Goal: Information Seeking & Learning: Learn about a topic

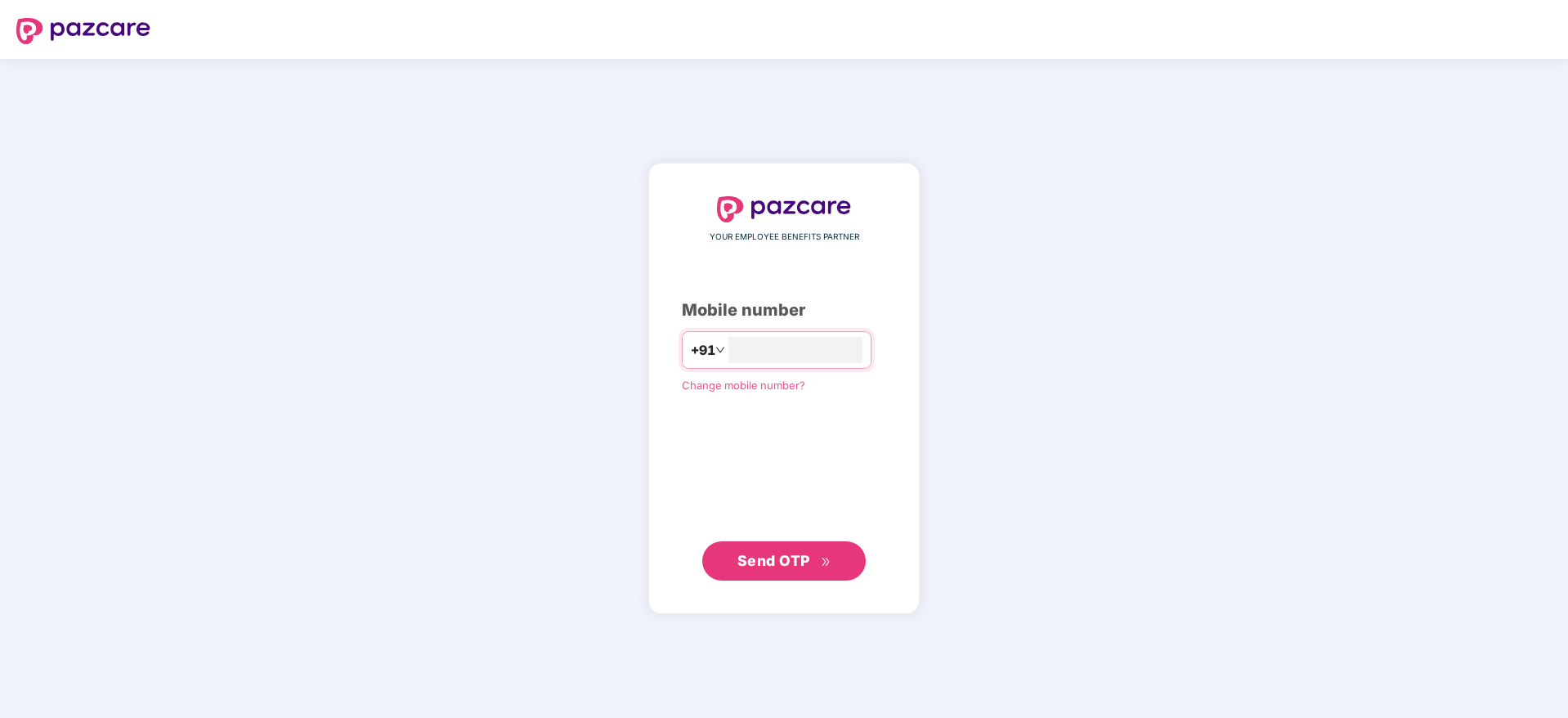
type input "**********"
click at [754, 555] on span "Send OTP" at bounding box center [773, 560] width 73 height 18
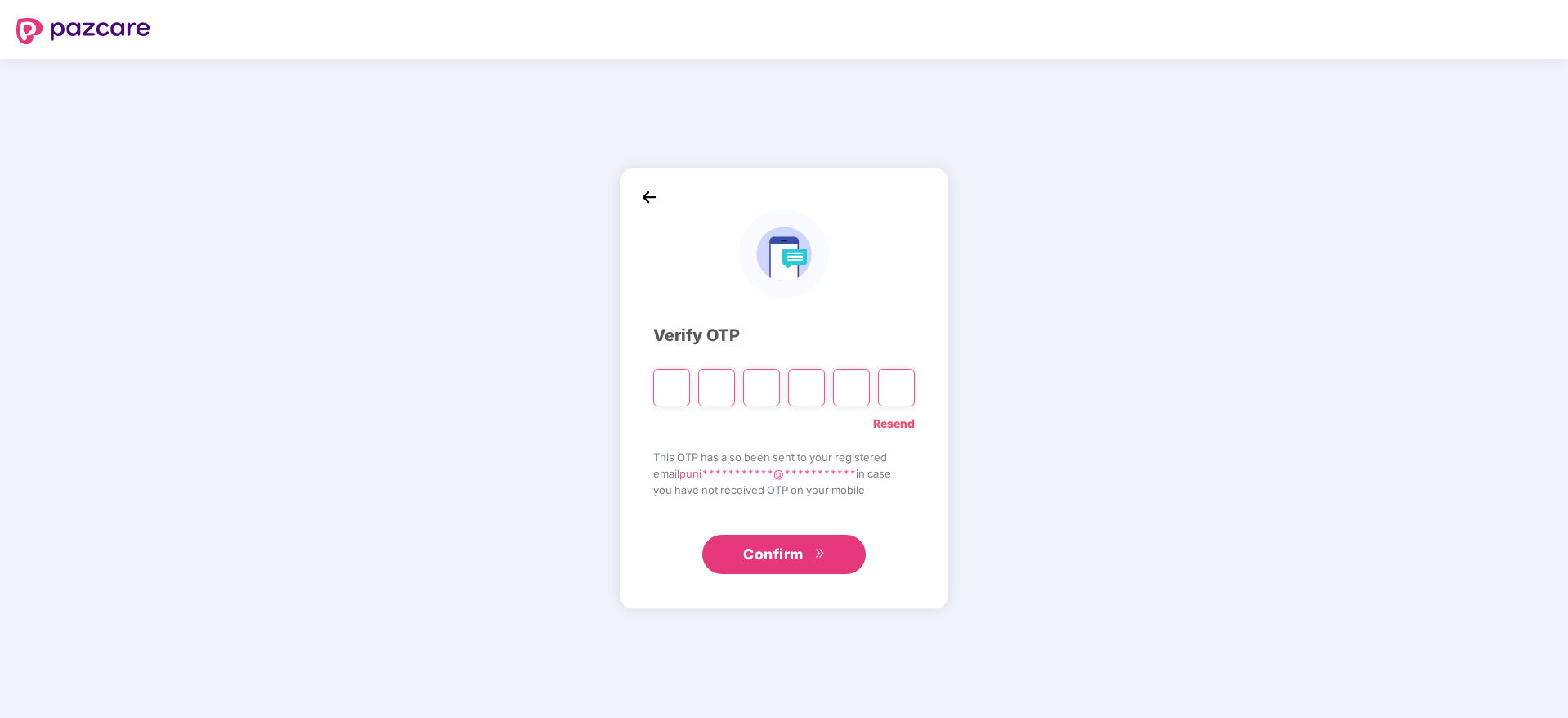
type input "*"
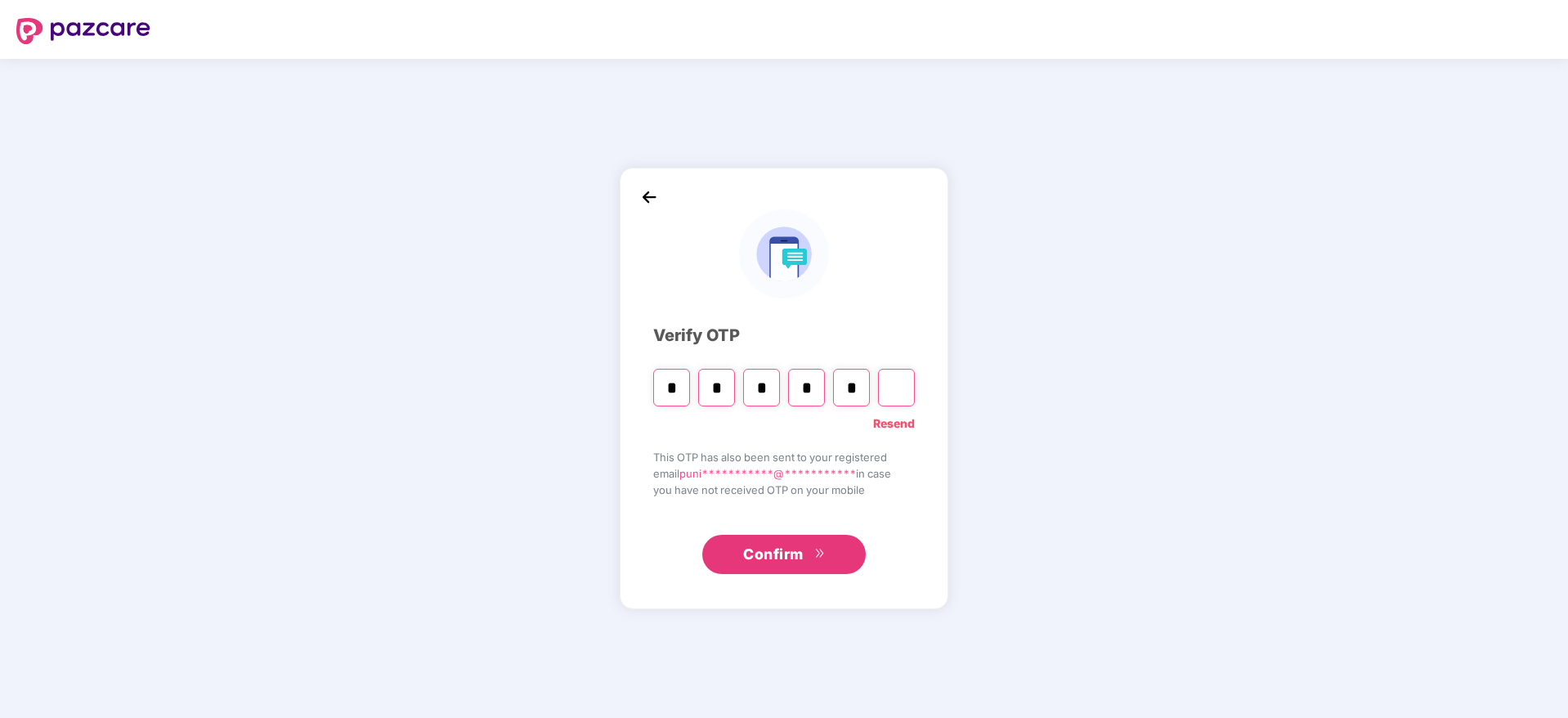
type input "*"
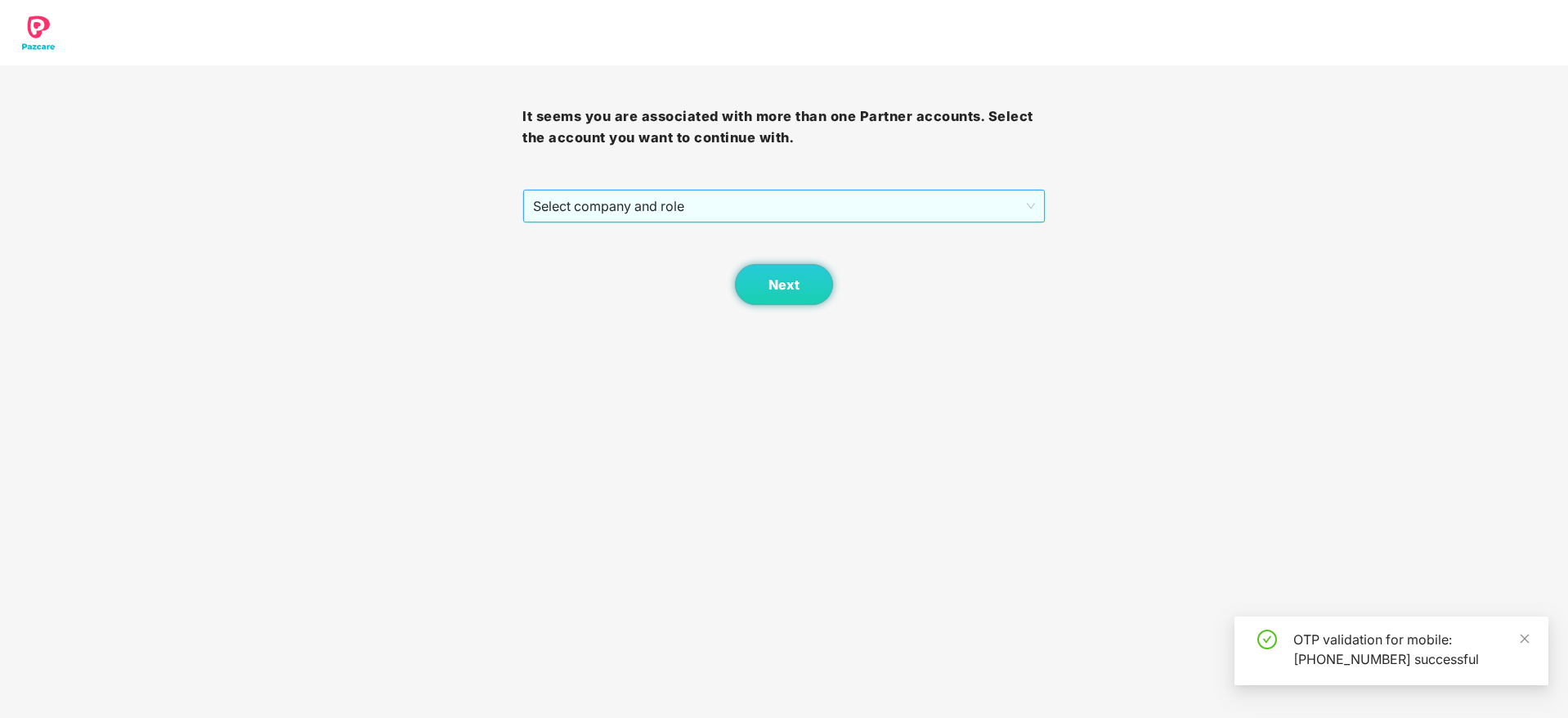
click at [862, 204] on span "Select company and role" at bounding box center [783, 205] width 501 height 31
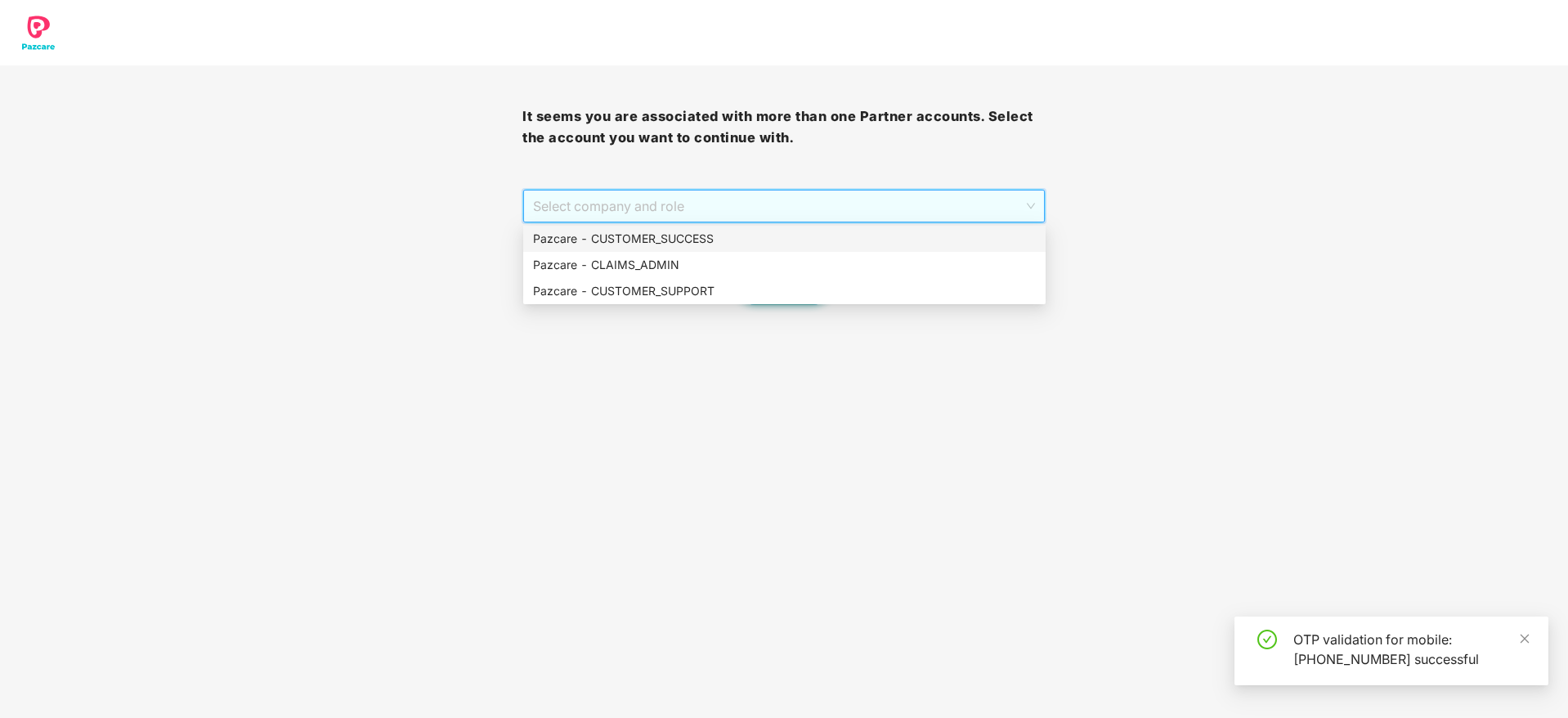
click at [831, 244] on div "Pazcare - CUSTOMER_SUCCESS" at bounding box center [784, 239] width 503 height 18
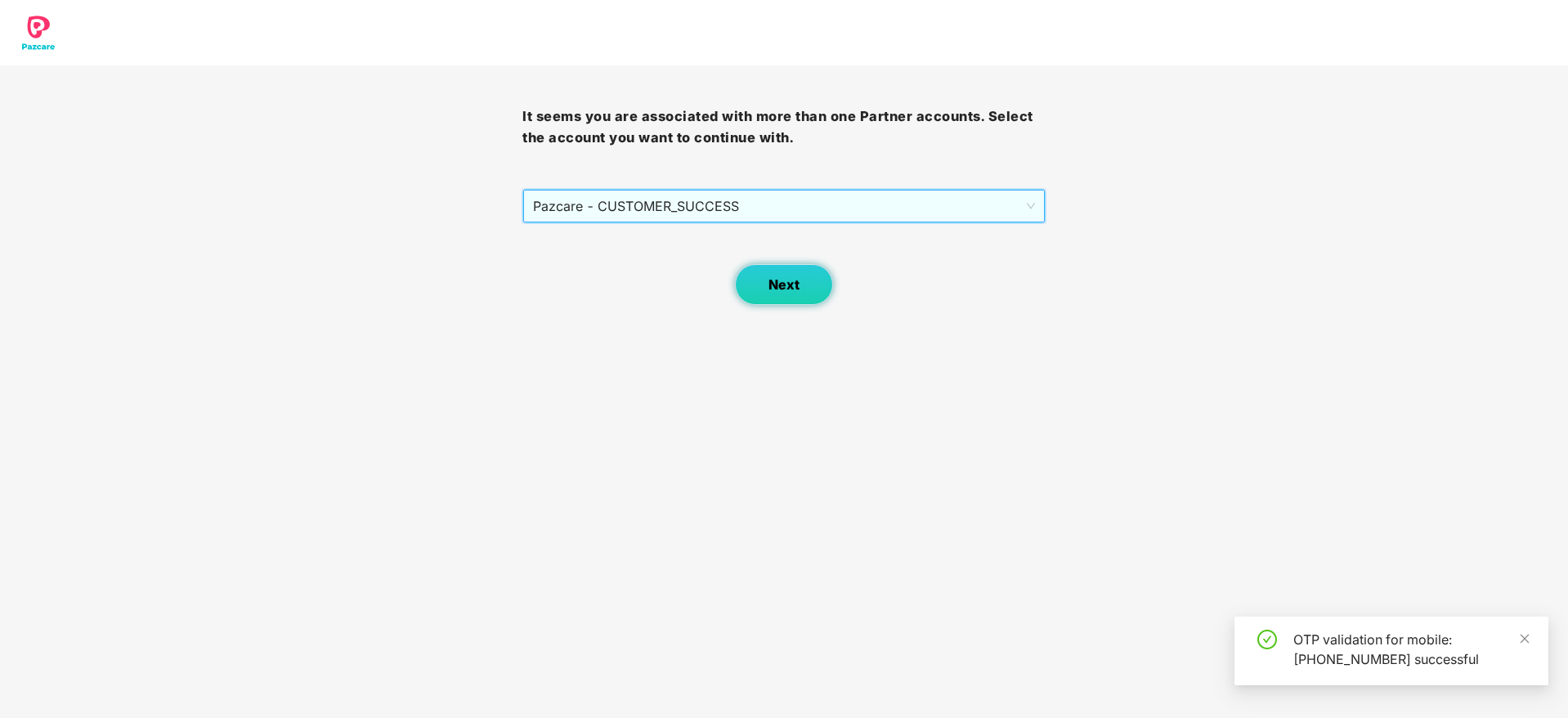
click at [802, 280] on button "Next" at bounding box center [784, 284] width 98 height 41
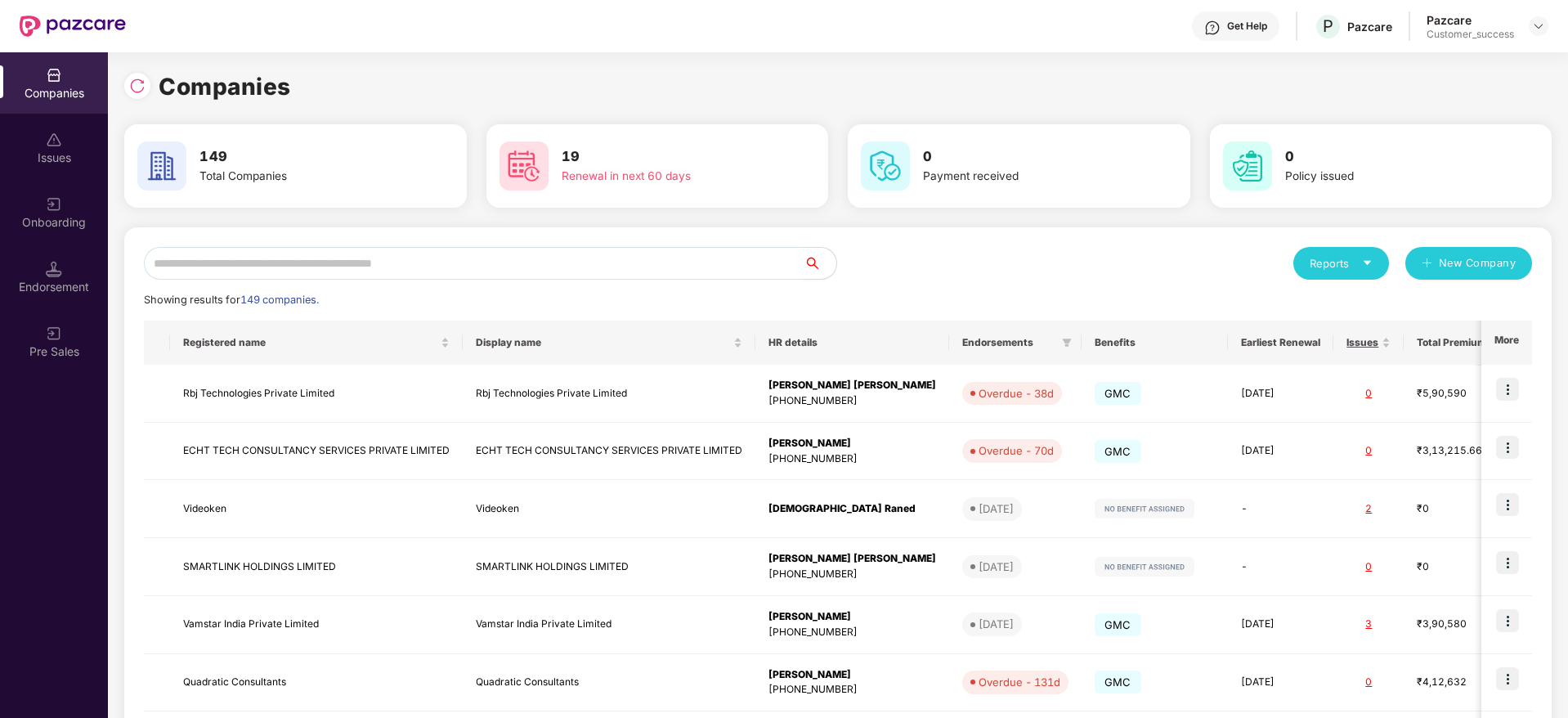
click at [412, 268] on input "text" at bounding box center [473, 263] width 659 height 33
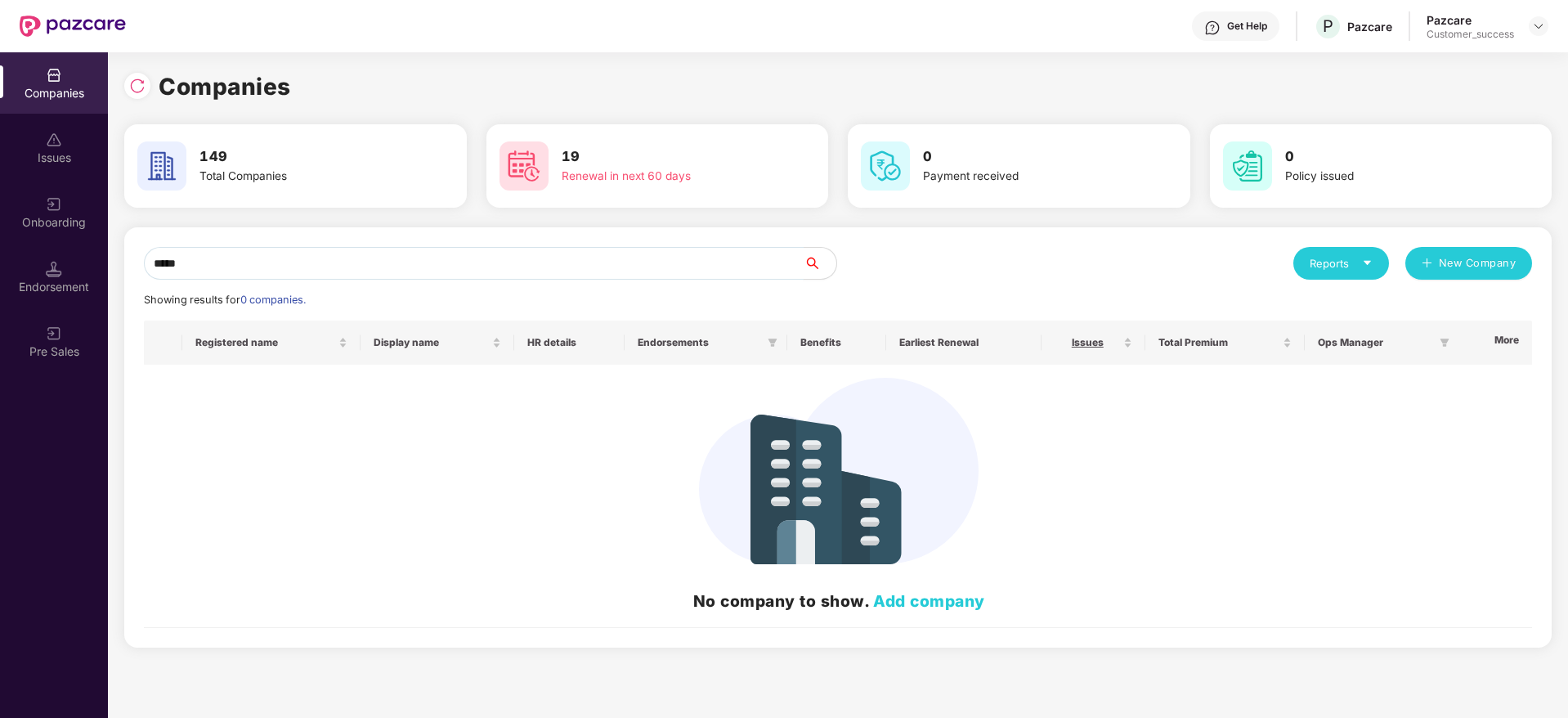
click at [488, 249] on input "*****" at bounding box center [473, 263] width 659 height 33
paste input "*********"
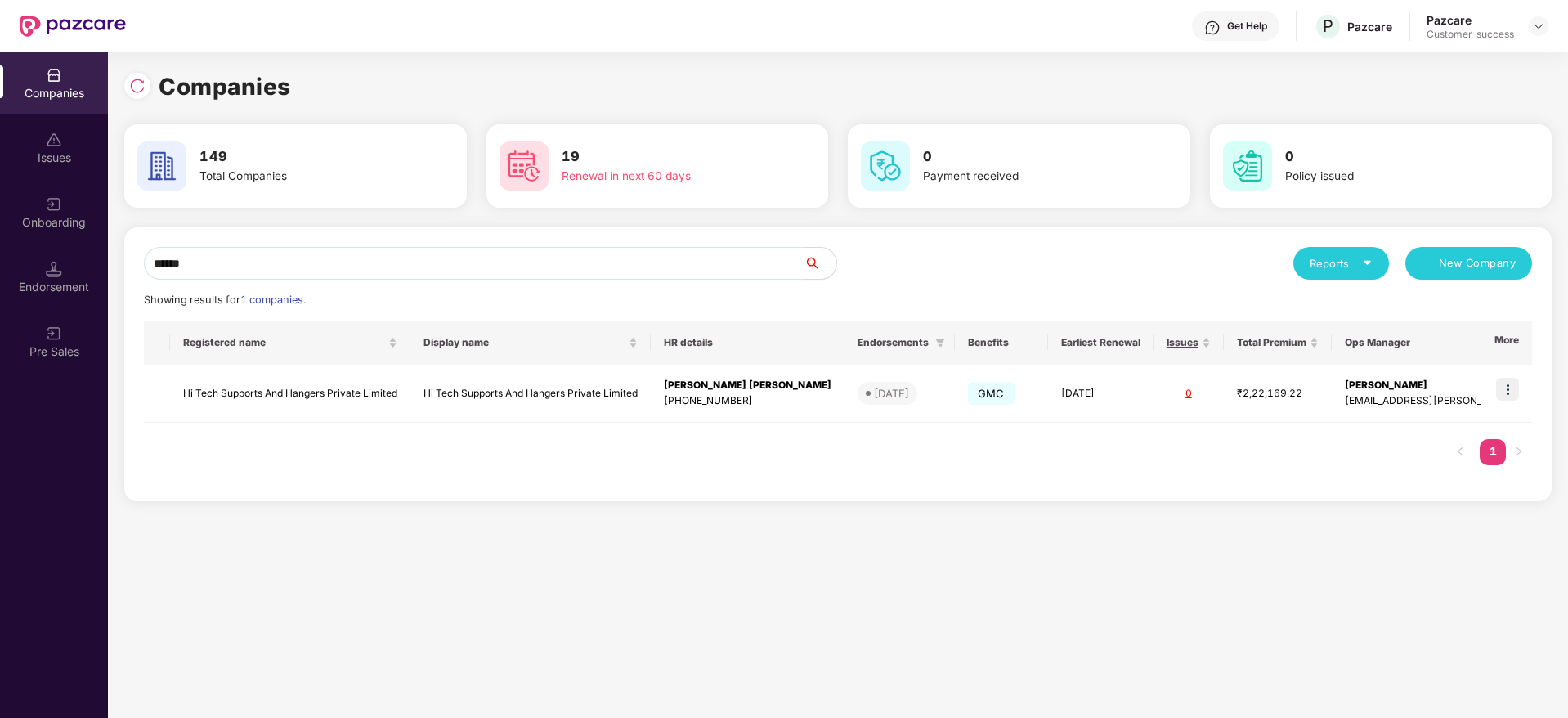
click at [583, 272] on input "******" at bounding box center [473, 263] width 659 height 33
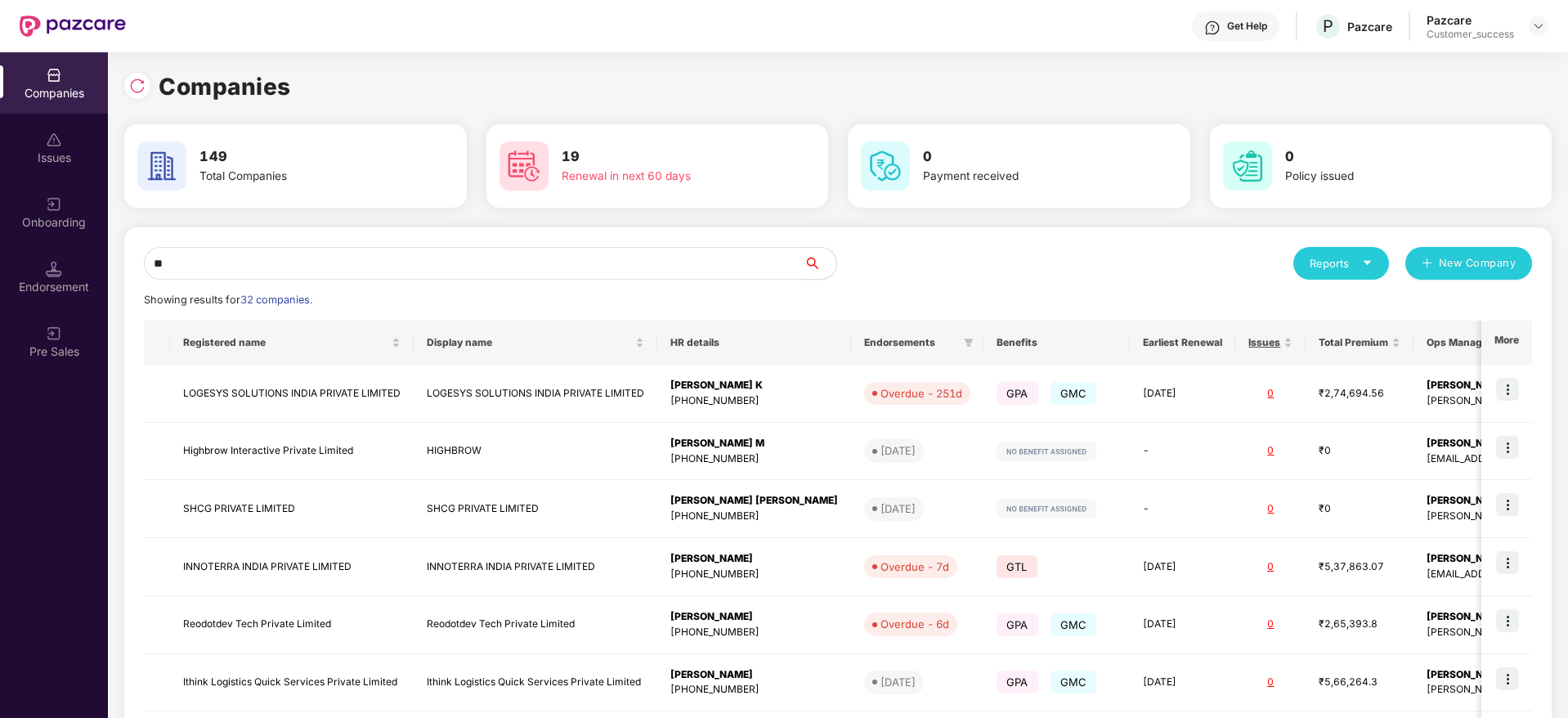
type input "*"
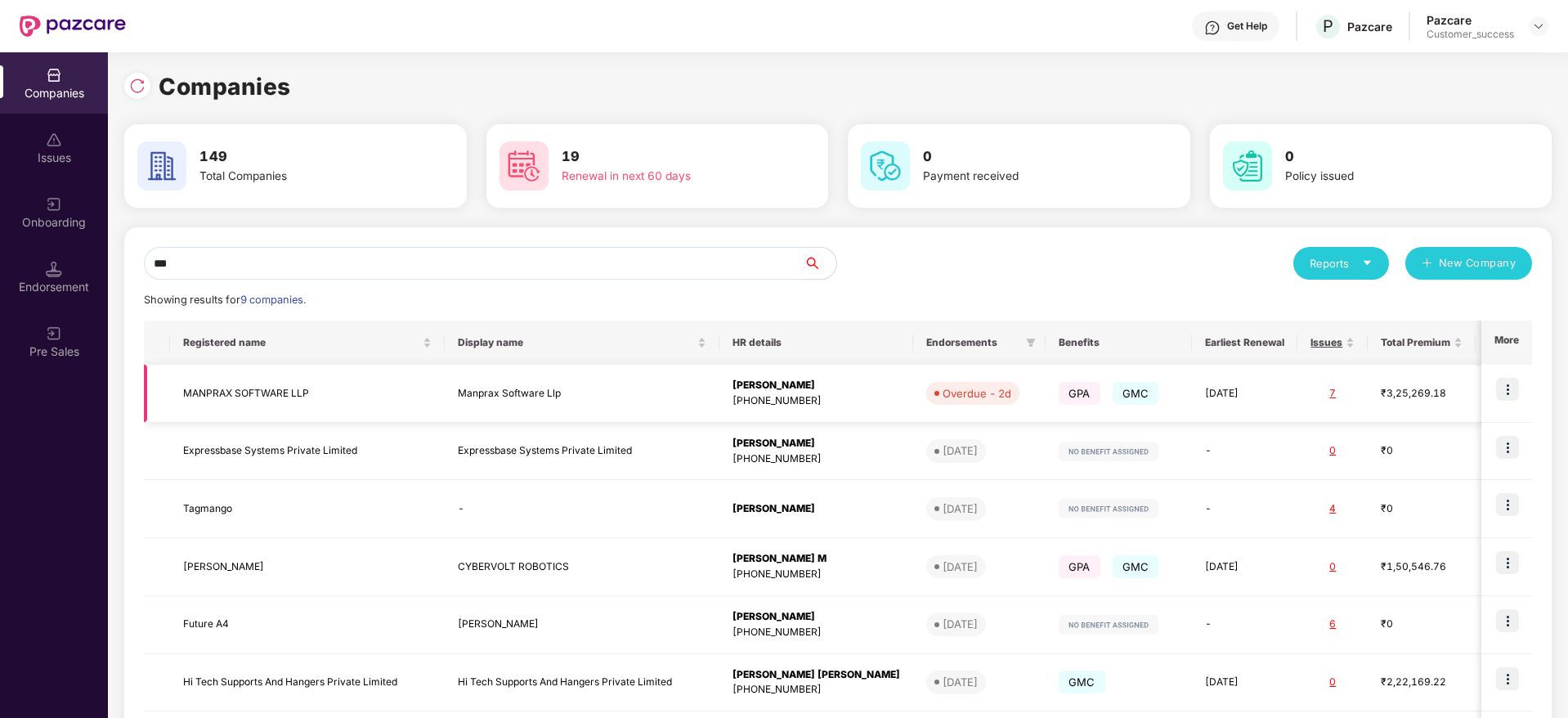
type input "***"
click at [1502, 393] on img at bounding box center [1506, 389] width 23 height 23
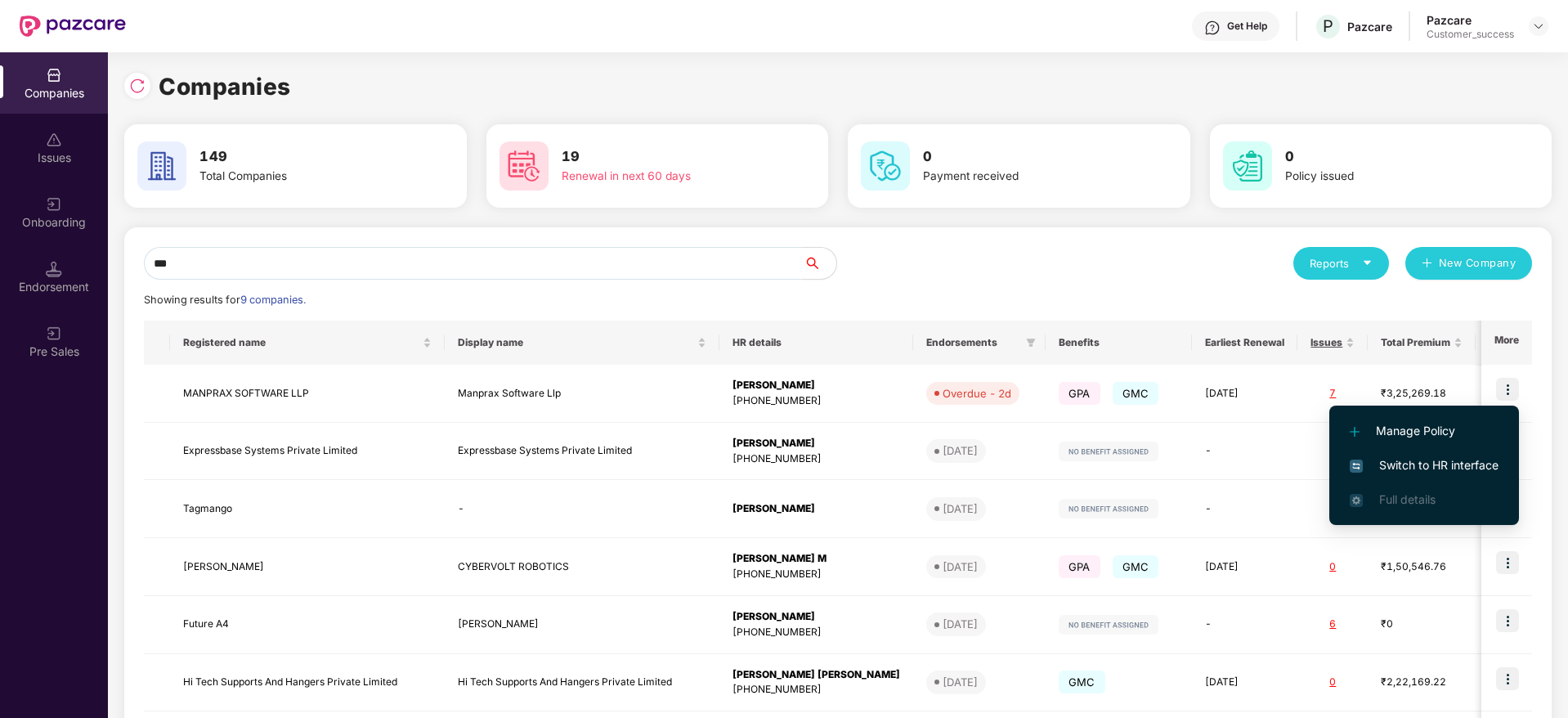
click at [1445, 454] on li "Switch to HR interface" at bounding box center [1423, 464] width 189 height 34
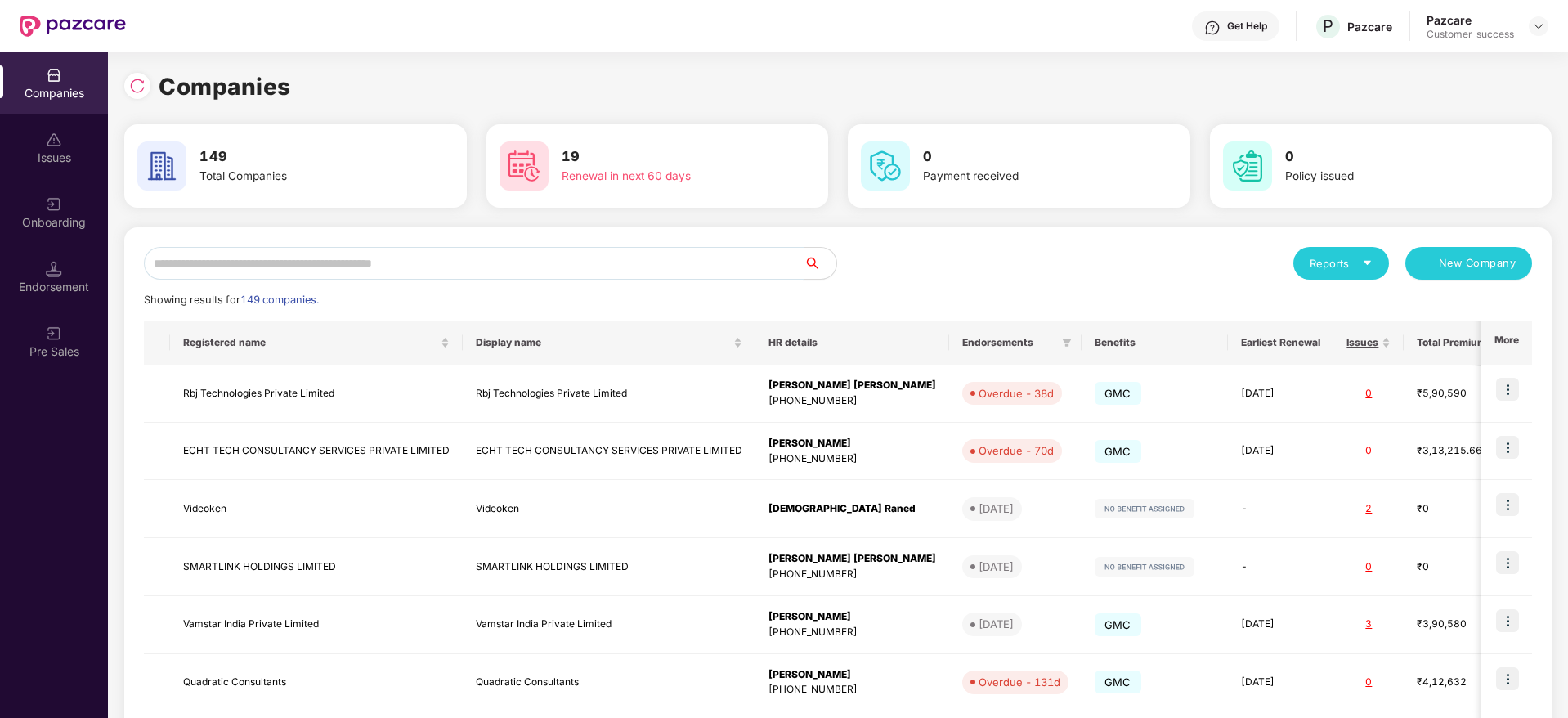
click at [504, 249] on input "text" at bounding box center [473, 263] width 659 height 33
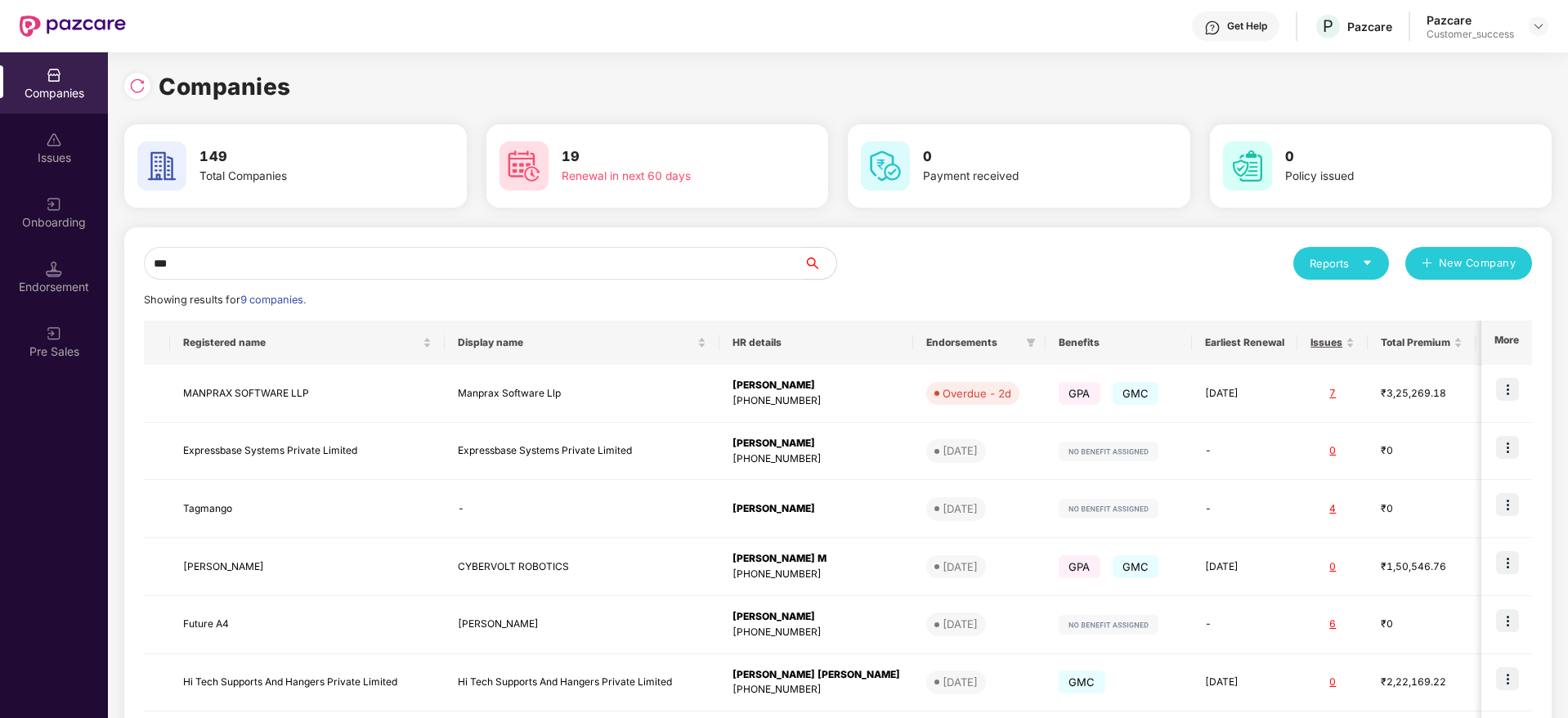
type input "***"
click at [929, 264] on div "Reports New Company" at bounding box center [1185, 263] width 694 height 33
click at [435, 270] on input "***" at bounding box center [473, 263] width 659 height 33
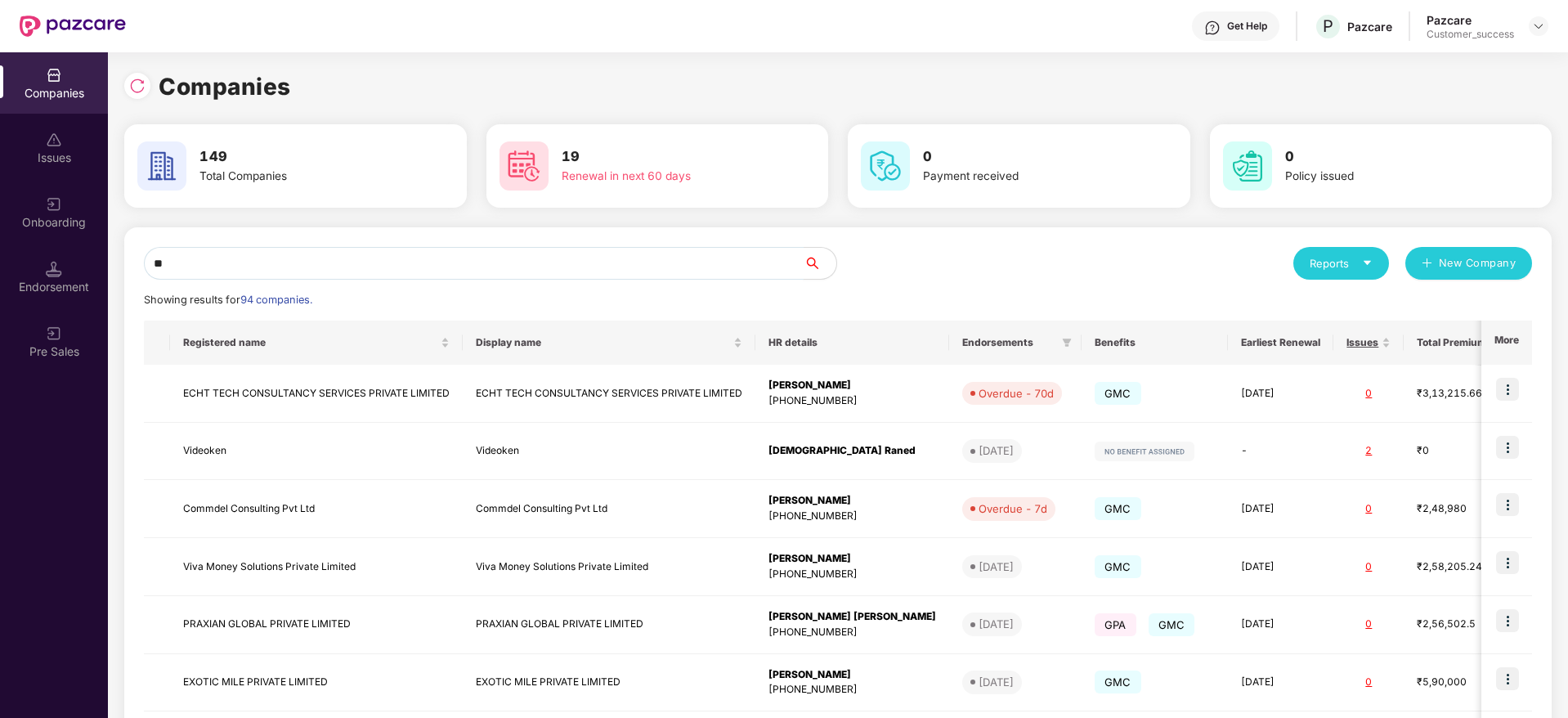
type input "*"
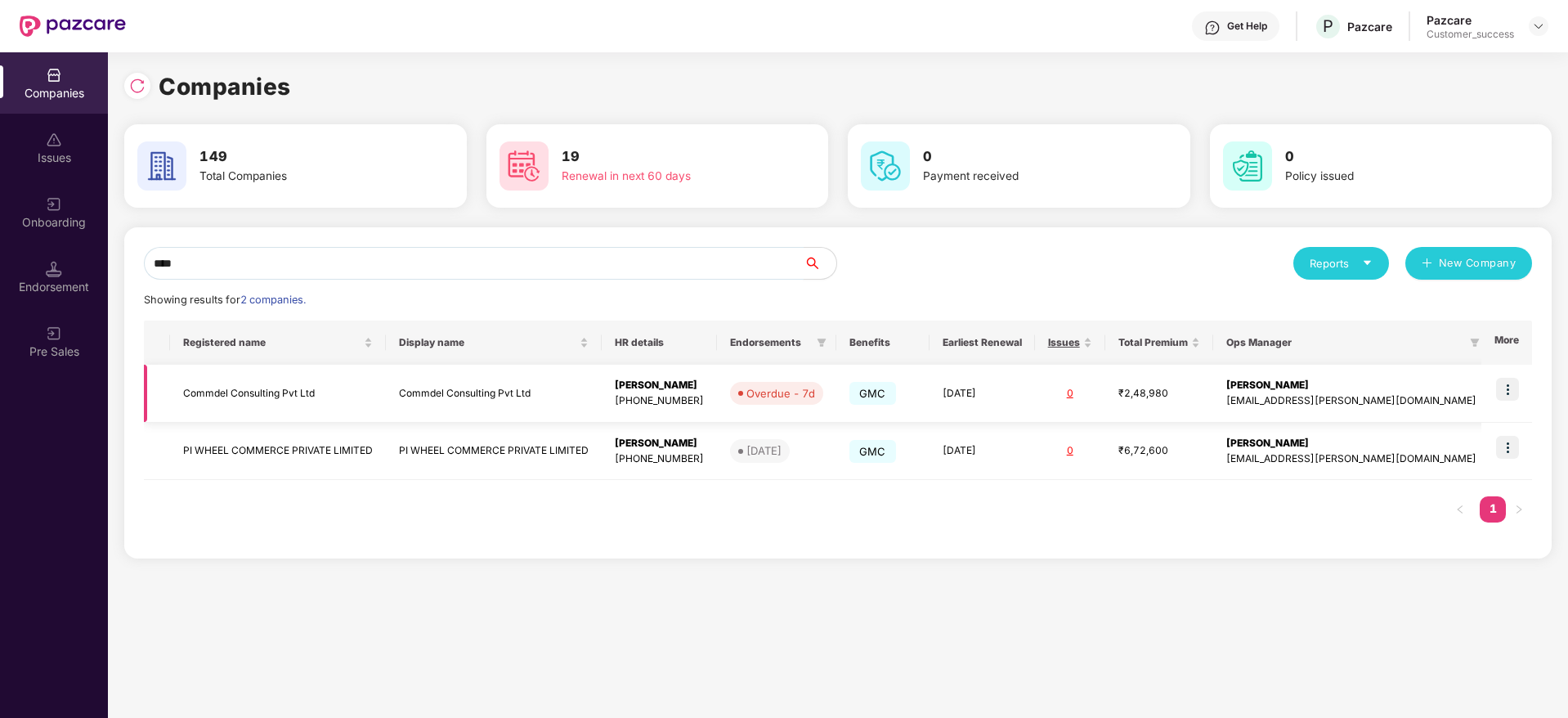
type input "****"
click at [326, 380] on td "Commdel Consulting Pvt Ltd" at bounding box center [278, 394] width 216 height 58
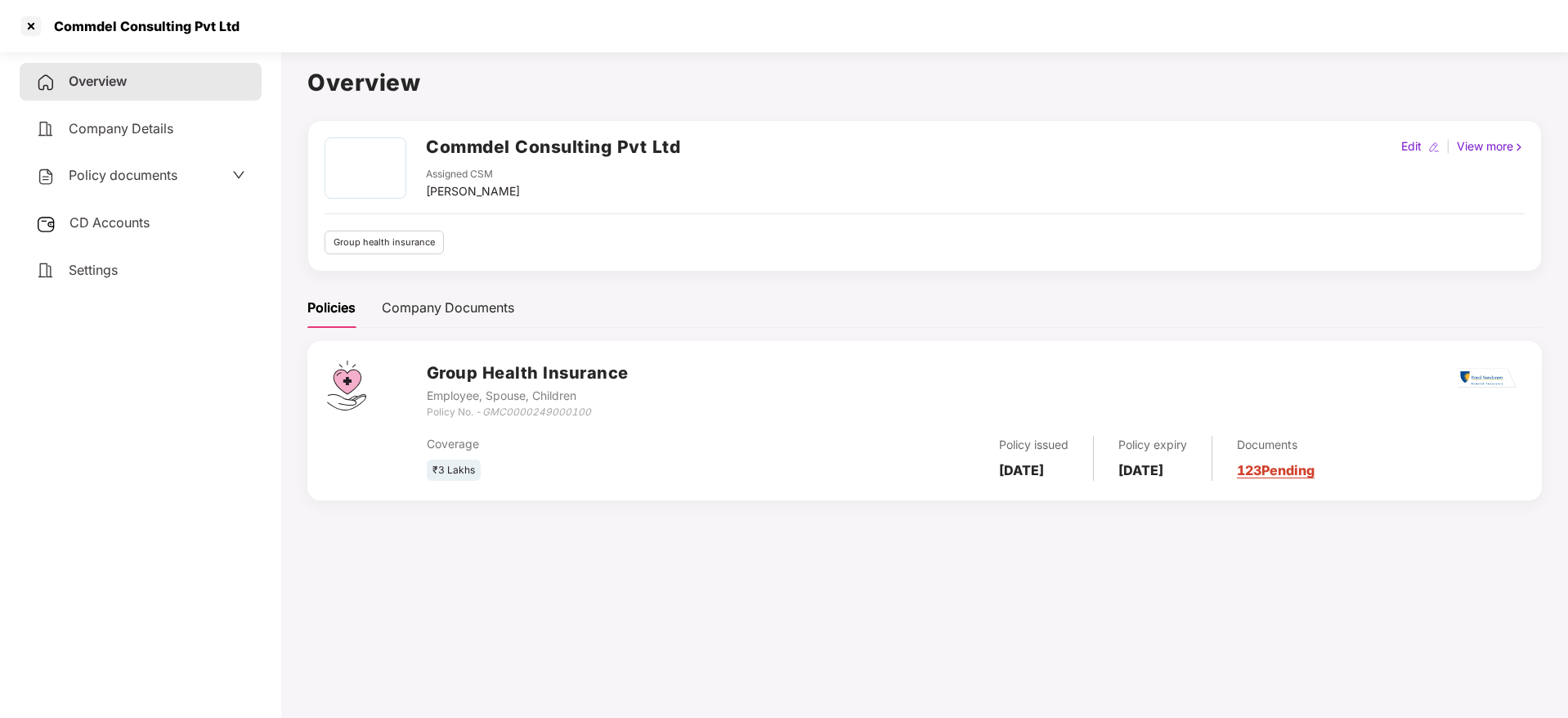
click at [458, 147] on h2 "Commdel Consulting Pvt Ltd" at bounding box center [553, 147] width 254 height 27
copy h2 "Commdel"
click at [290, 78] on main "Overview Commdel Consulting Pvt Ltd Assigned CSM [PERSON_NAME] Edit | View more…" at bounding box center [924, 404] width 1286 height 718
click at [22, 9] on div "Commdel Consulting Pvt Ltd" at bounding box center [784, 26] width 1568 height 53
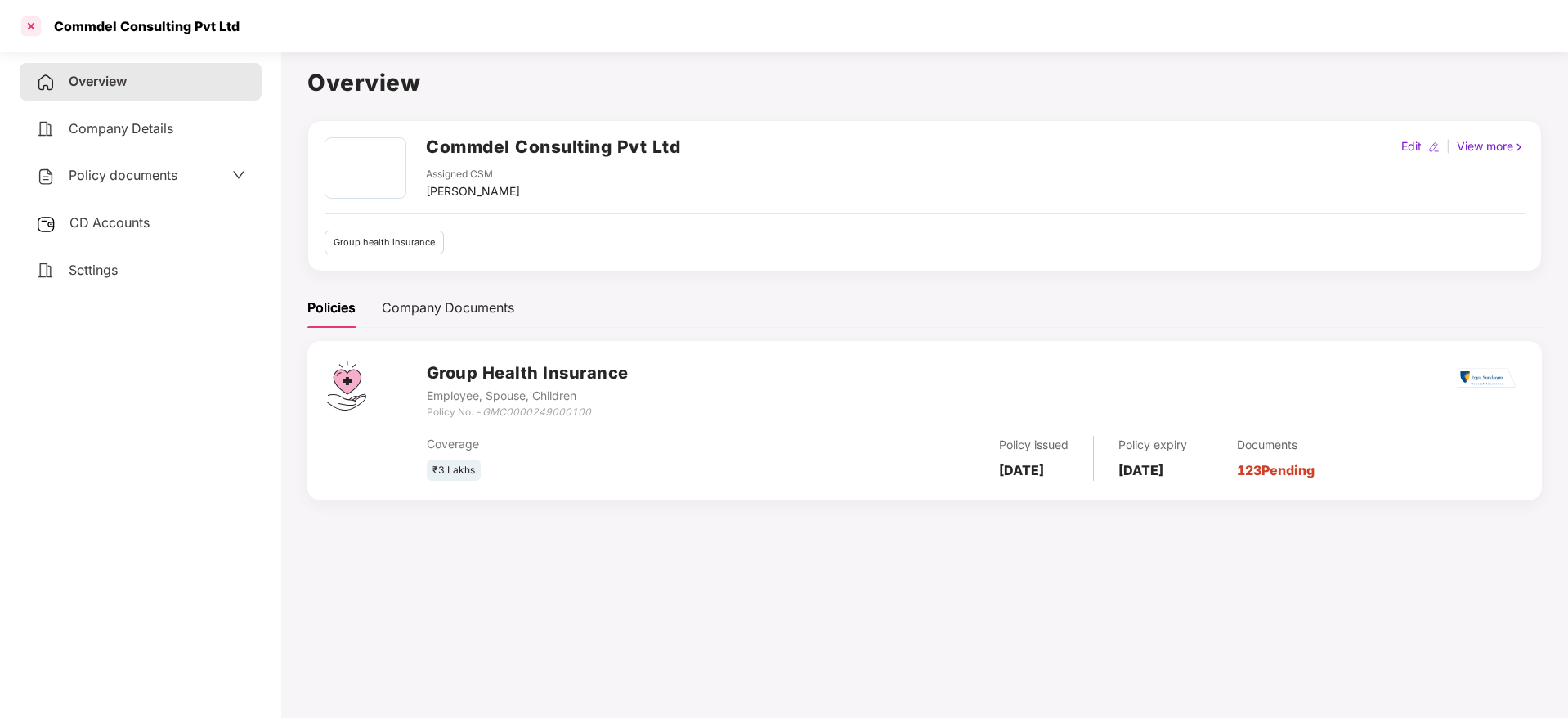
click at [26, 17] on div at bounding box center [31, 26] width 26 height 26
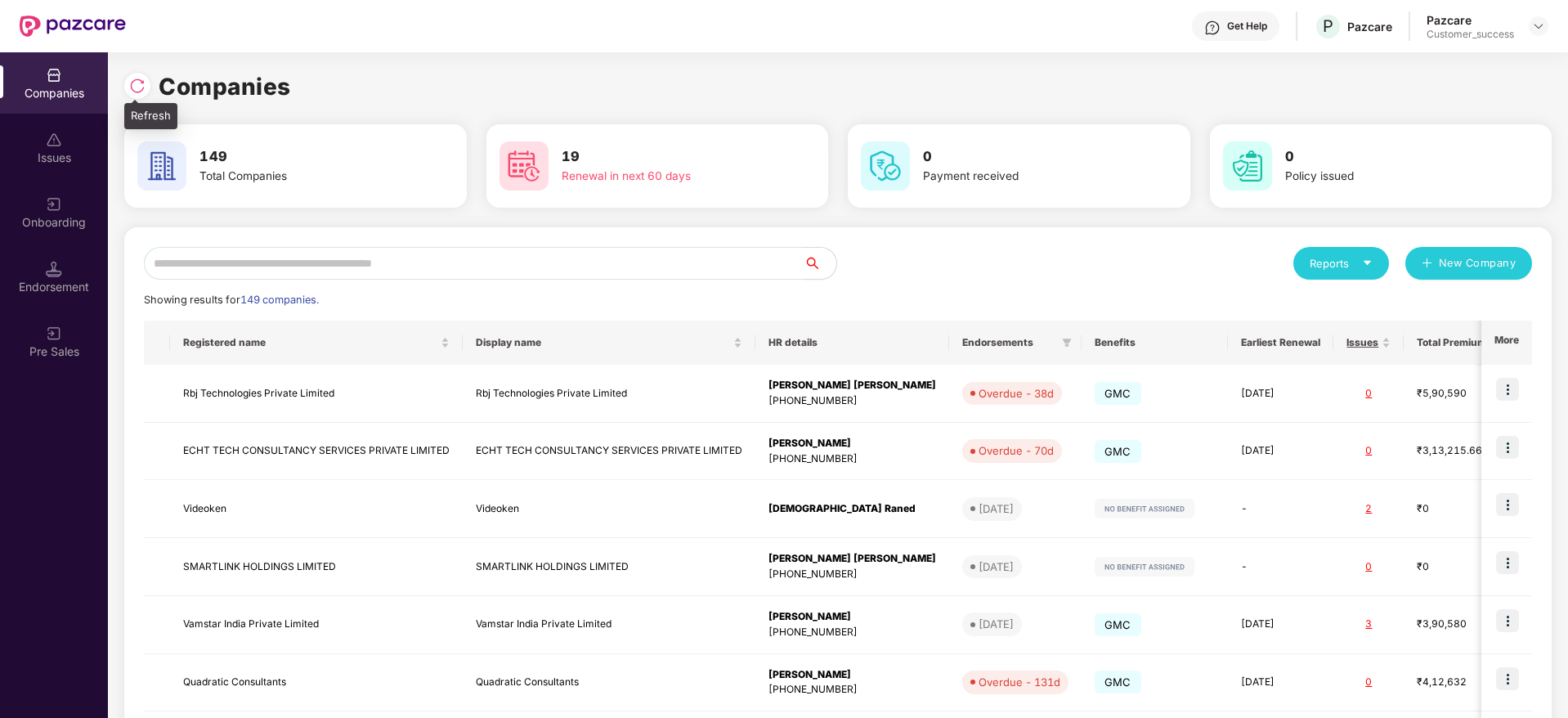
click at [137, 78] on img at bounding box center [138, 86] width 17 height 17
click at [418, 279] on input "text" at bounding box center [473, 263] width 659 height 33
paste input "**********"
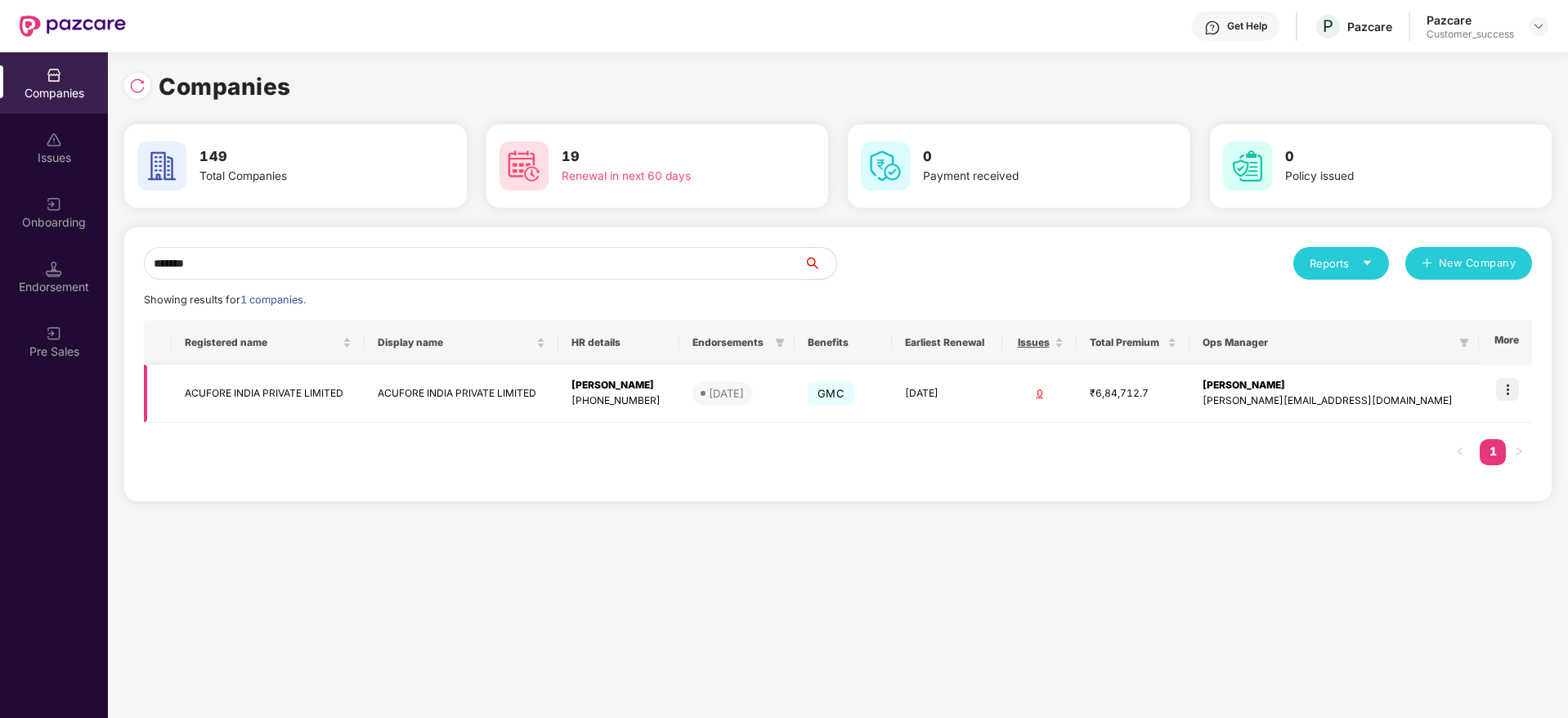
type input "*******"
click at [1511, 380] on img at bounding box center [1506, 389] width 23 height 23
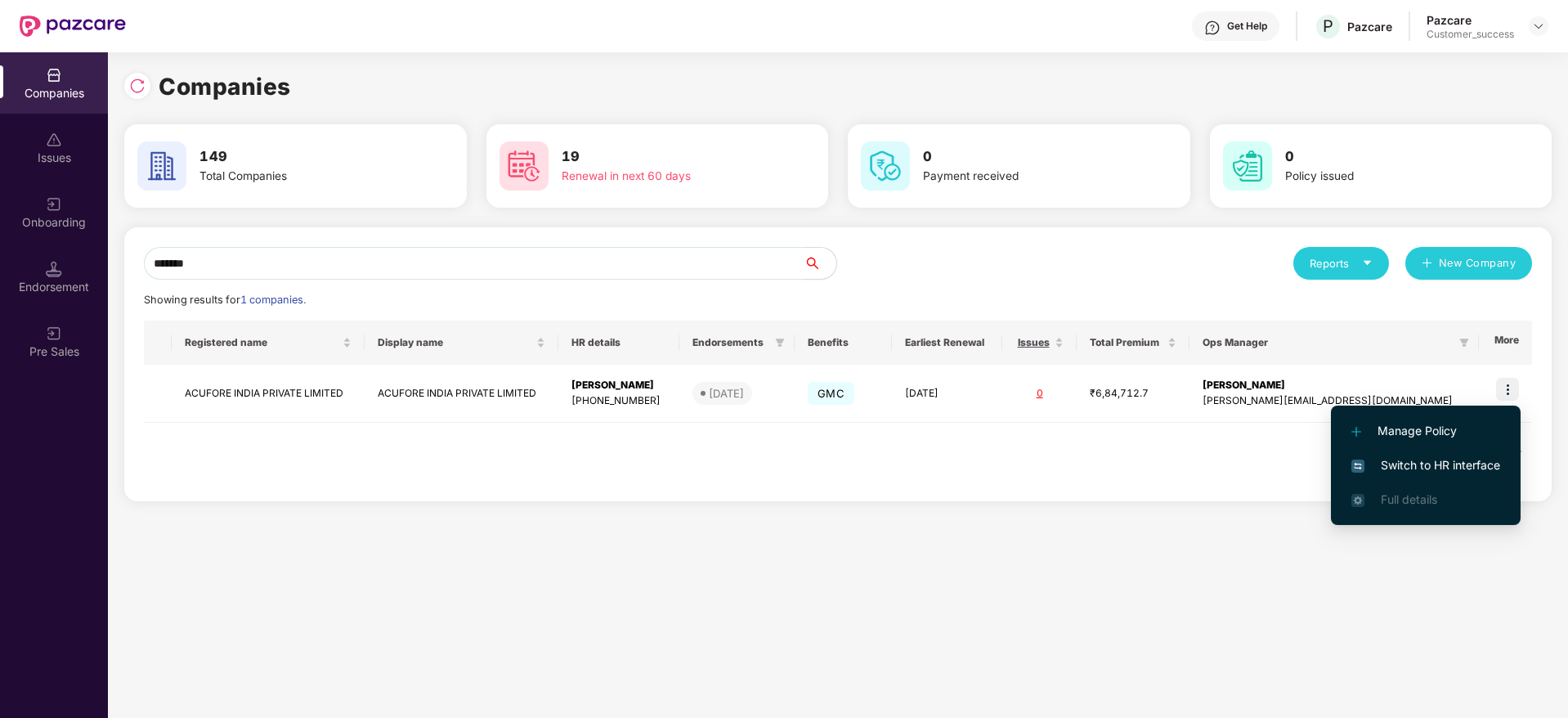
click at [1458, 453] on li "Switch to HR interface" at bounding box center [1425, 464] width 189 height 34
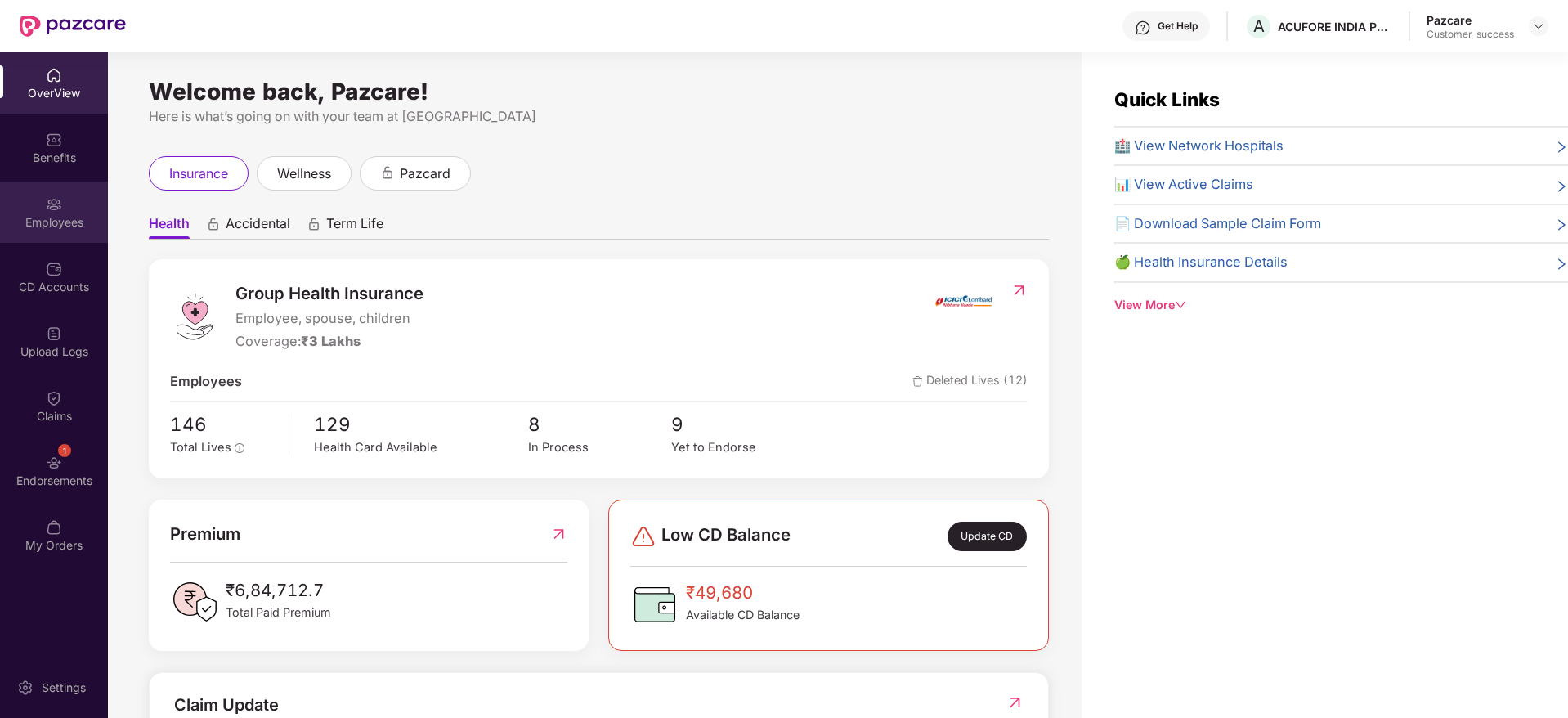
click at [3, 216] on div "Employees" at bounding box center [53, 223] width 108 height 17
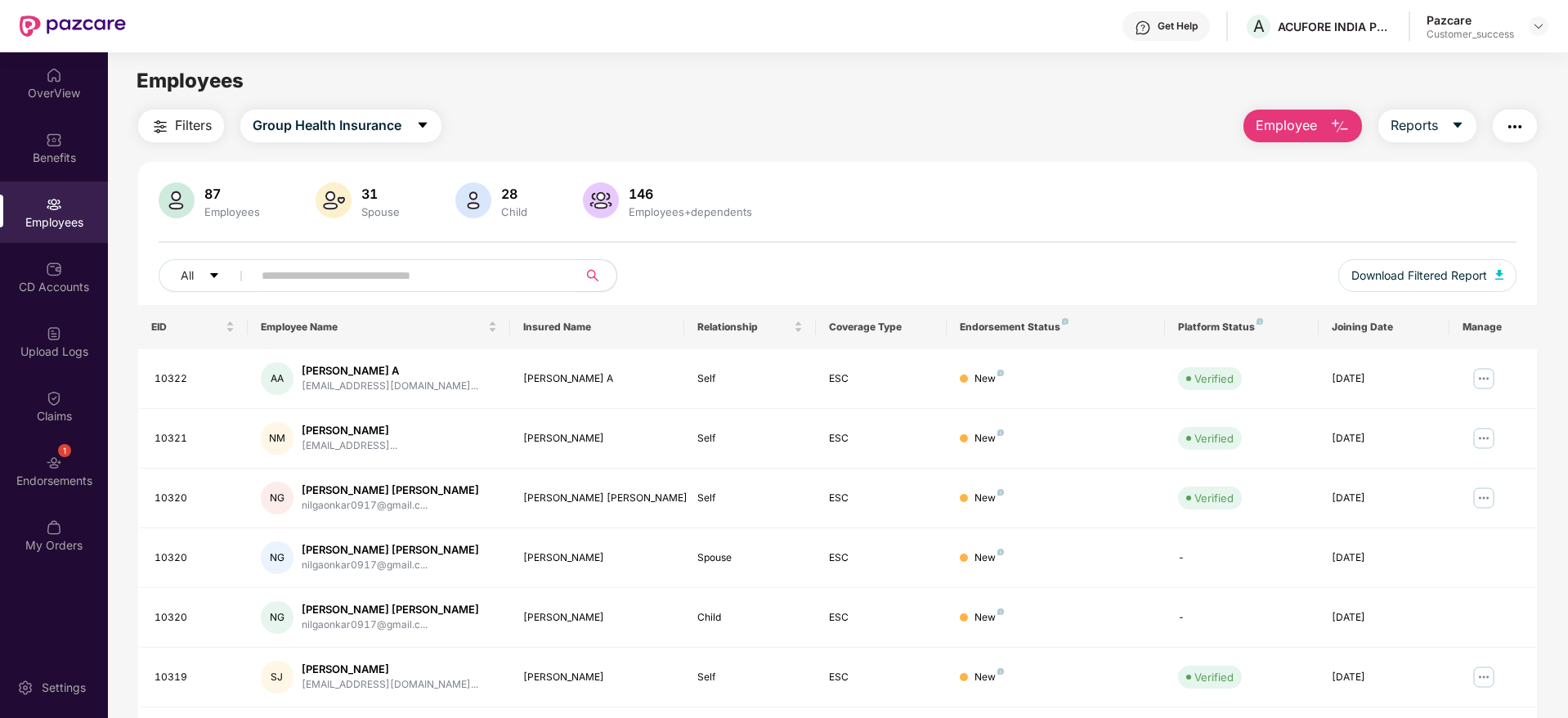
click at [522, 282] on input "text" at bounding box center [408, 275] width 293 height 24
paste input "**********"
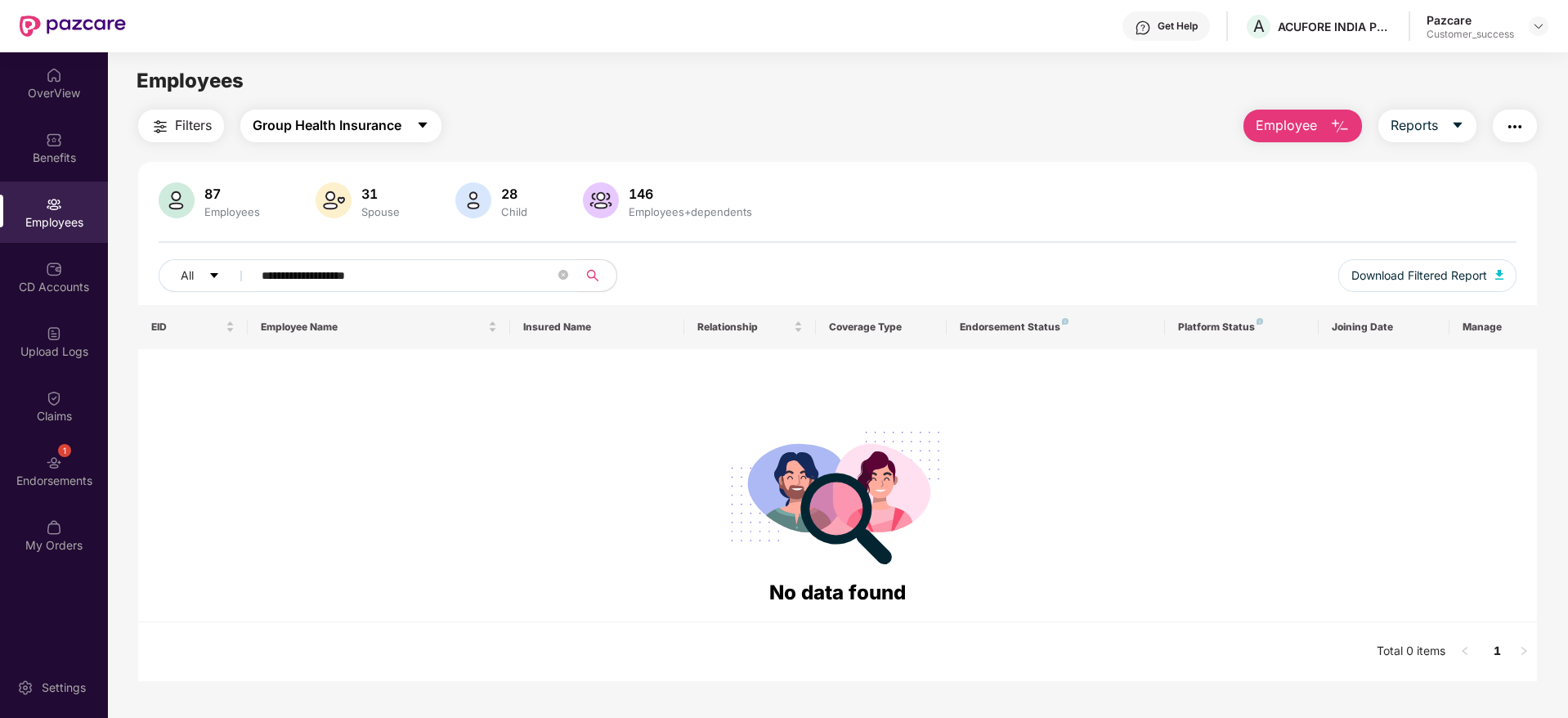
click at [353, 134] on span "Group Health Insurance" at bounding box center [327, 125] width 148 height 21
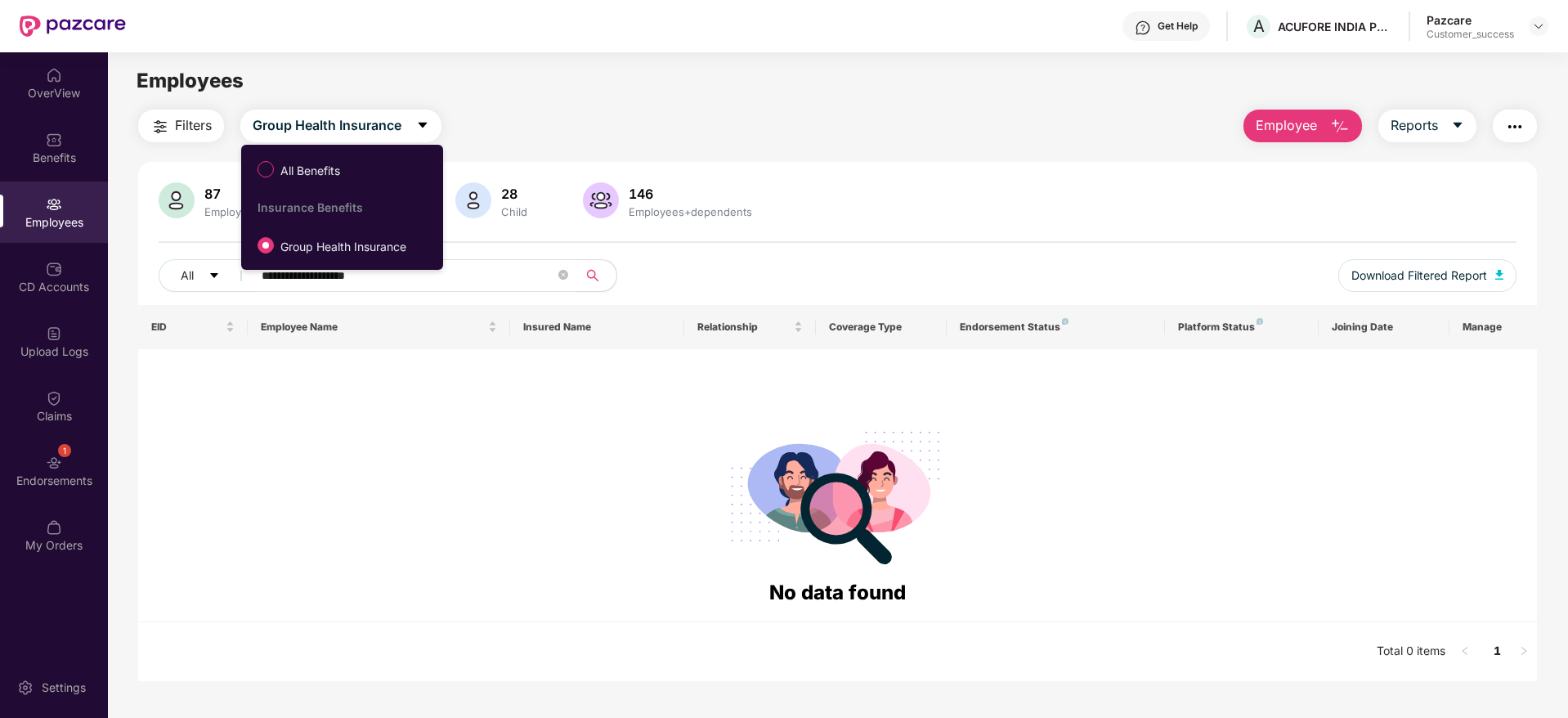
click at [349, 148] on ul "All Benefits Insurance Benefits Group Health Insurance" at bounding box center [342, 208] width 202 height 125
click at [335, 162] on span "All Benefits" at bounding box center [309, 171] width 73 height 18
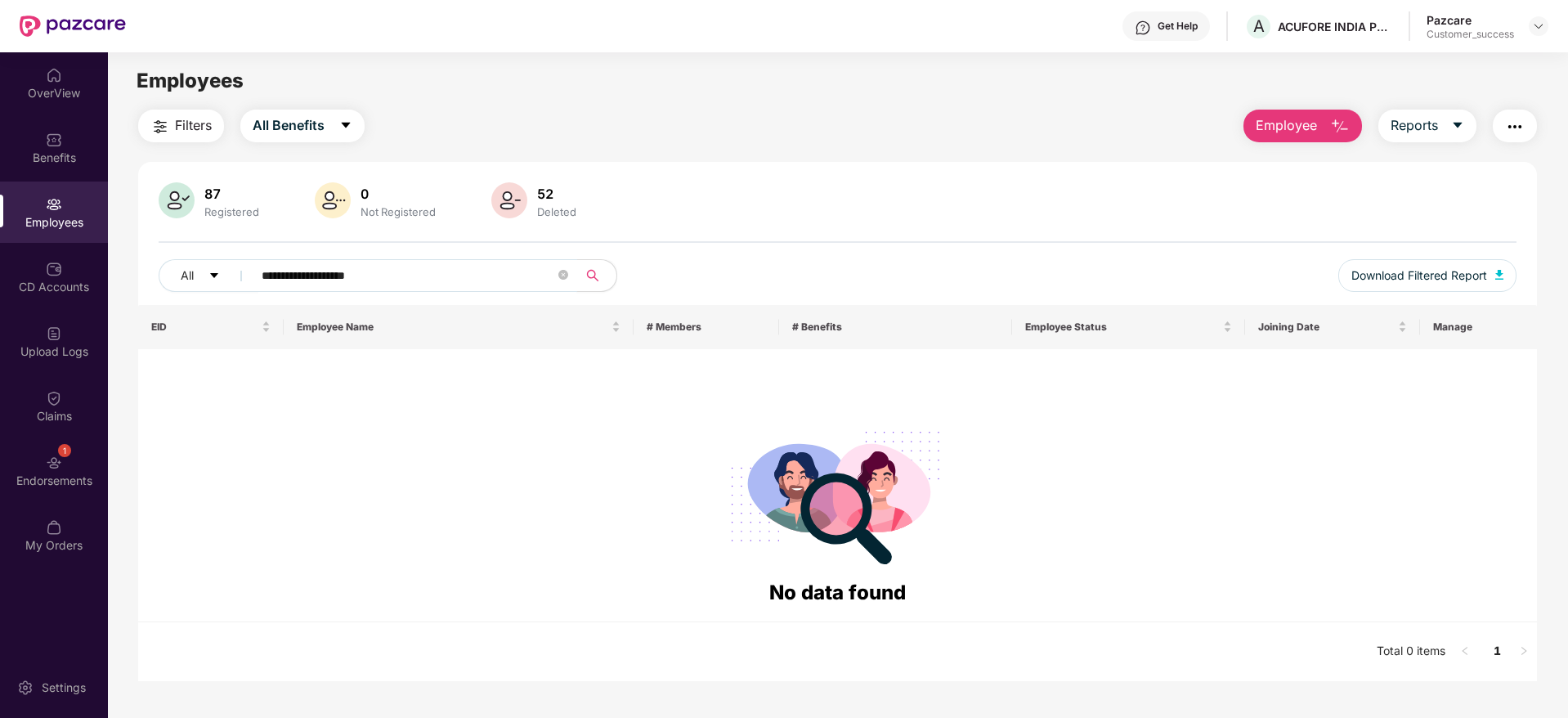
drag, startPoint x: 300, startPoint y: 276, endPoint x: 533, endPoint y: 259, distance: 233.6
click at [533, 259] on span "**********" at bounding box center [409, 275] width 335 height 33
type input "******"
click at [329, 142] on button "All Benefits" at bounding box center [302, 125] width 124 height 33
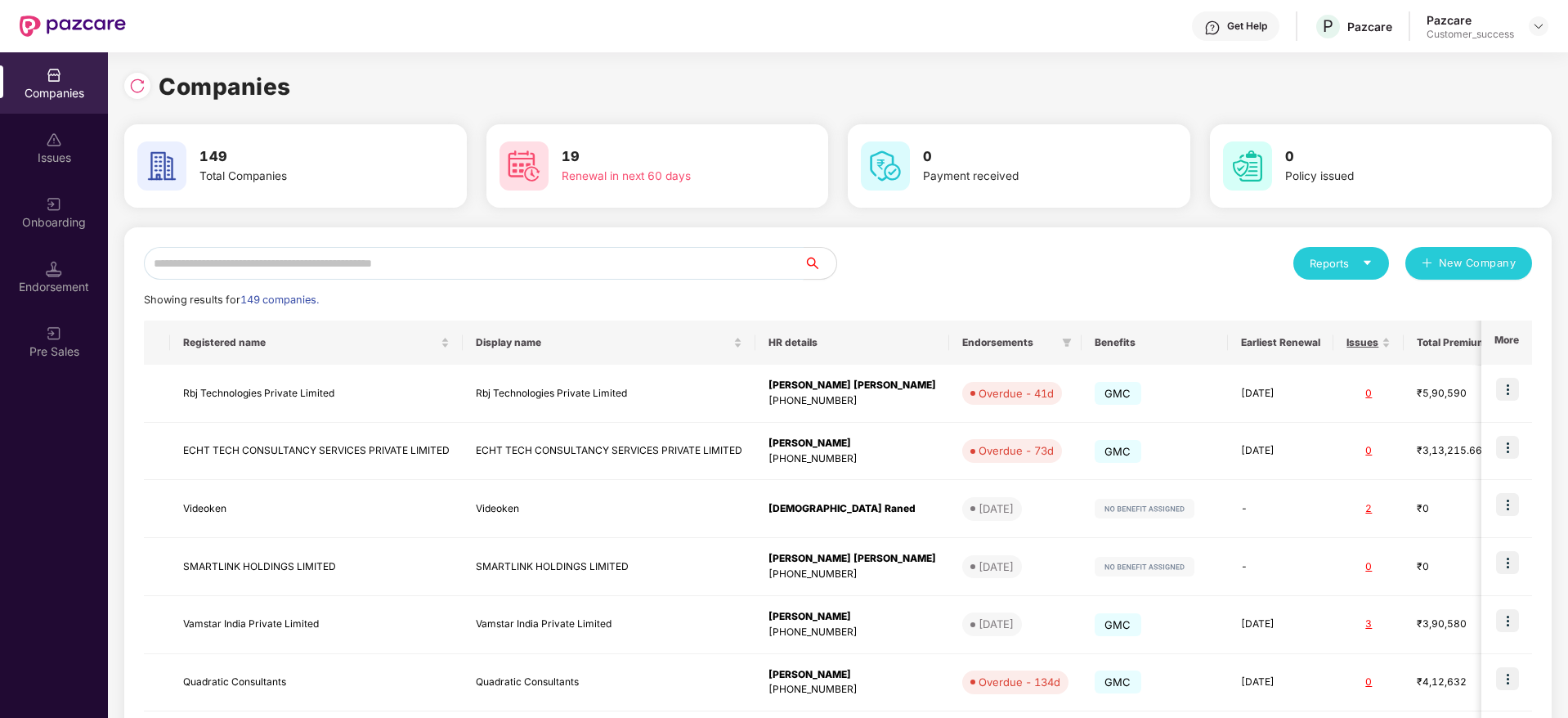
click at [262, 265] on input "text" at bounding box center [473, 263] width 659 height 33
type input "*"
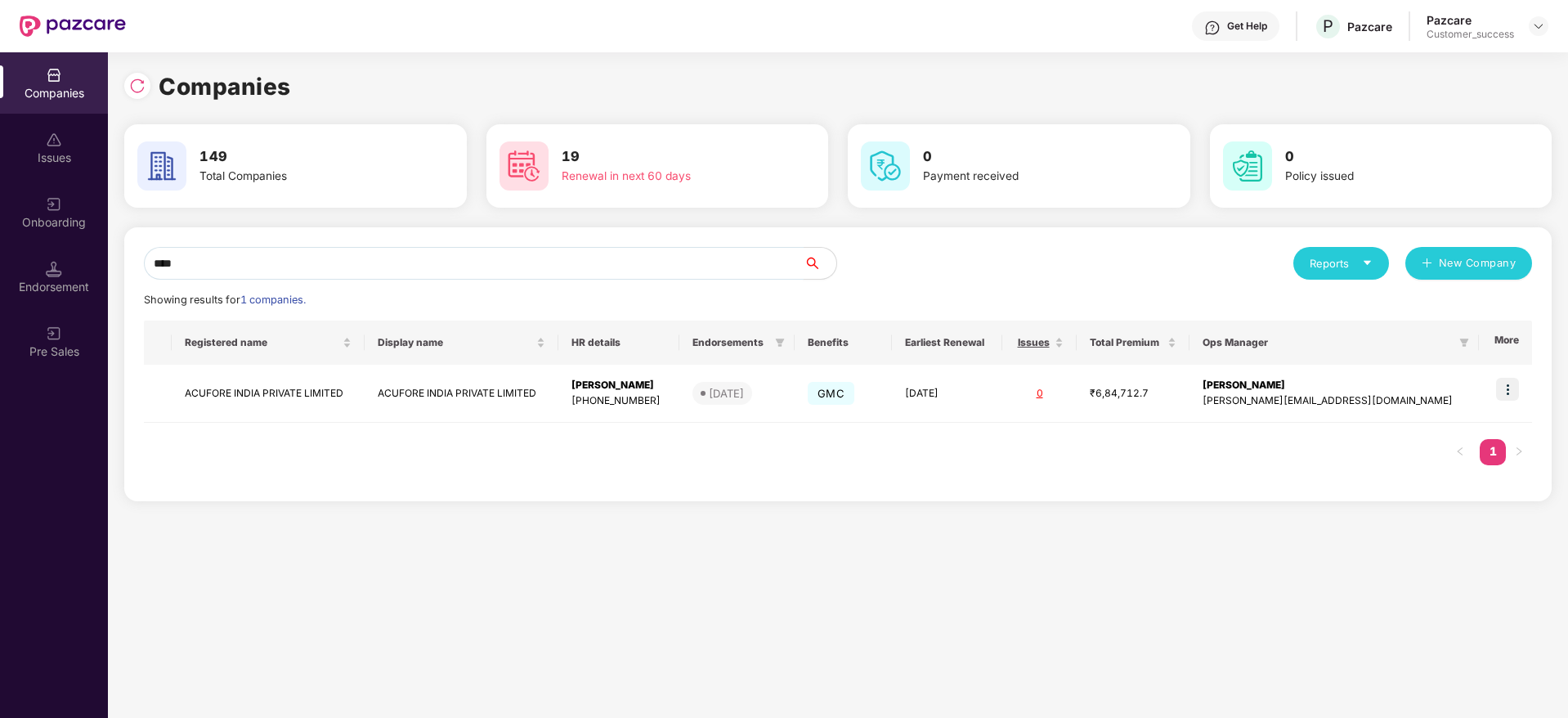
type input "****"
click at [1509, 398] on img at bounding box center [1506, 389] width 23 height 23
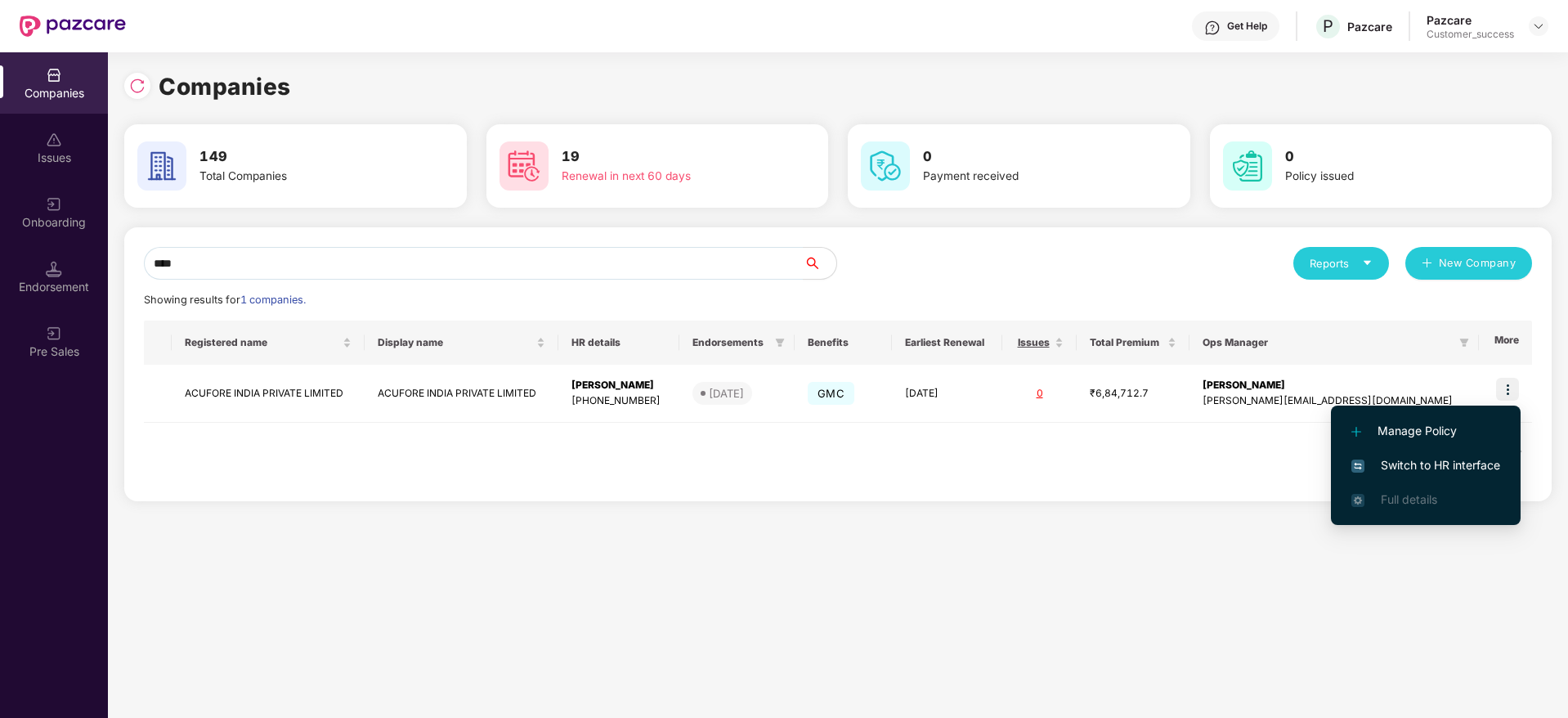
click at [1465, 456] on span "Switch to HR interface" at bounding box center [1425, 465] width 148 height 18
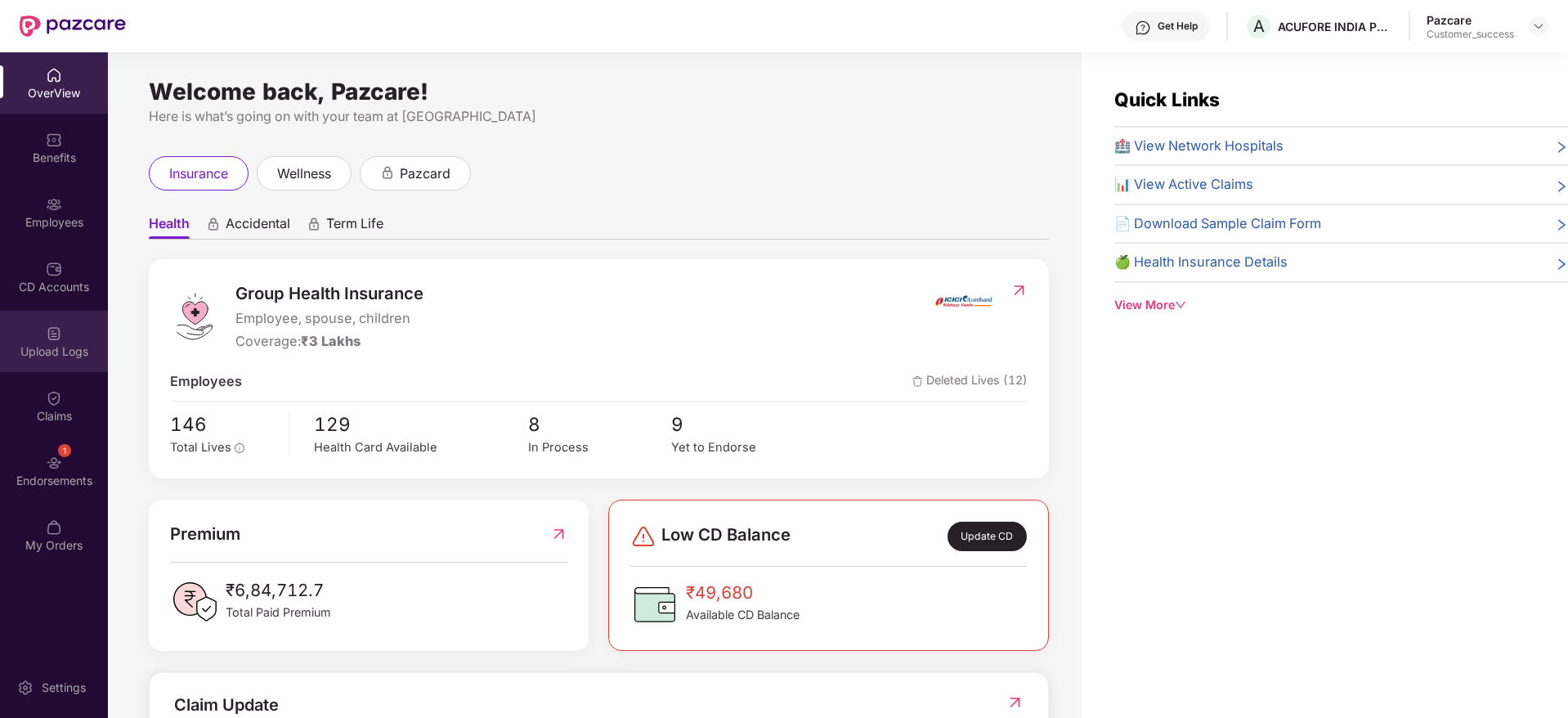
click at [19, 313] on div "Upload Logs" at bounding box center [53, 342] width 108 height 62
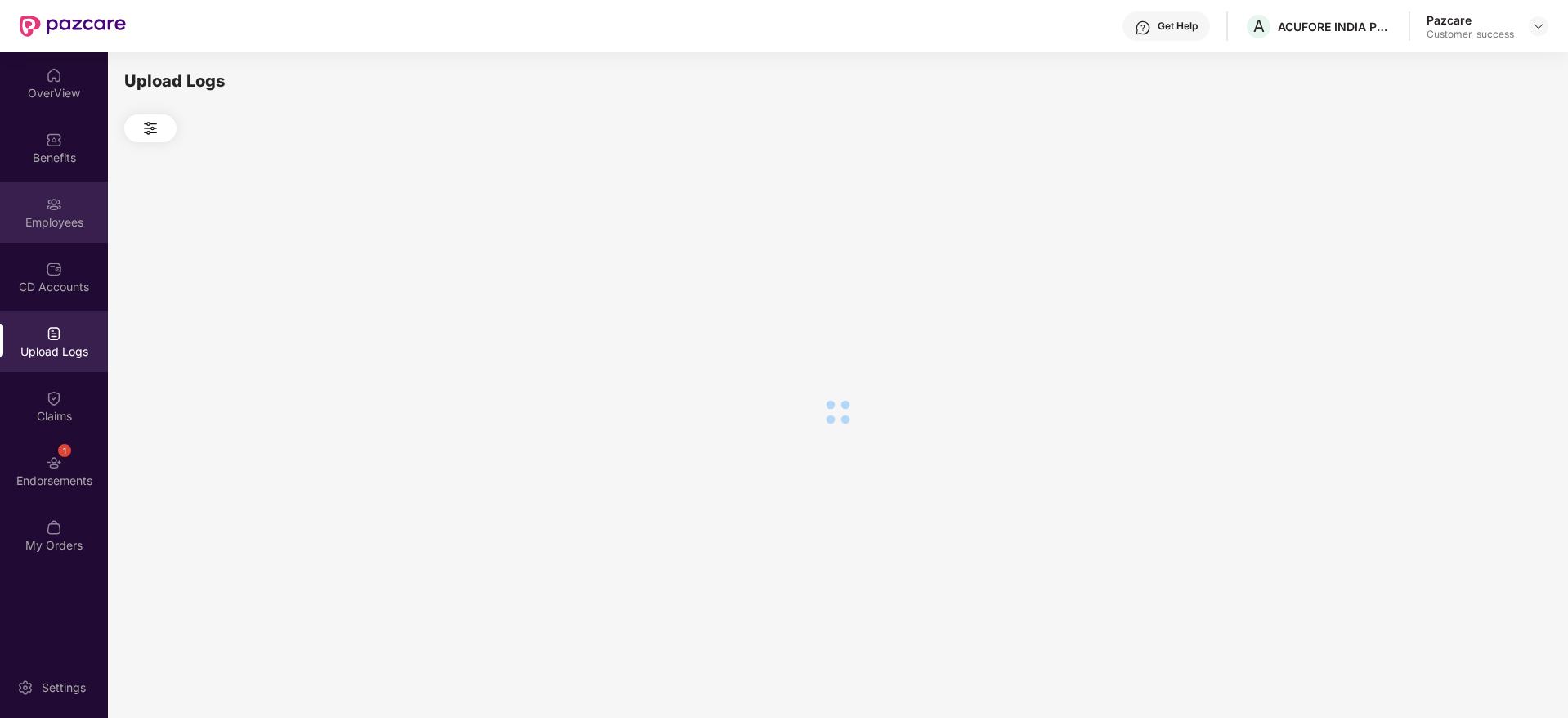
click at [47, 231] on div "Employees" at bounding box center [53, 213] width 108 height 62
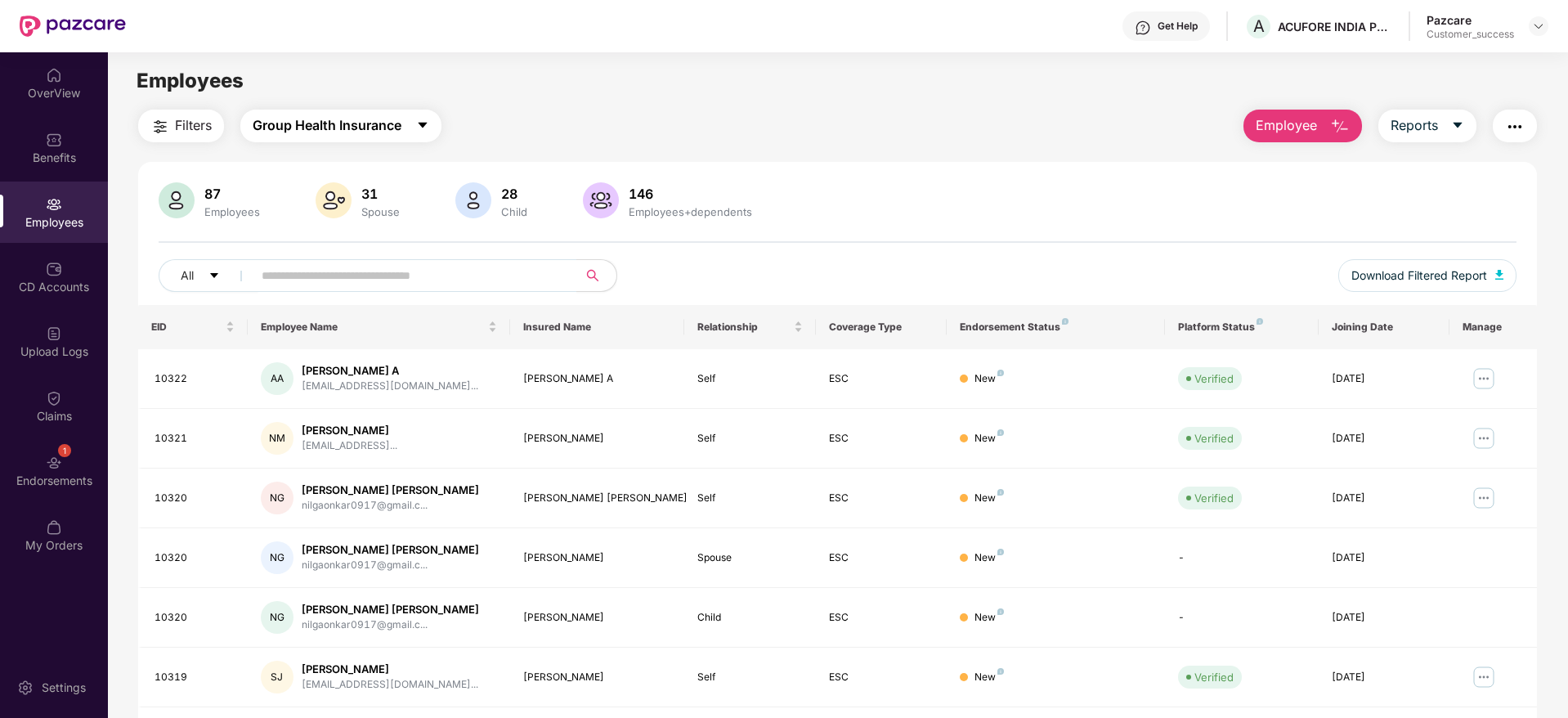
click at [343, 132] on span "Group Health Insurance" at bounding box center [327, 125] width 148 height 21
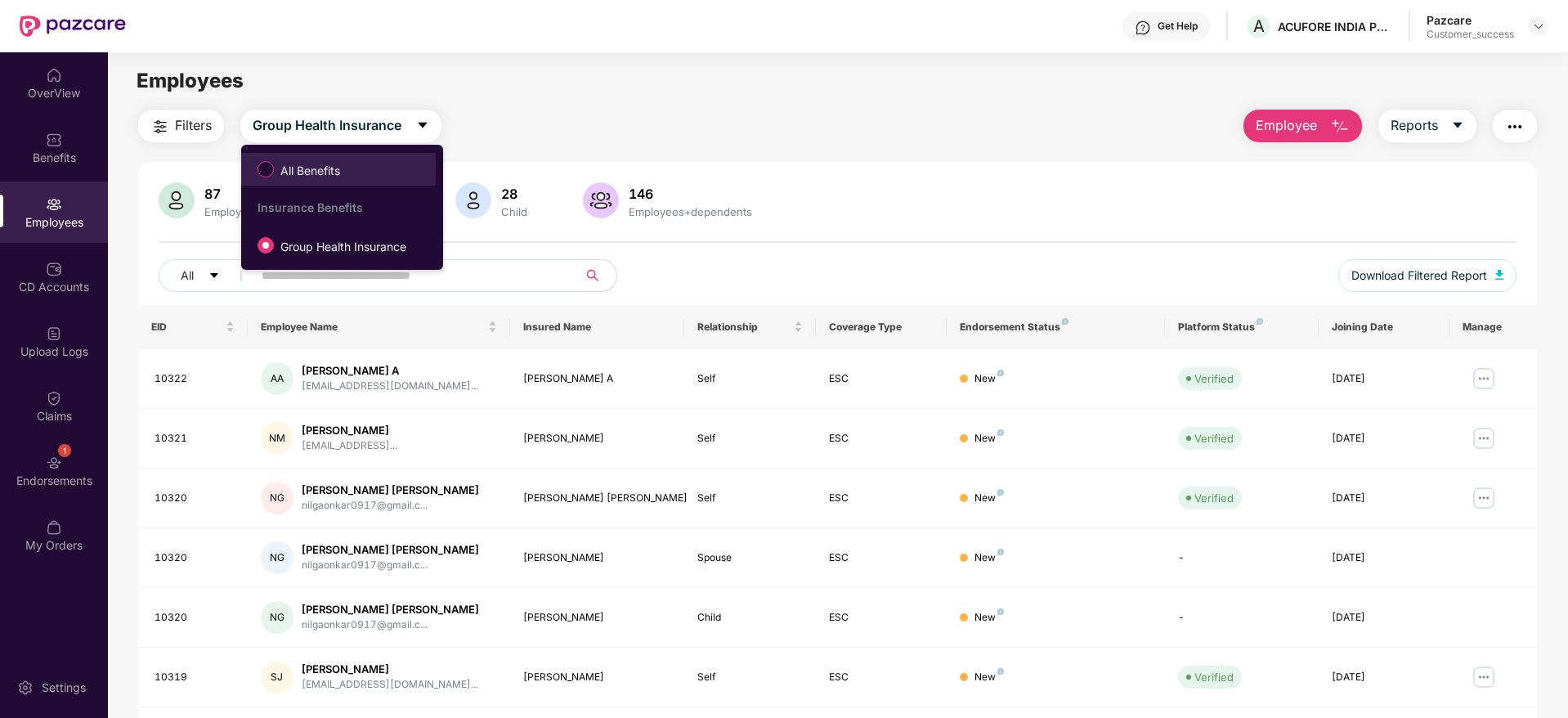
click at [323, 168] on span "All Benefits" at bounding box center [309, 171] width 73 height 18
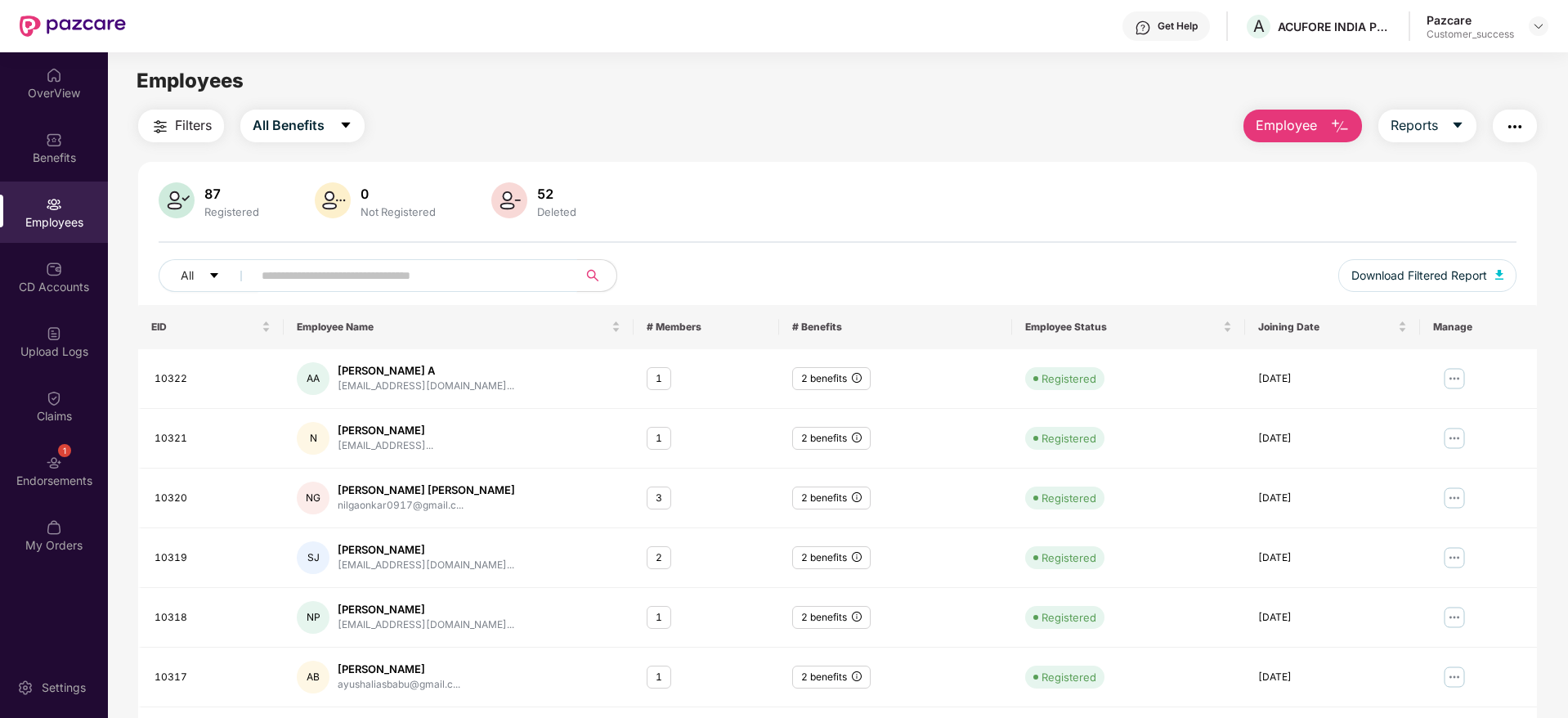
click at [399, 287] on input "text" at bounding box center [408, 275] width 293 height 24
paste input "**********"
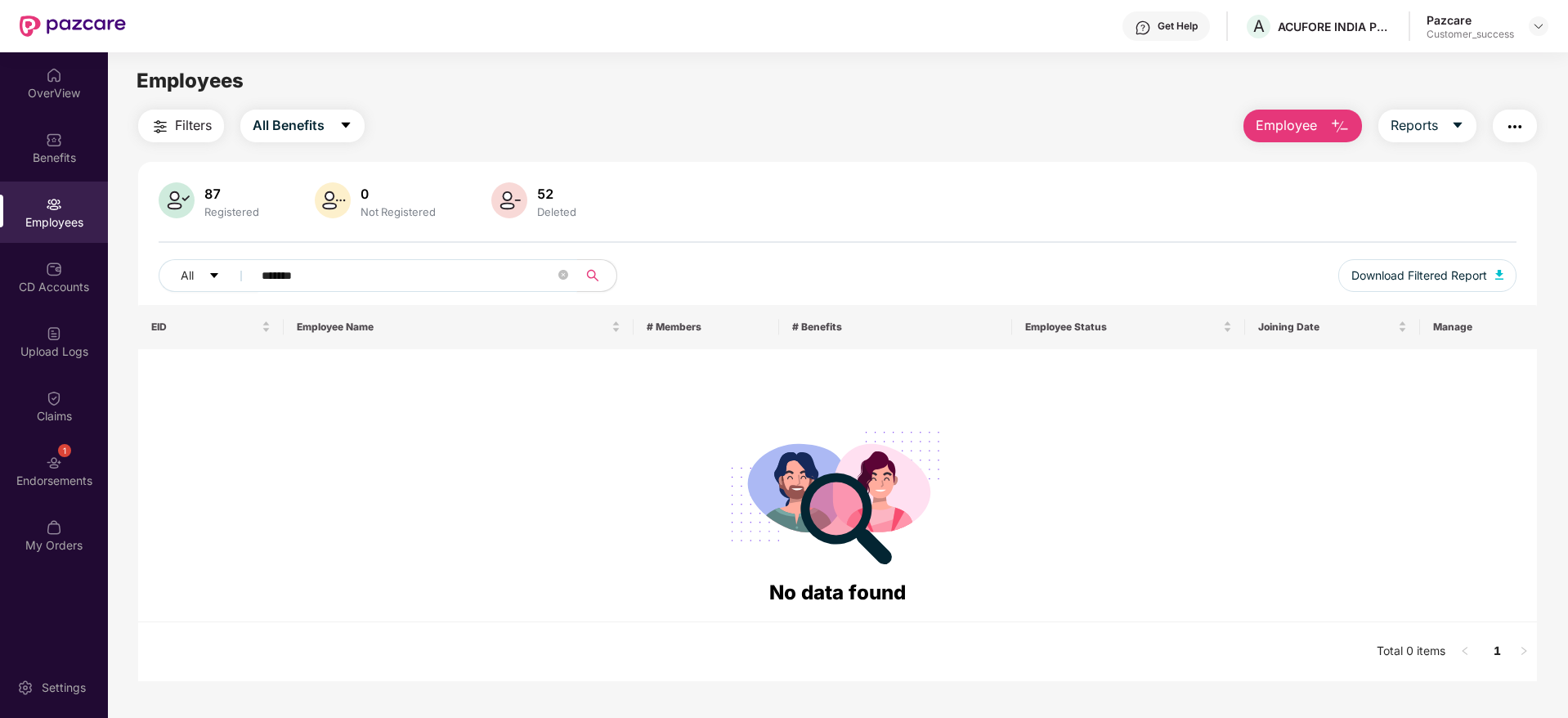
type input "******"
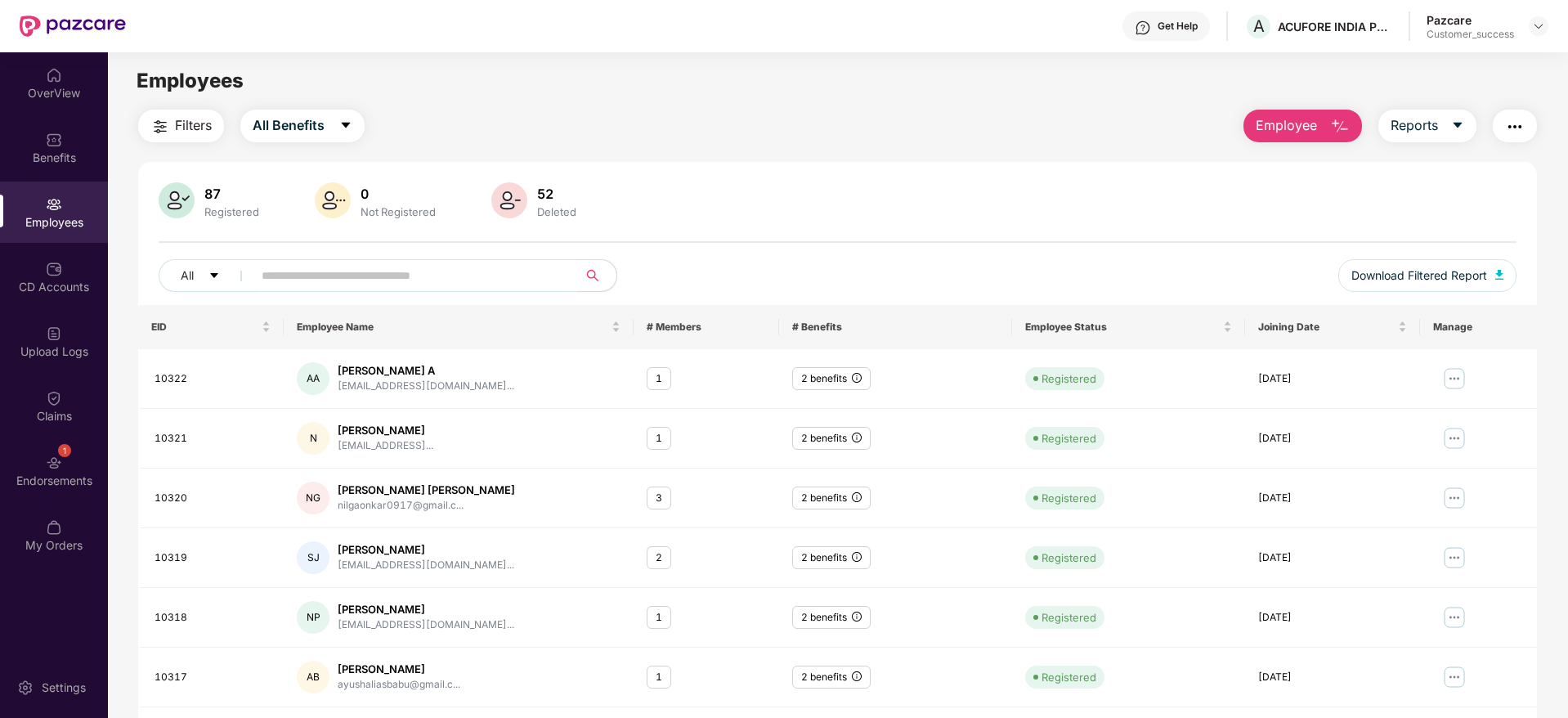
click at [399, 264] on input "text" at bounding box center [408, 275] width 293 height 24
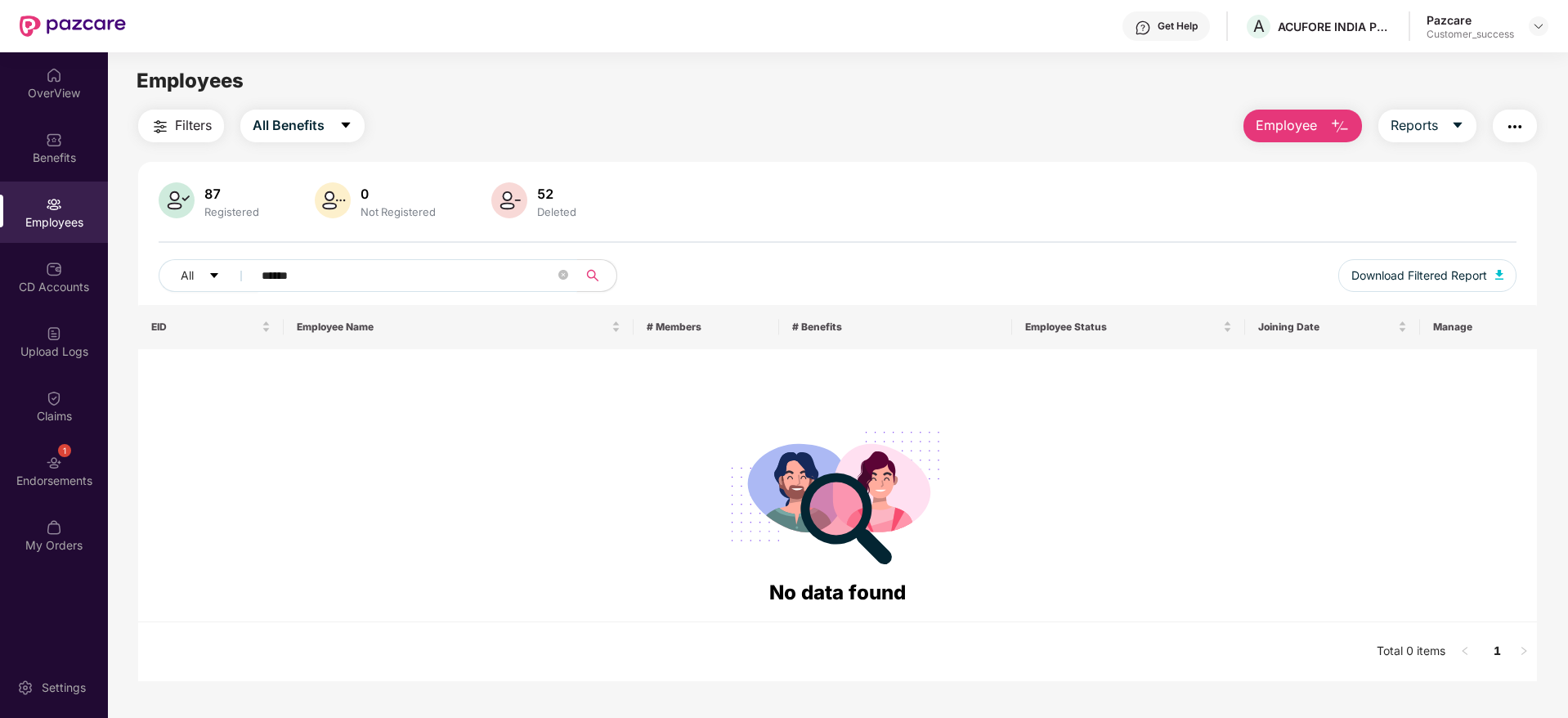
type input "******"
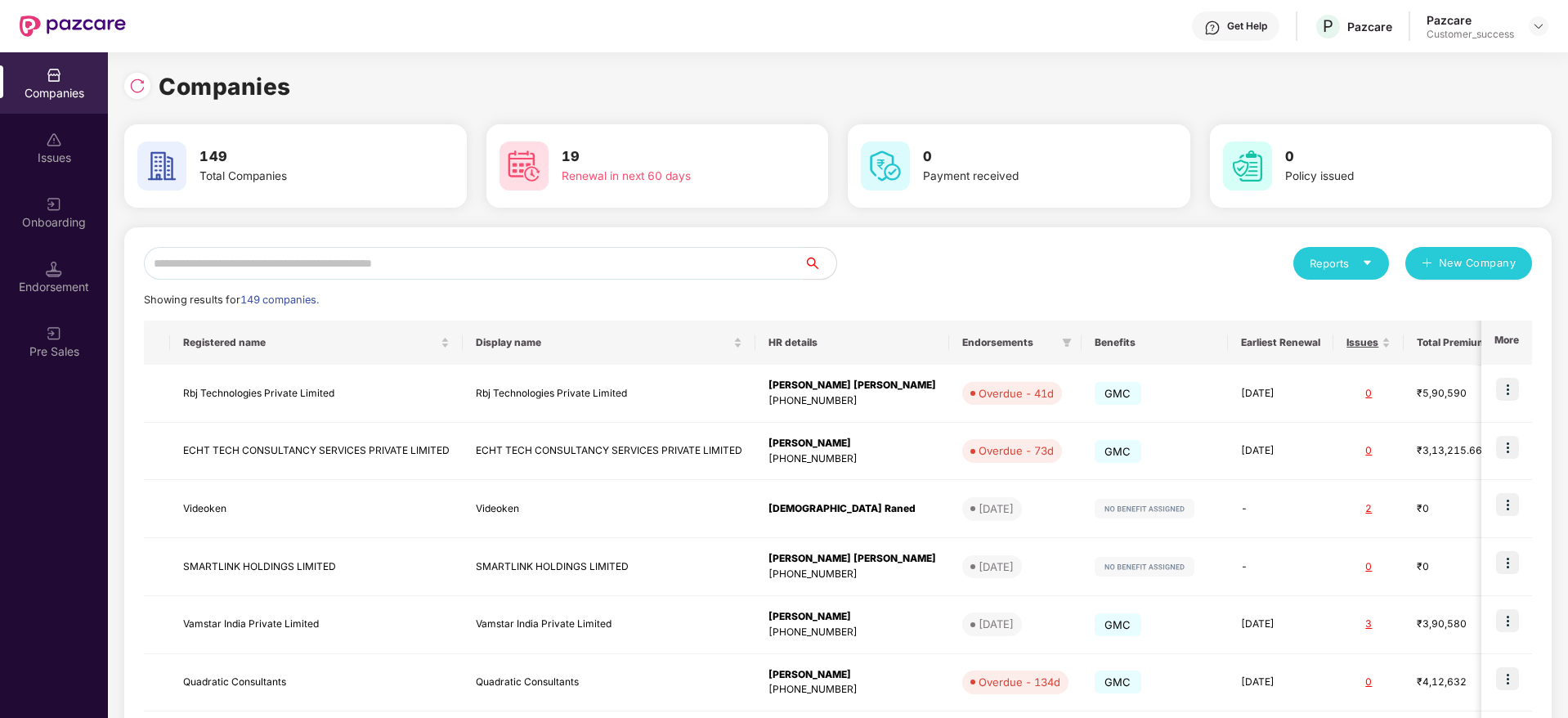
click at [335, 265] on input "text" at bounding box center [473, 263] width 659 height 33
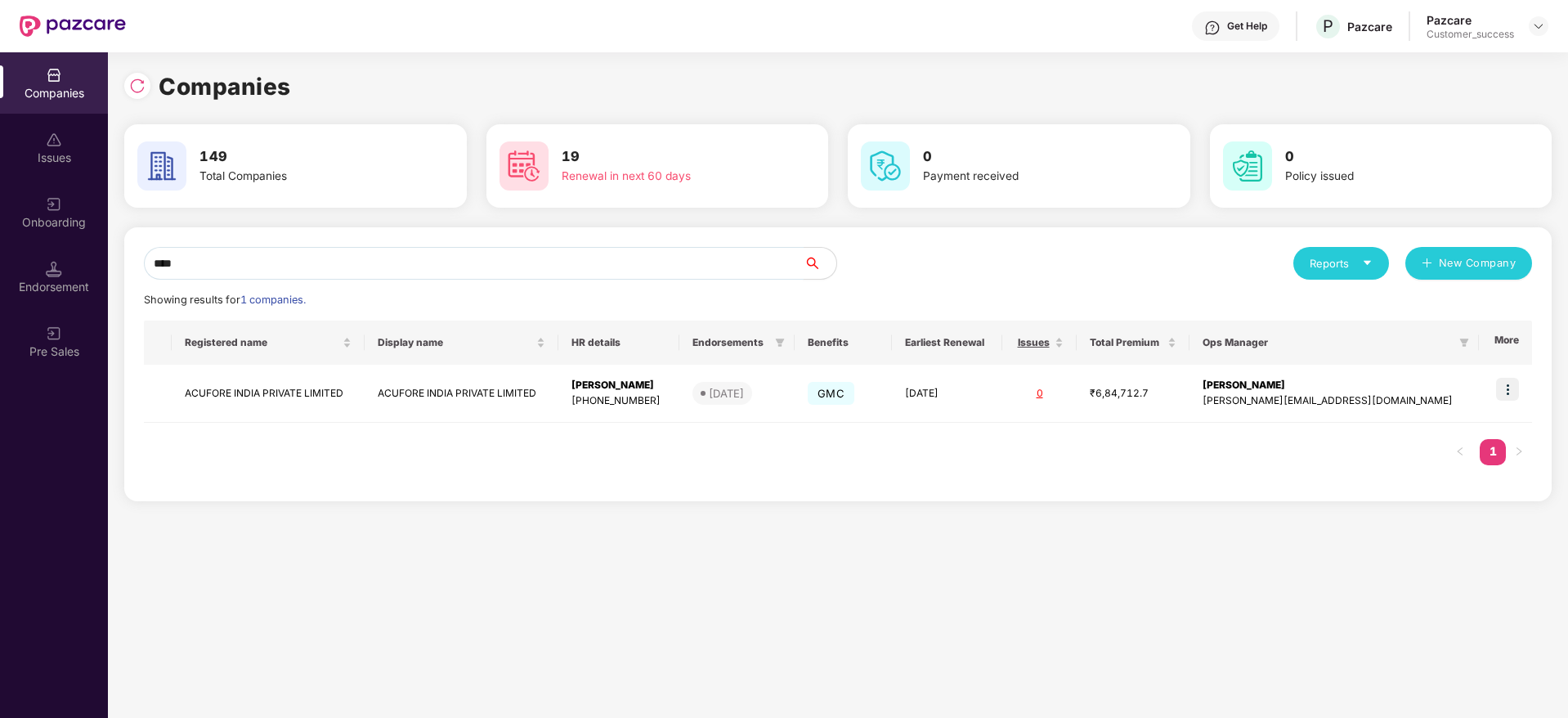
click at [395, 254] on input "****" at bounding box center [473, 263] width 659 height 33
paste input "**********"
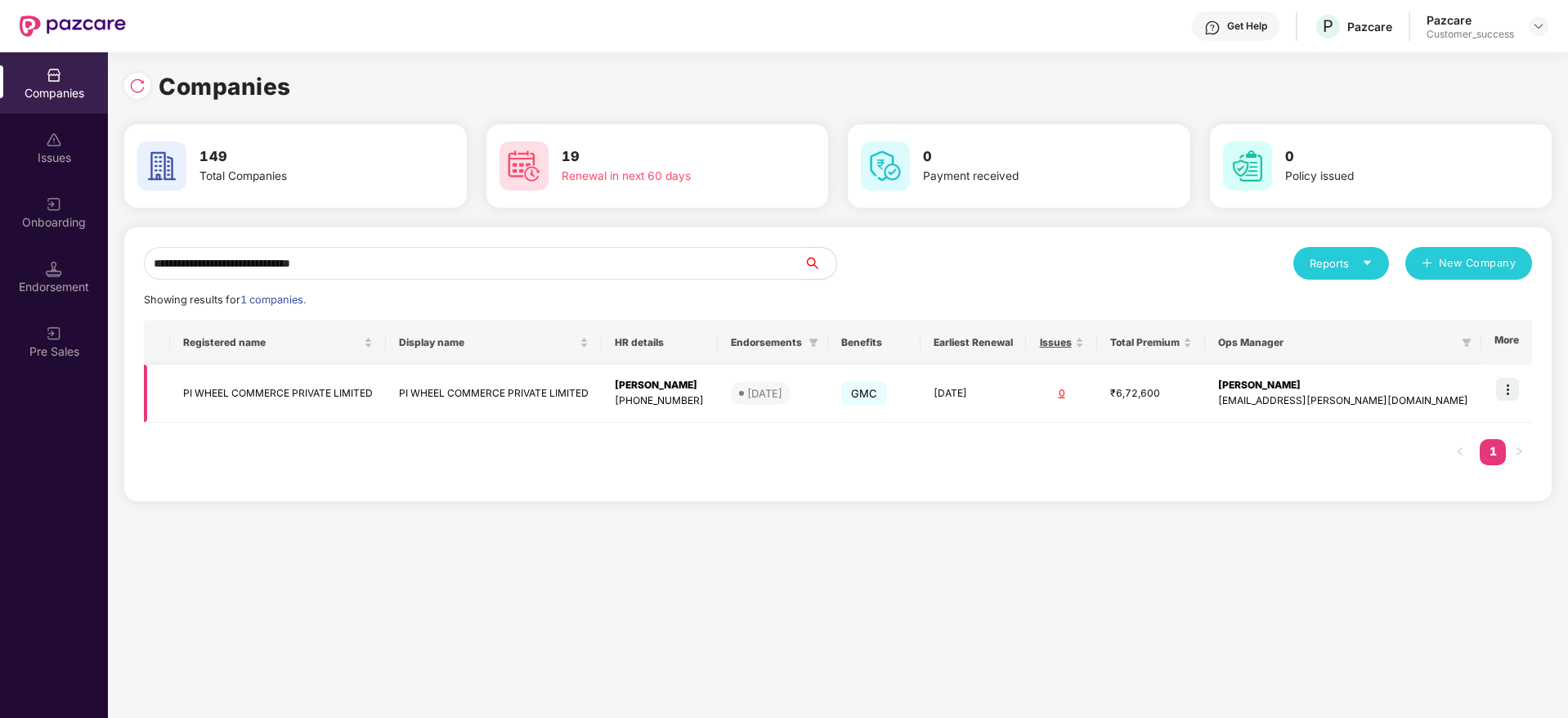
type input "**********"
click at [361, 382] on td "PI WHEEL COMMERCE PRIVATE LIMITED" at bounding box center [278, 394] width 216 height 58
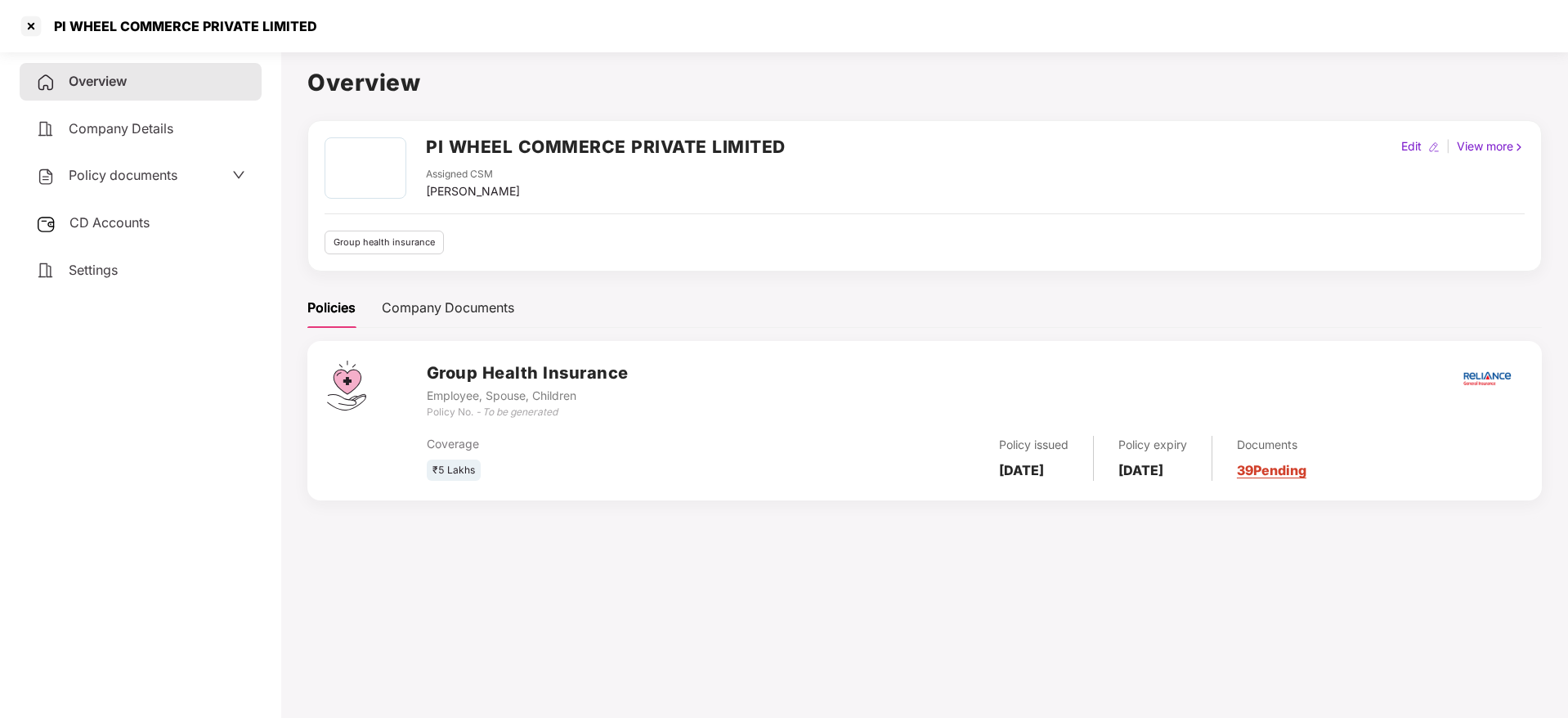
click at [141, 174] on span "Policy documents" at bounding box center [123, 175] width 108 height 17
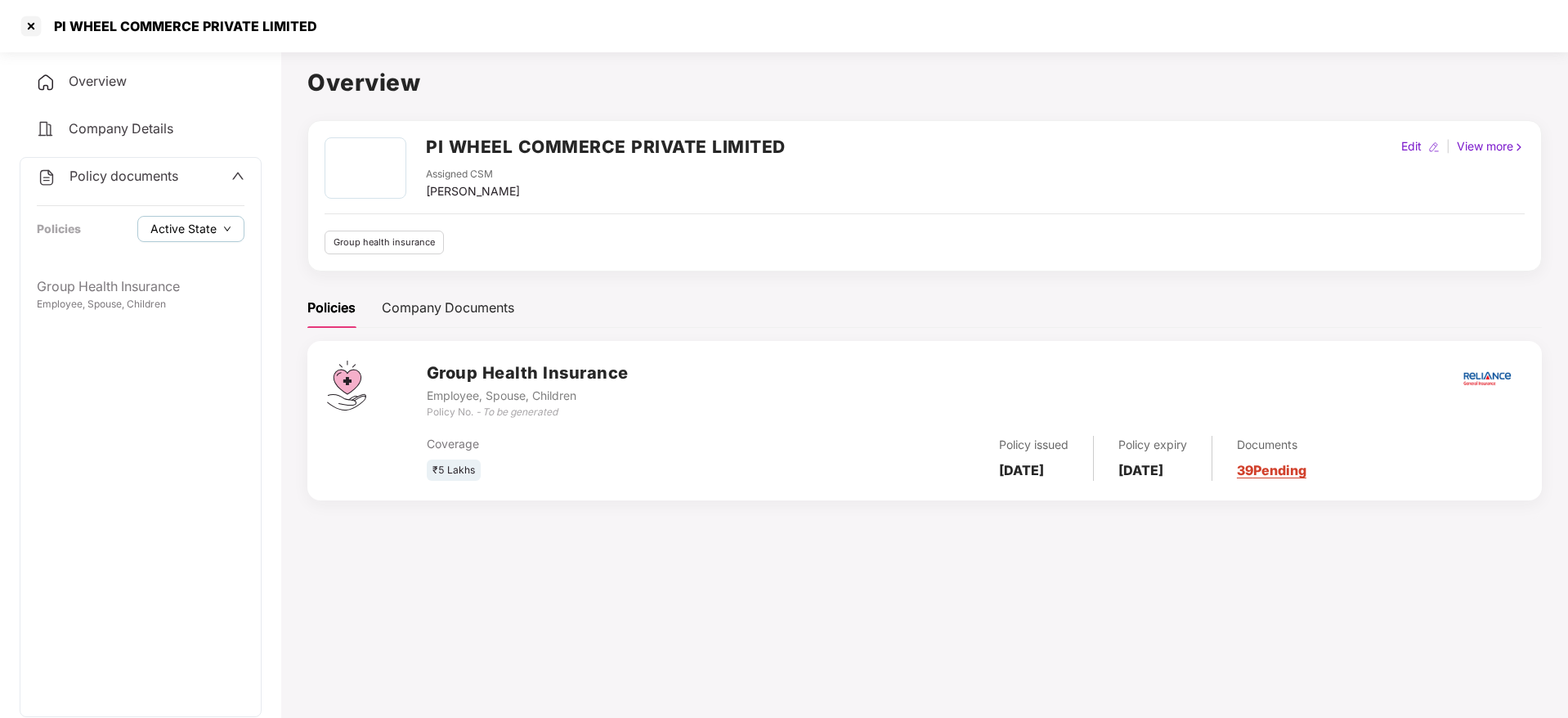
click at [183, 220] on span "Active State" at bounding box center [183, 229] width 66 height 18
click at [187, 280] on span "Archived State" at bounding box center [203, 284] width 93 height 18
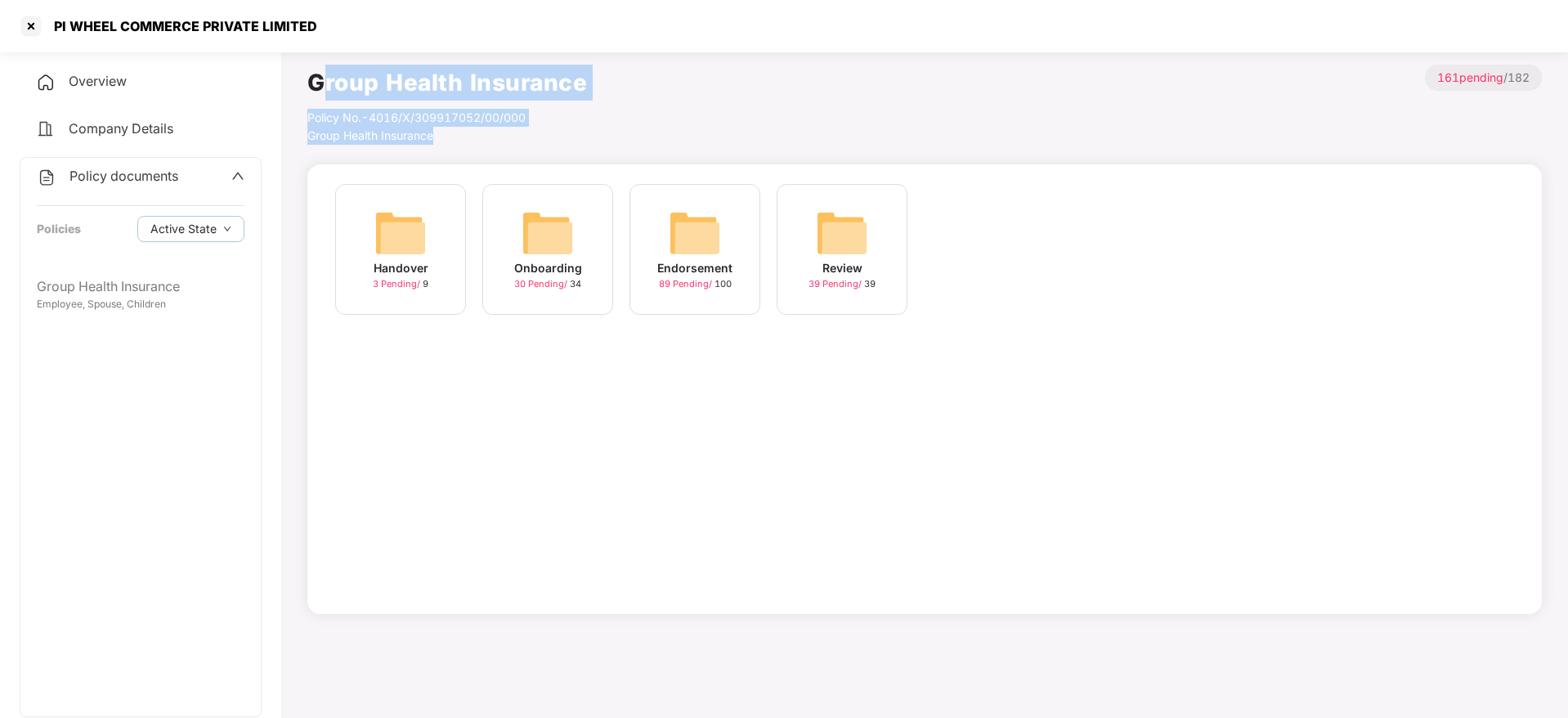
drag, startPoint x: 550, startPoint y: 128, endPoint x: 328, endPoint y: 98, distance: 224.0
click at [328, 98] on div "Group Health Insurance Policy No.- 4016/X/309917052/00/000 Group Health Insuran…" at bounding box center [447, 104] width 279 height 80
click at [378, 114] on div "Policy No.- 4016/X/309917052/00/000" at bounding box center [447, 118] width 279 height 18
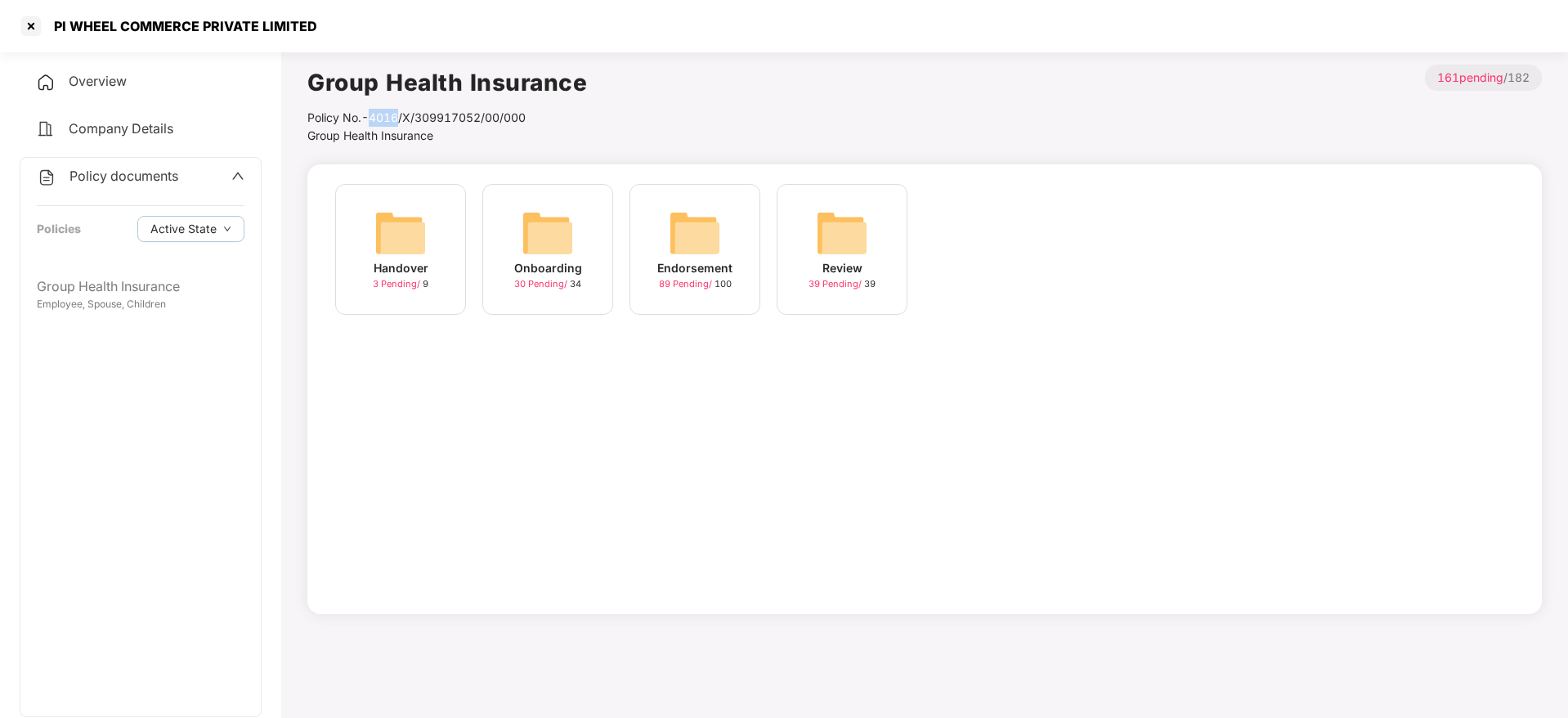
click at [378, 114] on div "Policy No.- 4016/X/309917052/00/000" at bounding box center [447, 118] width 279 height 18
click at [0, 36] on div "PI WHEEL COMMERCE PRIVATE LIMITED" at bounding box center [784, 26] width 1568 height 53
click at [22, 31] on div at bounding box center [31, 26] width 26 height 26
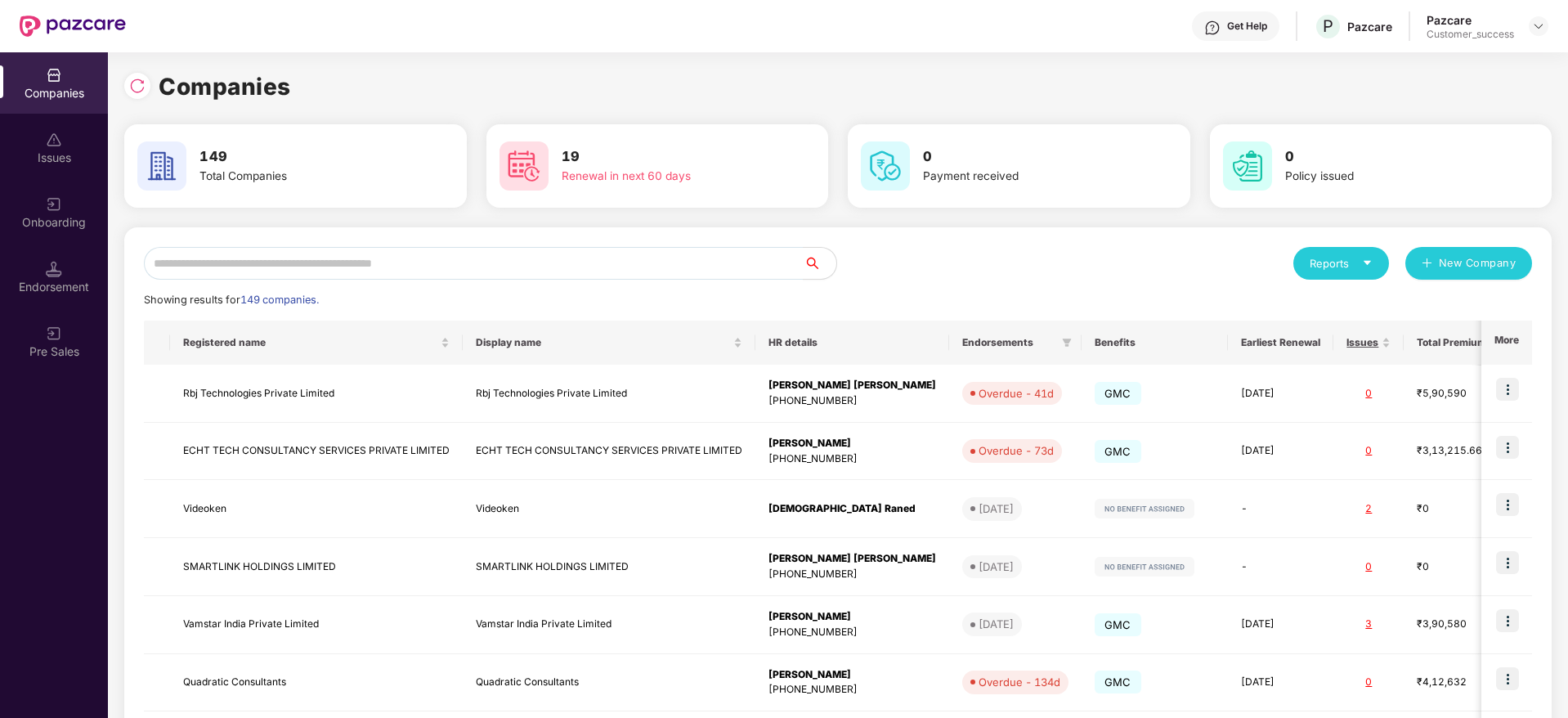
click at [23, 35] on img at bounding box center [73, 26] width 106 height 21
click at [516, 263] on input "text" at bounding box center [473, 263] width 659 height 33
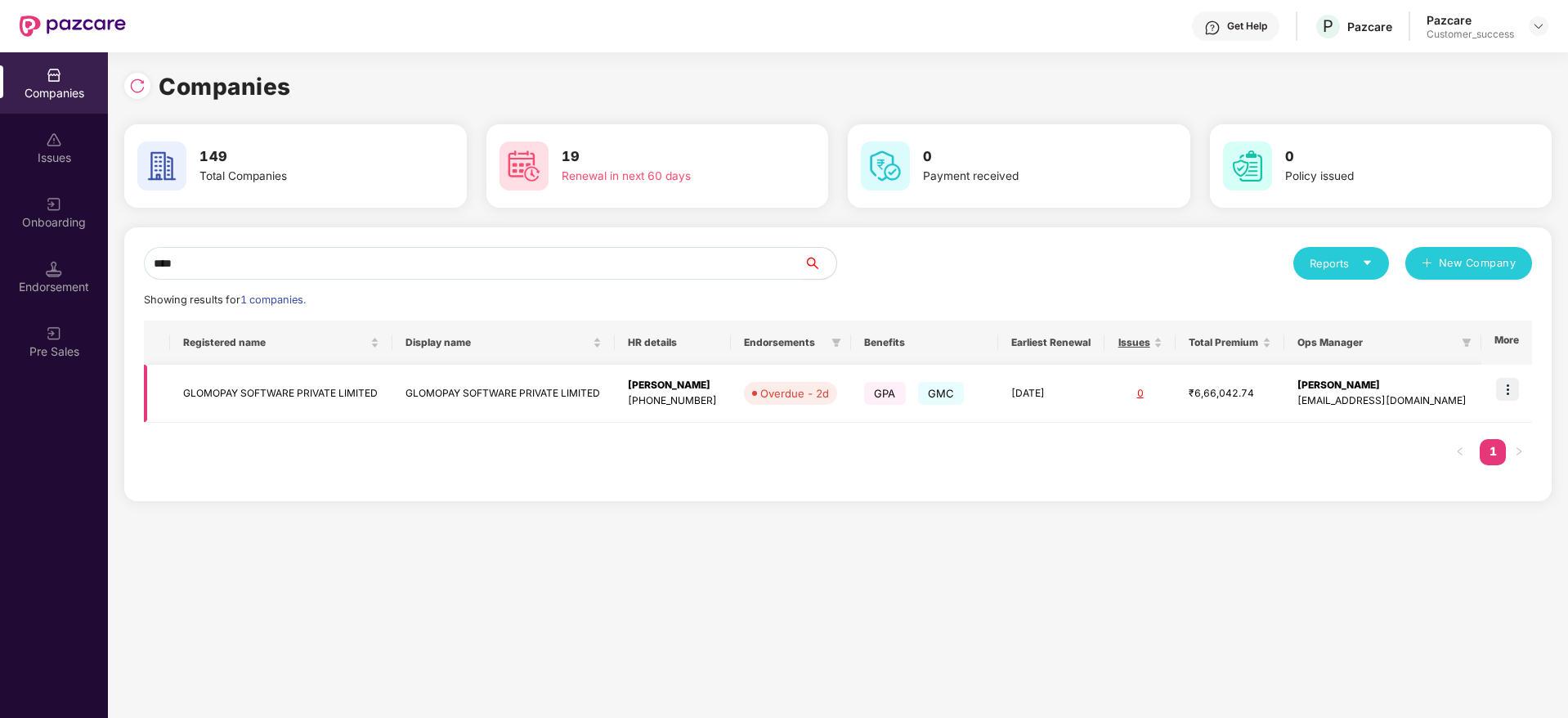
type input "****"
click at [1505, 397] on img at bounding box center [1506, 389] width 23 height 23
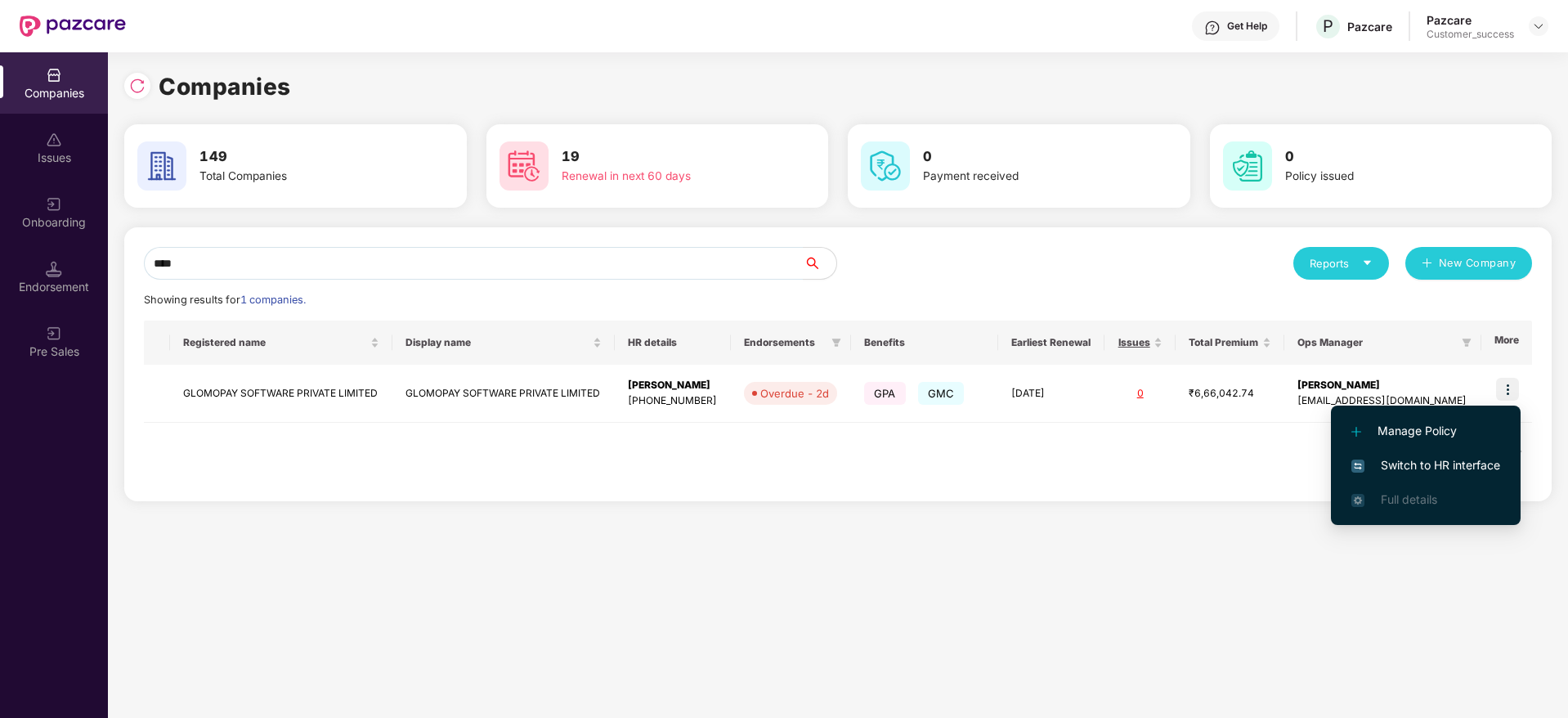
click at [1487, 454] on li "Switch to HR interface" at bounding box center [1425, 464] width 189 height 34
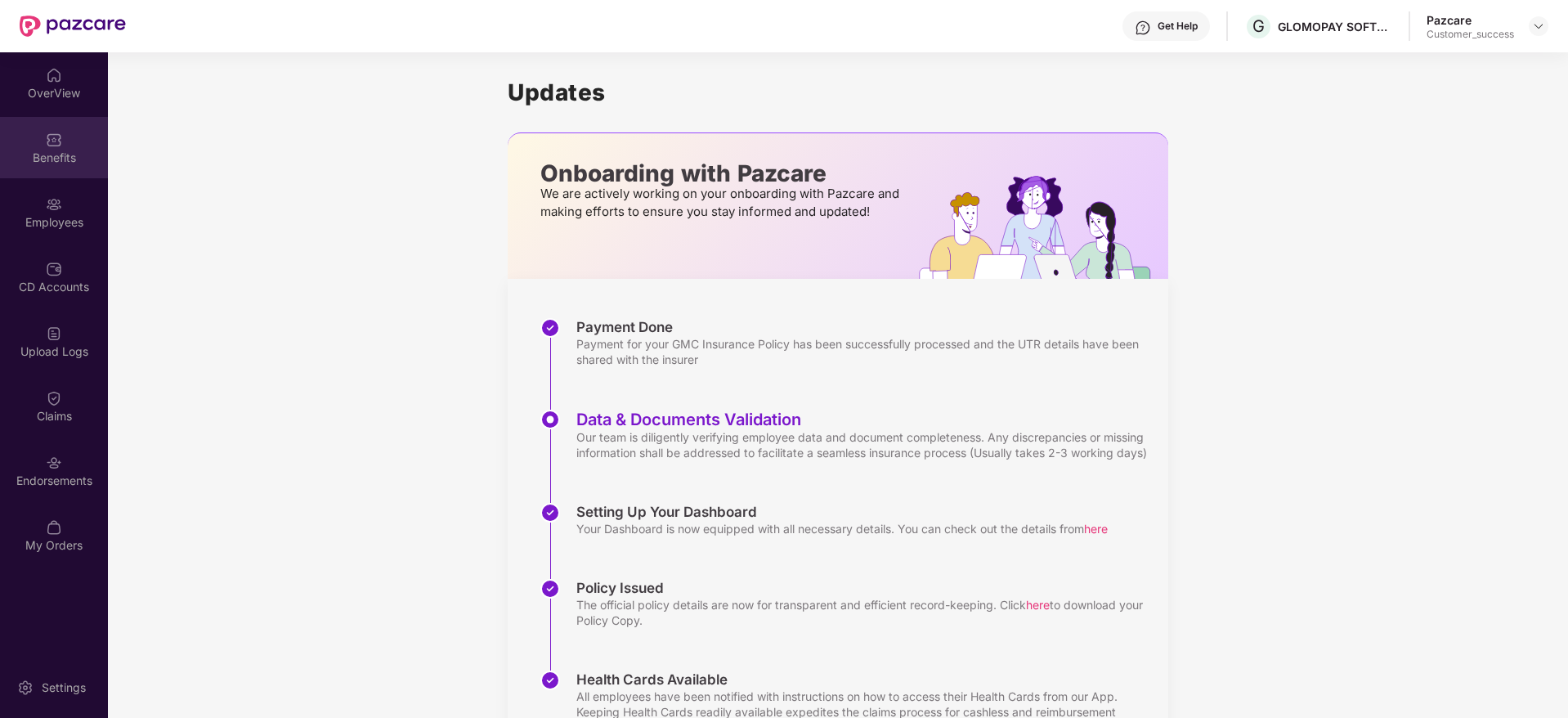
click at [11, 168] on div "Benefits" at bounding box center [53, 148] width 108 height 62
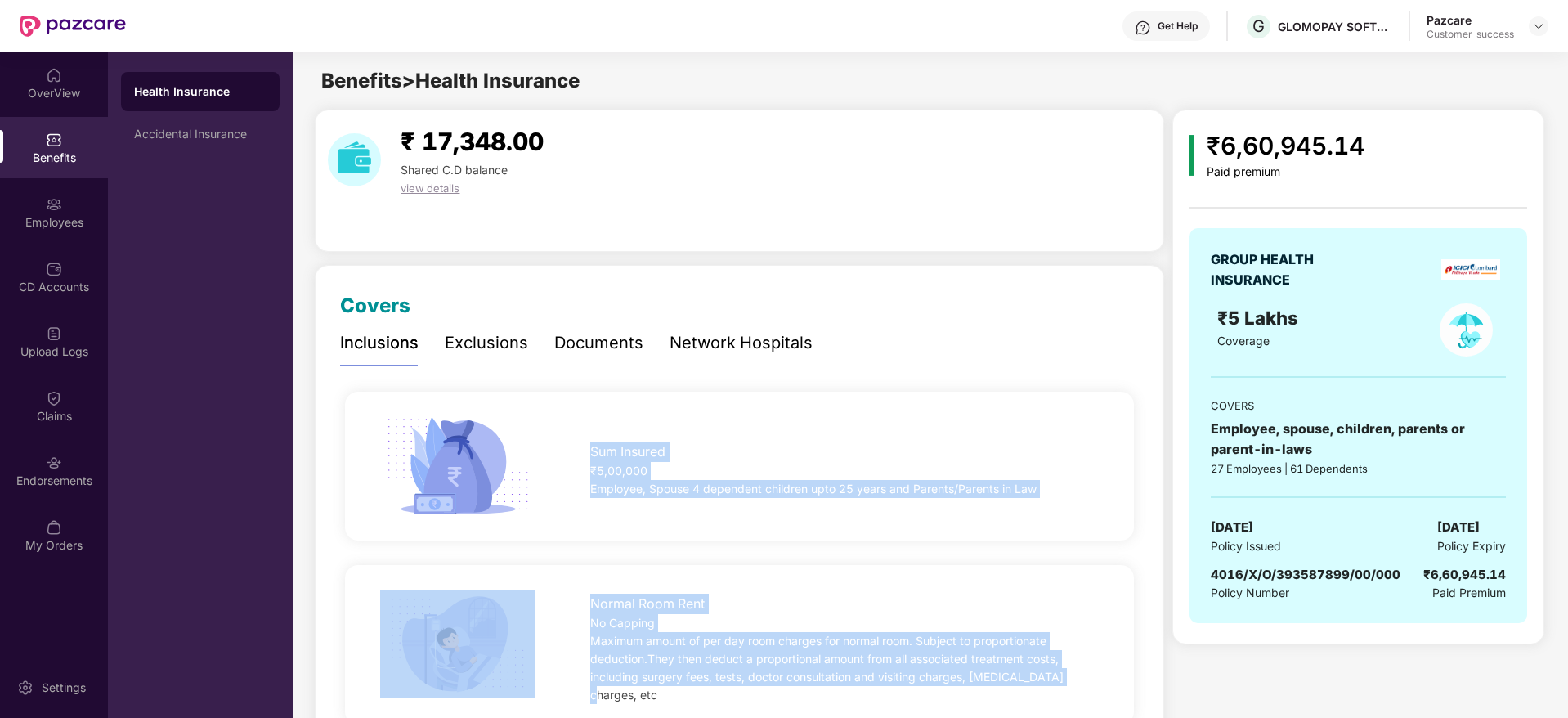
drag, startPoint x: 615, startPoint y: 482, endPoint x: 1080, endPoint y: 675, distance: 503.5
click at [1080, 675] on div "Maximum amount of per day room charges for normal room. Subject to proportionat…" at bounding box center [844, 668] width 508 height 72
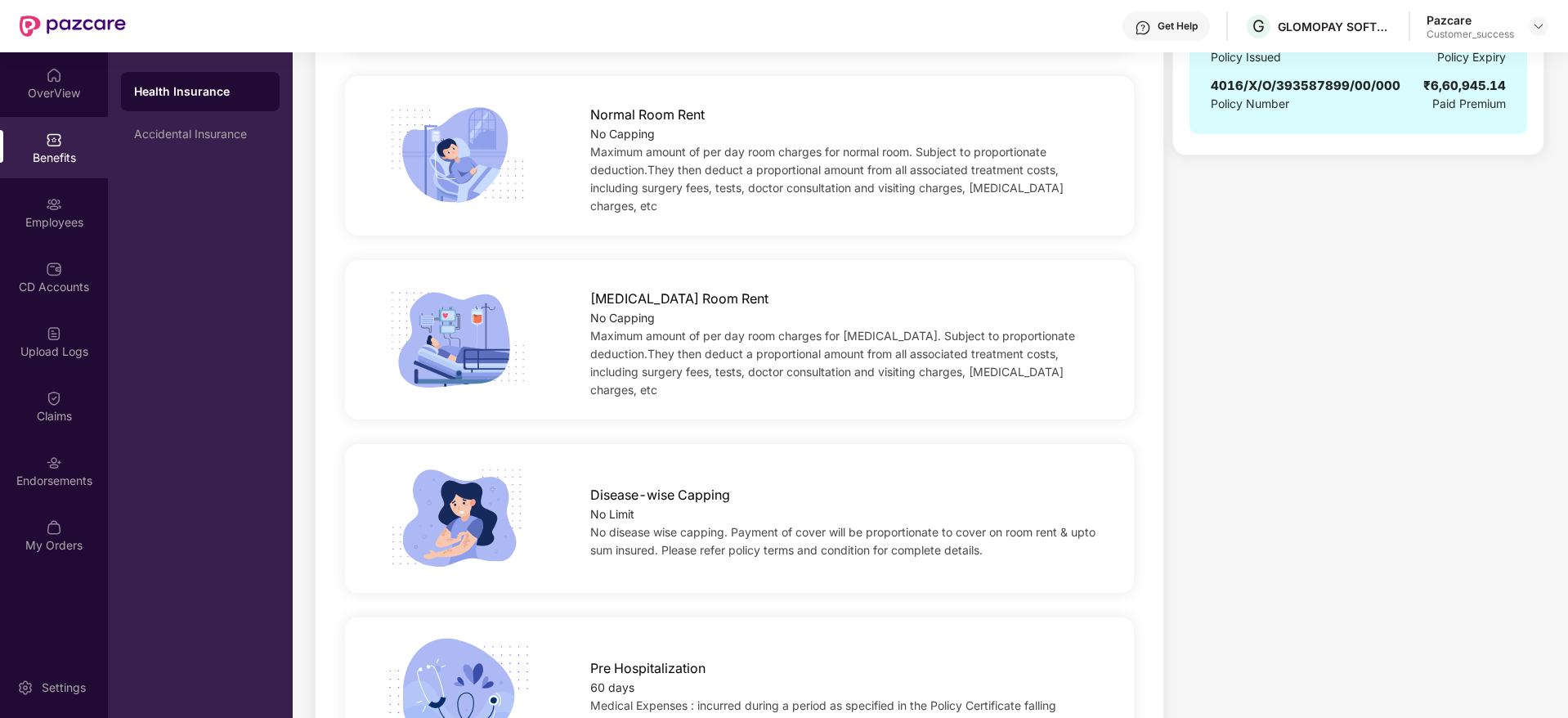
scroll to position [490, 0]
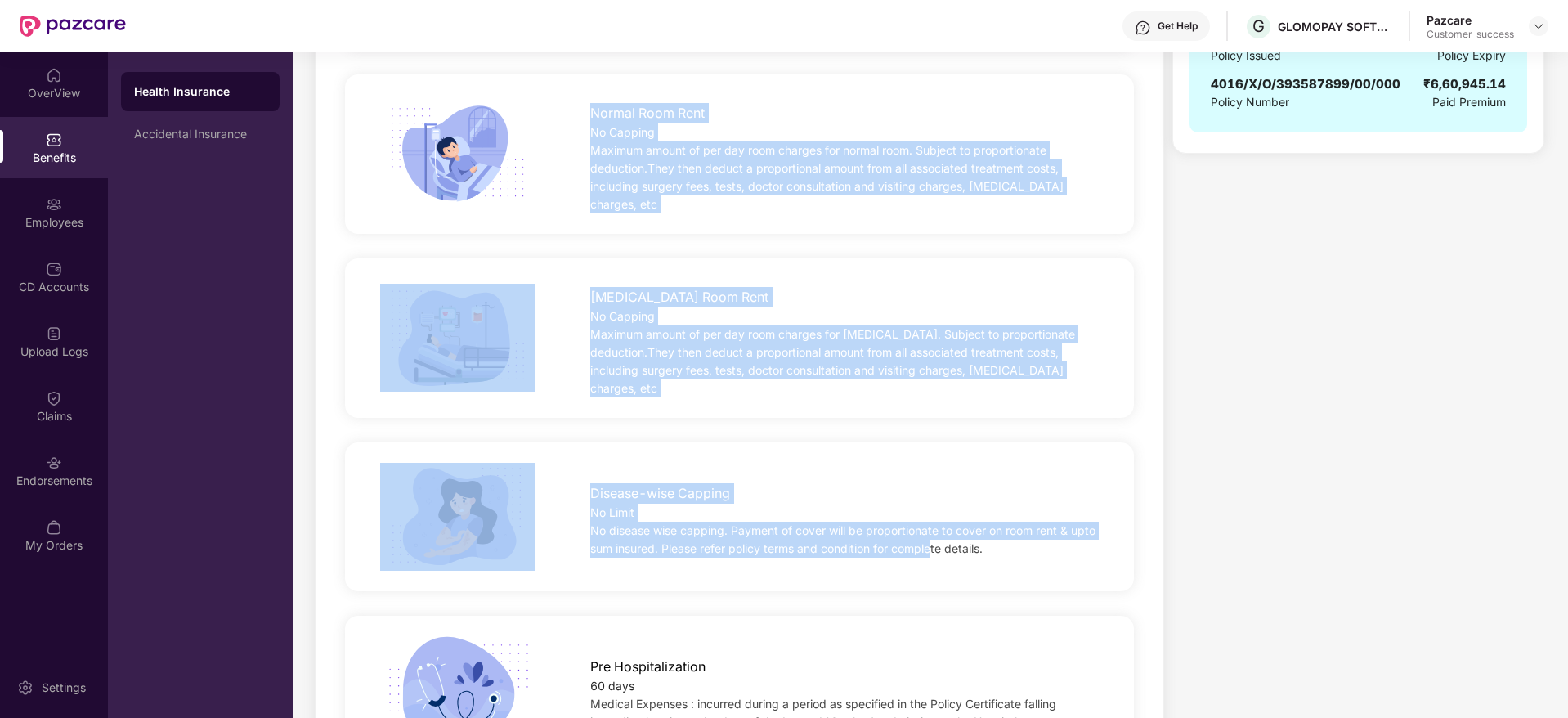
drag, startPoint x: 933, startPoint y: 580, endPoint x: 573, endPoint y: 125, distance: 580.2
click at [573, 125] on div "Normal Room Rent No Capping Maximum amount of per day room charges for normal r…" at bounding box center [844, 154] width 561 height 118
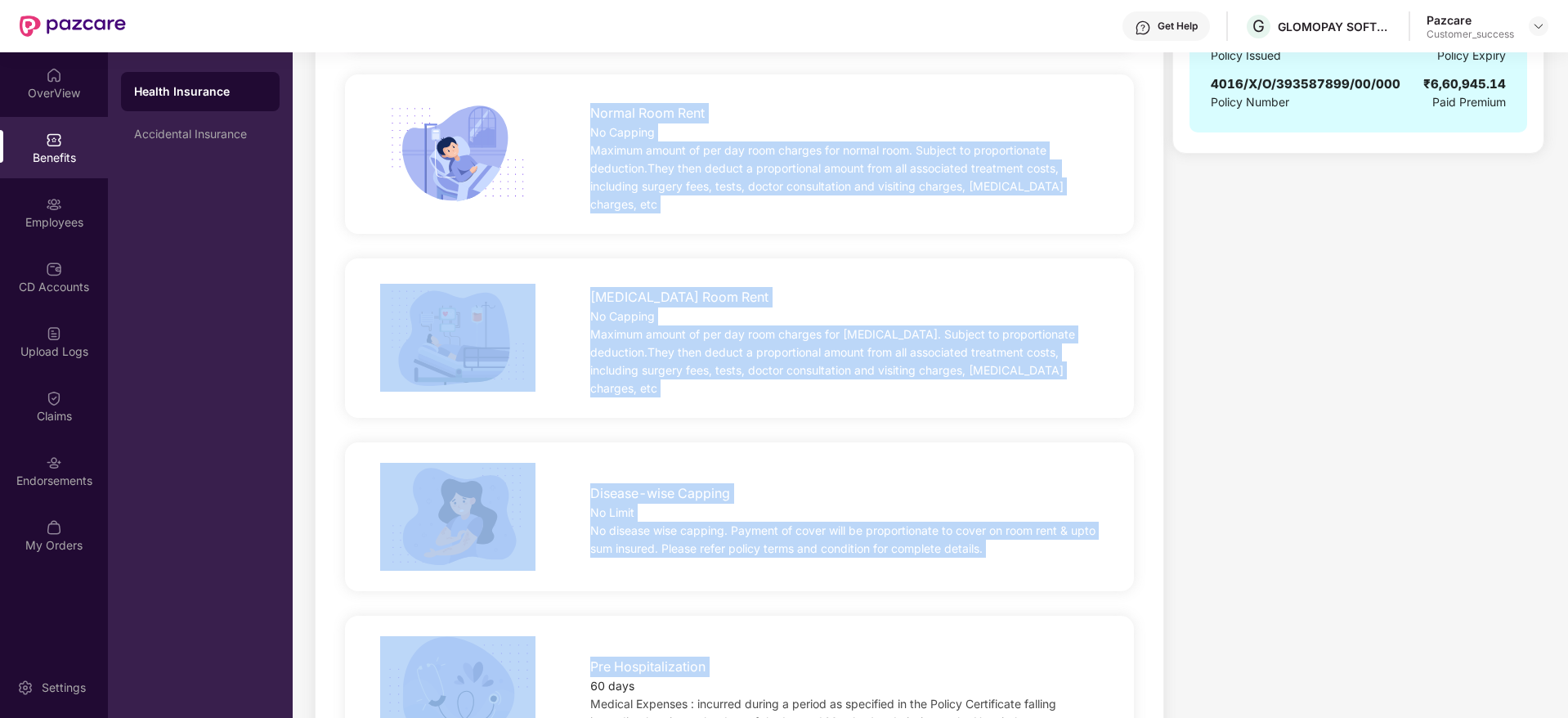
drag, startPoint x: 573, startPoint y: 125, endPoint x: 941, endPoint y: 620, distance: 616.8
click at [941, 636] on div "Pre Hospitalization 60 days Medical Expenses : incurred during a period as spec…" at bounding box center [739, 690] width 841 height 108
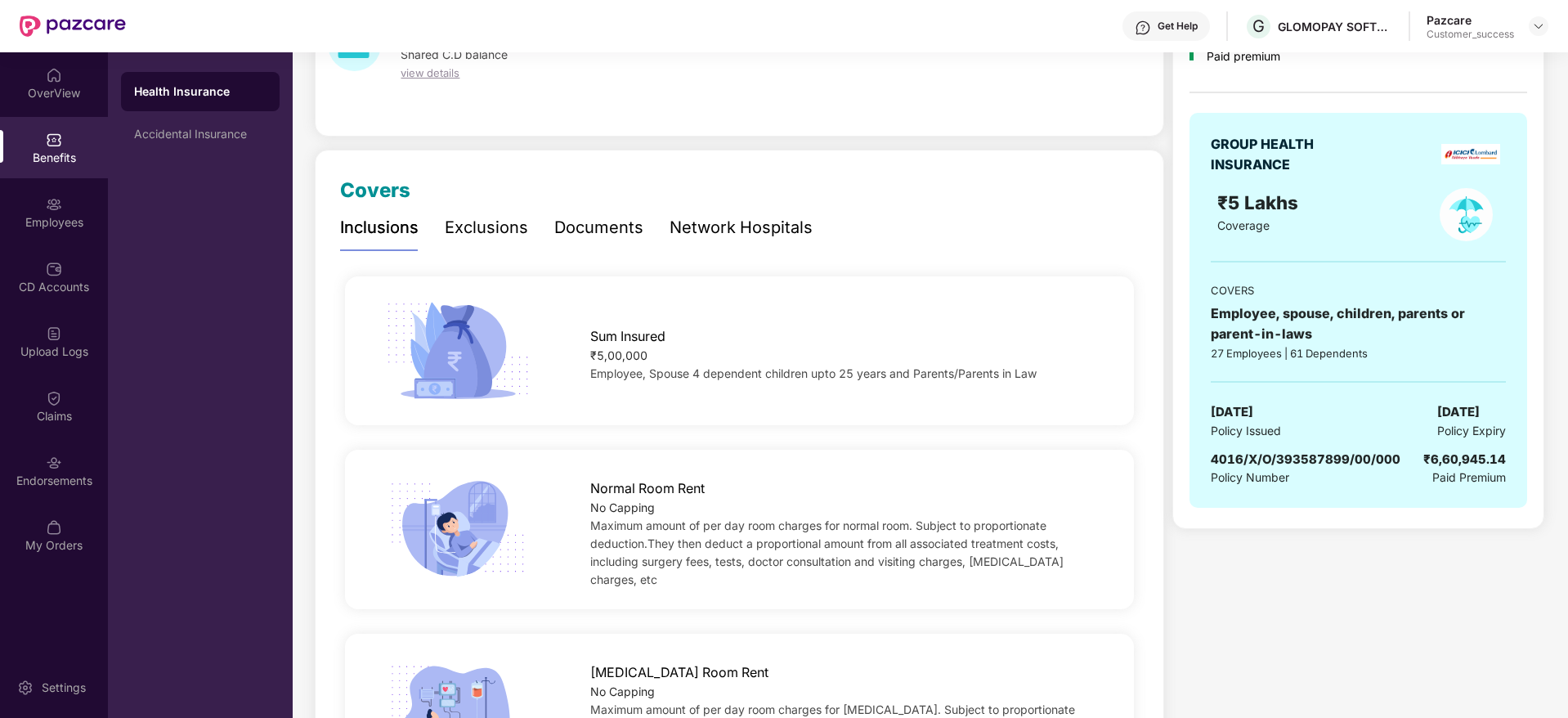
scroll to position [0, 0]
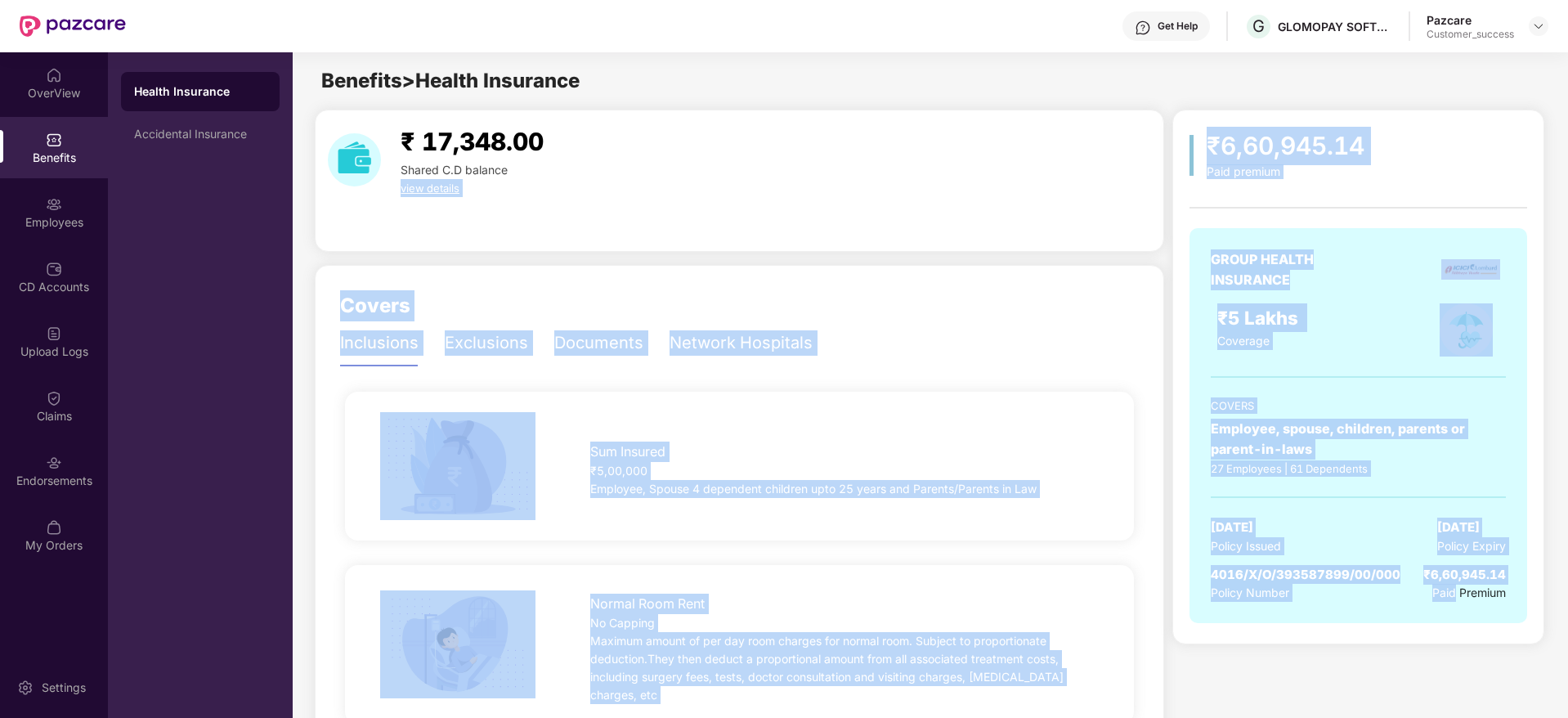
drag, startPoint x: 1455, startPoint y: 657, endPoint x: 1135, endPoint y: 173, distance: 580.2
click at [1135, 168] on div "₹ 17,348.00 Shared C.D balance view details" at bounding box center [739, 159] width 836 height 74
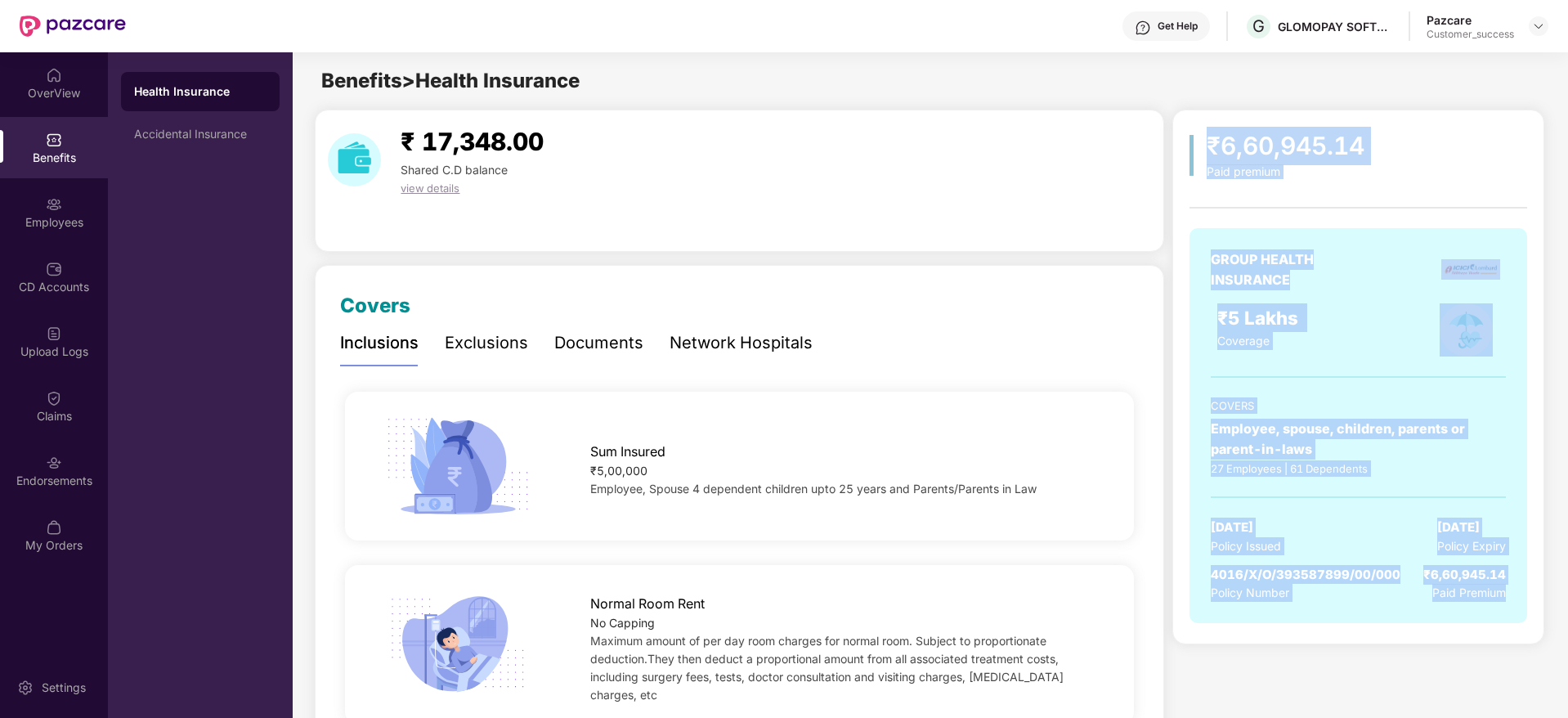
drag, startPoint x: 1208, startPoint y: 158, endPoint x: 1507, endPoint y: 652, distance: 577.4
drag, startPoint x: 1217, startPoint y: 242, endPoint x: 1525, endPoint y: 641, distance: 504.0
click at [1525, 641] on div "₹6,60,945.14 Paid premium GROUP HEALTH INSURANCE ₹5 Lakhs Coverage COVERS Emplo…" at bounding box center [1357, 376] width 371 height 535
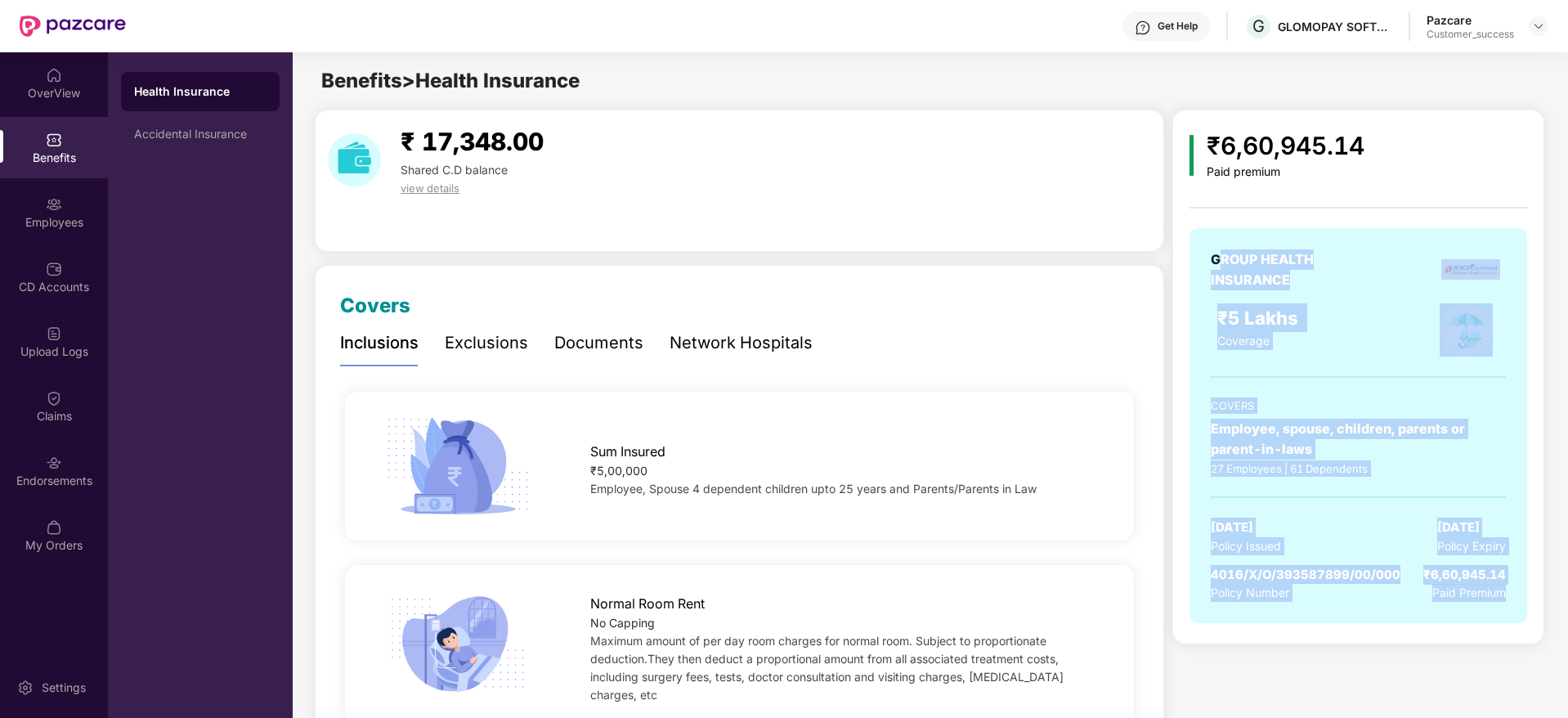
click at [1525, 641] on div "₹6,60,945.14 Paid premium GROUP HEALTH INSURANCE ₹5 Lakhs Coverage COVERS Emplo…" at bounding box center [1357, 376] width 371 height 535
drag, startPoint x: 1525, startPoint y: 641, endPoint x: 1230, endPoint y: 127, distance: 592.6
click at [1230, 127] on div "₹6,60,945.14 Paid premium GROUP HEALTH INSURANCE ₹5 Lakhs Coverage COVERS Emplo…" at bounding box center [1357, 376] width 371 height 535
click at [1230, 127] on div "₹6,60,945.14" at bounding box center [1285, 146] width 158 height 38
drag, startPoint x: 1200, startPoint y: 123, endPoint x: 1505, endPoint y: 652, distance: 610.6
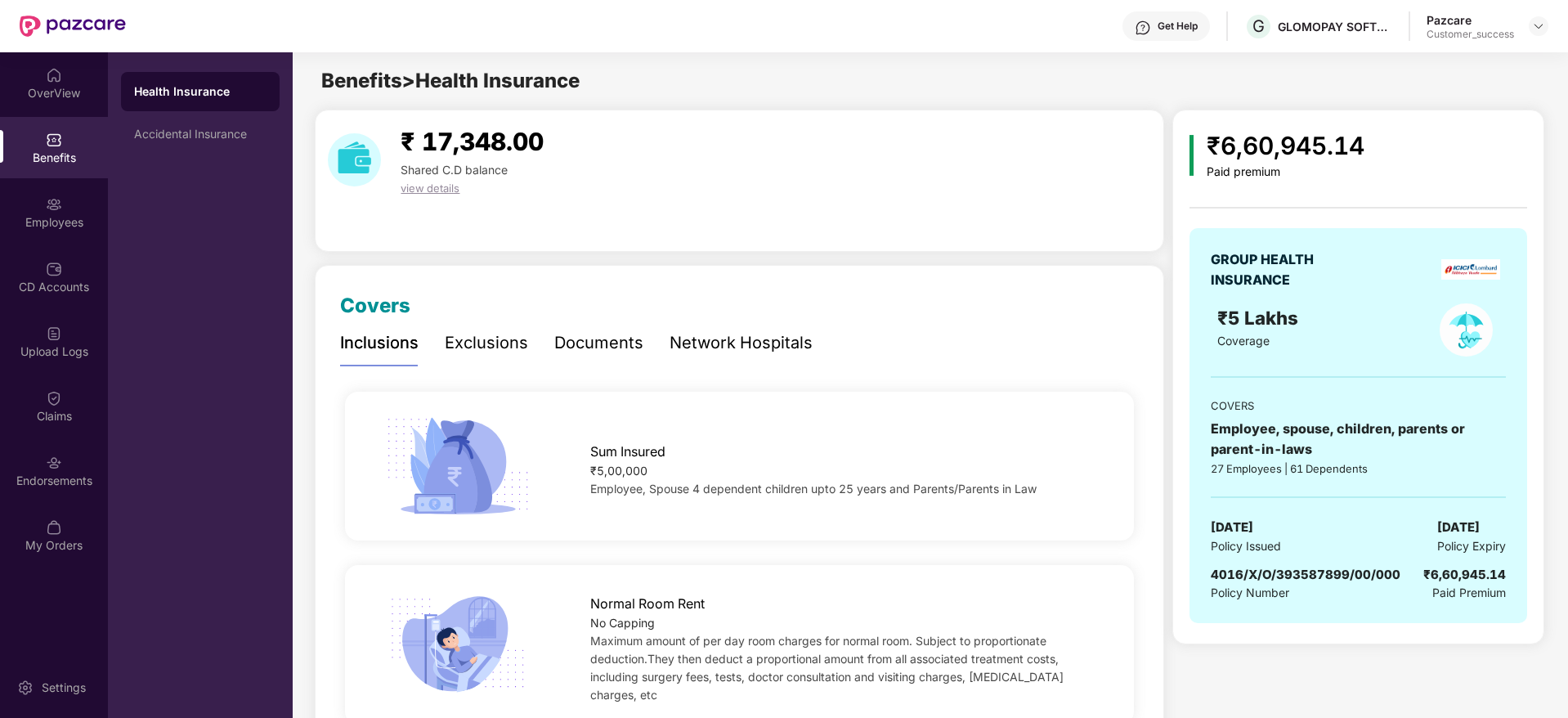
click at [1346, 575] on span "4016/X/O/393587899/00/000" at bounding box center [1305, 574] width 189 height 16
click at [1374, 578] on span "4016/X/O/393587899/00/000" at bounding box center [1305, 574] width 189 height 16
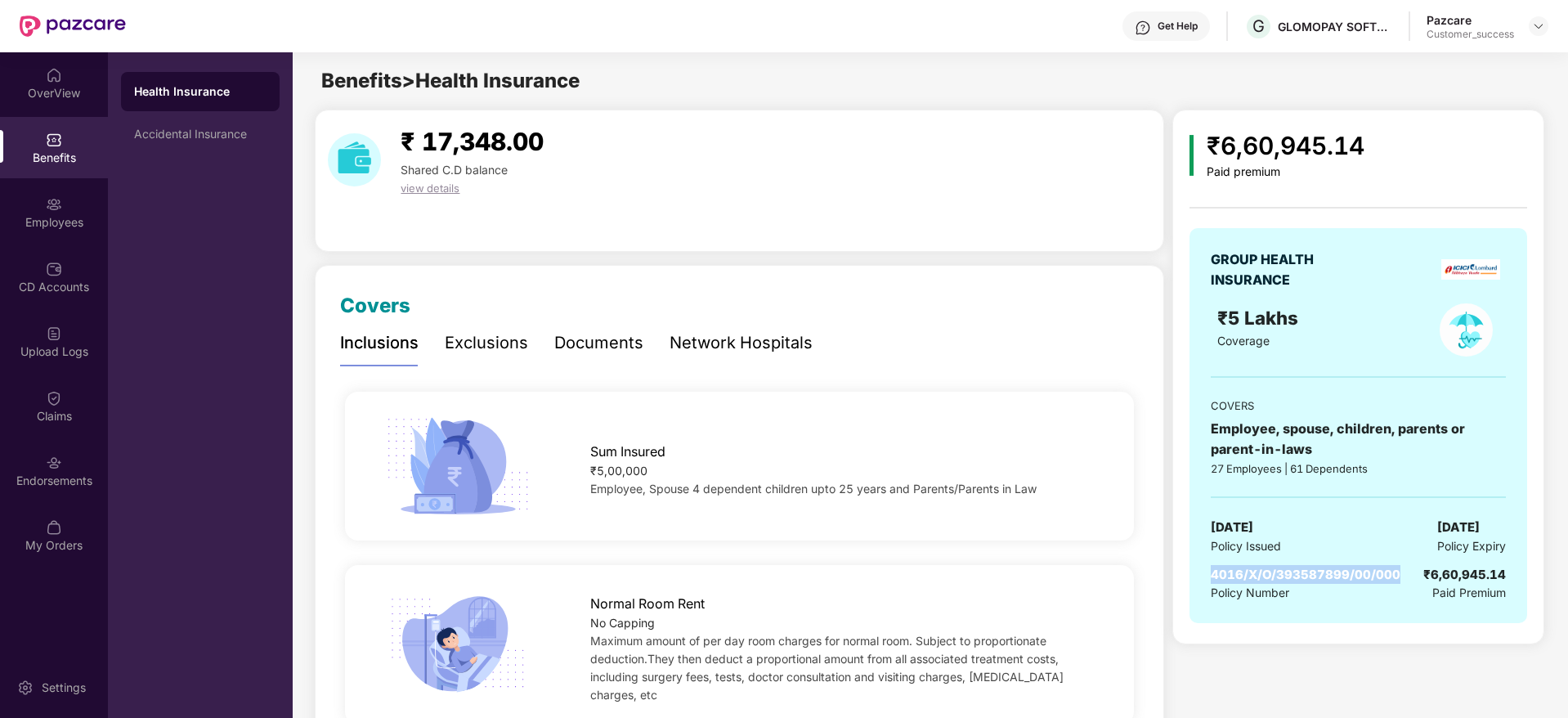
click at [1374, 578] on span "4016/X/O/393587899/00/000" at bounding box center [1305, 574] width 189 height 16
click at [598, 355] on div "Documents" at bounding box center [599, 343] width 89 height 25
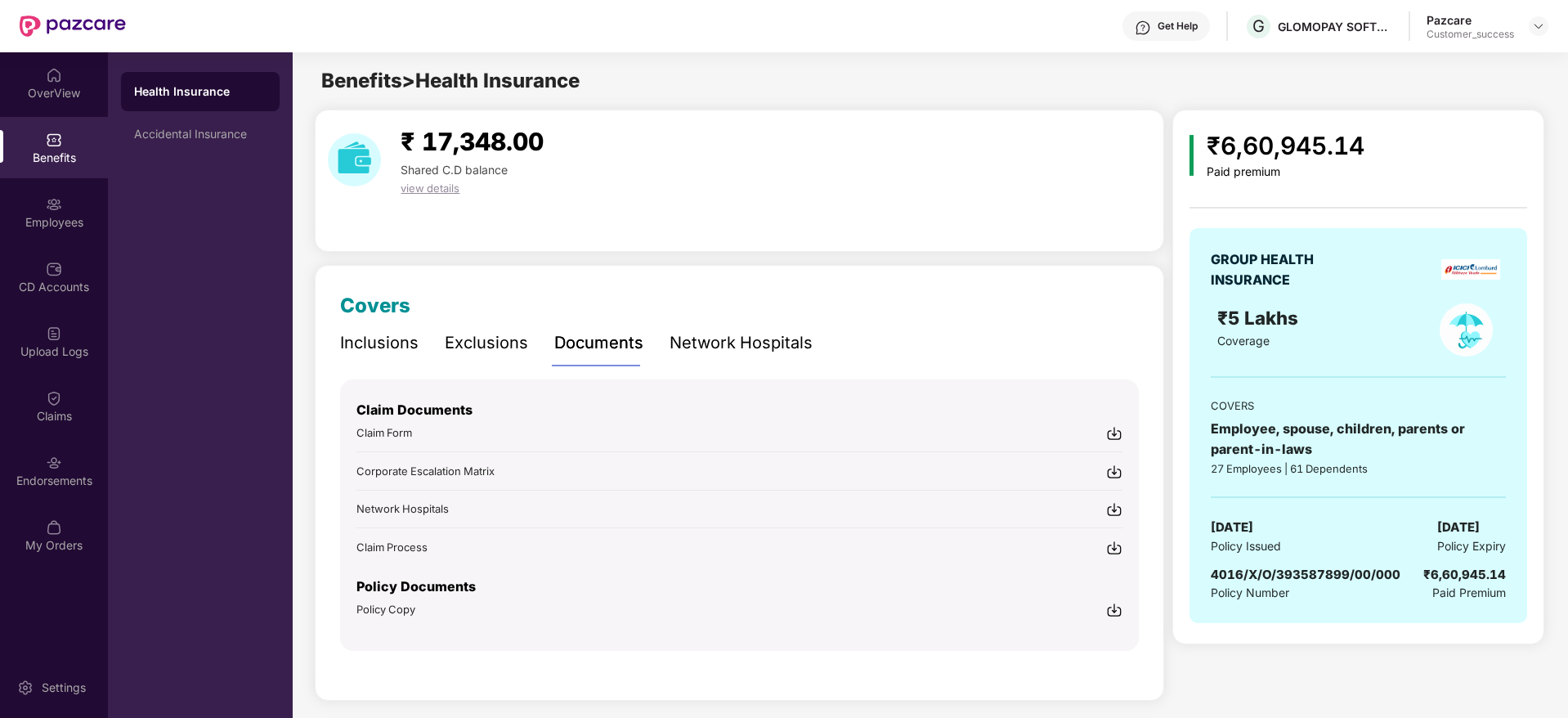
click at [423, 334] on div "Inclusions Exclusions Documents Network Hospitals" at bounding box center [576, 343] width 473 height 45
click at [361, 333] on div "Inclusions" at bounding box center [379, 343] width 78 height 25
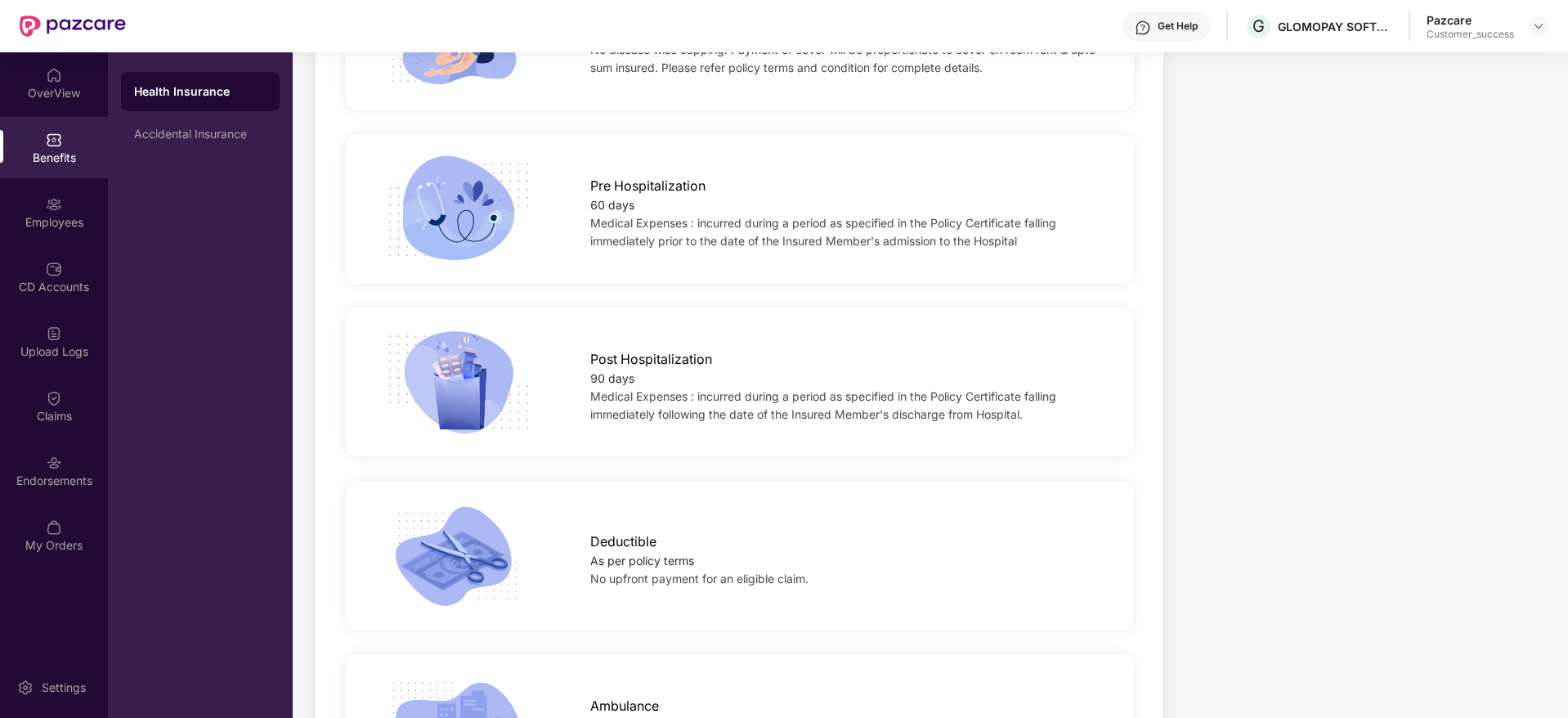
scroll to position [858, 0]
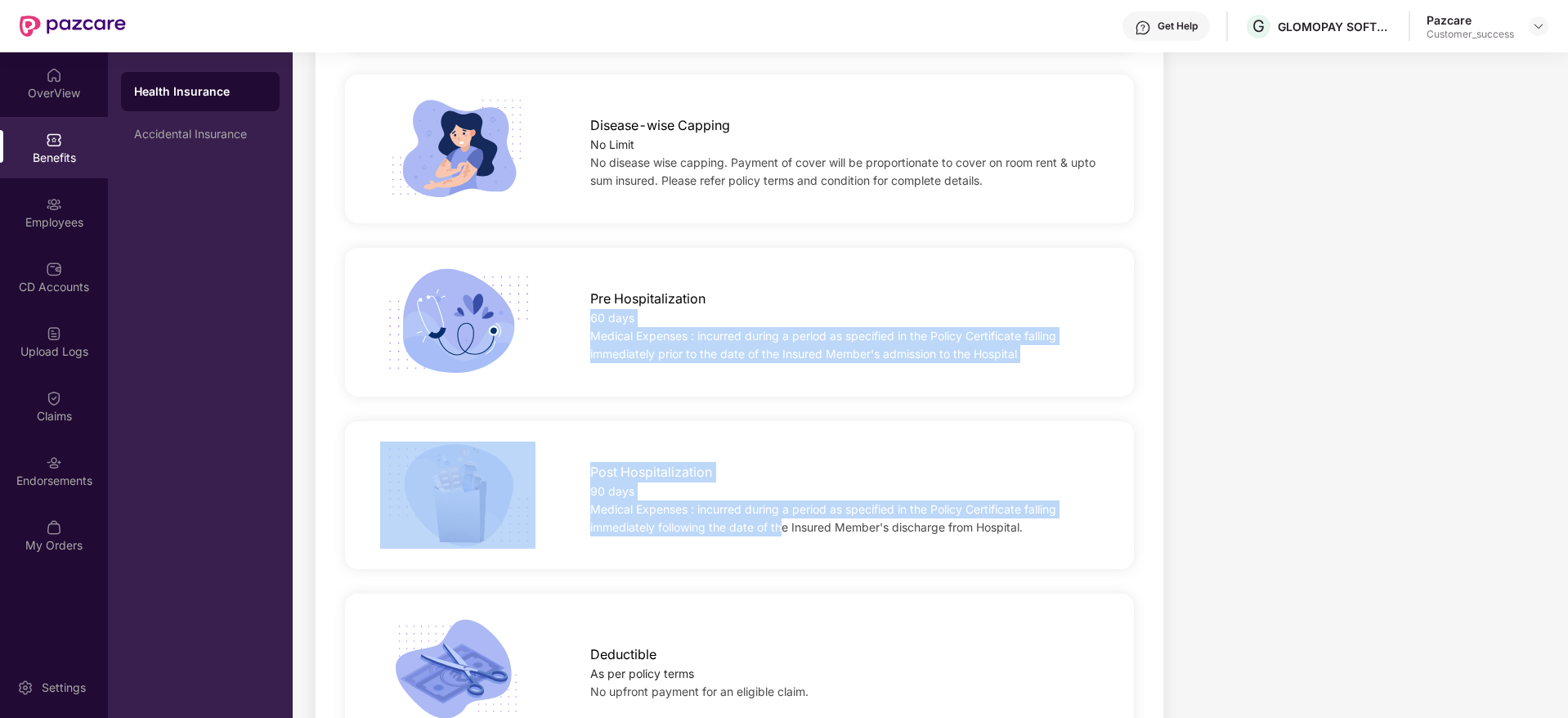
drag, startPoint x: 589, startPoint y: 288, endPoint x: 782, endPoint y: 540, distance: 317.4
click at [782, 540] on div "Post Hospitalization 90 days Medical Expenses : incurred during a period as spe…" at bounding box center [739, 495] width 789 height 148
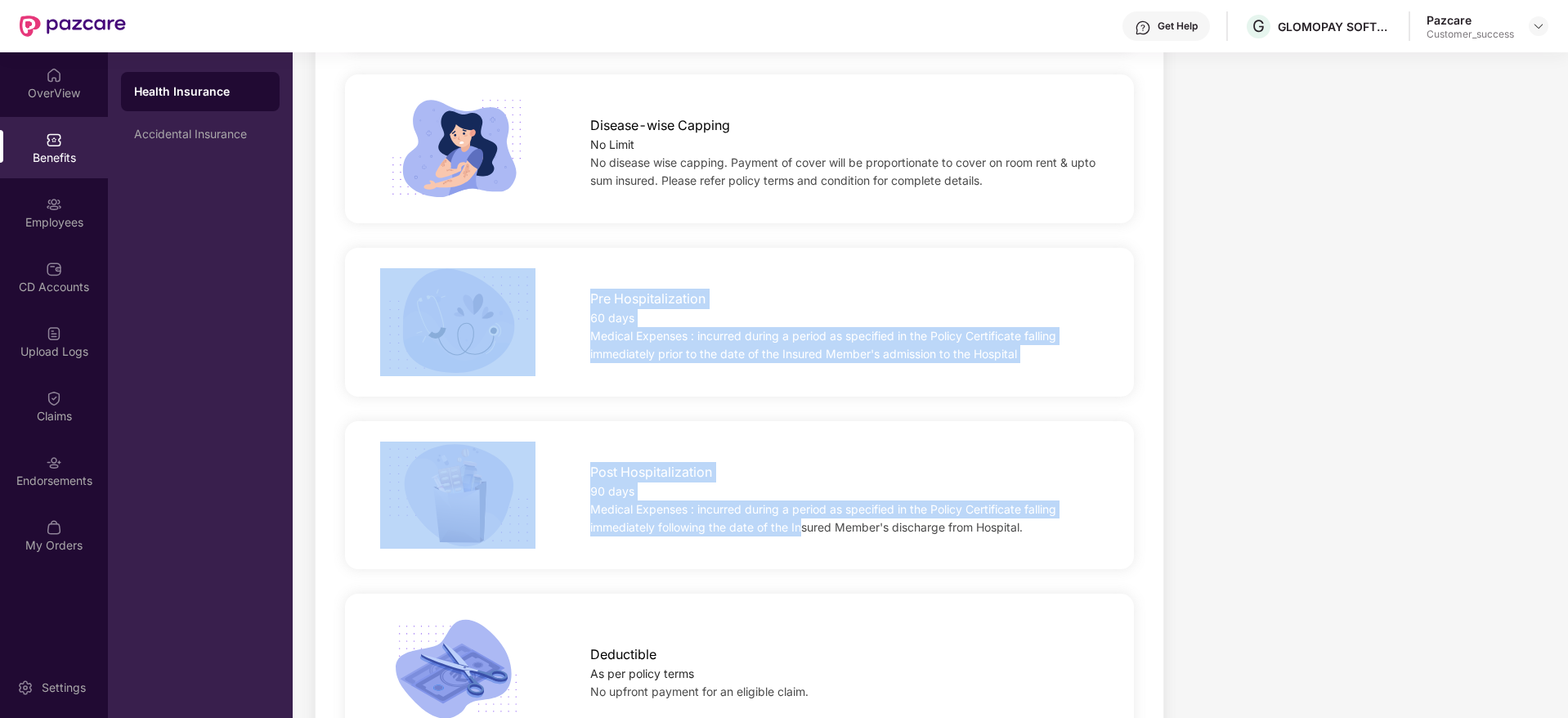
drag, startPoint x: 801, startPoint y: 536, endPoint x: 449, endPoint y: 240, distance: 459.9
click at [468, 248] on div "Pre Hospitalization 60 days Medical Expenses : incurred during a period as spec…" at bounding box center [739, 322] width 789 height 148
drag, startPoint x: 579, startPoint y: 280, endPoint x: 985, endPoint y: 548, distance: 486.5
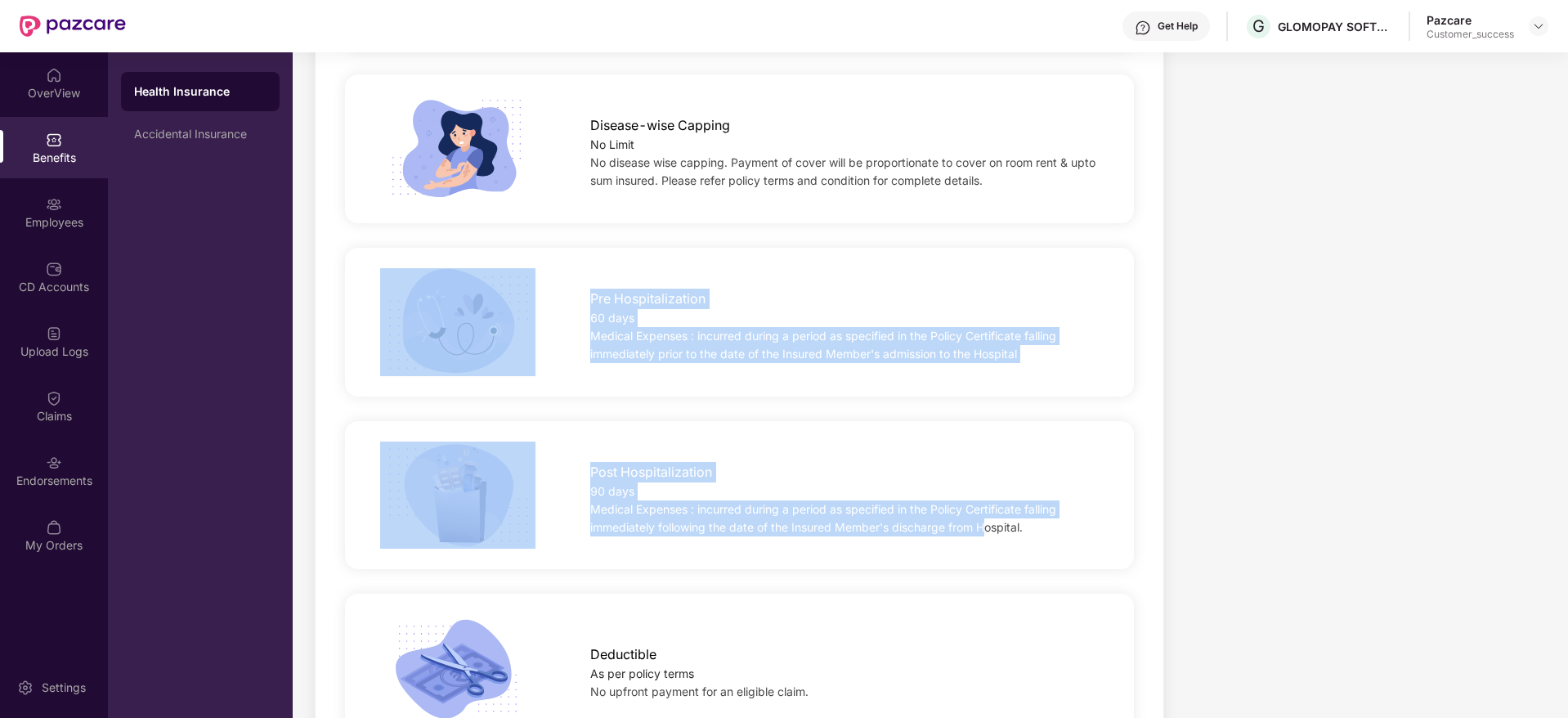
click at [985, 548] on div "Post Hospitalization 90 days Medical Expenses : incurred during a period as spe…" at bounding box center [739, 495] width 799 height 173
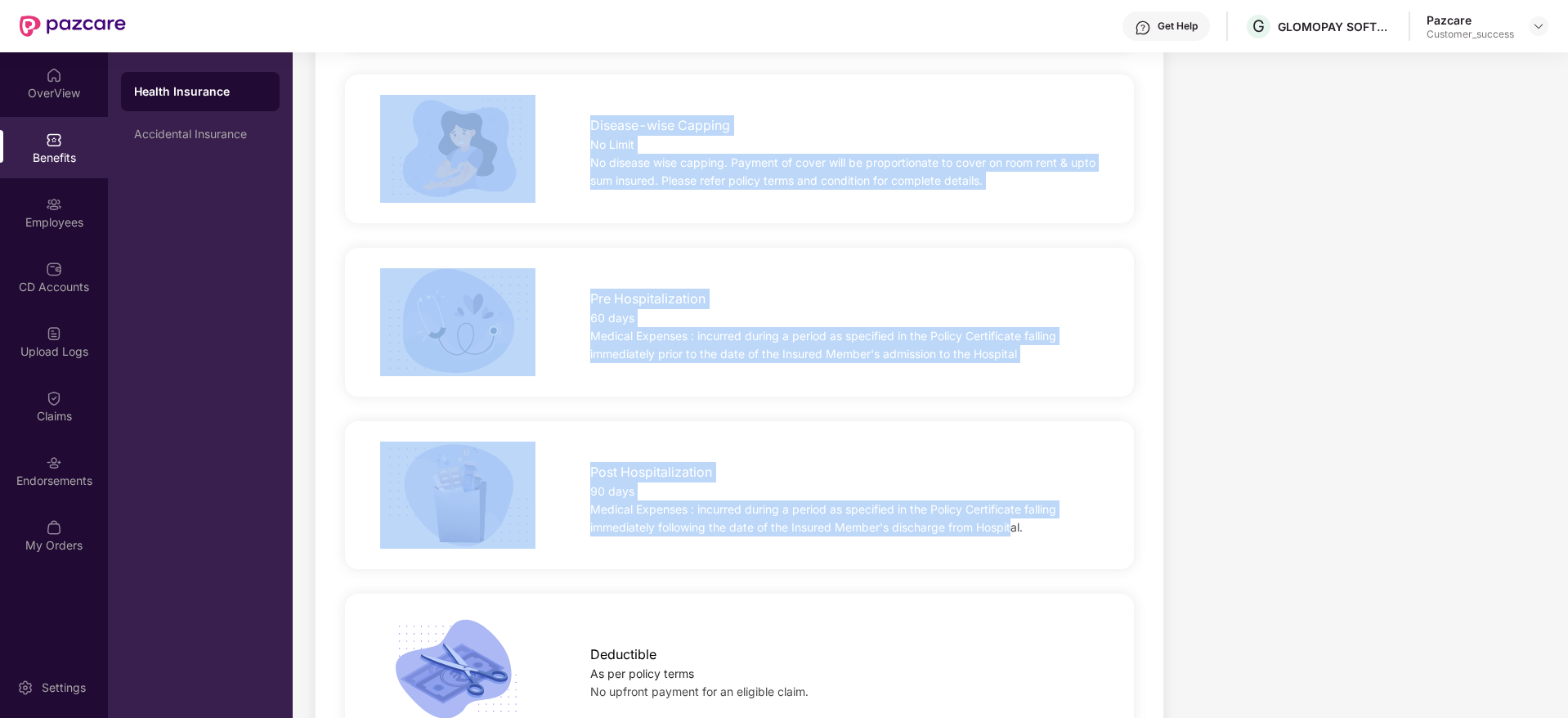
drag, startPoint x: 1007, startPoint y: 524, endPoint x: 348, endPoint y: 188, distance: 739.7
click at [413, 248] on div "Pre Hospitalization 60 days Medical Expenses : incurred during a period as spec…" at bounding box center [739, 322] width 789 height 148
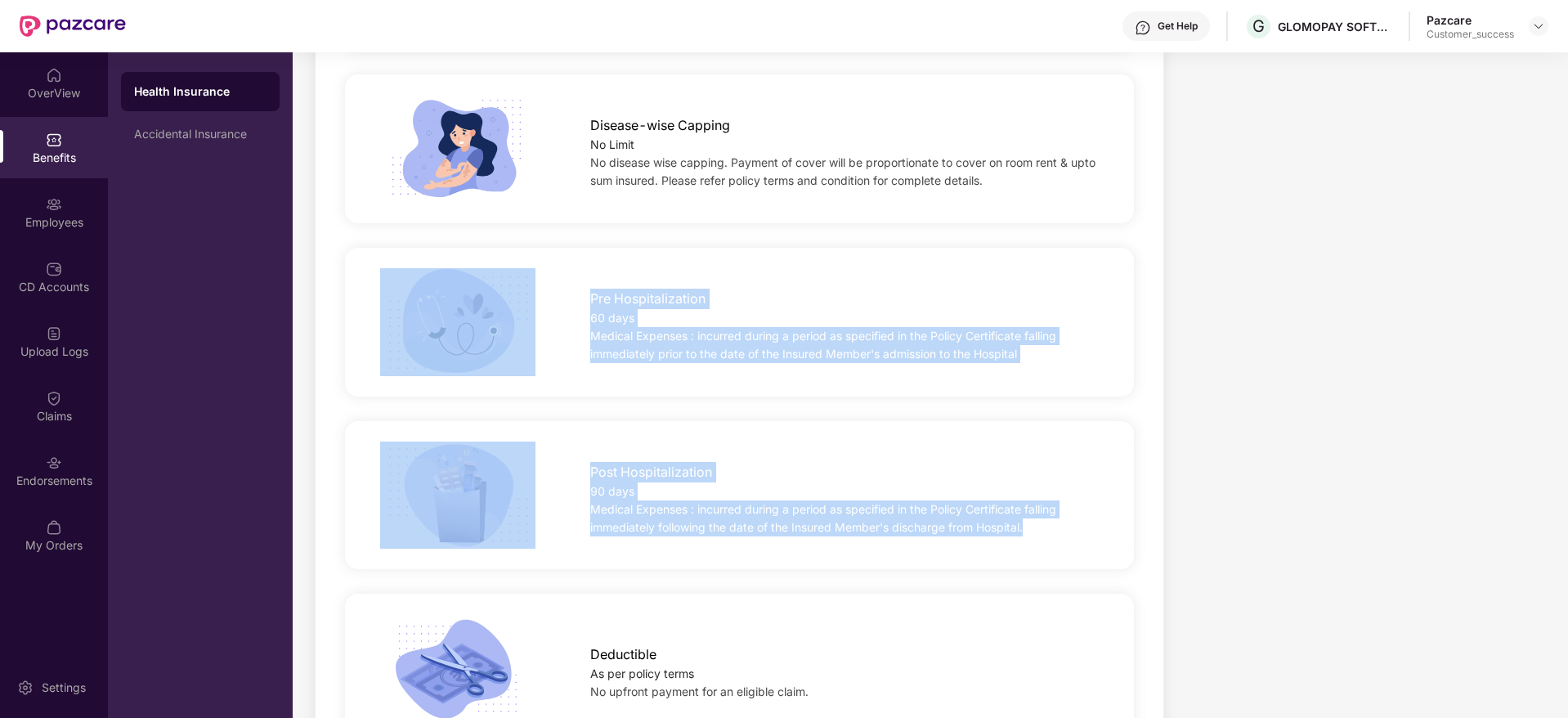
drag, startPoint x: 820, startPoint y: 346, endPoint x: 1148, endPoint y: 550, distance: 386.3
click at [1096, 500] on div "Medical Expenses : incurred during a period as specified in the Policy Certific…" at bounding box center [844, 518] width 508 height 36
drag, startPoint x: 1095, startPoint y: 532, endPoint x: 567, endPoint y: 244, distance: 601.4
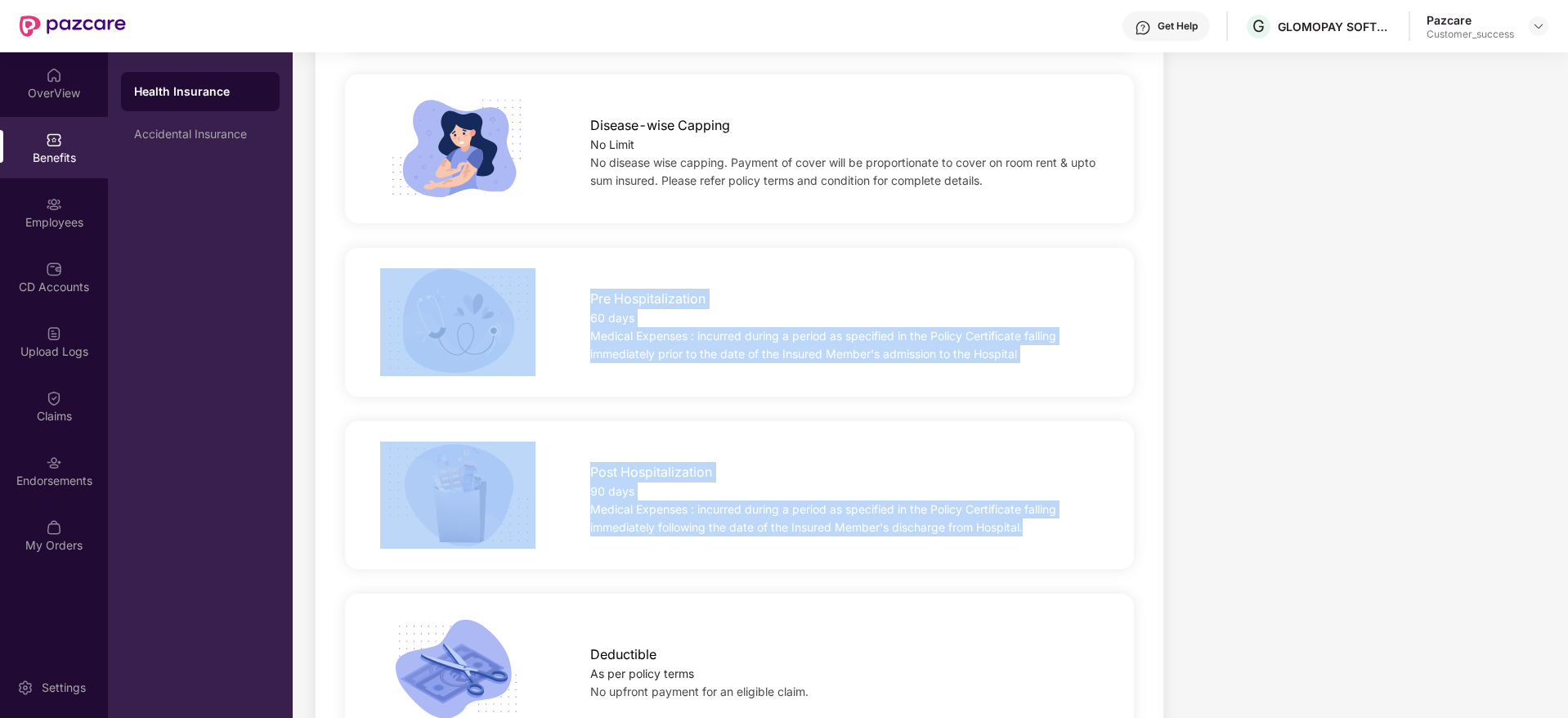
click at [567, 248] on div "Pre Hospitalization 60 days Medical Expenses : incurred during a period as spec…" at bounding box center [739, 322] width 789 height 148
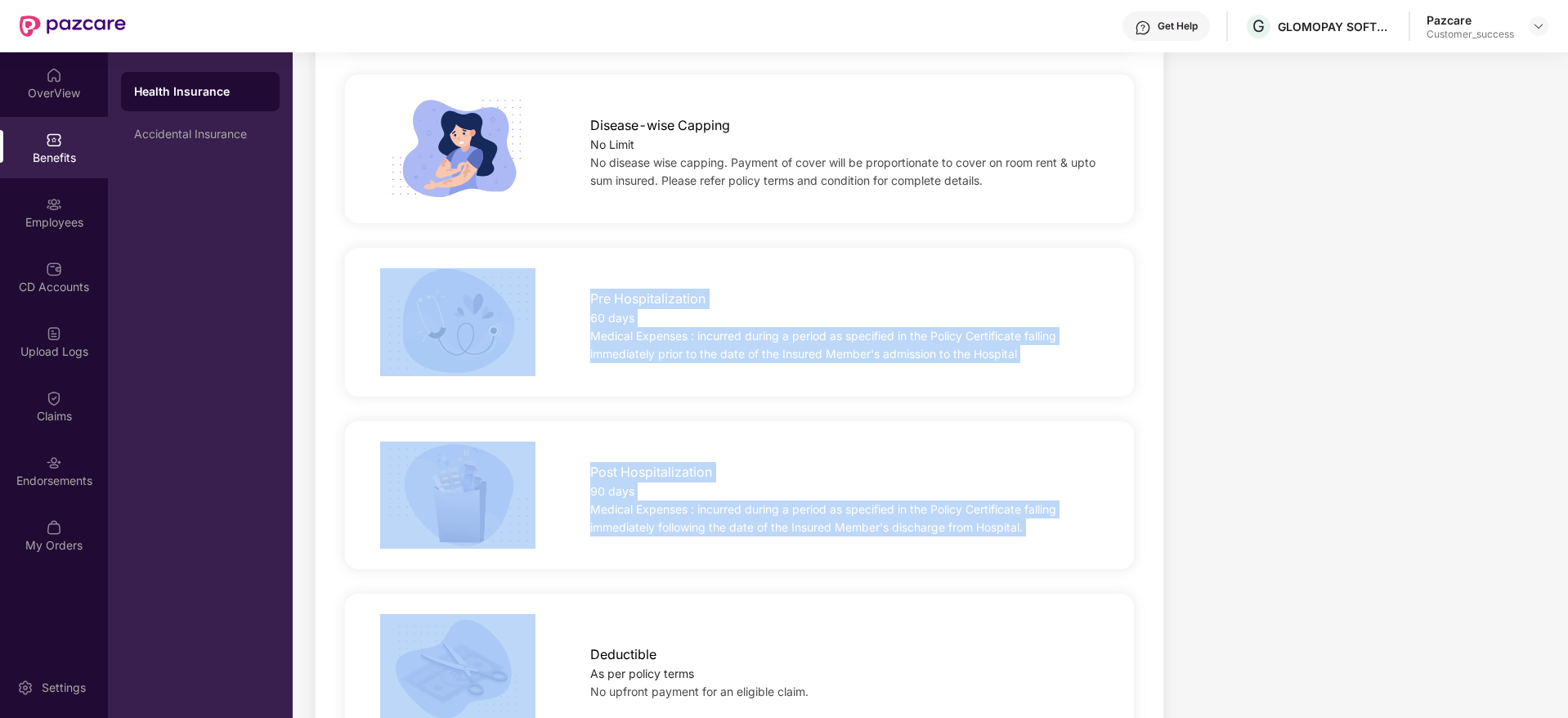
drag, startPoint x: 567, startPoint y: 244, endPoint x: 1034, endPoint y: 551, distance: 558.9
click at [1034, 551] on div "Post Hospitalization 90 days Medical Expenses : incurred during a period as spe…" at bounding box center [739, 495] width 799 height 173
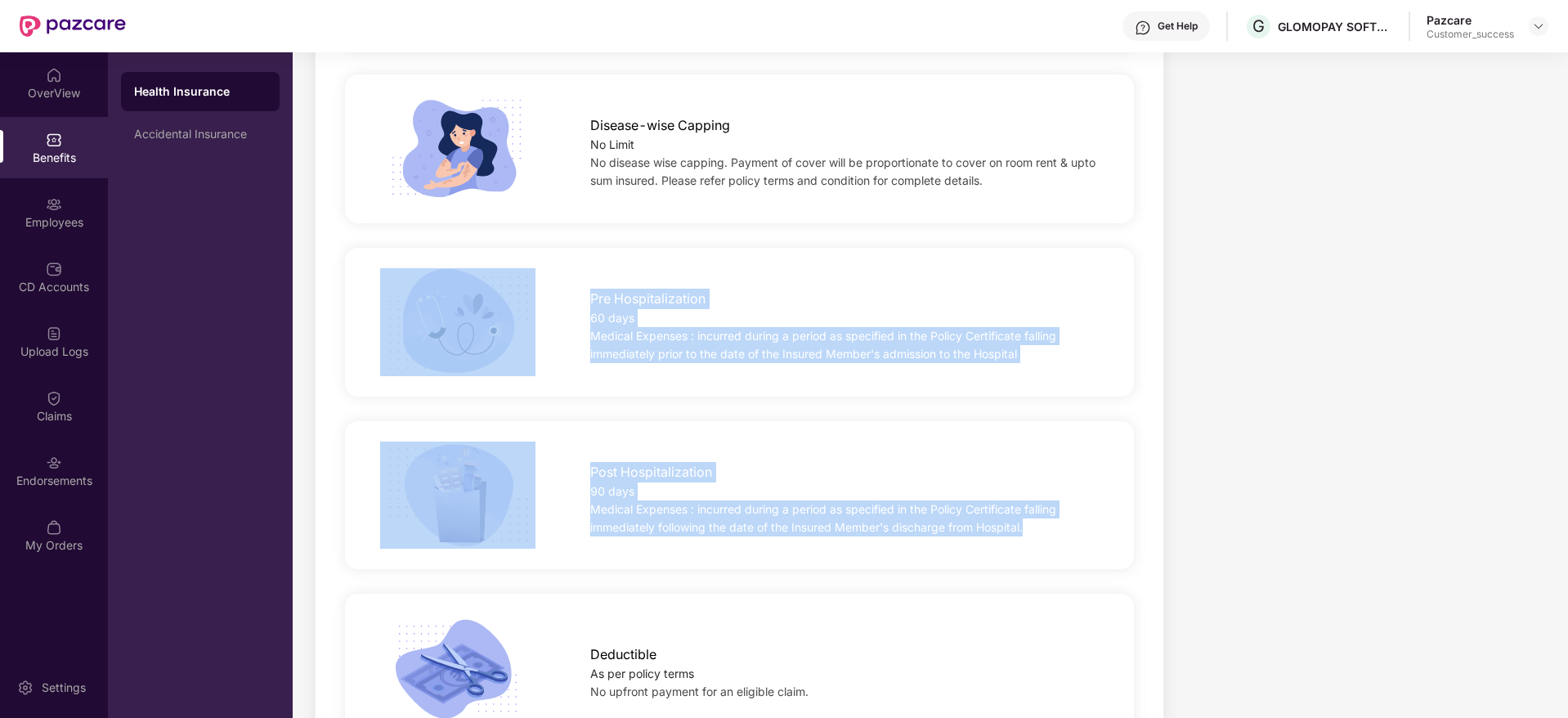
drag, startPoint x: 1047, startPoint y: 536, endPoint x: 404, endPoint y: 234, distance: 710.4
click at [405, 248] on div "Pre Hospitalization 60 days Medical Expenses : incurred during a period as spec…" at bounding box center [739, 322] width 789 height 148
drag, startPoint x: 585, startPoint y: 297, endPoint x: 1097, endPoint y: 555, distance: 573.3
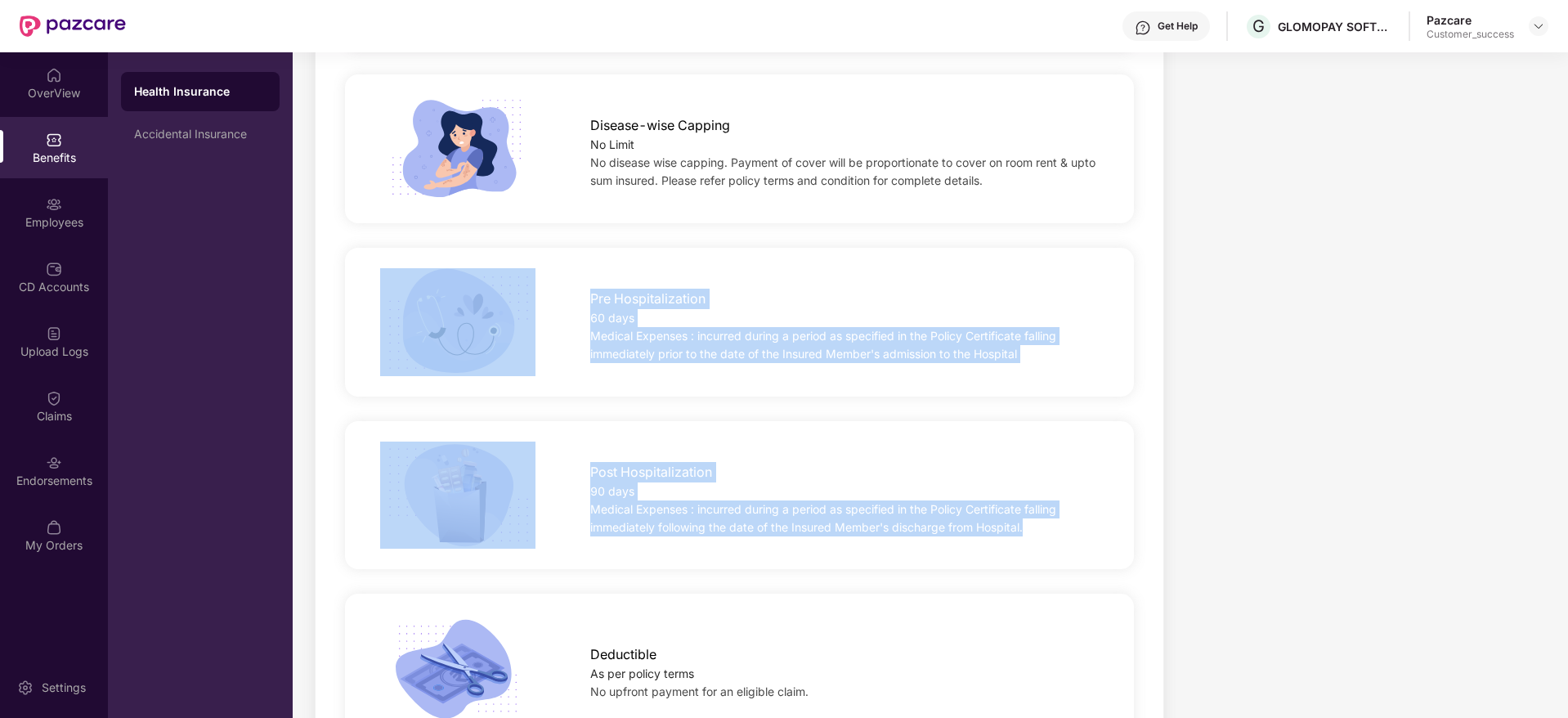
click at [1065, 510] on div "Medical Expenses : incurred during a period as specified in the Policy Certific…" at bounding box center [844, 518] width 508 height 36
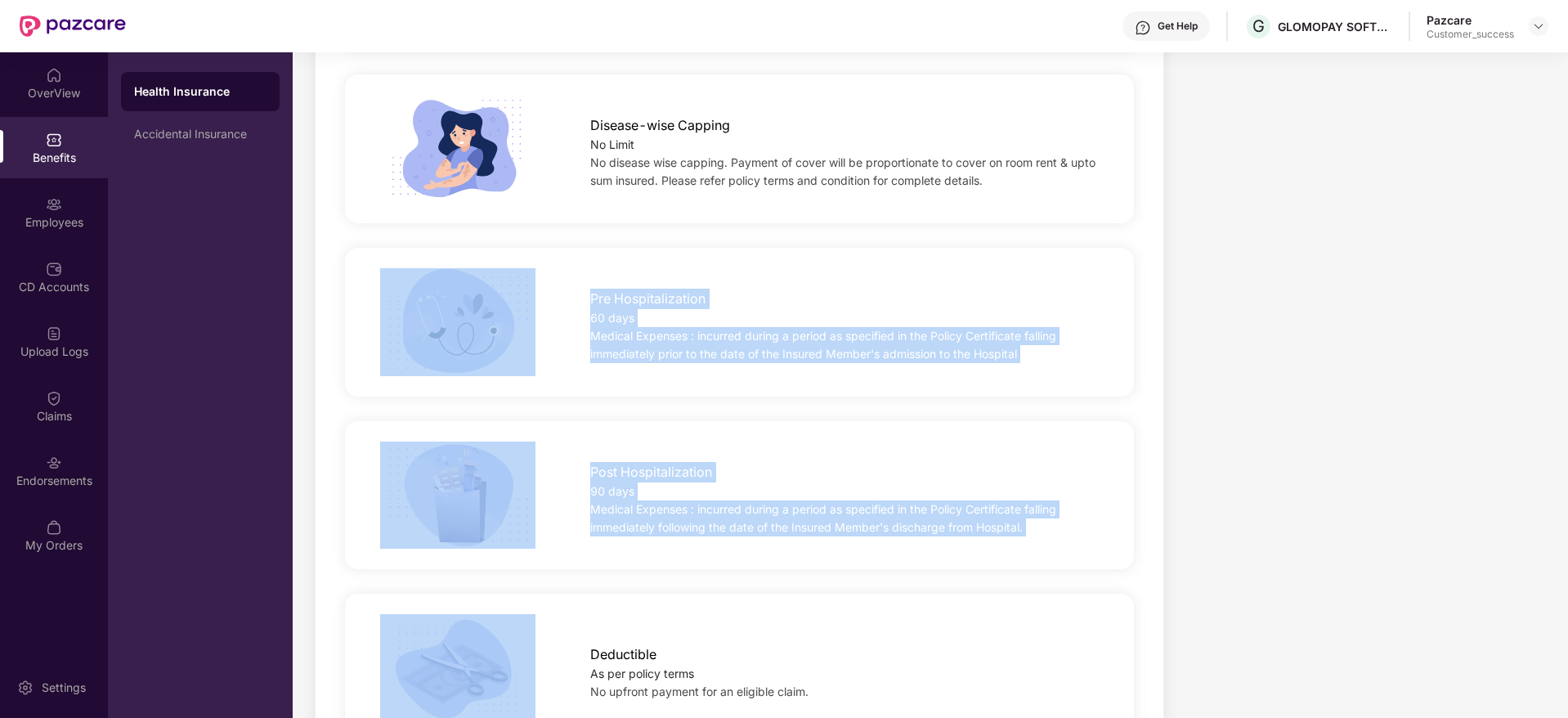
drag, startPoint x: 1065, startPoint y: 510, endPoint x: 478, endPoint y: 233, distance: 649.1
click at [478, 248] on div "Pre Hospitalization 60 days Medical Expenses : incurred during a period as spec…" at bounding box center [739, 322] width 789 height 148
drag, startPoint x: 478, startPoint y: 233, endPoint x: 1041, endPoint y: 543, distance: 642.7
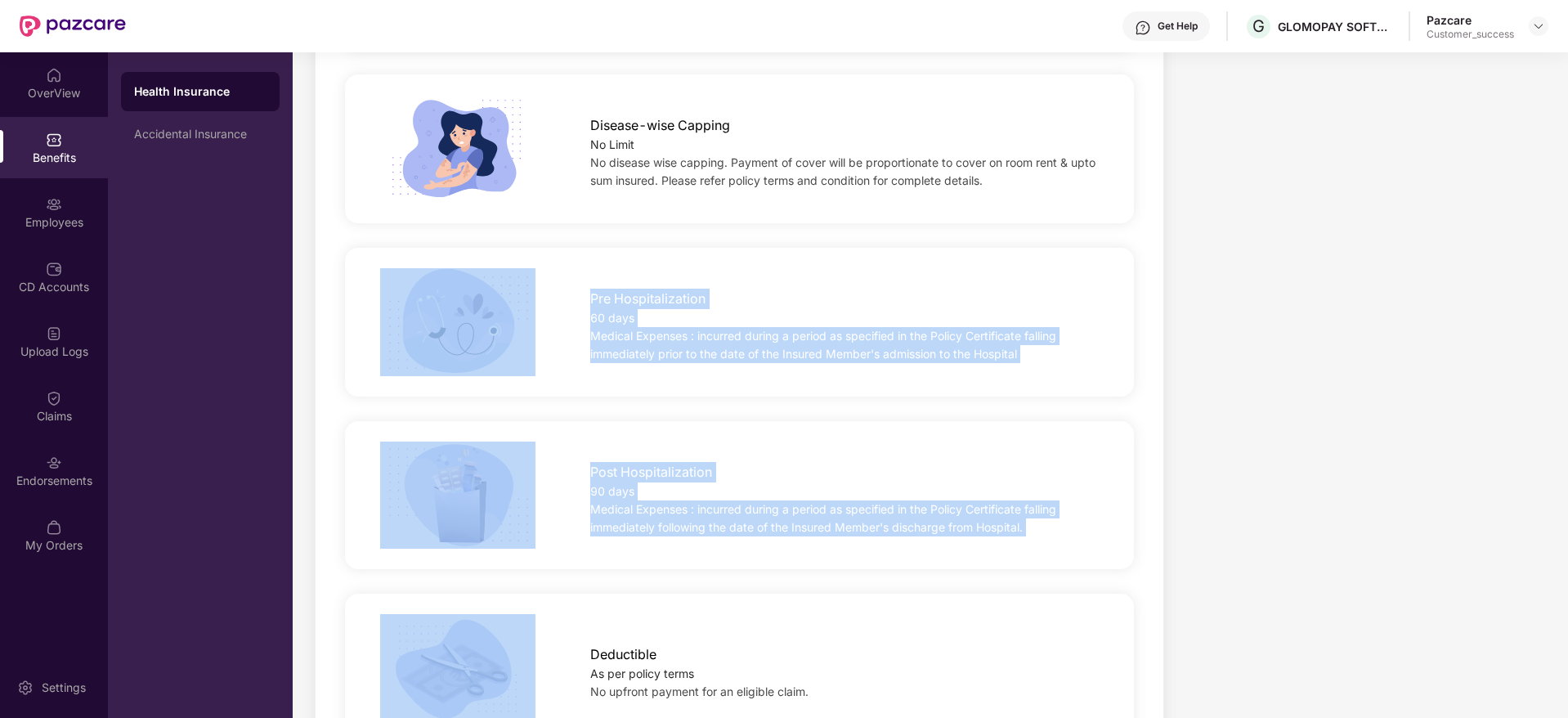
click at [1041, 543] on div "Post Hospitalization 90 days Medical Expenses : incurred during a period as spe…" at bounding box center [739, 495] width 789 height 148
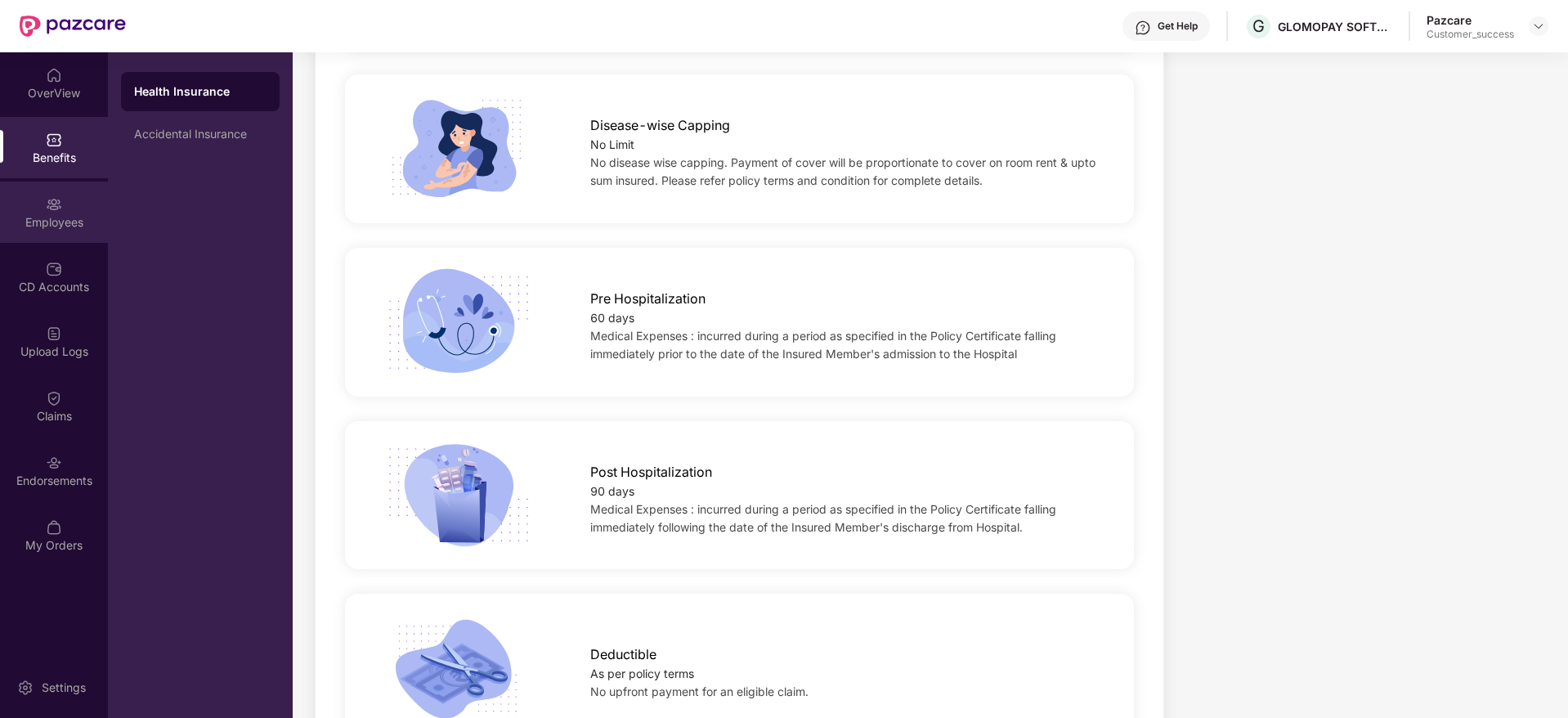
click at [22, 213] on div "Employees" at bounding box center [53, 213] width 108 height 62
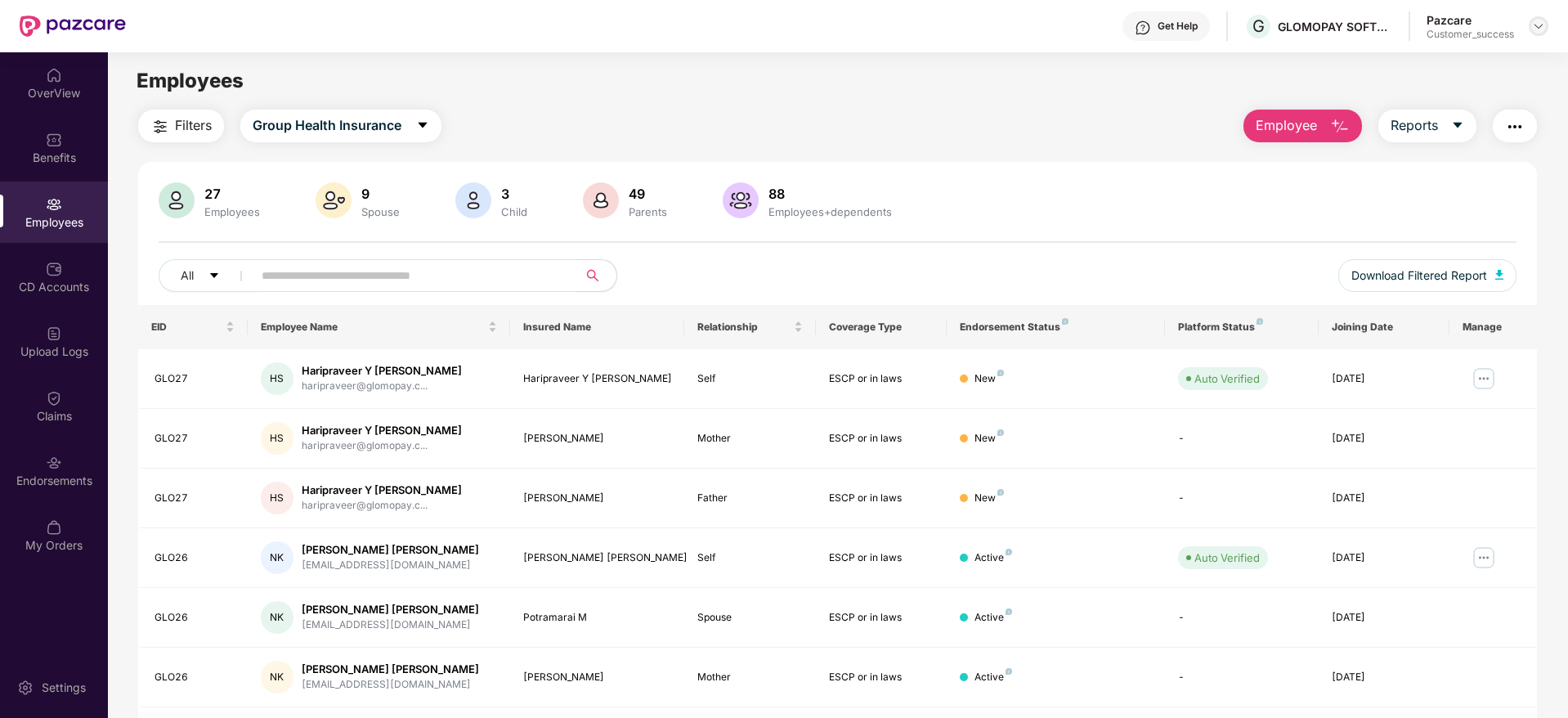
click at [1537, 28] on img at bounding box center [1538, 27] width 13 height 13
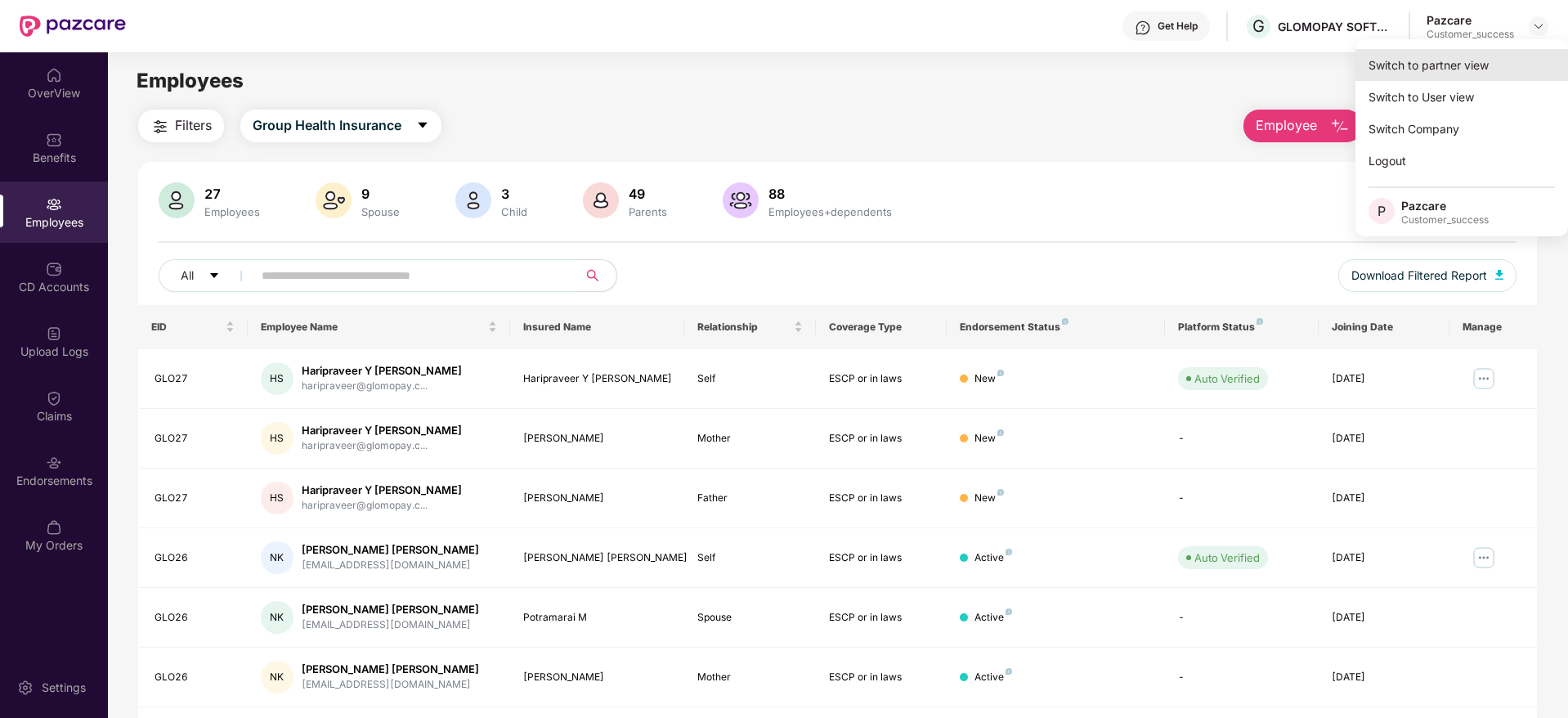
click at [1520, 63] on div "Switch to partner view" at bounding box center [1461, 65] width 213 height 32
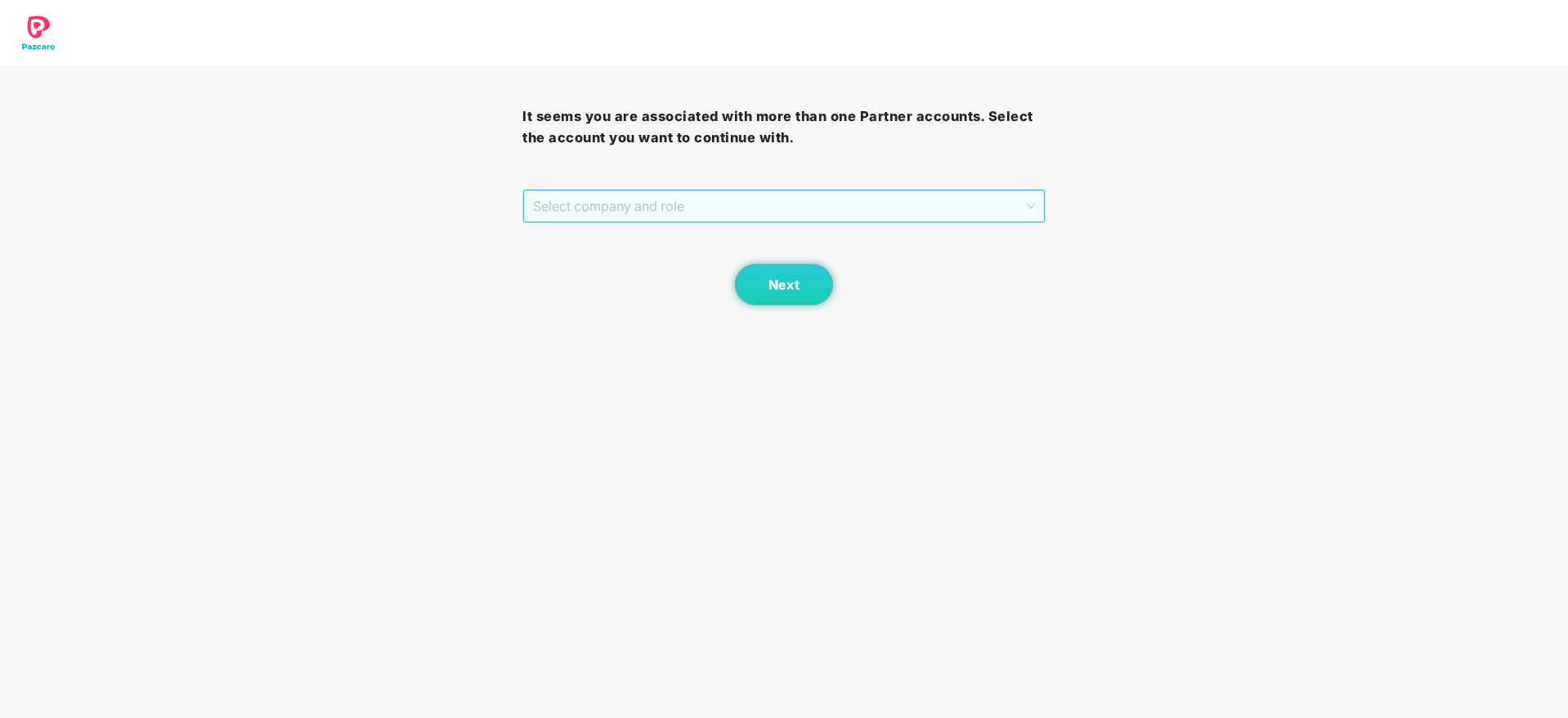
drag, startPoint x: 910, startPoint y: 209, endPoint x: 900, endPoint y: 220, distance: 14.9
click at [910, 210] on span "Select company and role" at bounding box center [783, 205] width 501 height 31
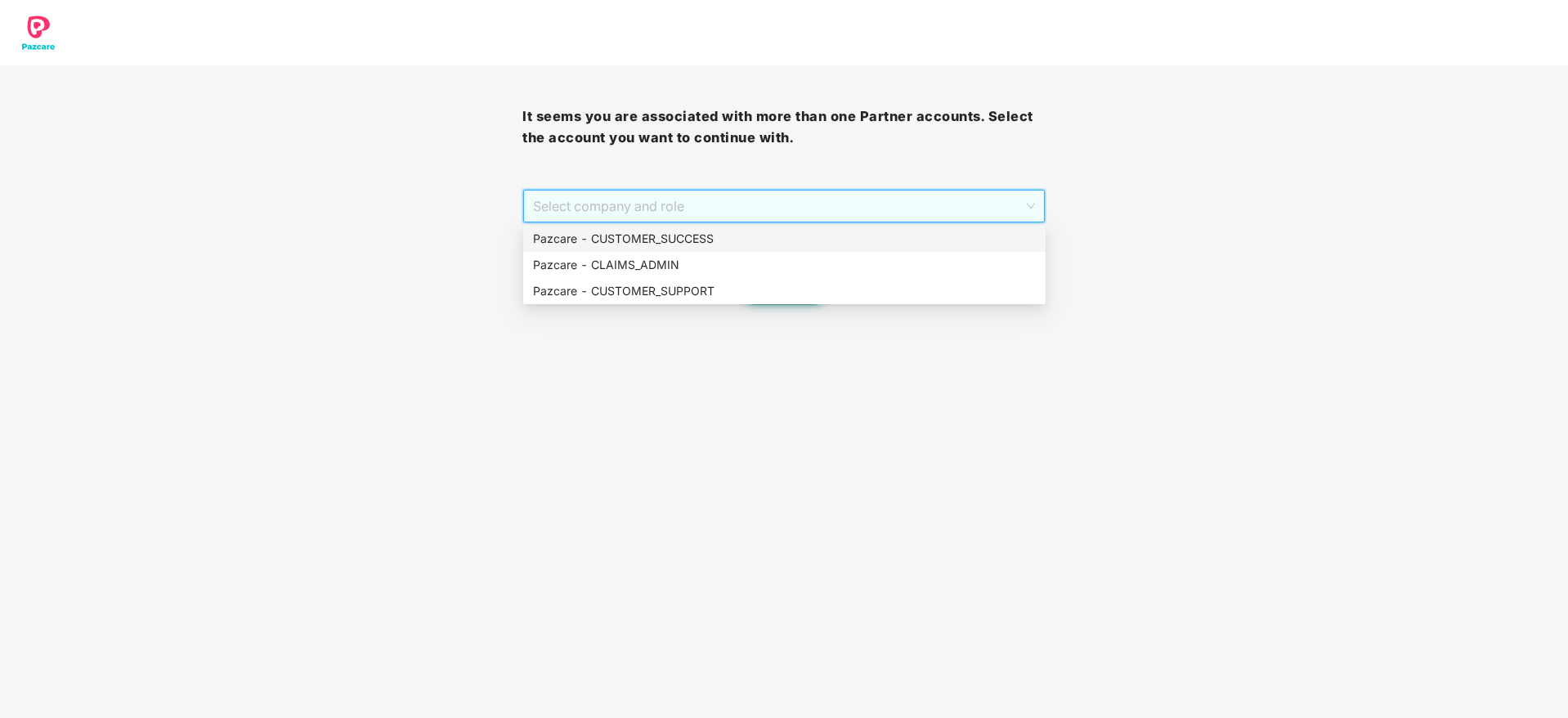
click at [900, 233] on div "Pazcare - CUSTOMER_SUCCESS" at bounding box center [784, 239] width 503 height 18
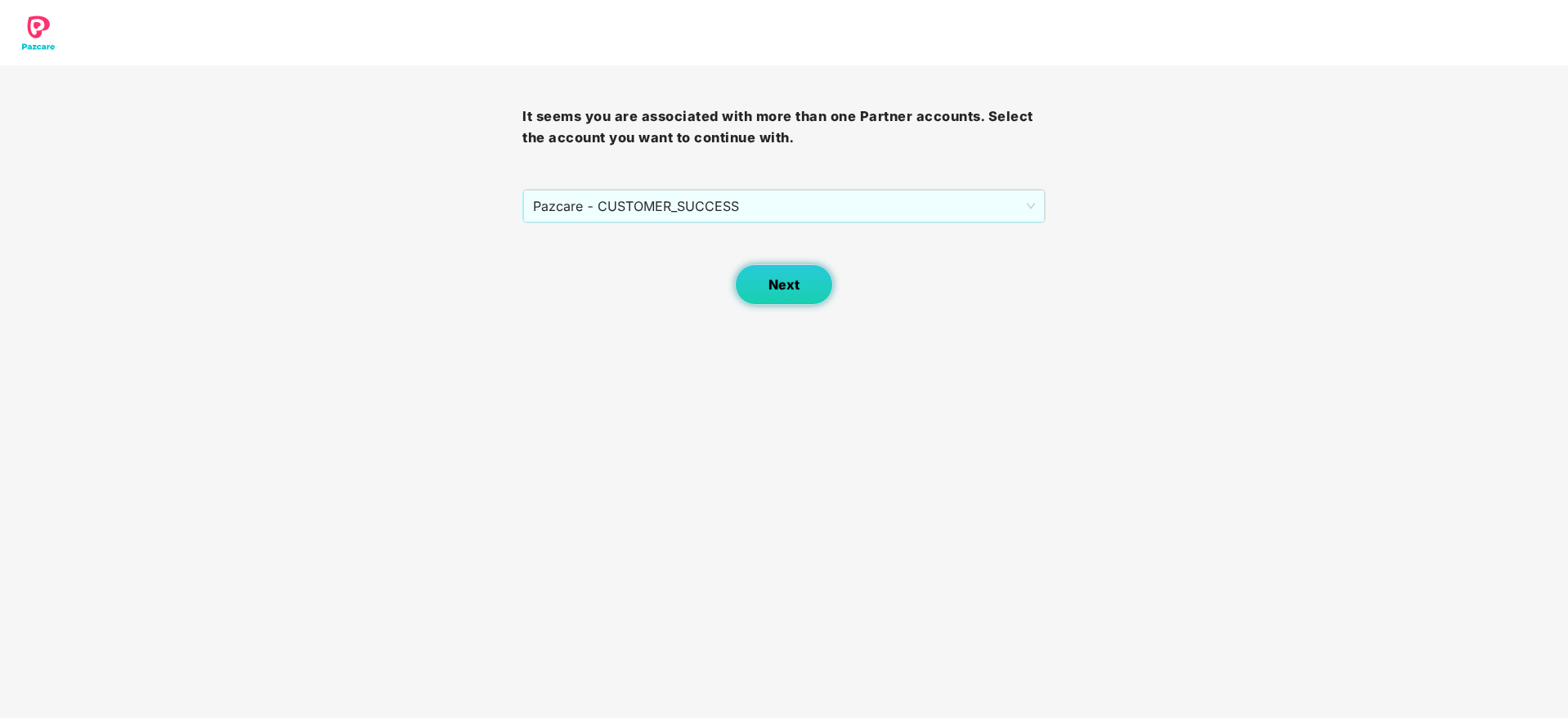
click at [826, 271] on button "Next" at bounding box center [784, 284] width 98 height 41
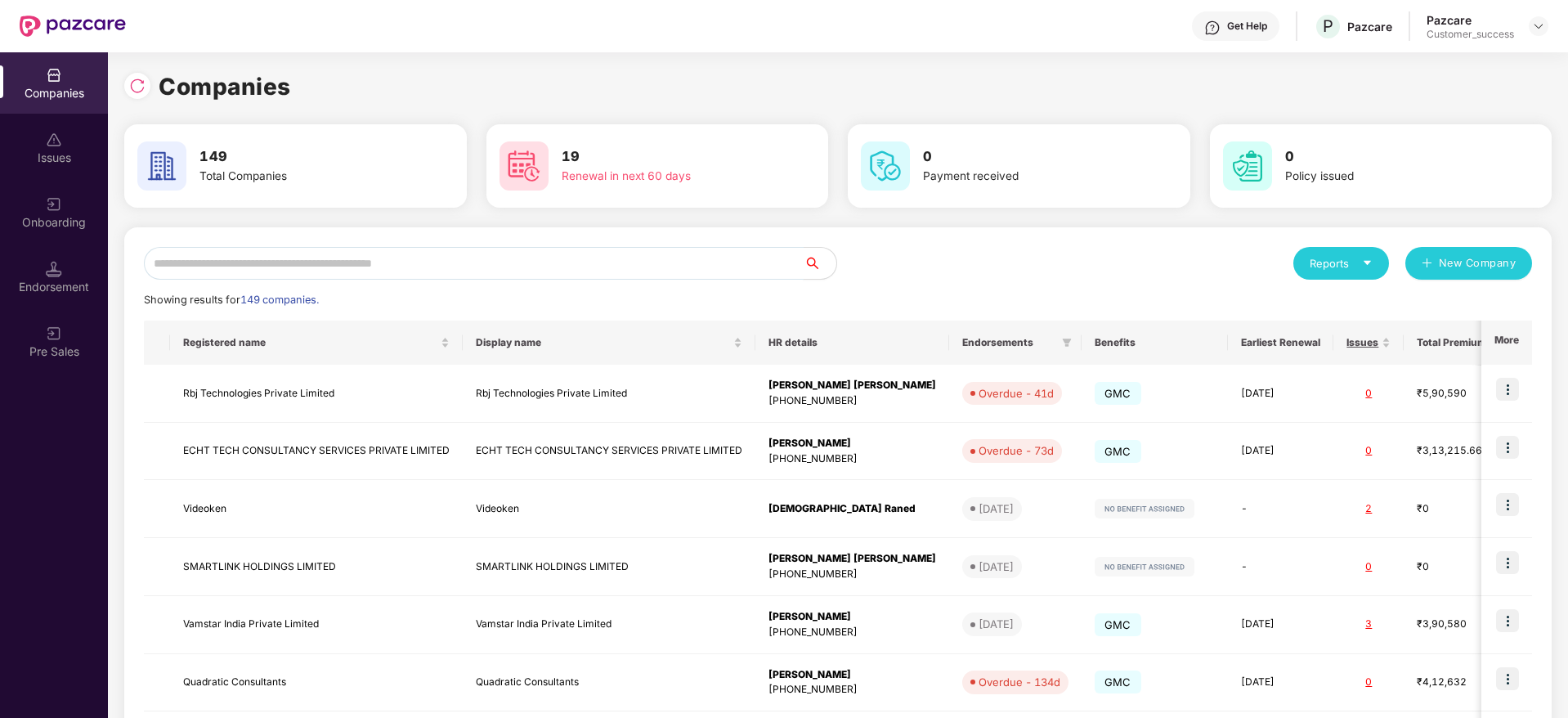
click at [645, 270] on input "text" at bounding box center [473, 263] width 659 height 33
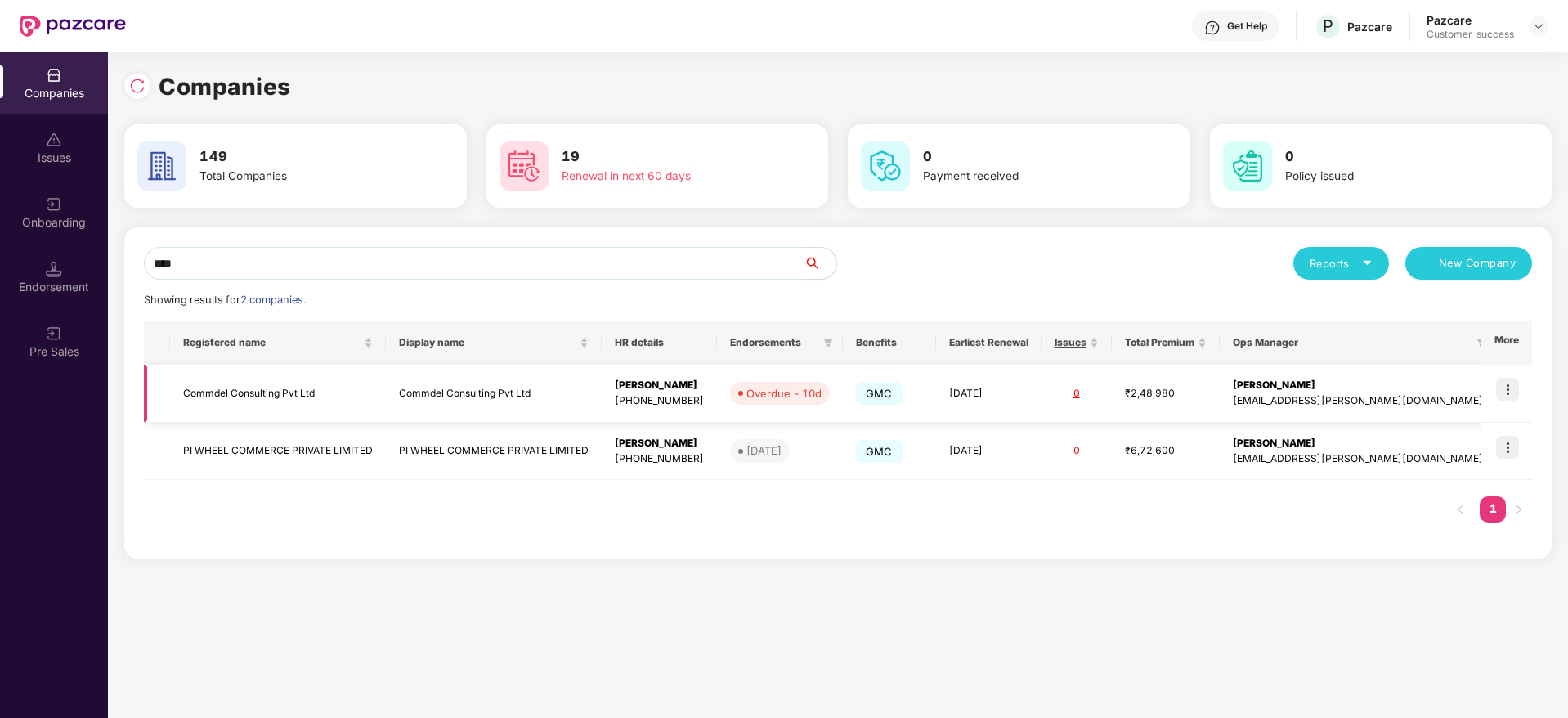
type input "****"
click at [1510, 393] on img at bounding box center [1506, 389] width 23 height 23
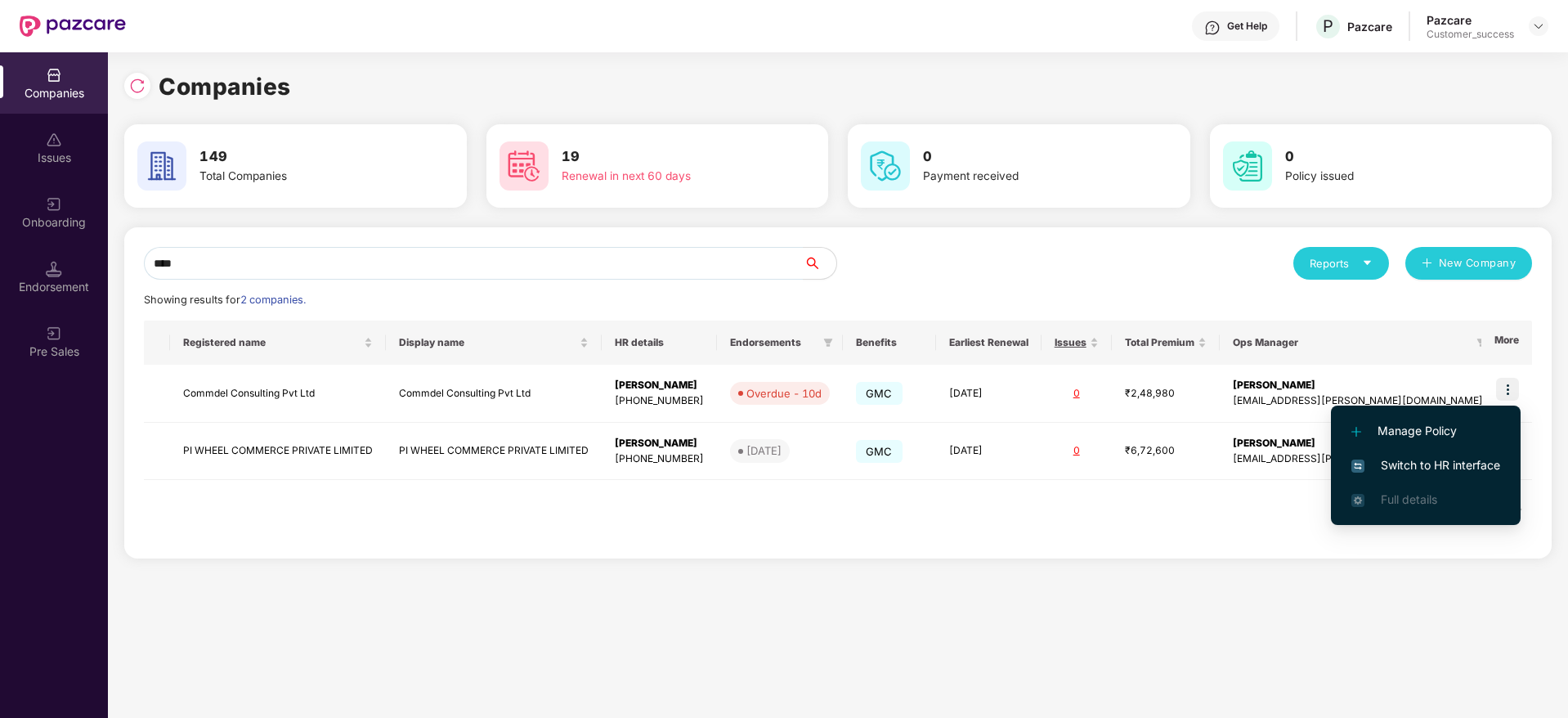
click at [1483, 457] on span "Switch to HR interface" at bounding box center [1425, 465] width 148 height 18
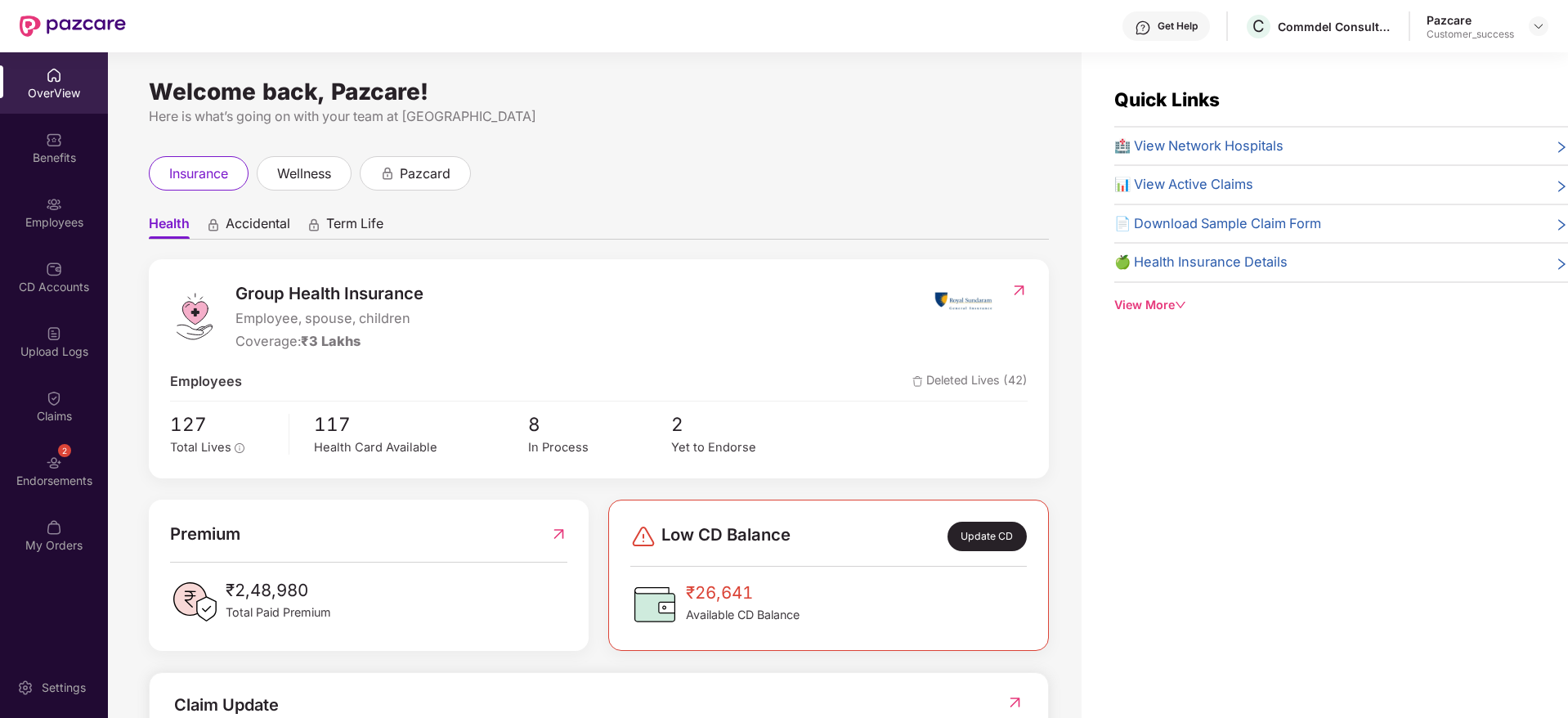
click at [50, 242] on div "Employees" at bounding box center [53, 213] width 108 height 62
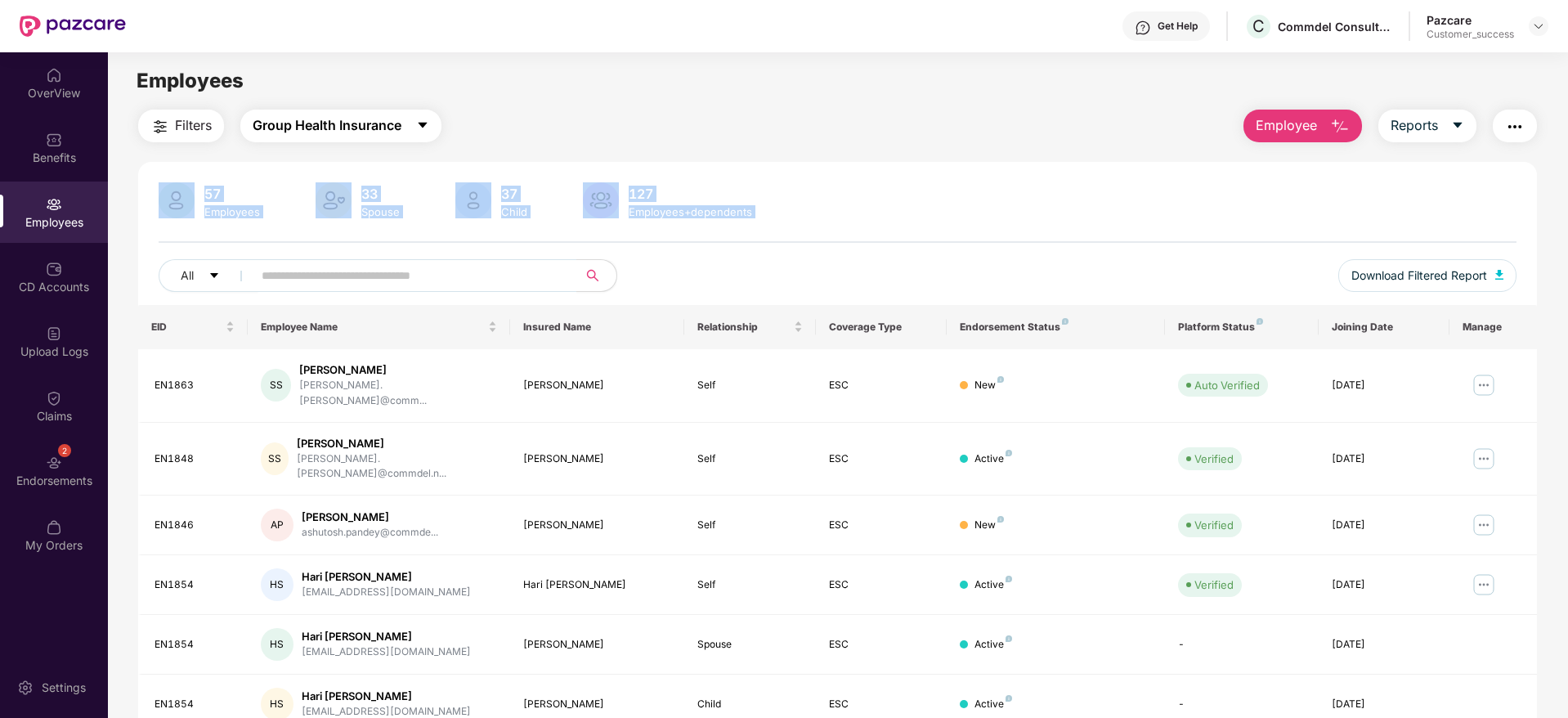
drag, startPoint x: 730, startPoint y: 260, endPoint x: 278, endPoint y: 130, distance: 470.3
click at [278, 130] on div "Filters Group Health Insurance Employee Reports 57 Employees 33 Spouse 37 Child…" at bounding box center [838, 570] width 1399 height 923
click at [620, 157] on div "Filters Group Health Insurance Employee Reports 57 Employees 33 Spouse 37 Child…" at bounding box center [838, 570] width 1399 height 923
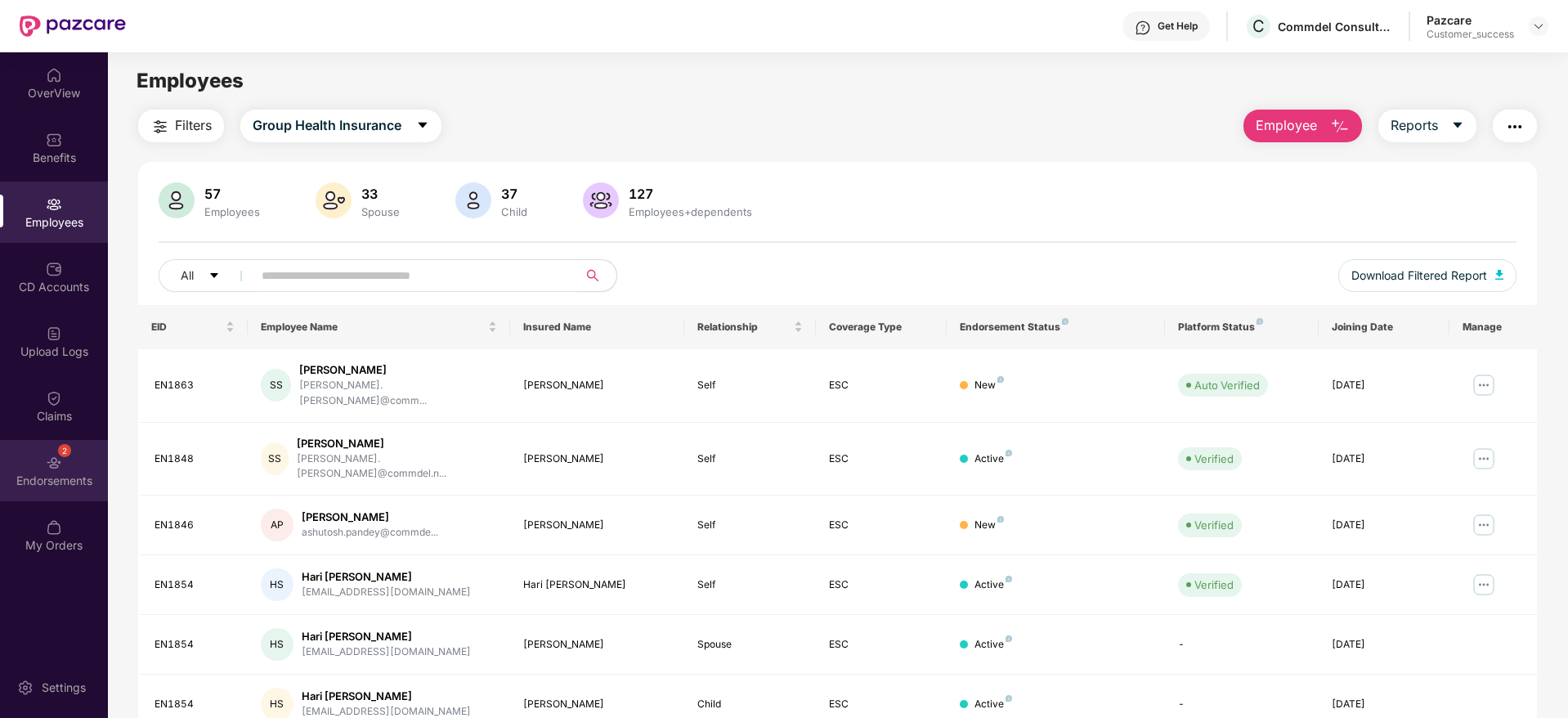
click at [13, 471] on div "2 Endorsements" at bounding box center [53, 470] width 108 height 62
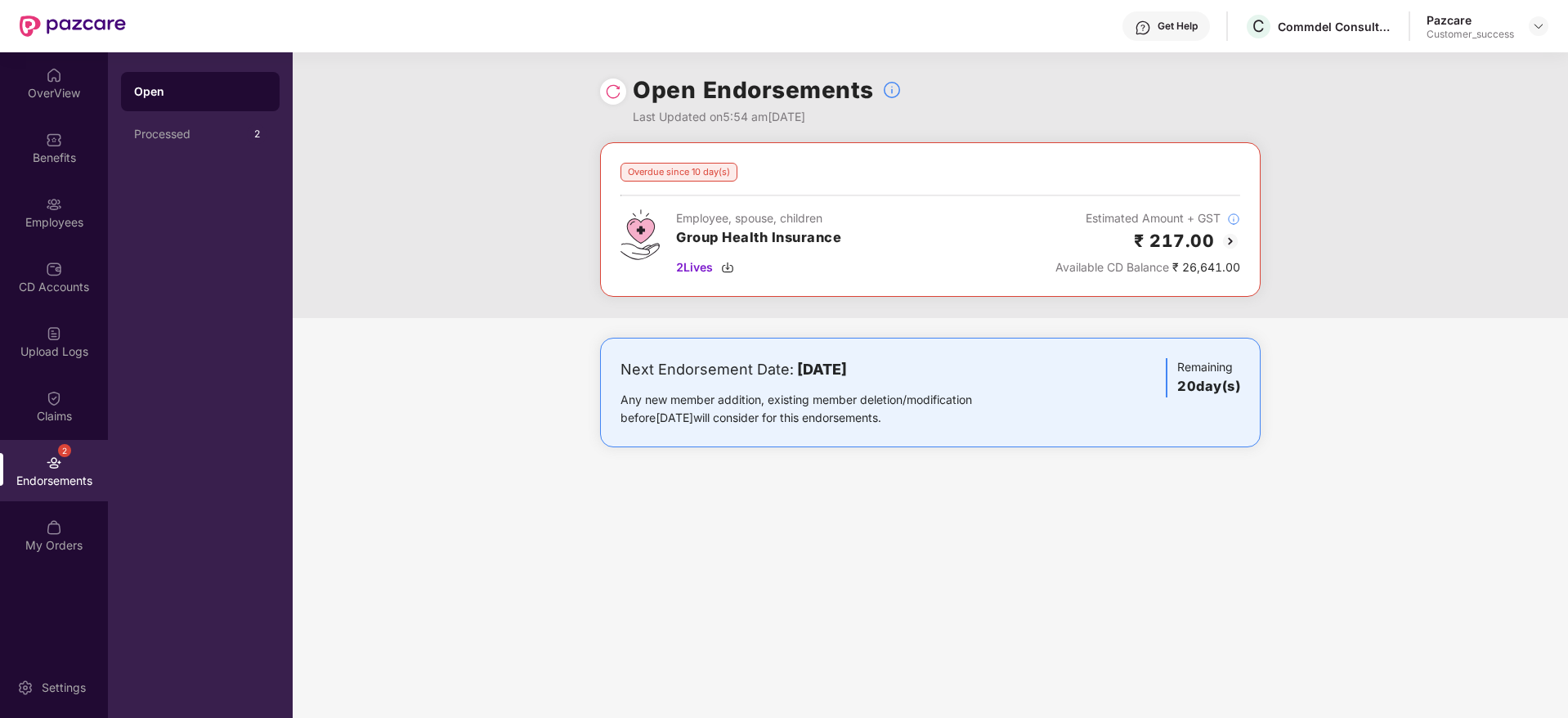
click at [1232, 244] on img at bounding box center [1230, 241] width 20 height 20
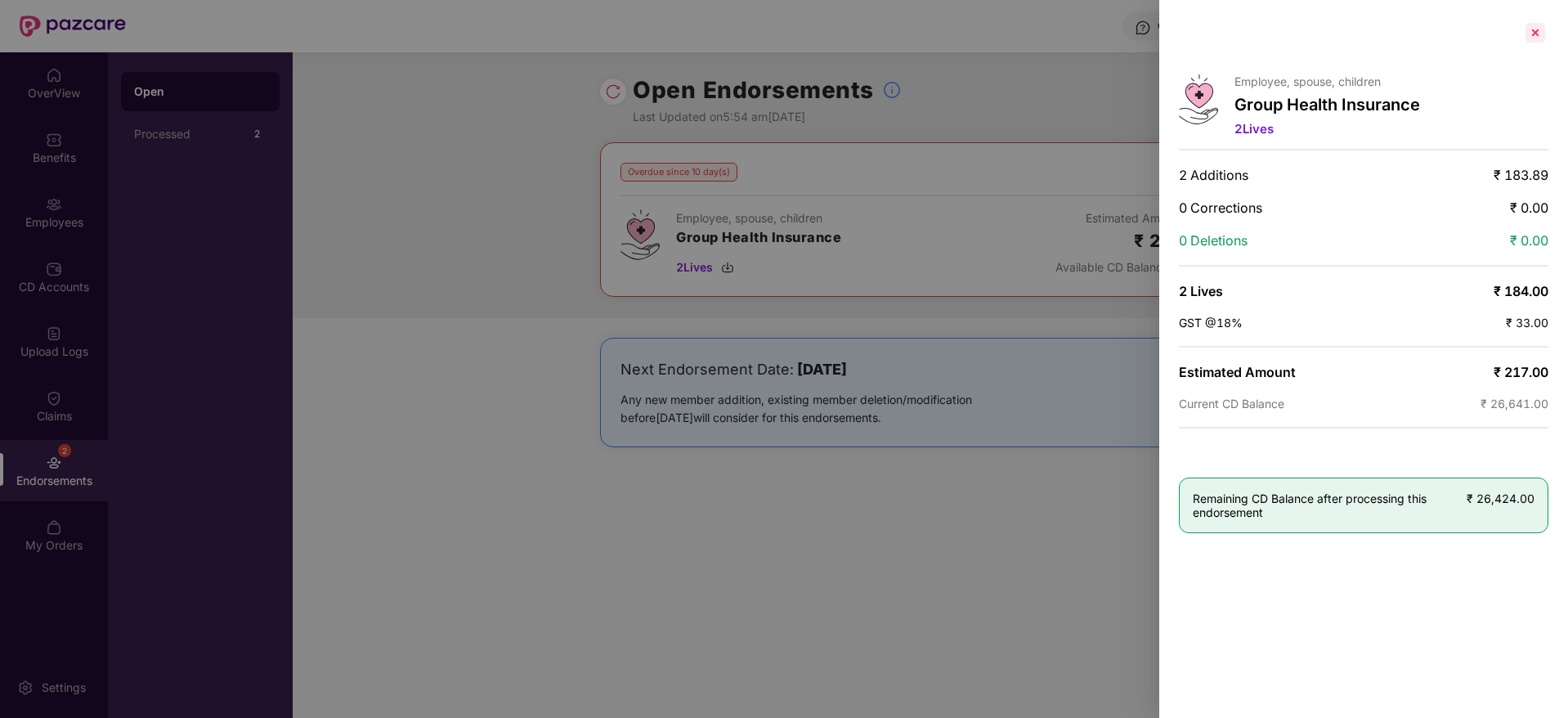
click at [1533, 21] on div at bounding box center [1535, 33] width 26 height 26
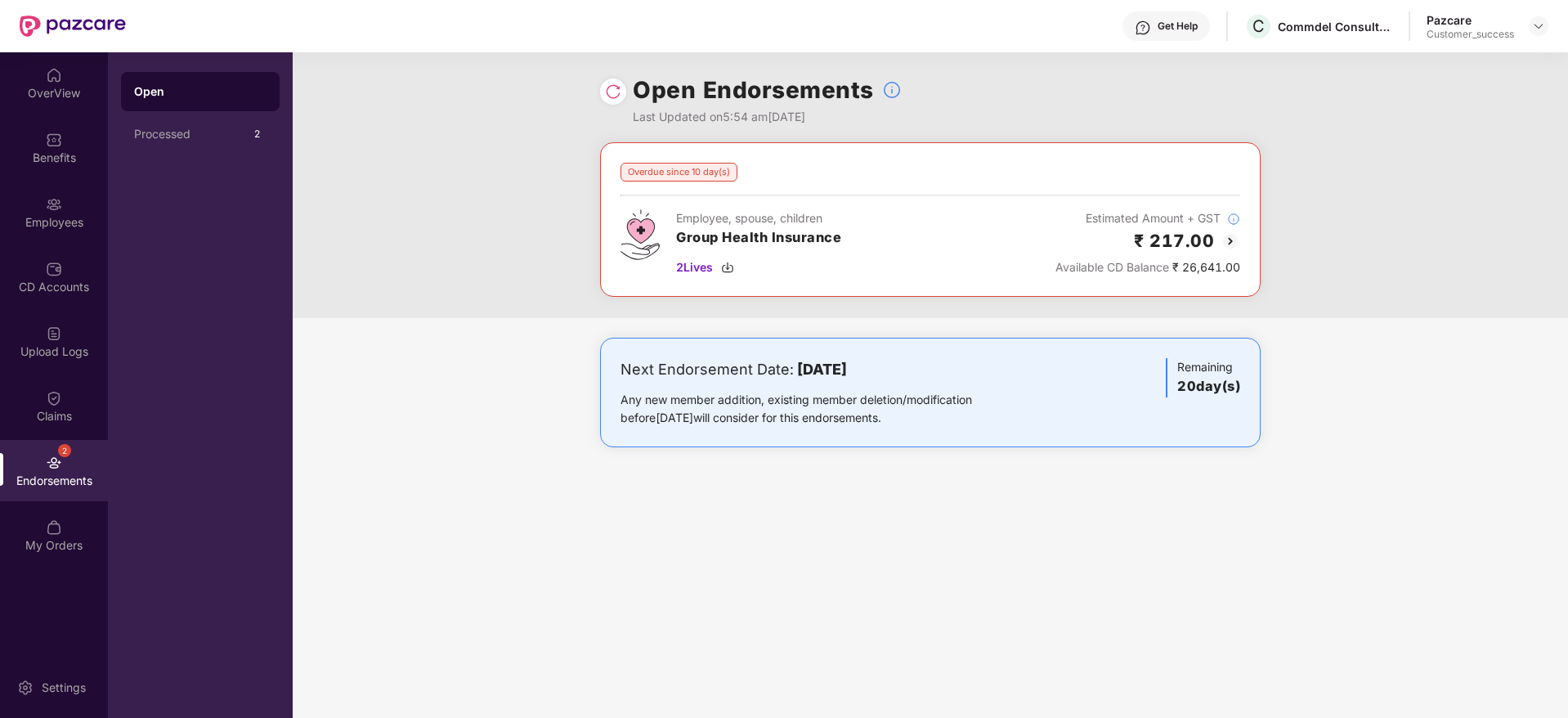
click at [1550, 23] on header "Get Help C Commdel Consulting Pvt Ltd Pazcare Customer_success" at bounding box center [784, 26] width 1568 height 53
click at [1536, 30] on img at bounding box center [1538, 27] width 13 height 13
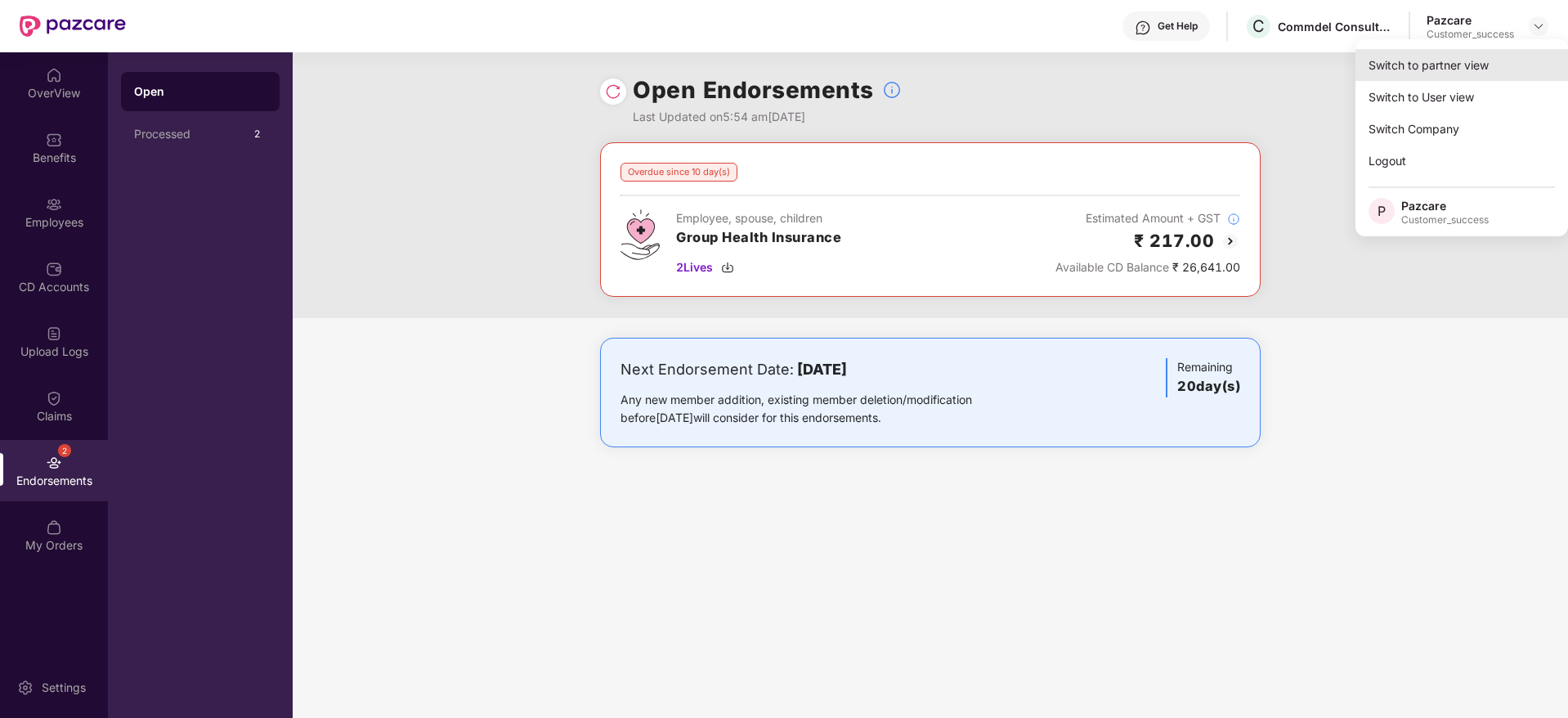
click at [1513, 52] on div "Switch to partner view" at bounding box center [1461, 65] width 213 height 32
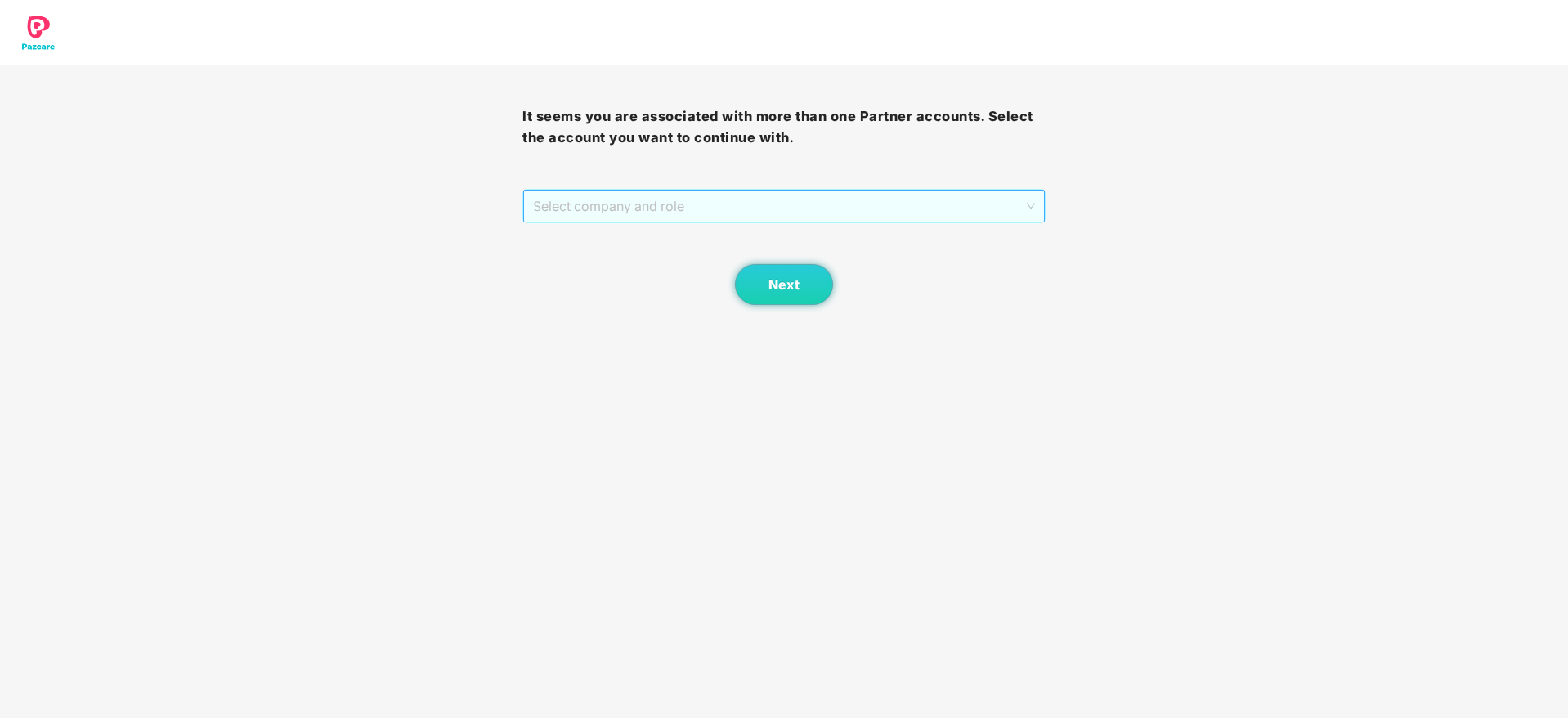
click at [940, 218] on span "Select company and role" at bounding box center [783, 205] width 501 height 31
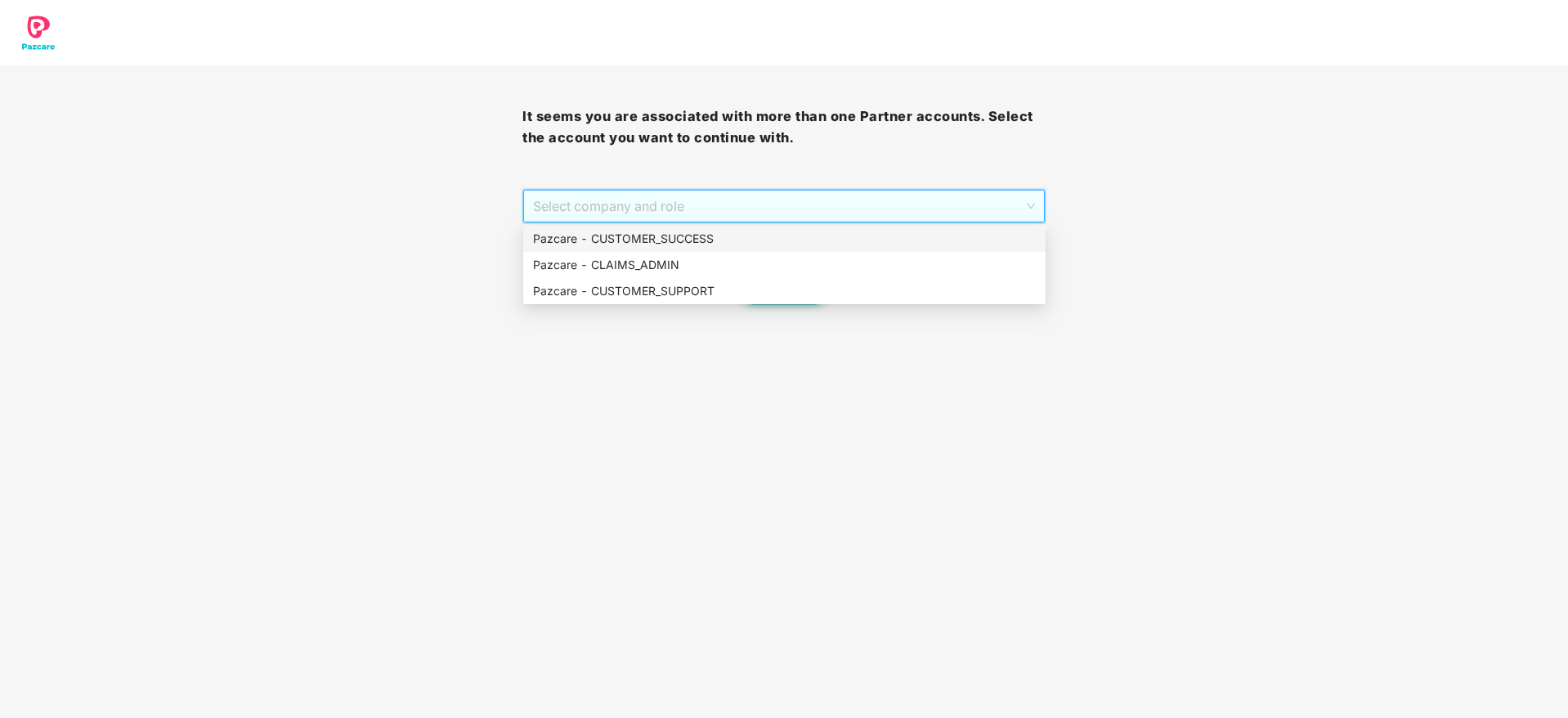
click at [926, 244] on div "Pazcare - CUSTOMER_SUCCESS" at bounding box center [784, 239] width 503 height 18
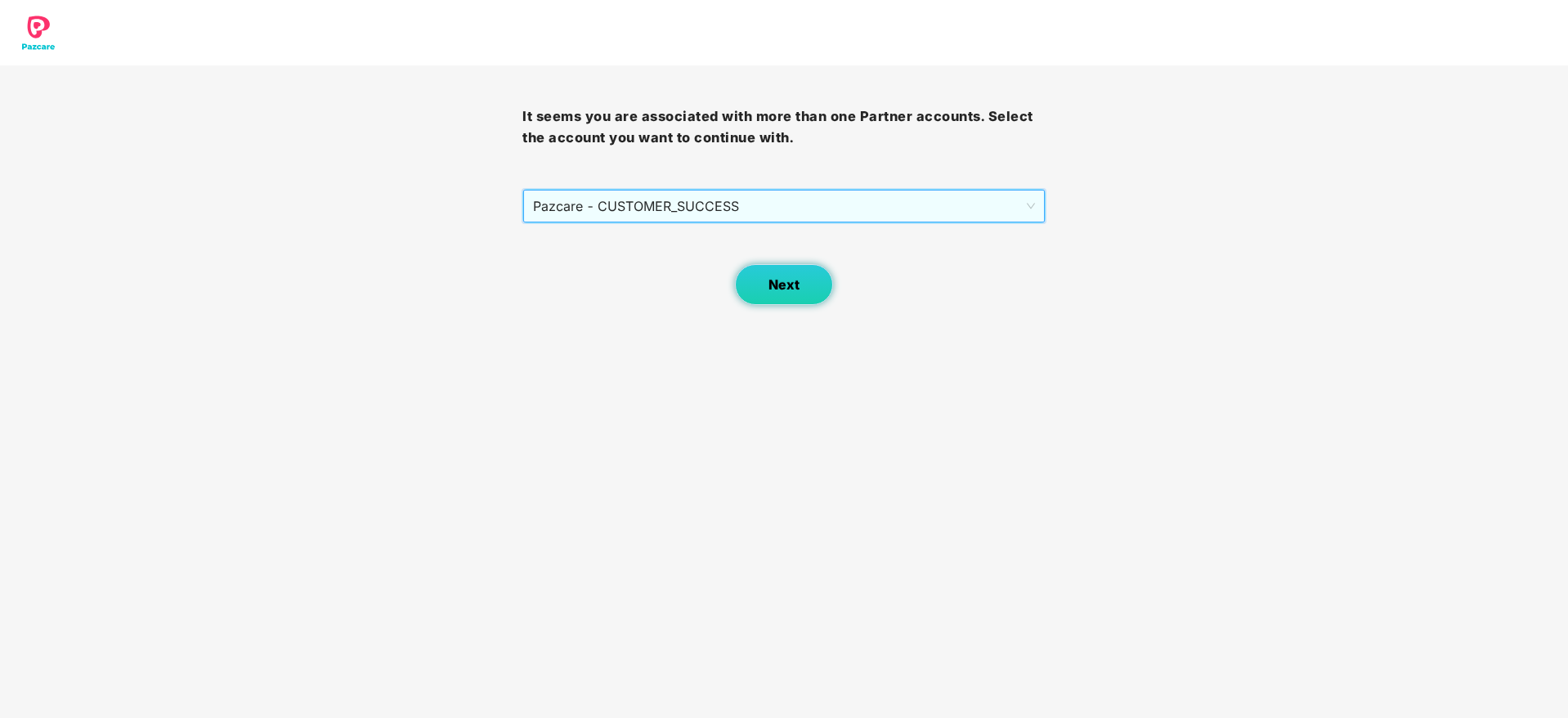
click at [750, 276] on button "Next" at bounding box center [784, 284] width 98 height 41
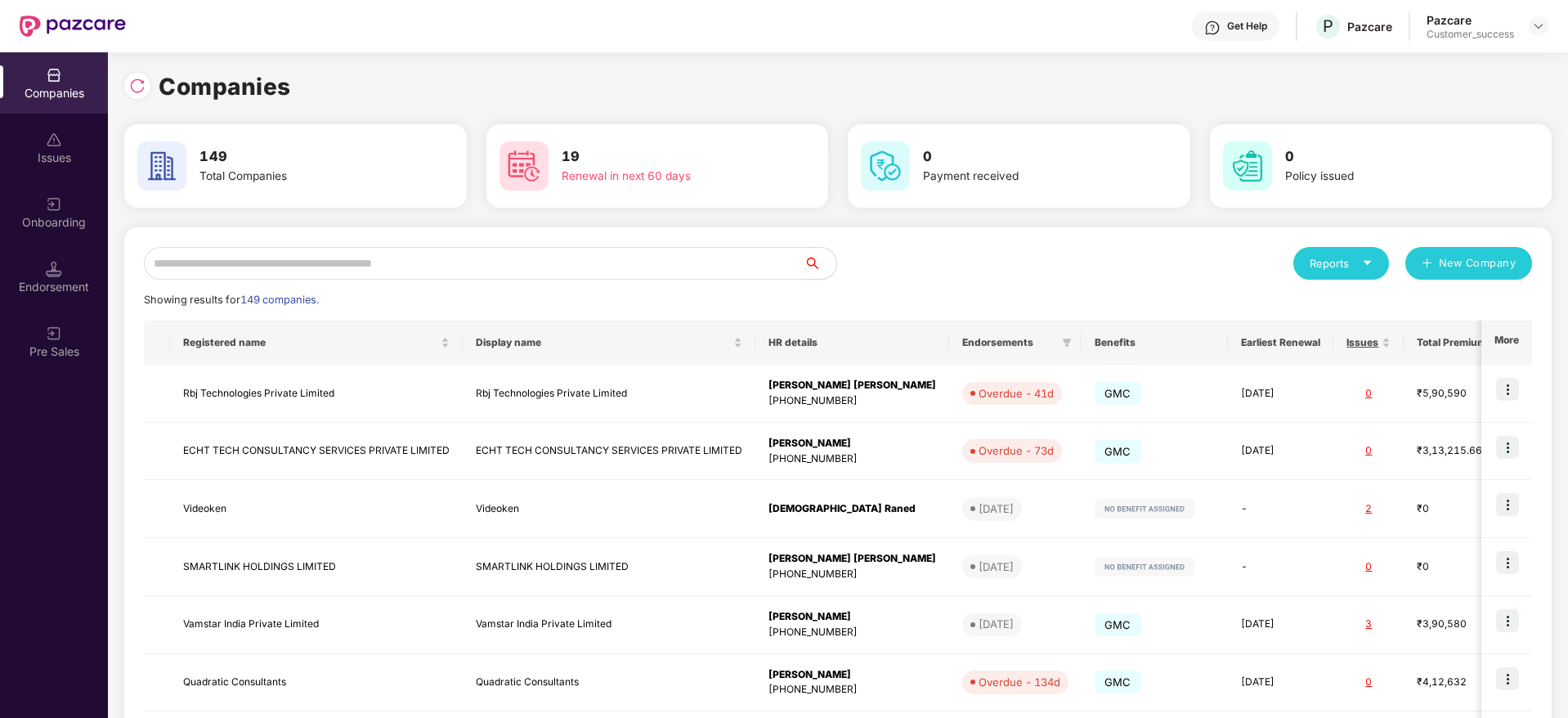
click at [622, 234] on div "Reports New Company Showing results for 149 companies. Registered name Display …" at bounding box center [838, 625] width 1427 height 794
drag, startPoint x: 624, startPoint y: 238, endPoint x: 629, endPoint y: 254, distance: 16.8
click at [624, 240] on div "Reports New Company Showing results for 149 companies. Registered name Display …" at bounding box center [838, 625] width 1427 height 794
click at [630, 256] on input "text" at bounding box center [473, 263] width 659 height 33
click at [510, 255] on input "text" at bounding box center [473, 263] width 659 height 33
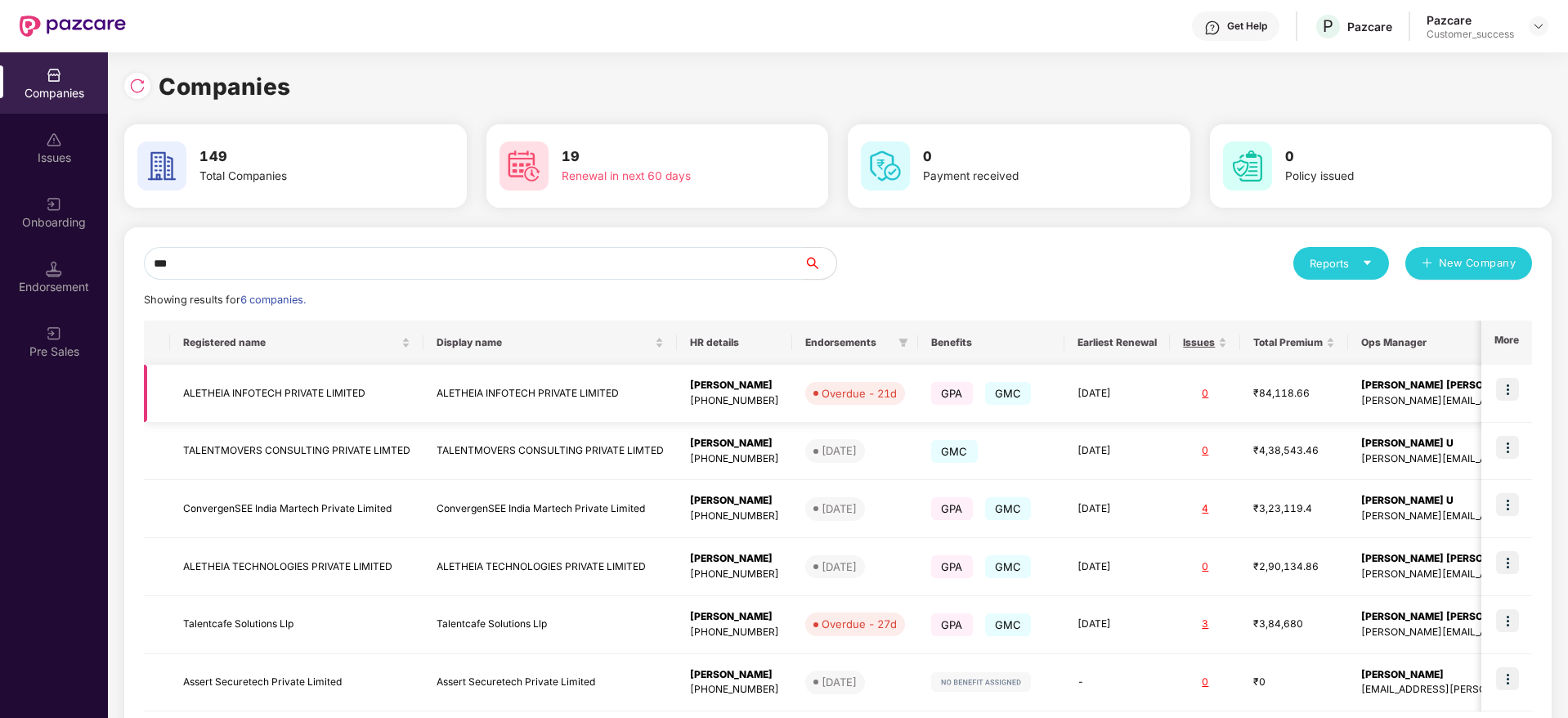
type input "***"
click at [329, 399] on td "ALETHEIA INFOTECH PRIVATE LIMITED" at bounding box center [297, 394] width 253 height 58
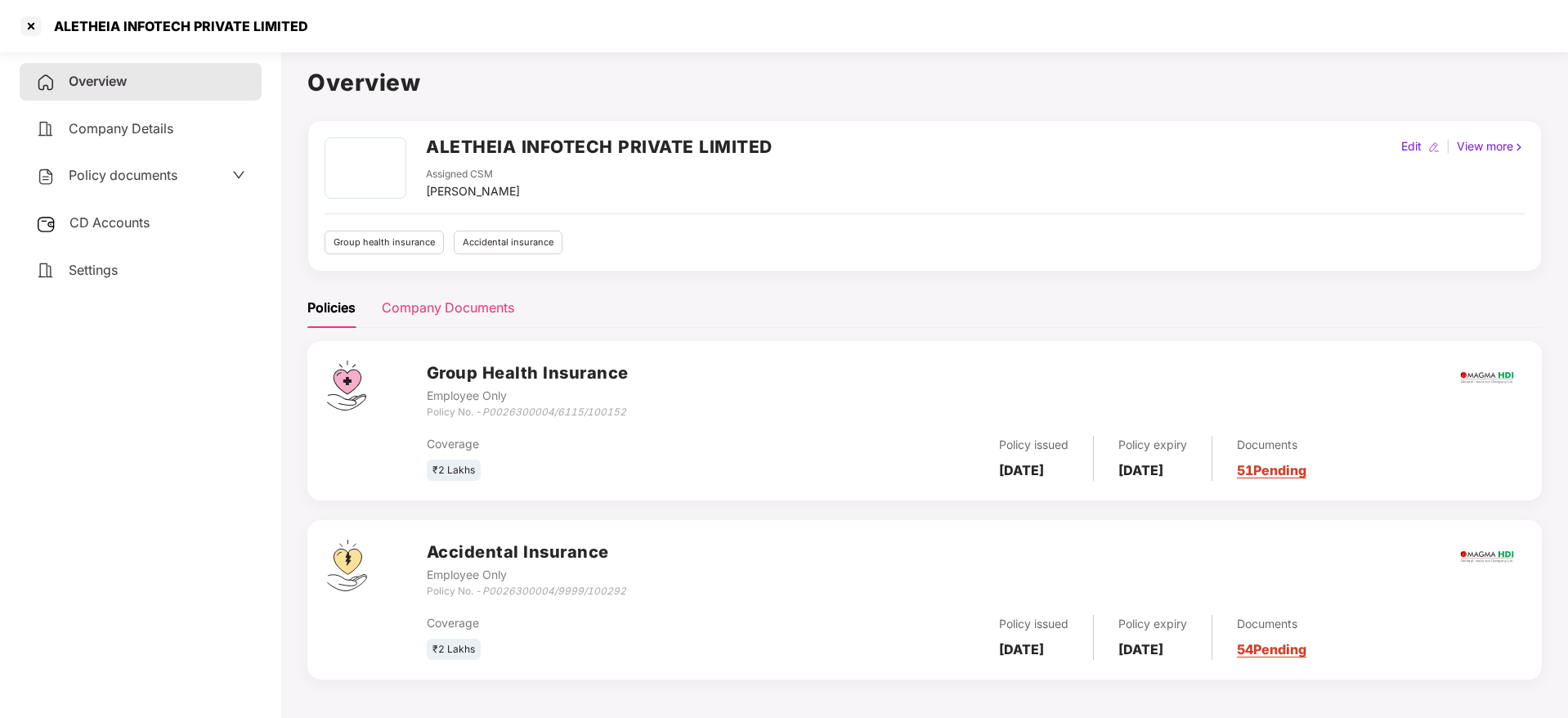
click at [474, 319] on div "Company Documents" at bounding box center [448, 308] width 133 height 40
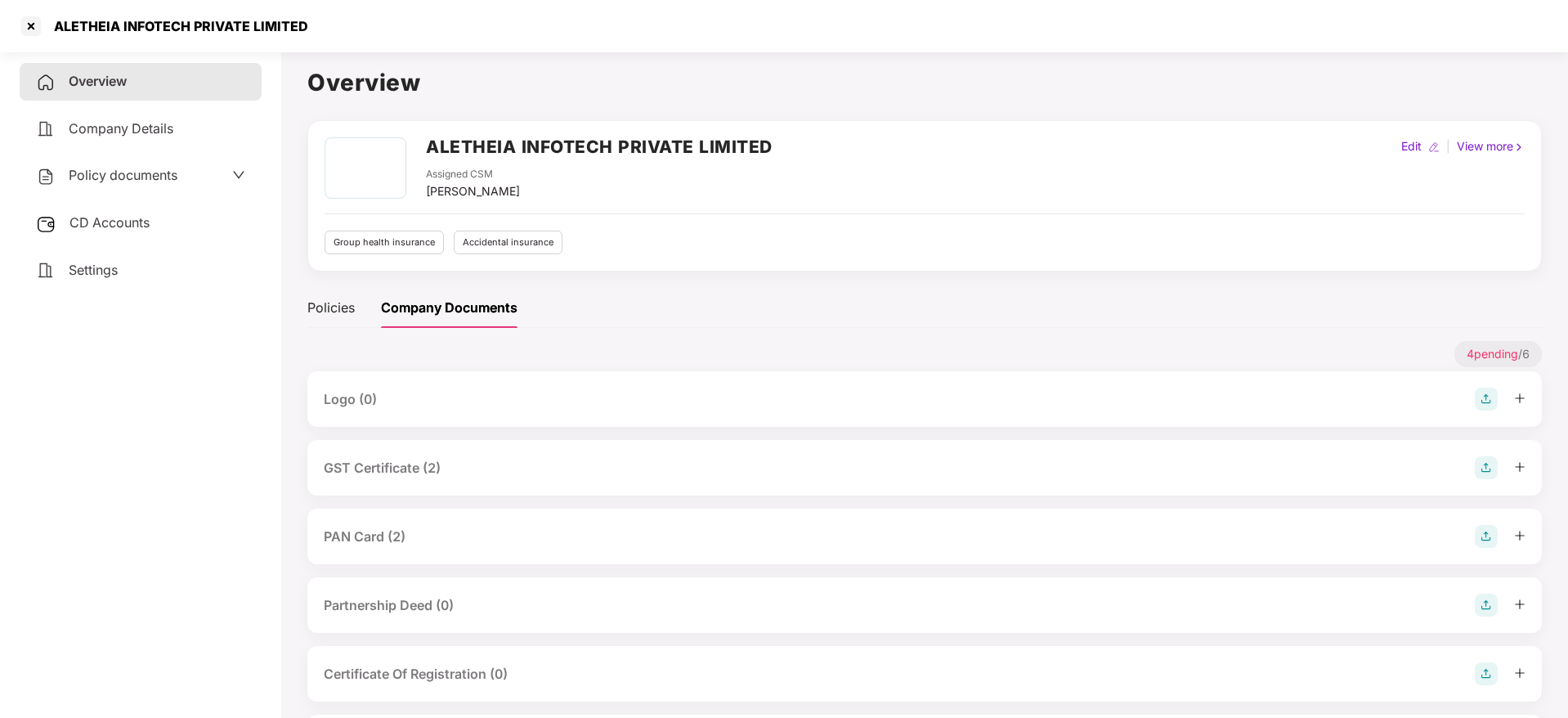
click at [410, 533] on div "PAN Card (2)" at bounding box center [924, 535] width 1201 height 23
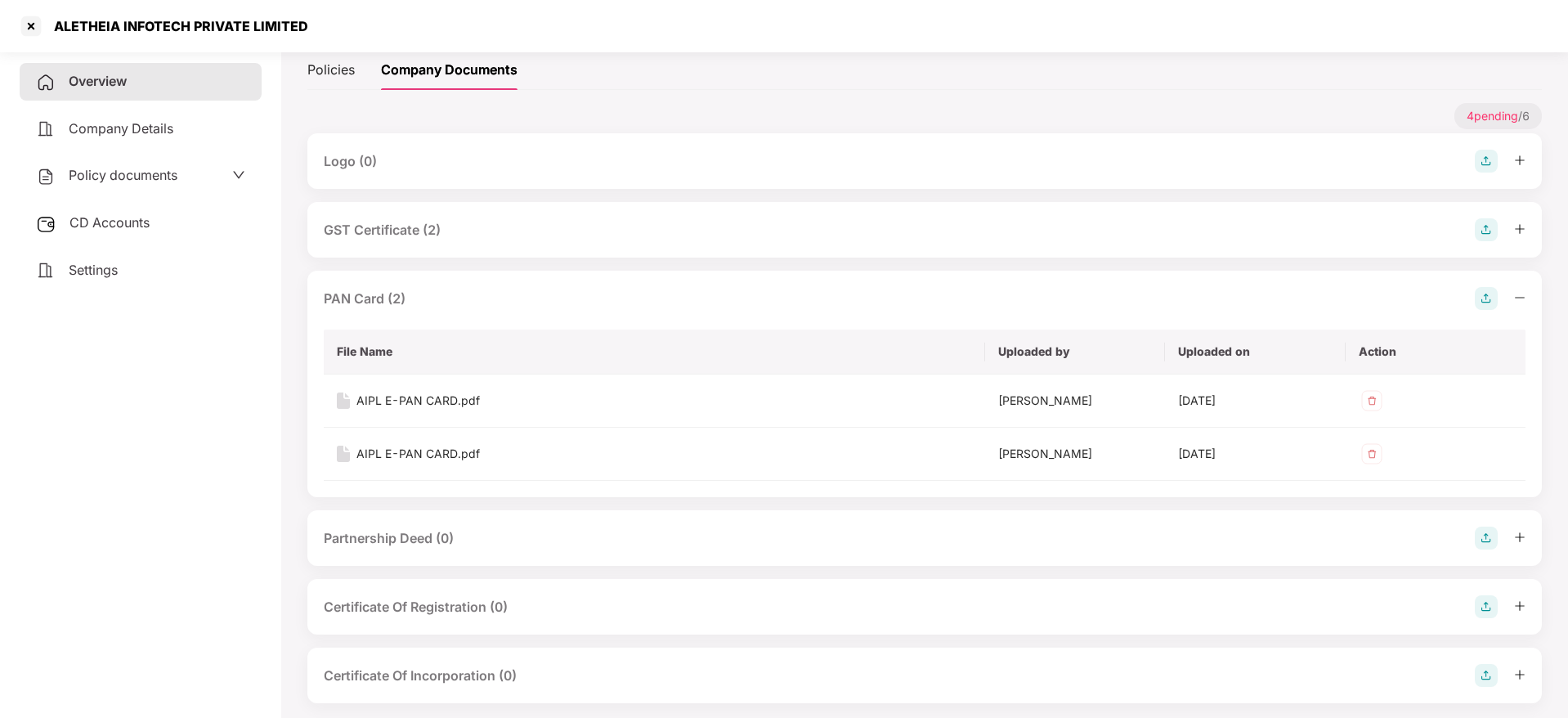
scroll to position [245, 0]
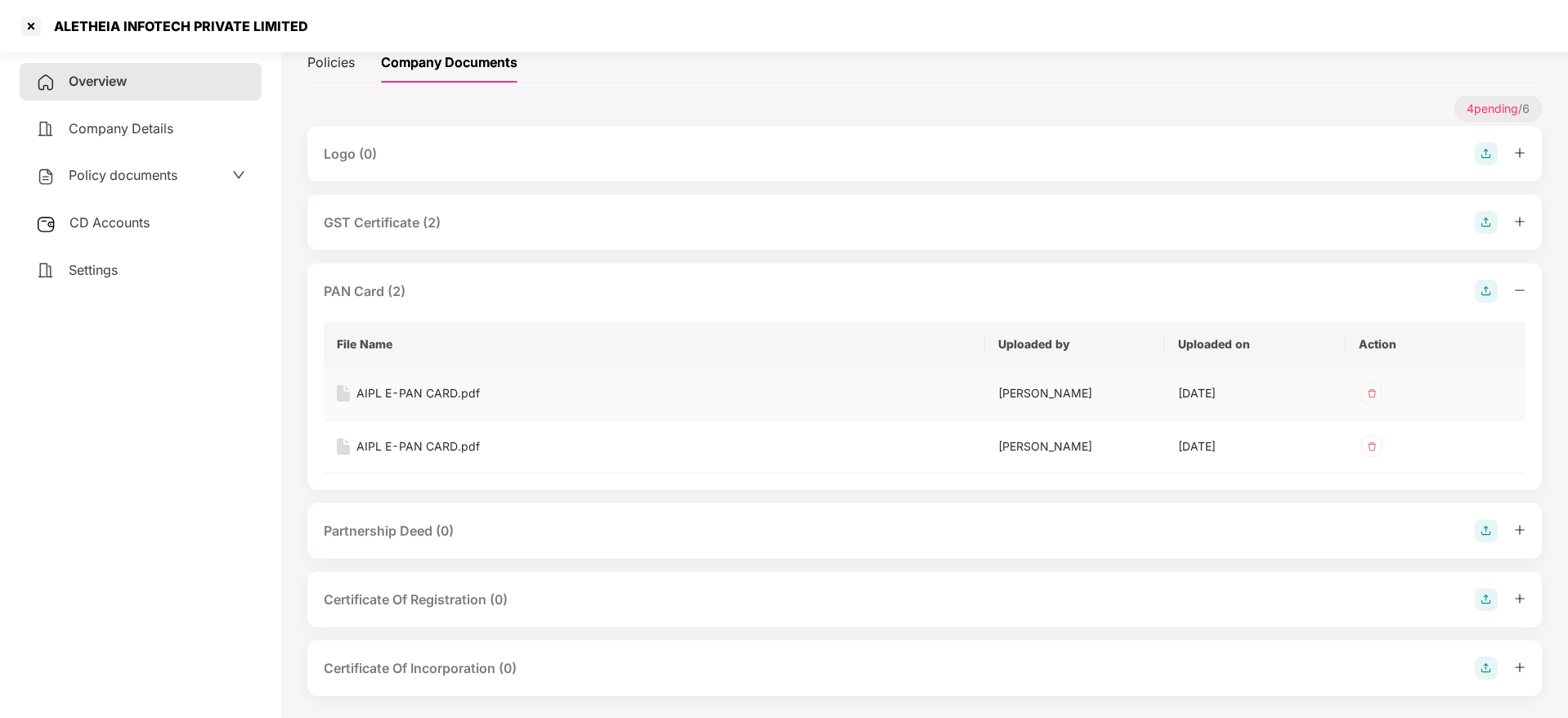
click at [462, 401] on div "AIPL E-PAN CARD.pdf" at bounding box center [418, 394] width 123 height 18
click at [82, 28] on div "ALETHEIA INFOTECH PRIVATE LIMITED" at bounding box center [176, 27] width 264 height 17
copy div "ALETHEIA"
click at [32, 23] on div at bounding box center [31, 26] width 26 height 26
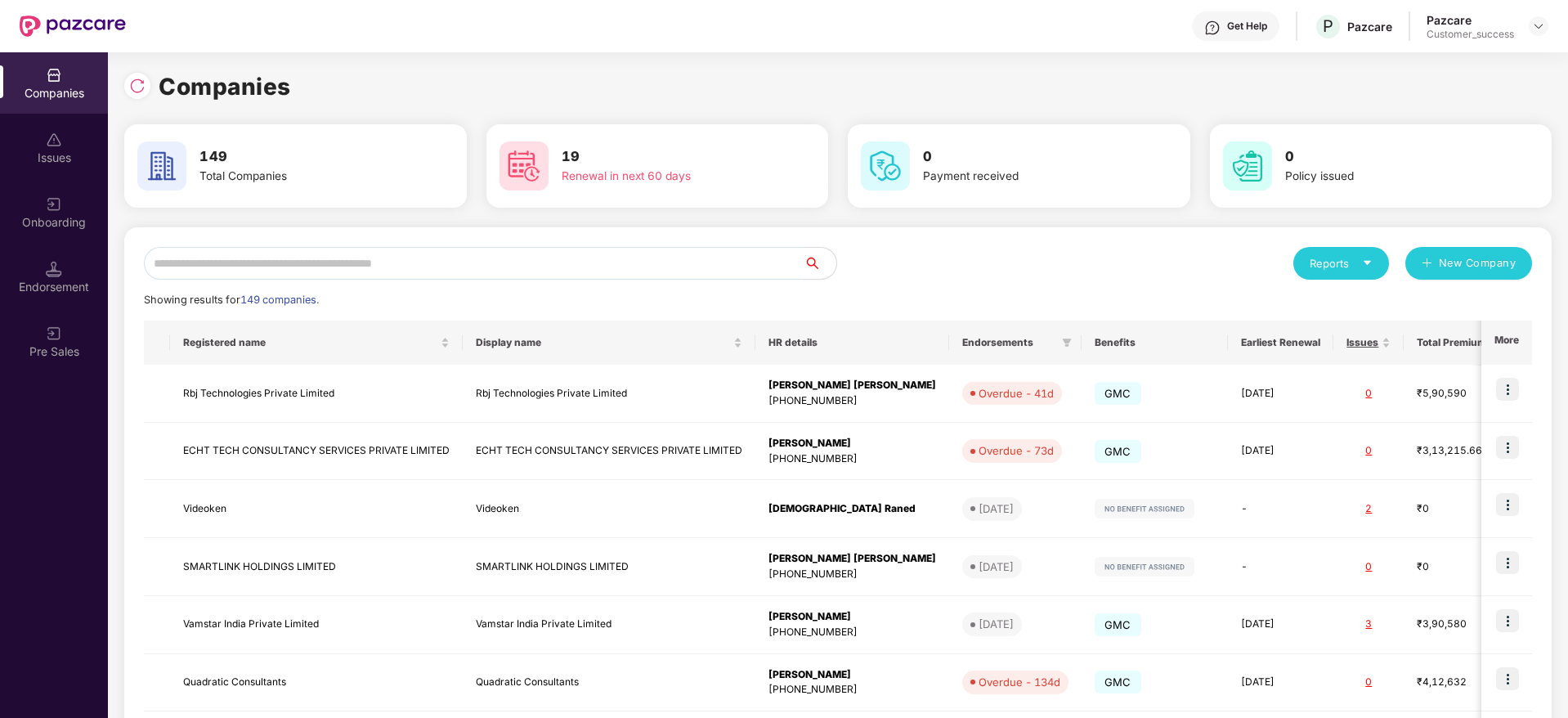
click at [274, 271] on input "text" at bounding box center [473, 263] width 659 height 33
paste input "********"
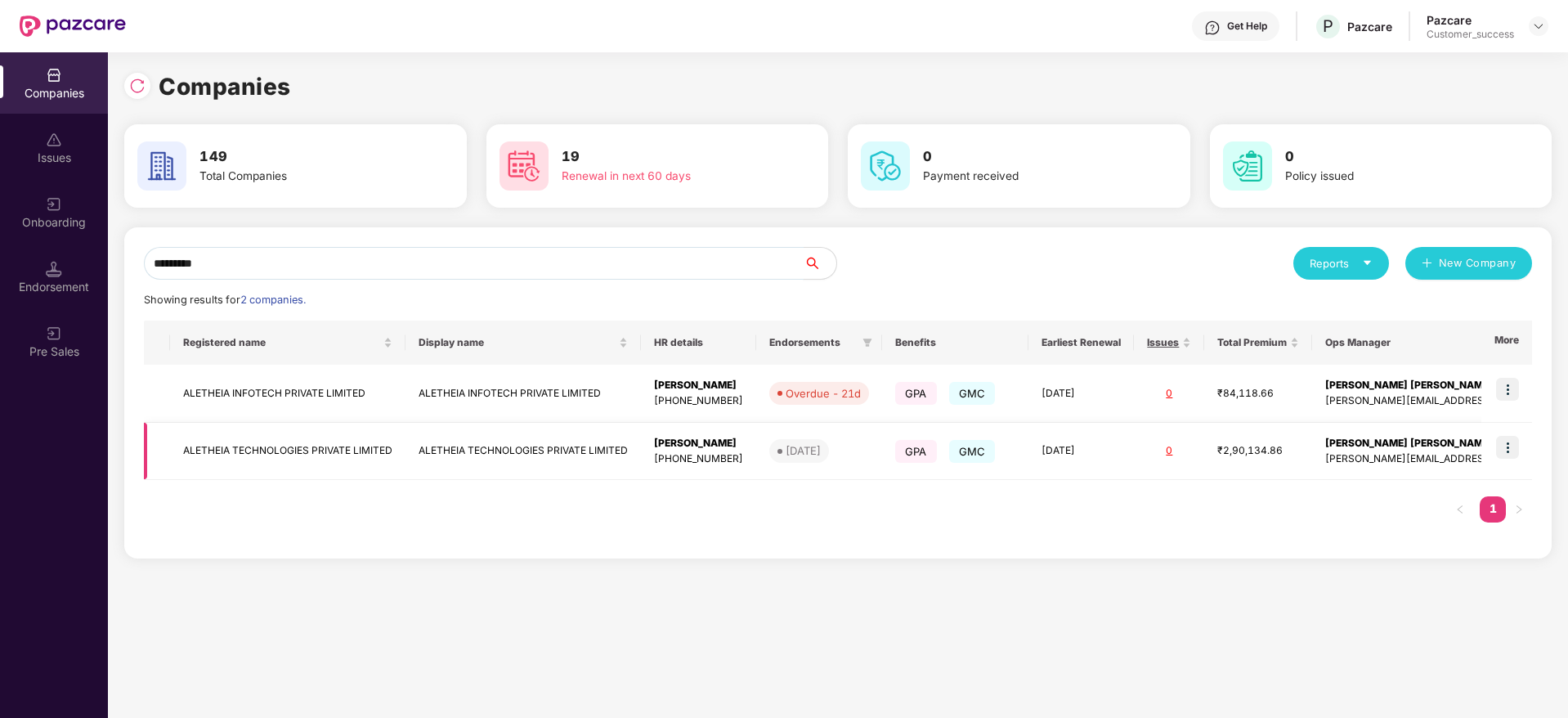
type input "********"
click at [303, 440] on td "ALETHEIA TECHNOLOGIES PRIVATE LIMITED" at bounding box center [288, 452] width 235 height 58
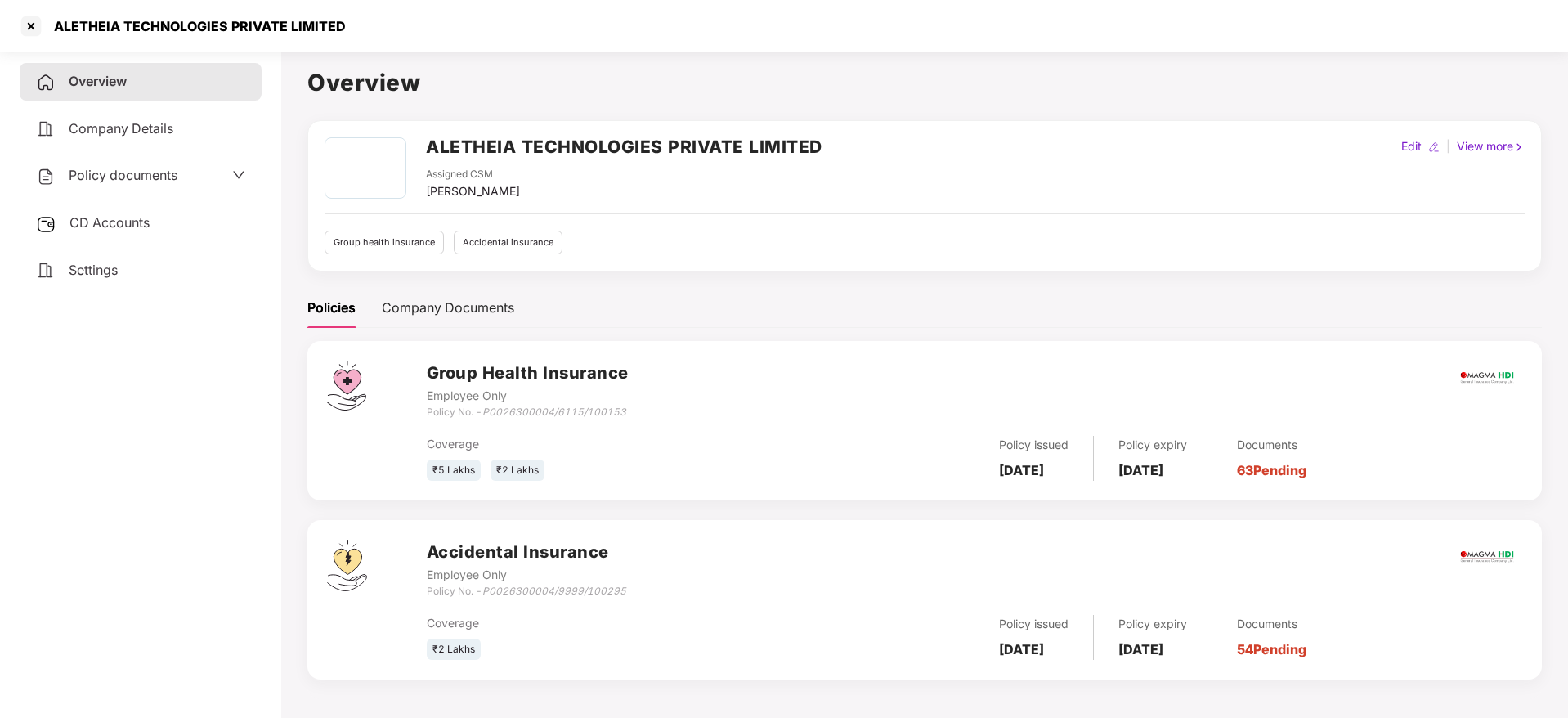
click at [168, 183] on span "Policy documents" at bounding box center [123, 175] width 108 height 17
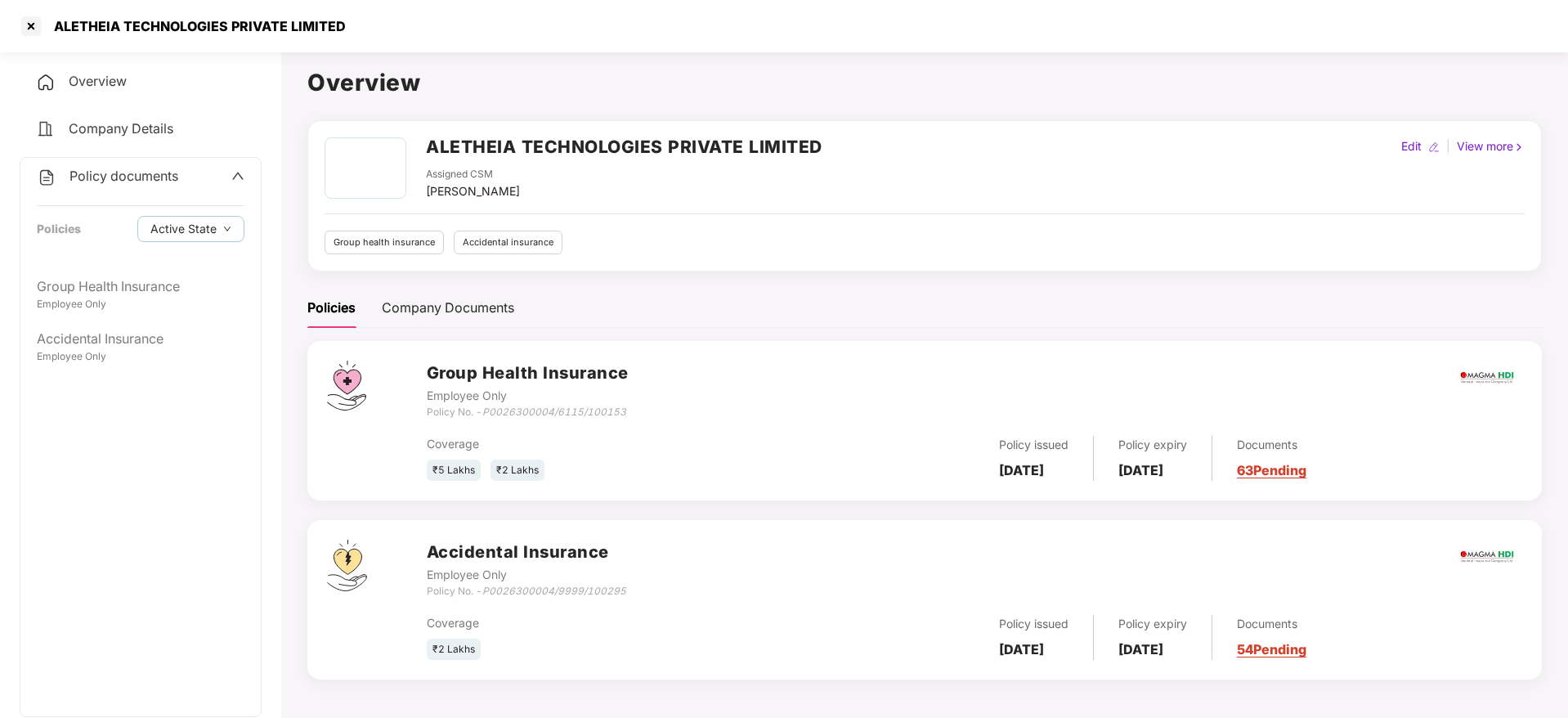
click at [151, 76] on div "Overview" at bounding box center [141, 81] width 242 height 38
click at [183, 82] on div "Overview" at bounding box center [141, 81] width 242 height 38
click at [418, 292] on div "Company Documents" at bounding box center [448, 308] width 133 height 40
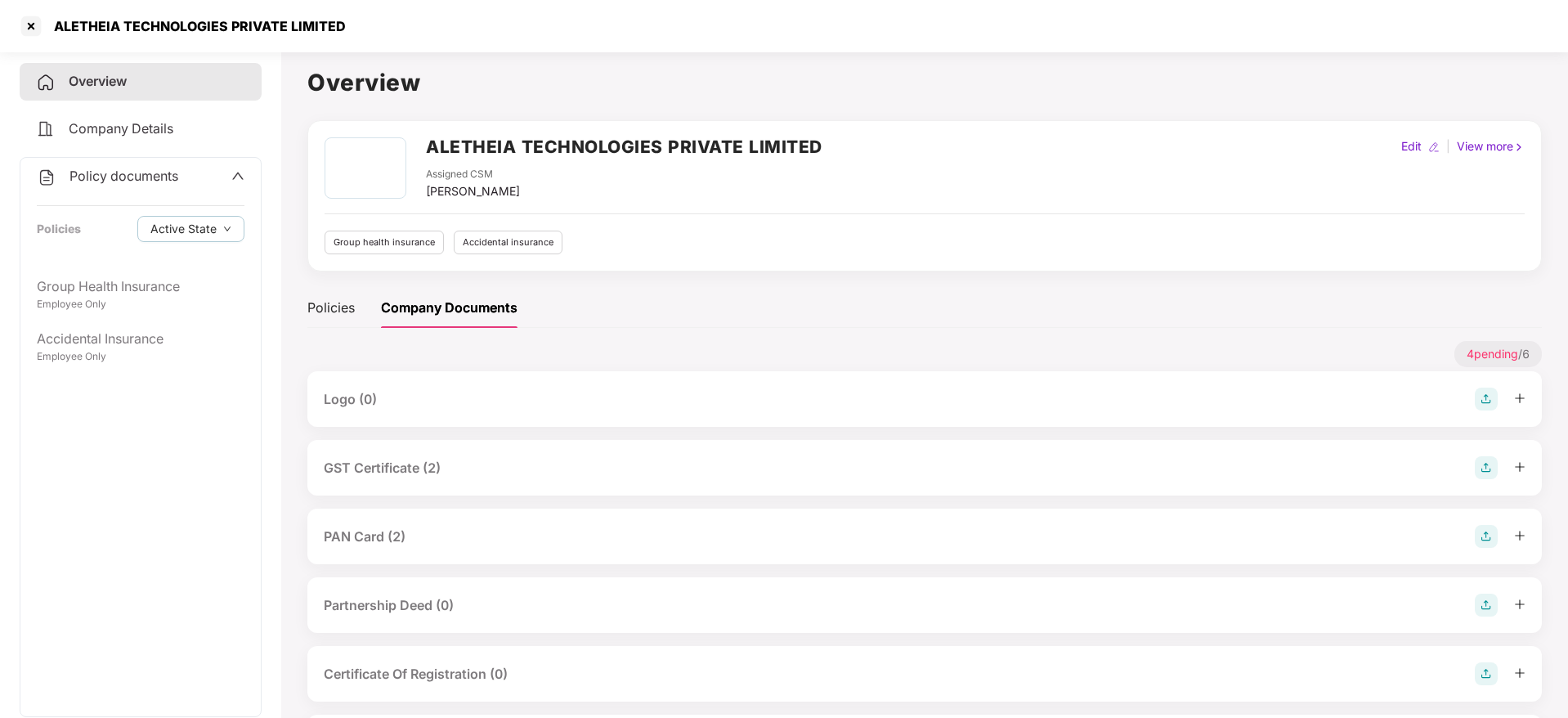
click at [398, 529] on div "PAN Card (2)" at bounding box center [364, 536] width 82 height 21
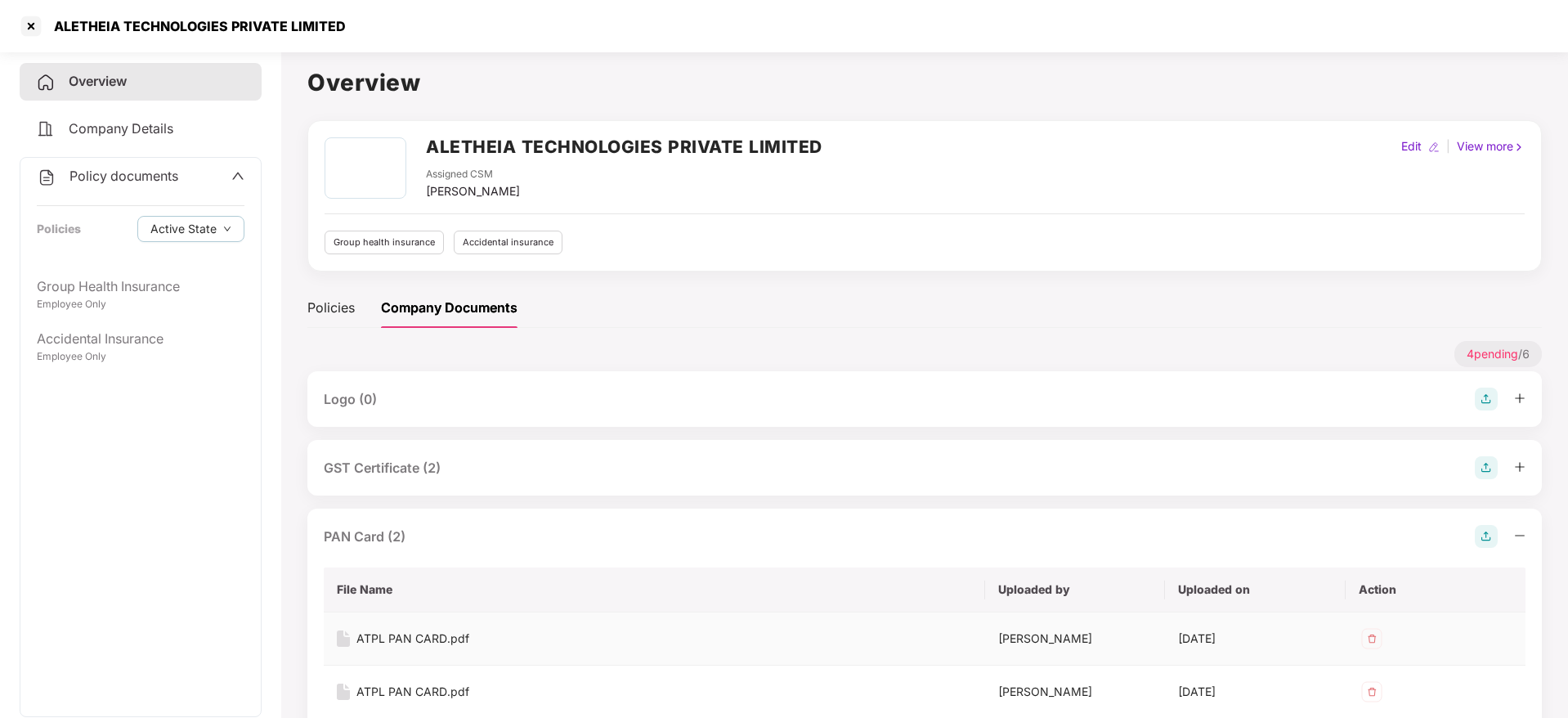
click at [413, 642] on div "ATPL PAN CARD.pdf" at bounding box center [412, 639] width 113 height 18
click at [31, 28] on div at bounding box center [31, 26] width 26 height 26
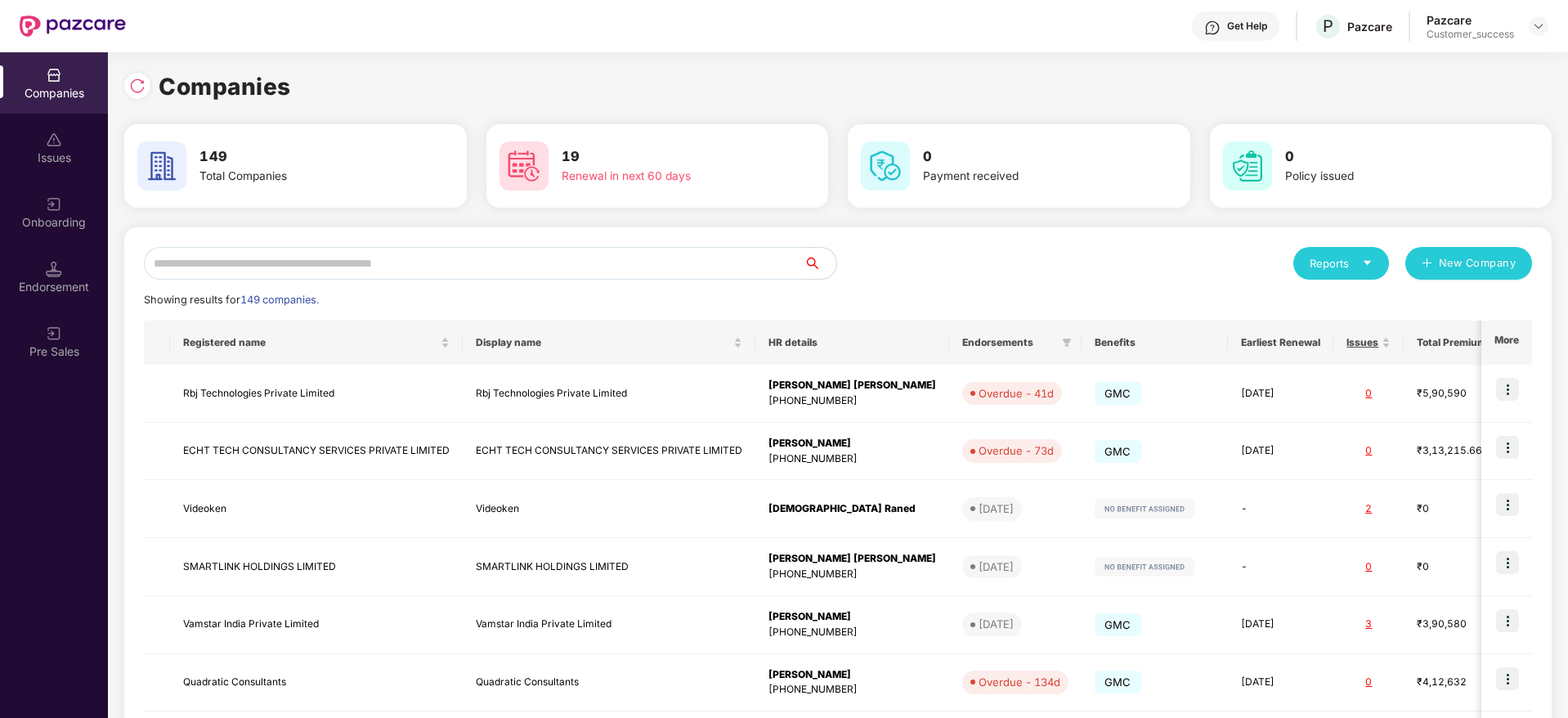
click at [339, 255] on input "text" at bounding box center [473, 263] width 659 height 33
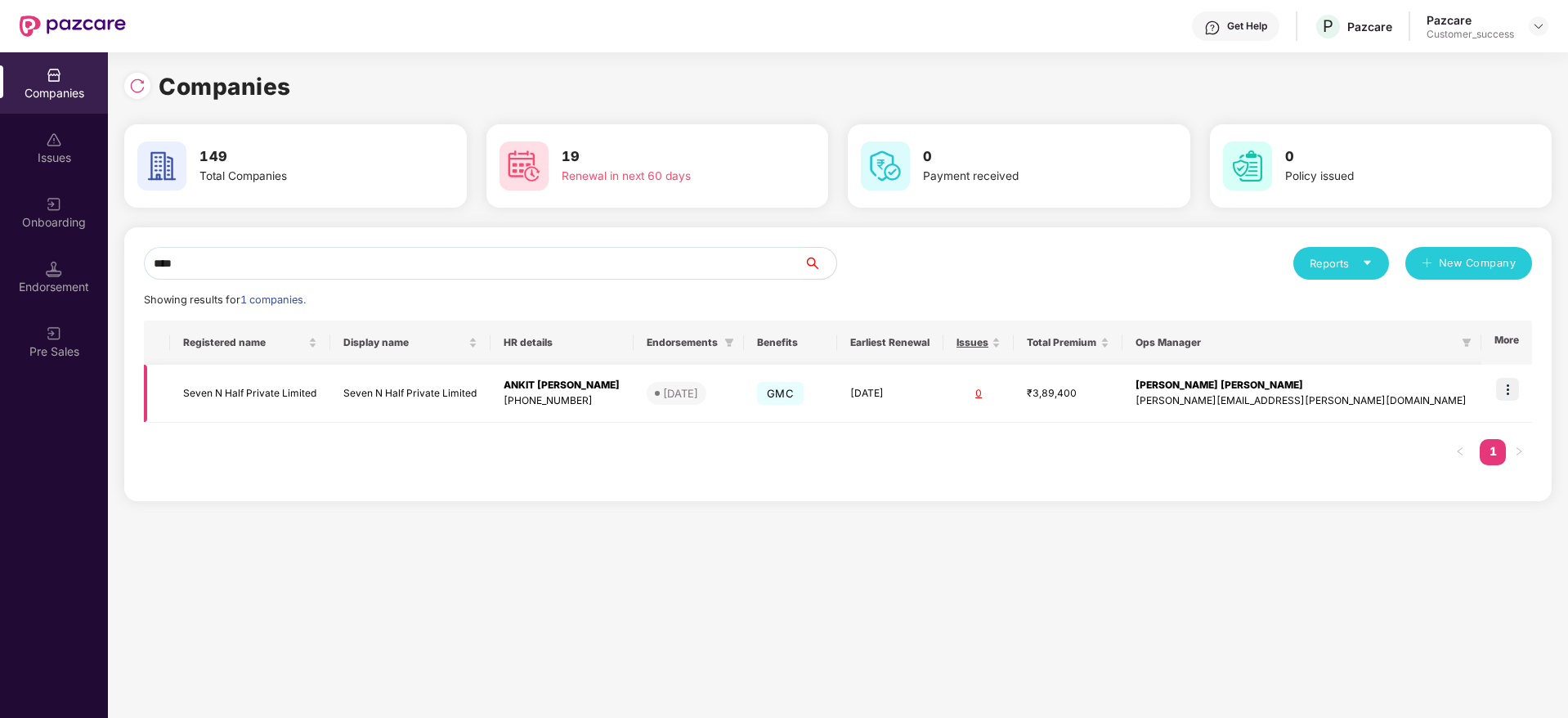
type input "****"
click at [317, 364] on td "Seven N Half Private Limited" at bounding box center [250, 394] width 160 height 58
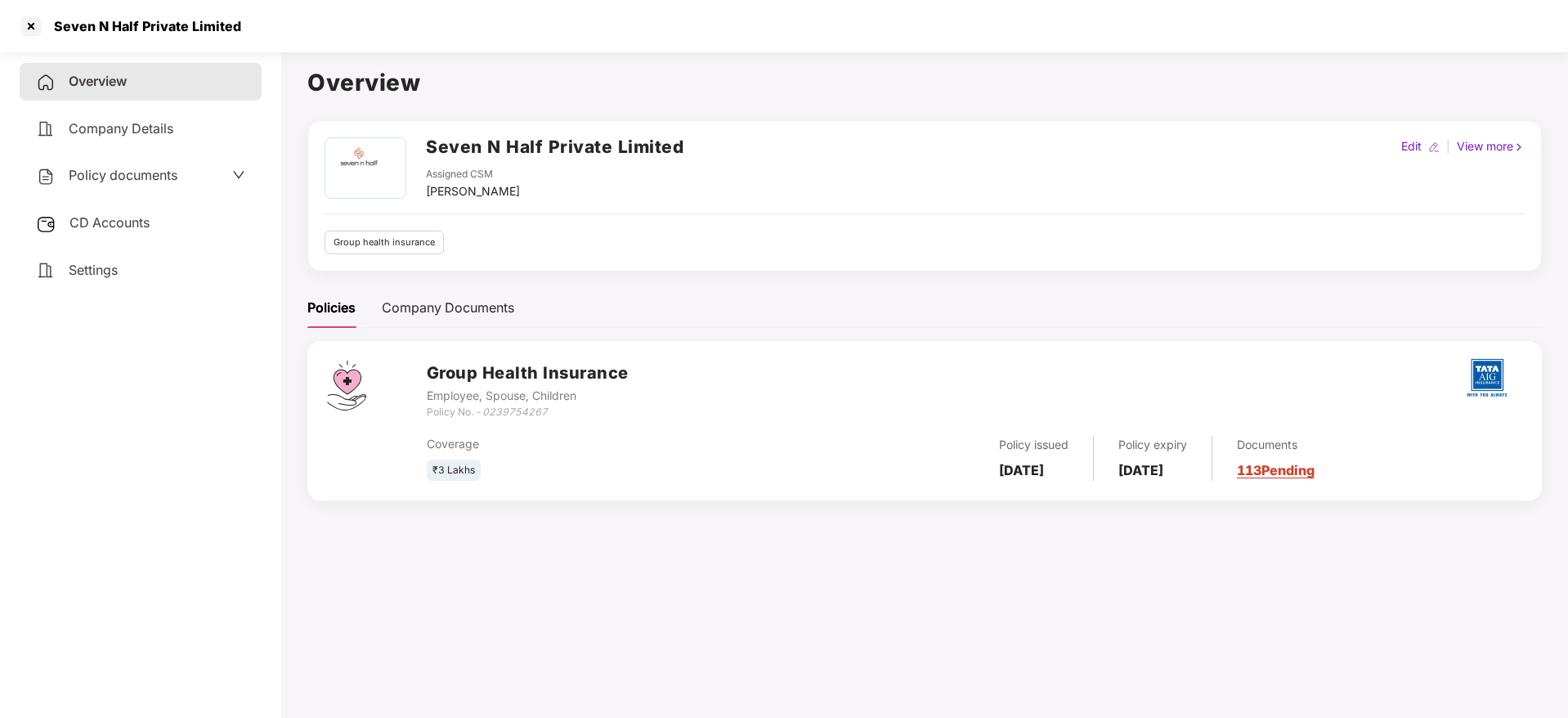
click at [533, 414] on icon "0239754267" at bounding box center [514, 411] width 65 height 13
copy div "Policy No. - 0239754267"
click at [152, 20] on div "Seven N Half Private Limited" at bounding box center [143, 27] width 197 height 17
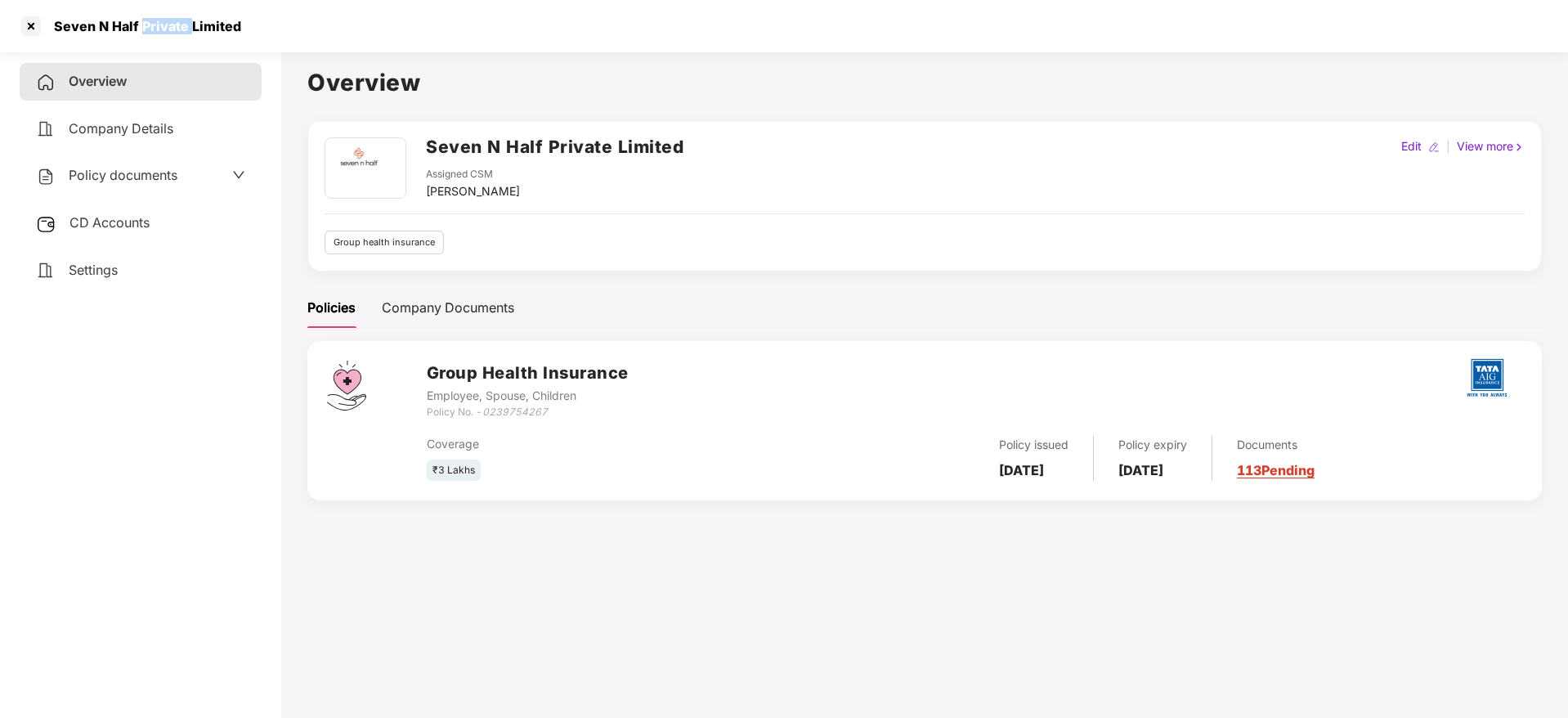
click at [152, 20] on div "Seven N Half Private Limited" at bounding box center [143, 27] width 197 height 17
copy div "Seven N Half Private Limited"
click at [18, 28] on div at bounding box center [31, 26] width 26 height 26
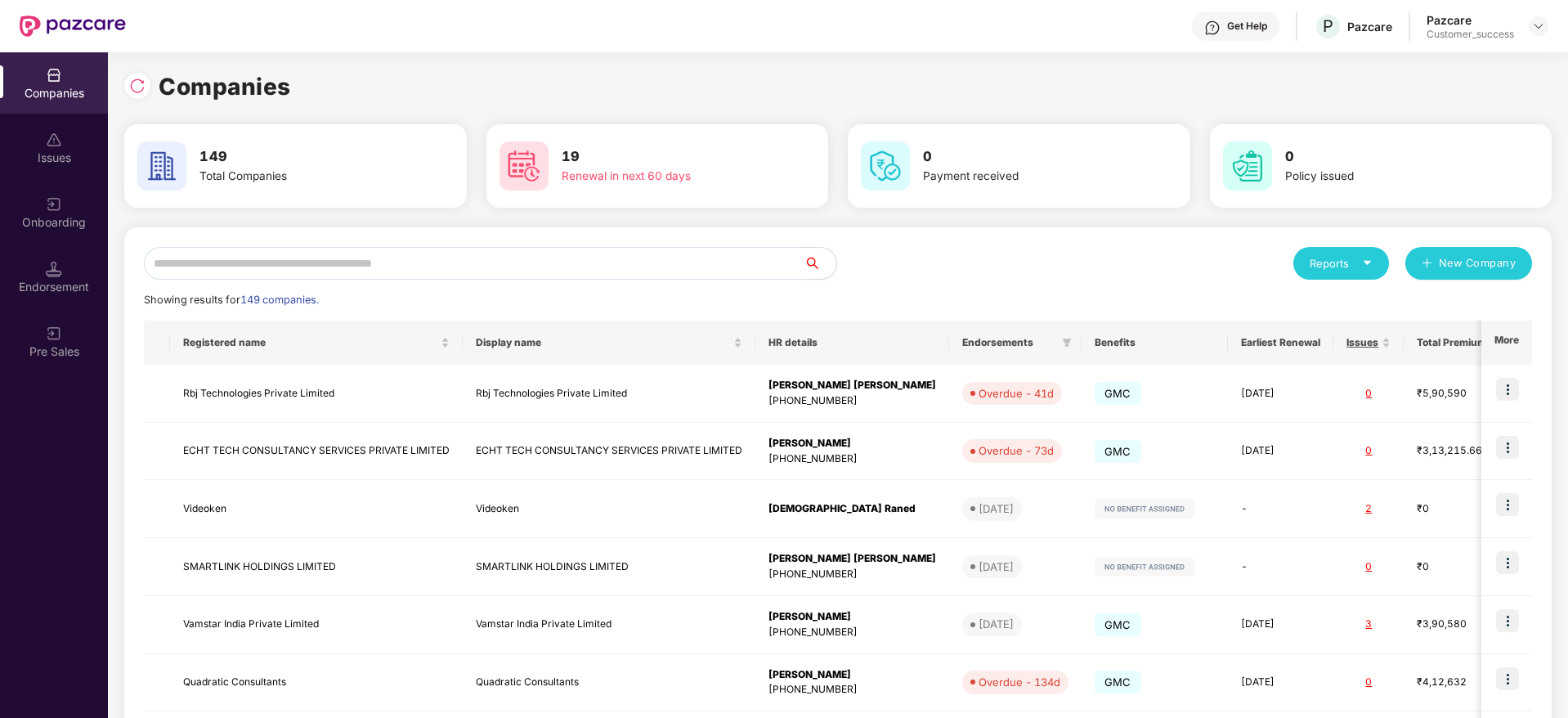
click at [493, 261] on input "text" at bounding box center [473, 263] width 659 height 33
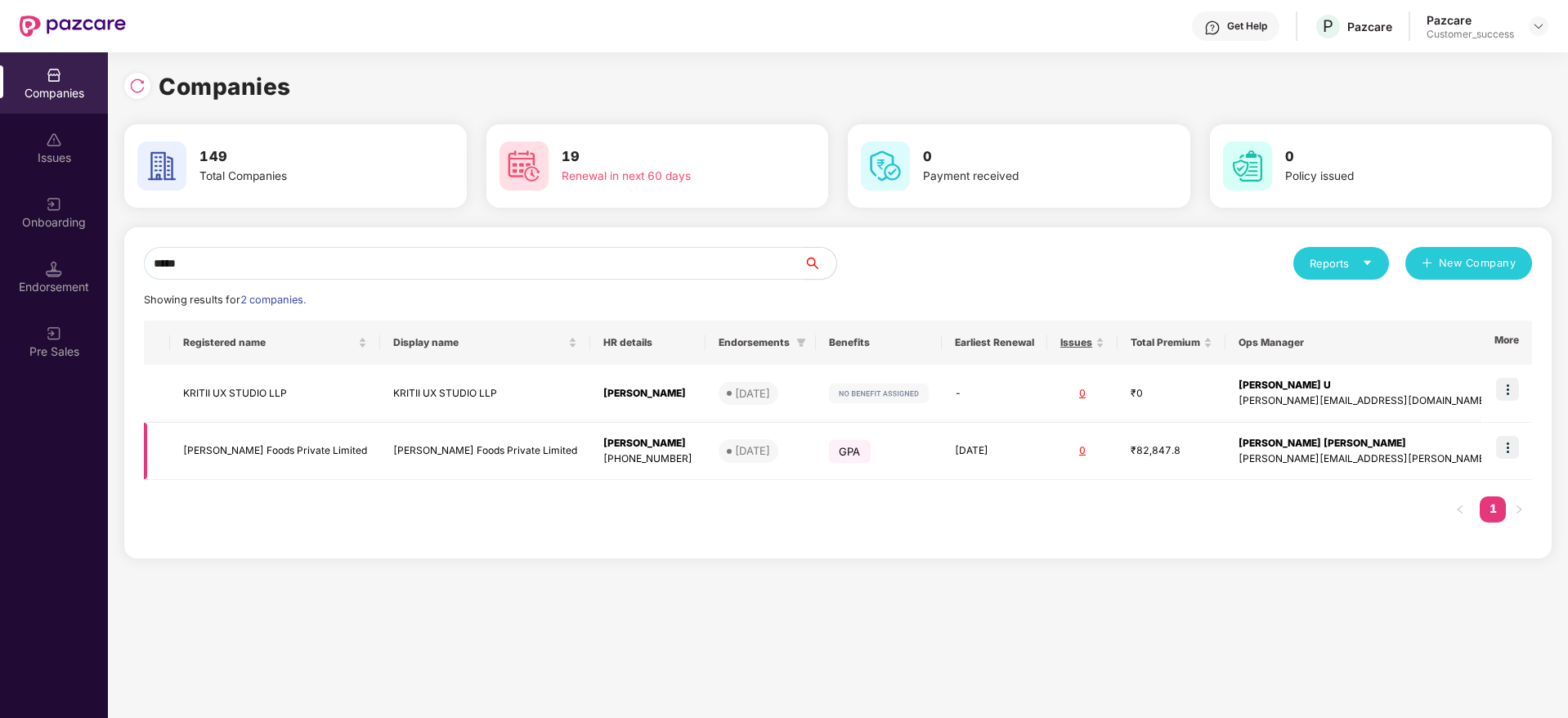
type input "*****"
click at [430, 448] on td "[PERSON_NAME] Foods Private Limited" at bounding box center [485, 452] width 210 height 58
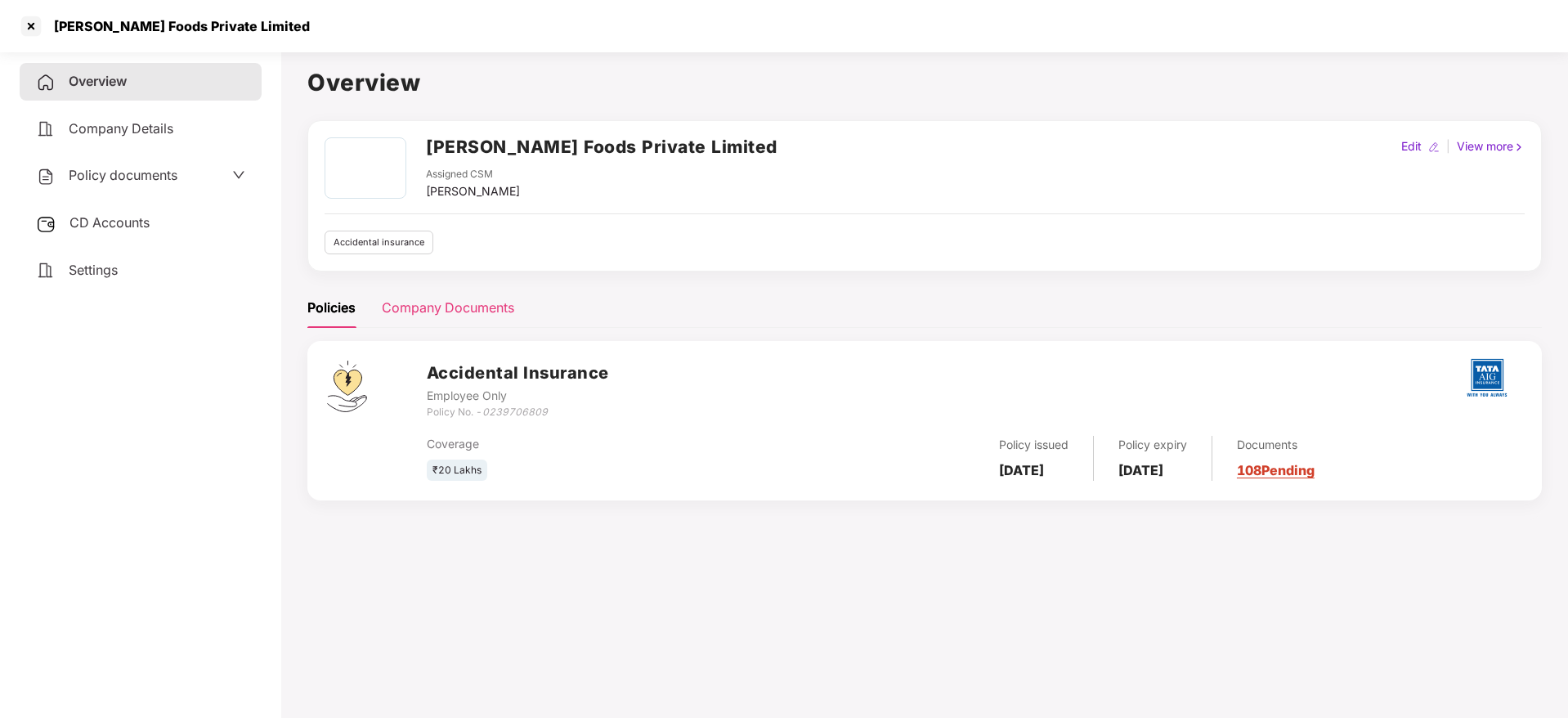
click at [454, 306] on div "Company Documents" at bounding box center [448, 308] width 133 height 21
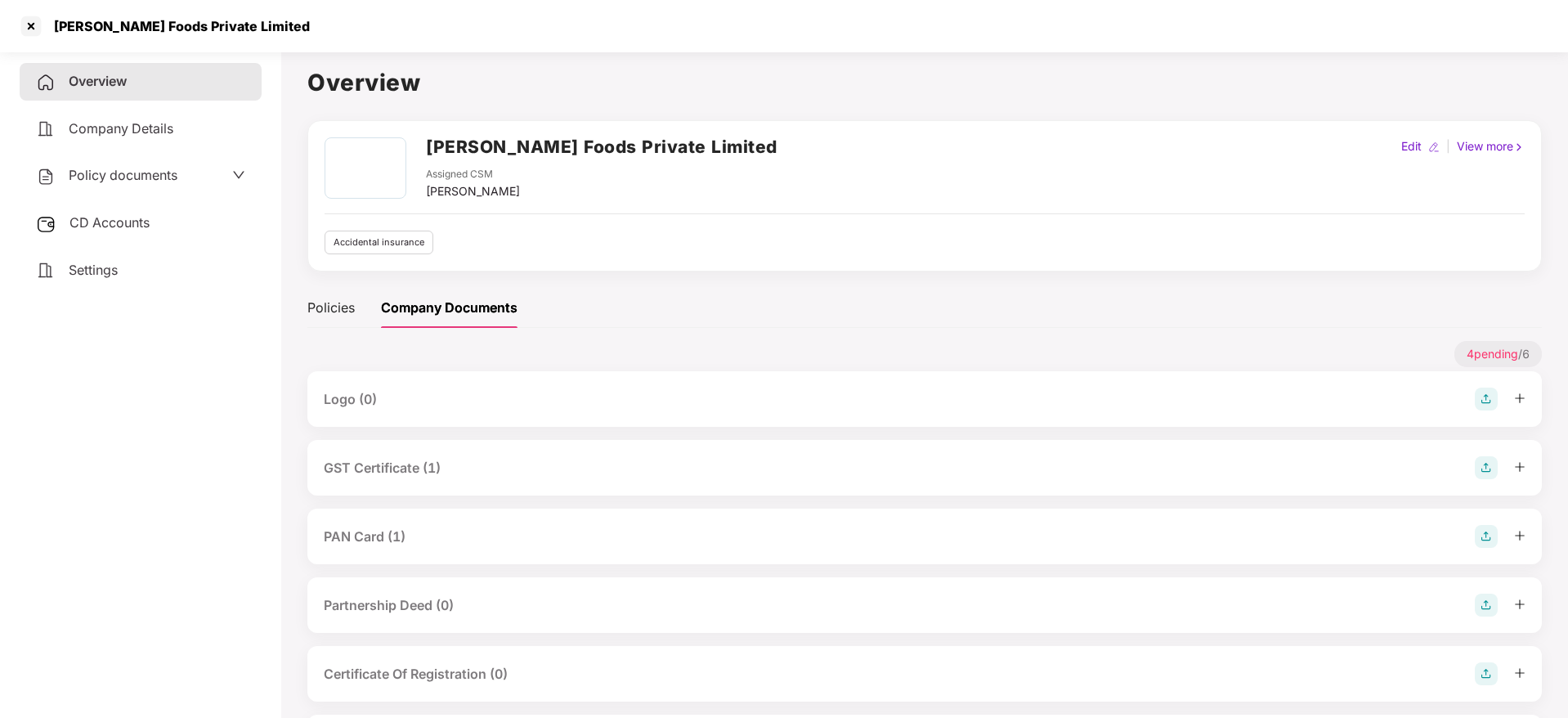
click at [415, 470] on div "GST Certificate (1)" at bounding box center [382, 468] width 117 height 21
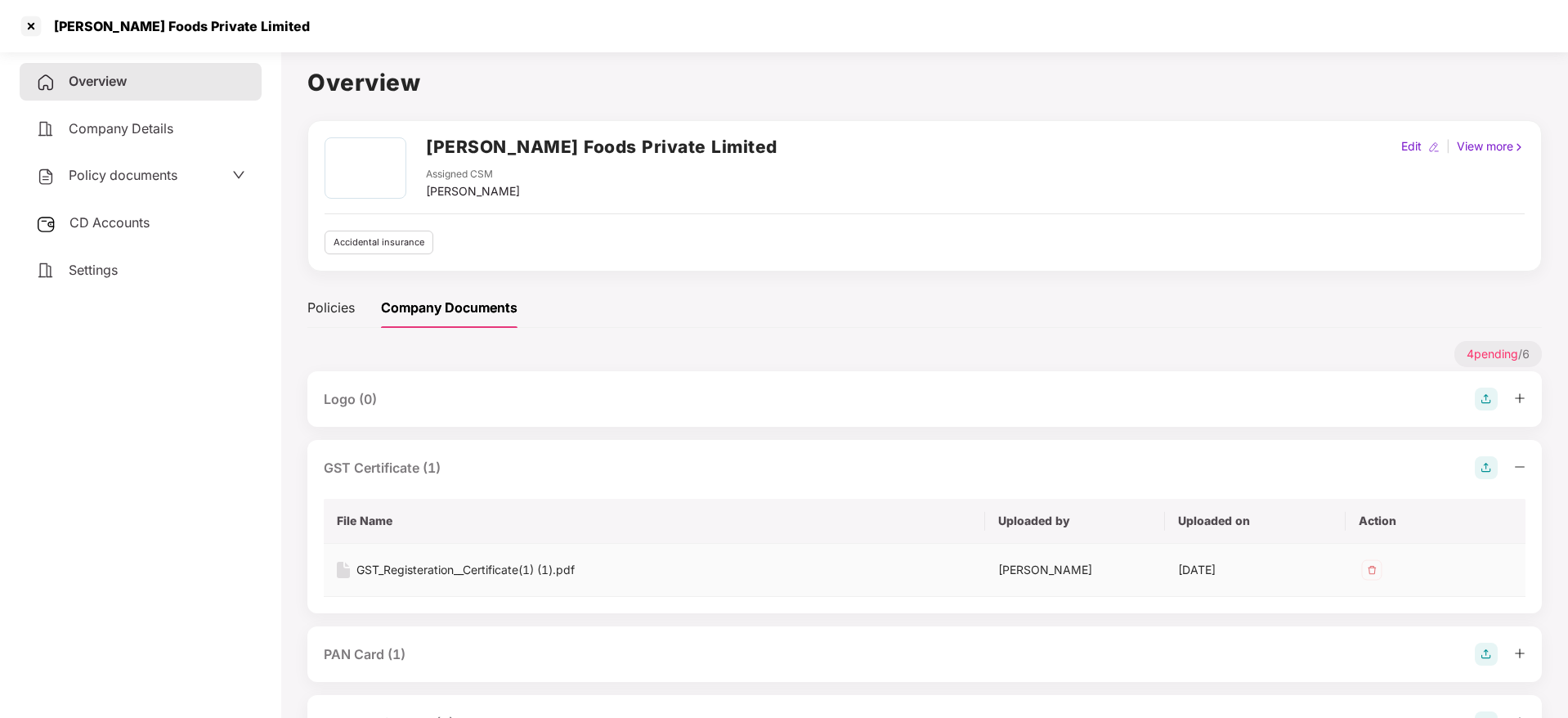
click at [453, 565] on div "GST_Registeration__Certificate(1) (1).pdf" at bounding box center [465, 570] width 218 height 18
click at [42, 13] on div at bounding box center [31, 26] width 26 height 26
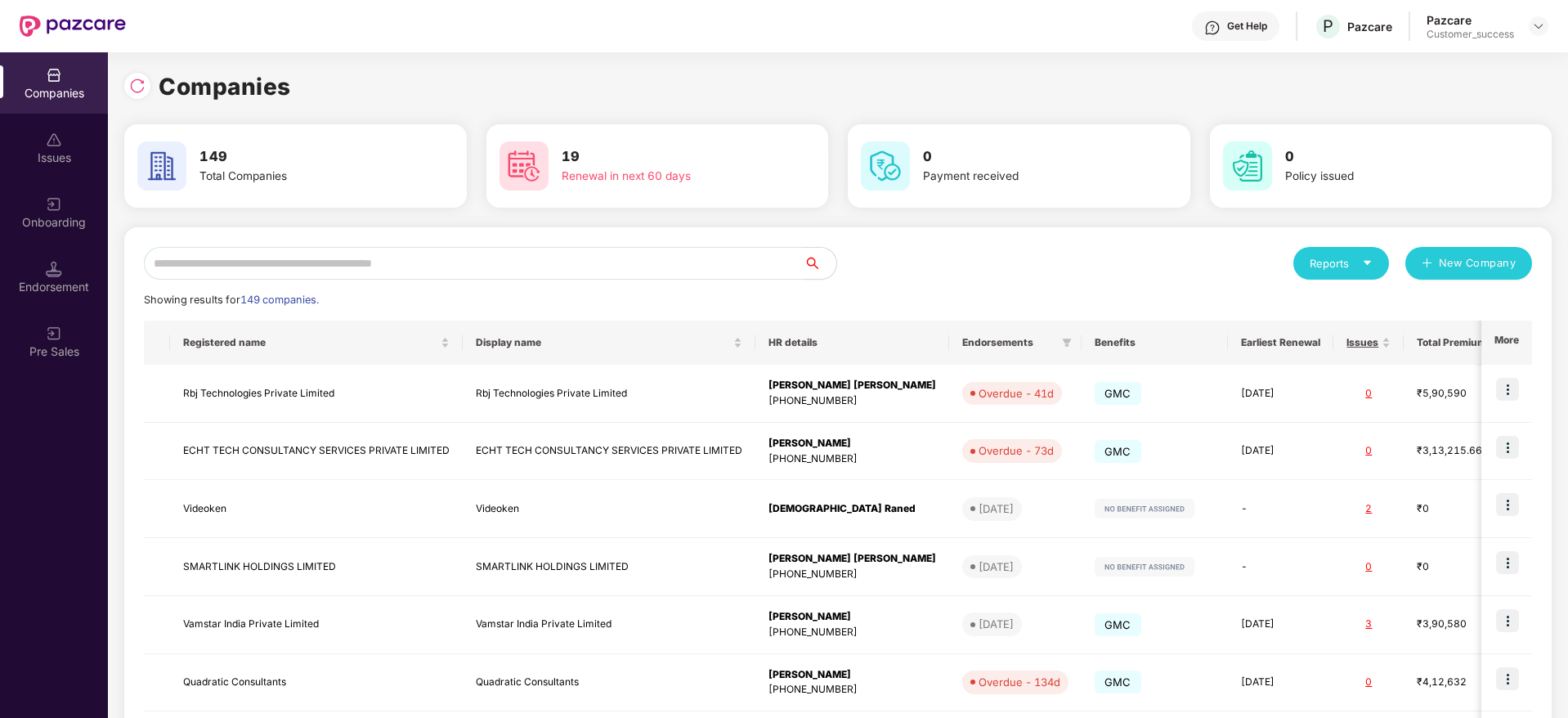
click at [33, 21] on img at bounding box center [73, 26] width 106 height 21
click at [315, 249] on input "text" at bounding box center [473, 263] width 659 height 33
type input "*"
click at [272, 258] on input "*" at bounding box center [473, 263] width 659 height 33
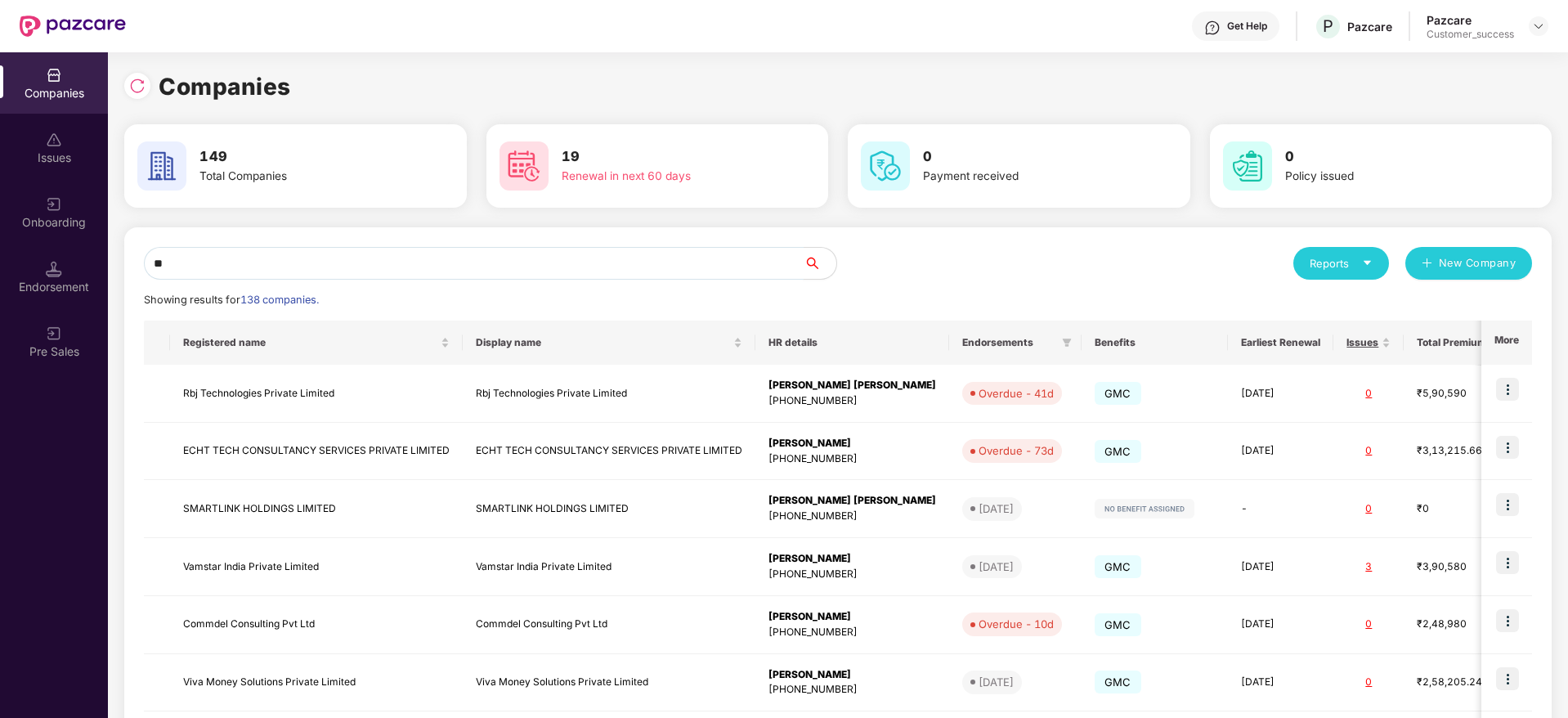
type input "*"
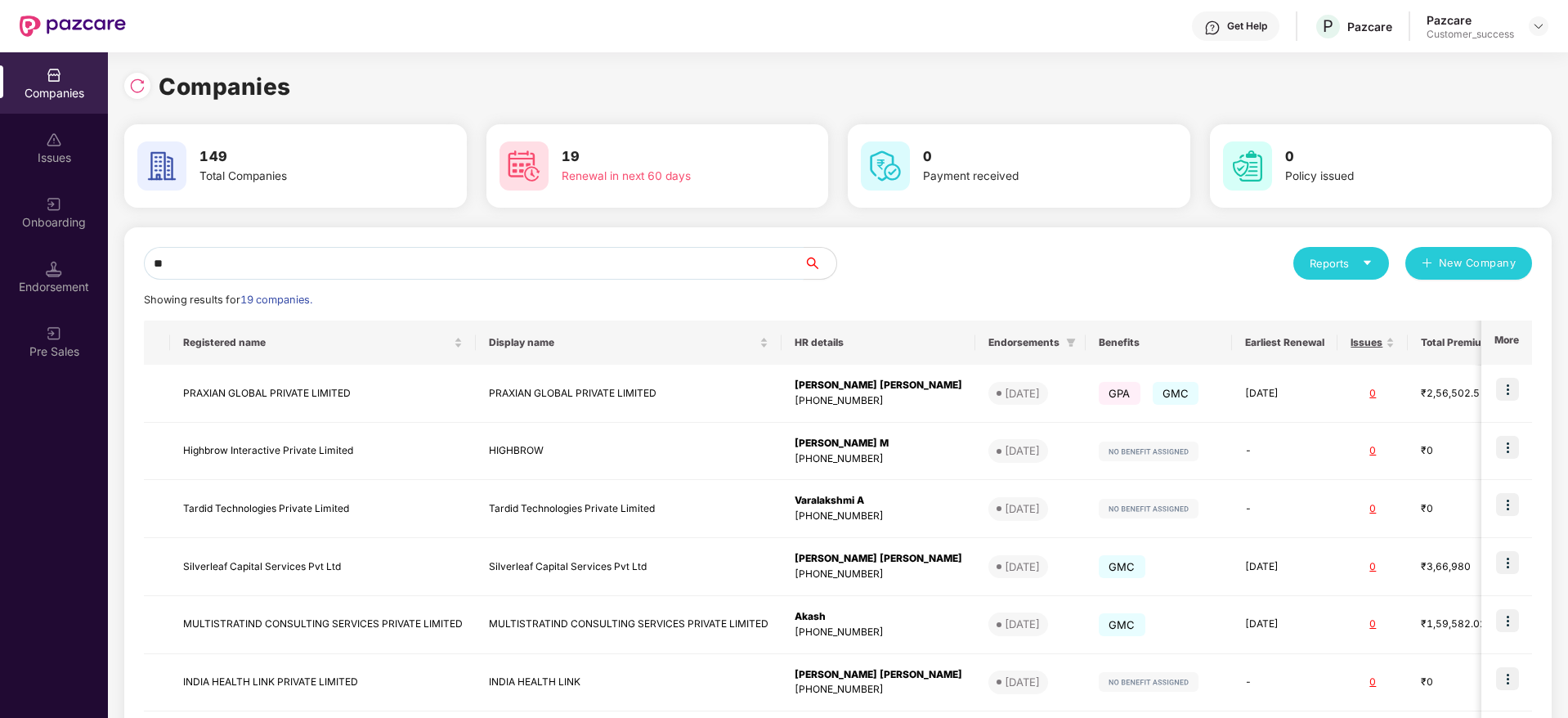
type input "*"
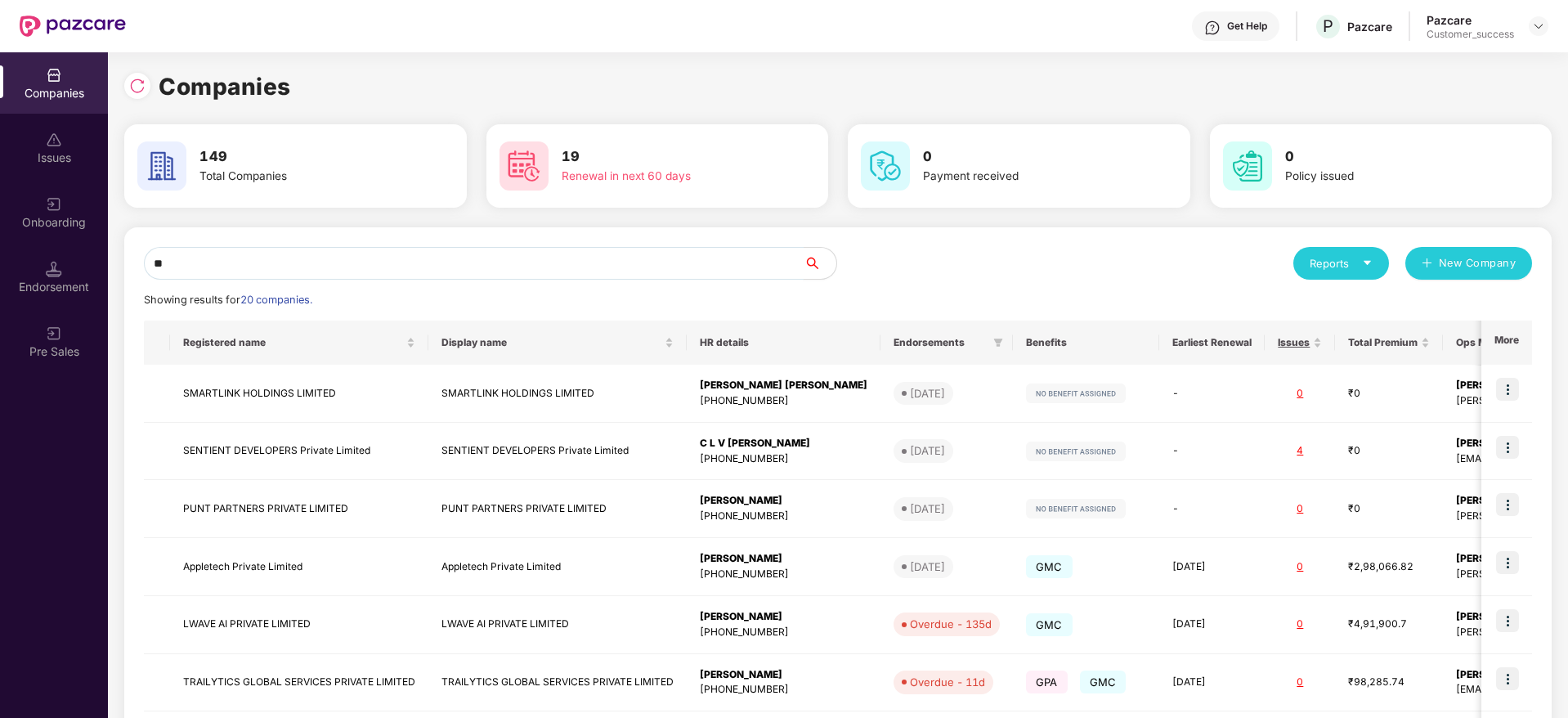
type input "**"
click at [336, 254] on input "**" at bounding box center [473, 263] width 659 height 33
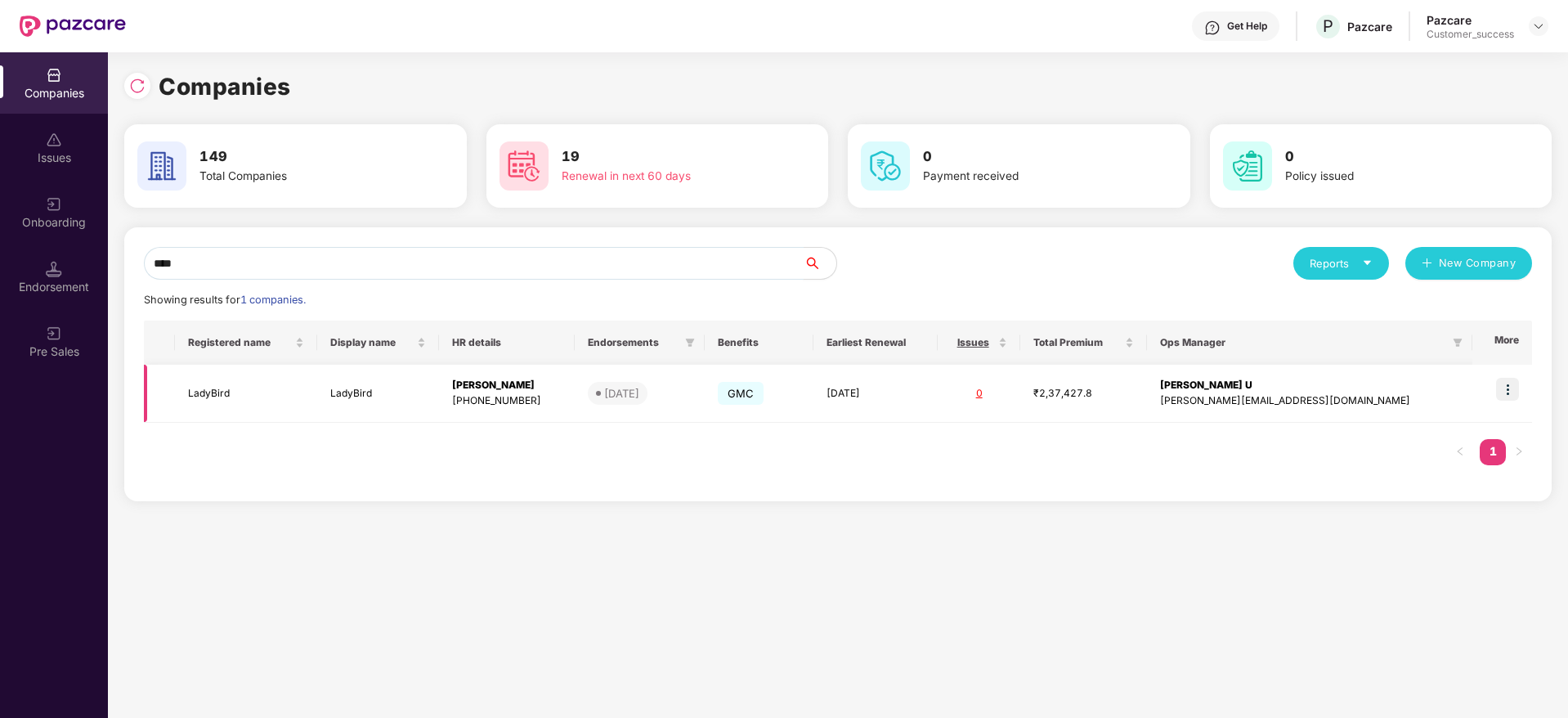
type input "****"
click at [1519, 388] on img at bounding box center [1506, 389] width 23 height 23
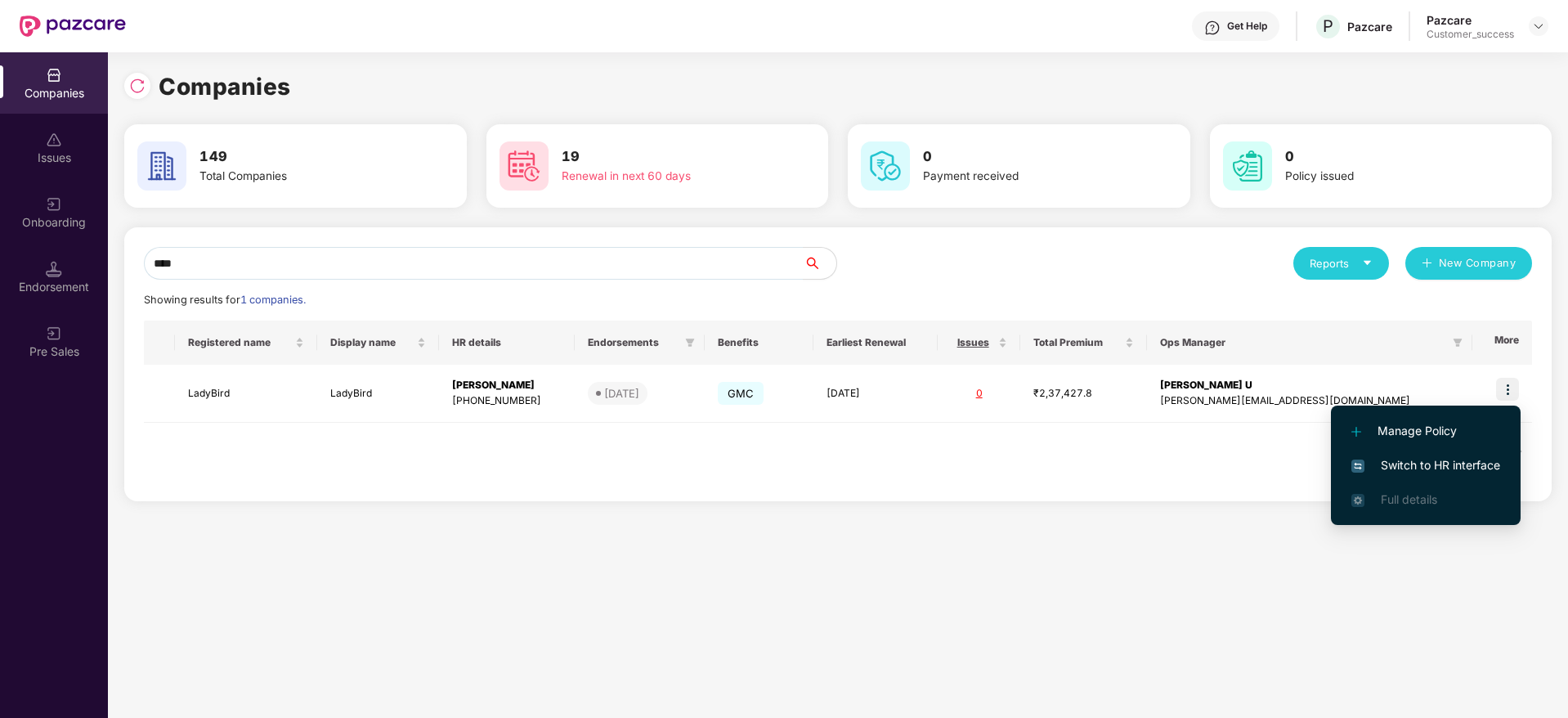
click at [1470, 492] on span "Full details" at bounding box center [1425, 500] width 148 height 18
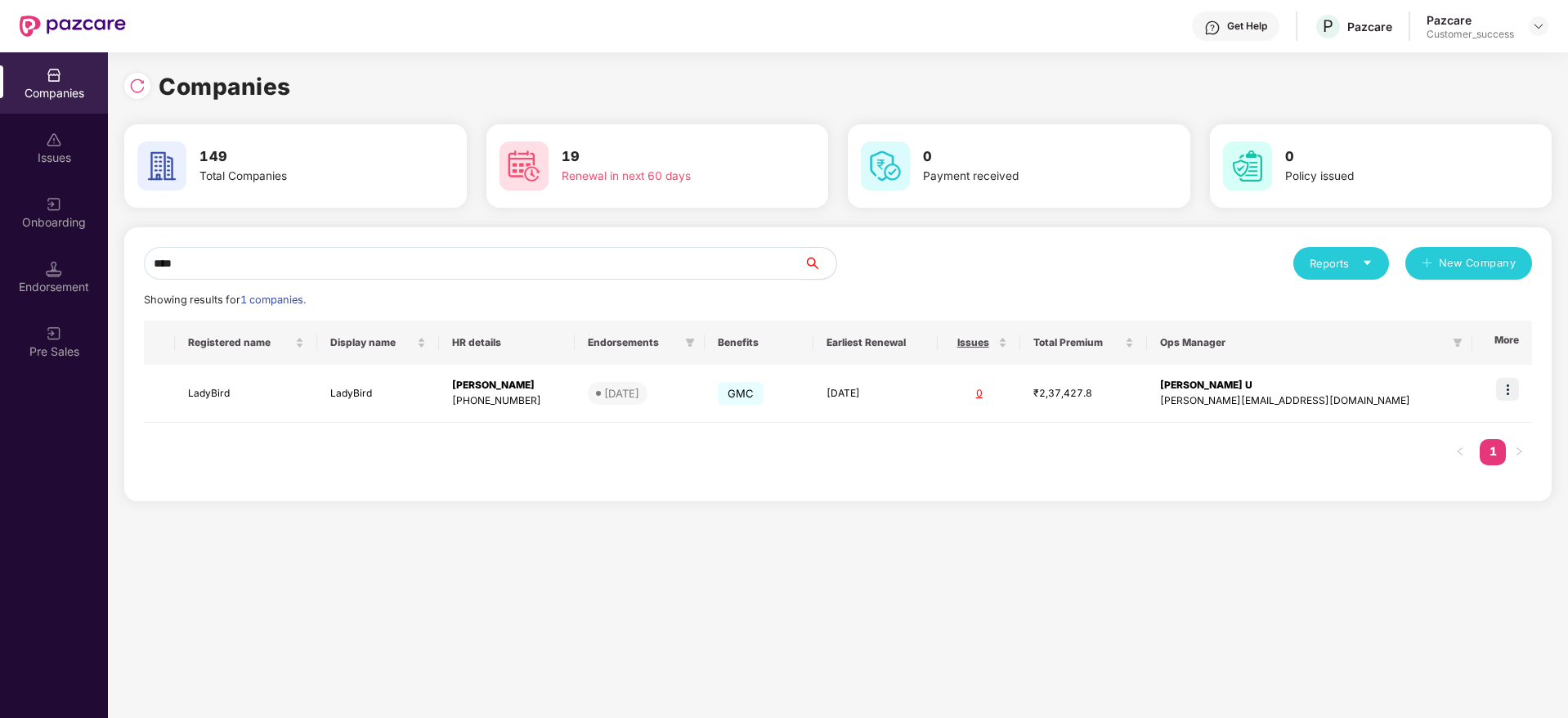
click at [1472, 469] on div "Registered name Display name HR details Endorsements Benefits Earliest Renewal …" at bounding box center [838, 400] width 1388 height 161
click at [1513, 380] on img at bounding box center [1506, 389] width 23 height 23
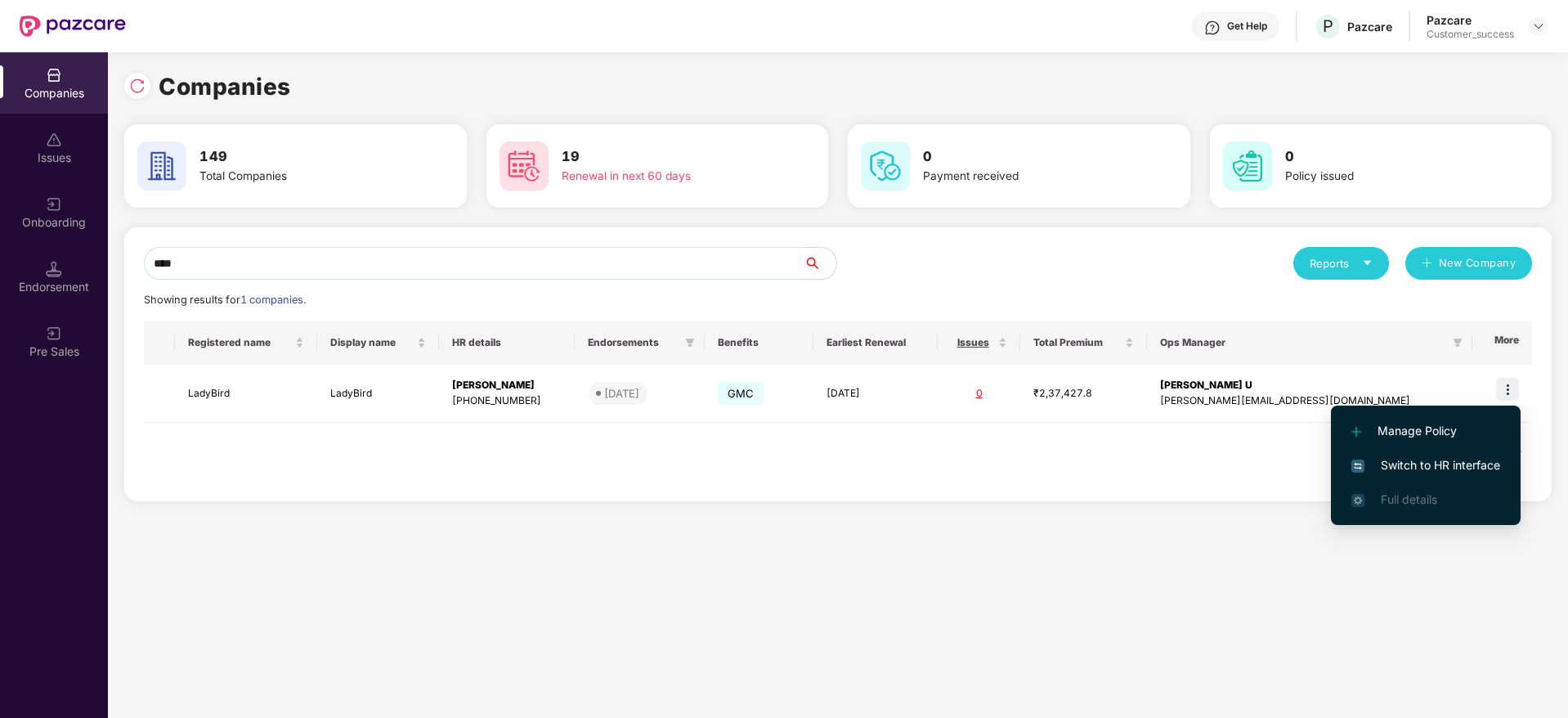
click at [1500, 448] on li "Switch to HR interface" at bounding box center [1425, 464] width 189 height 34
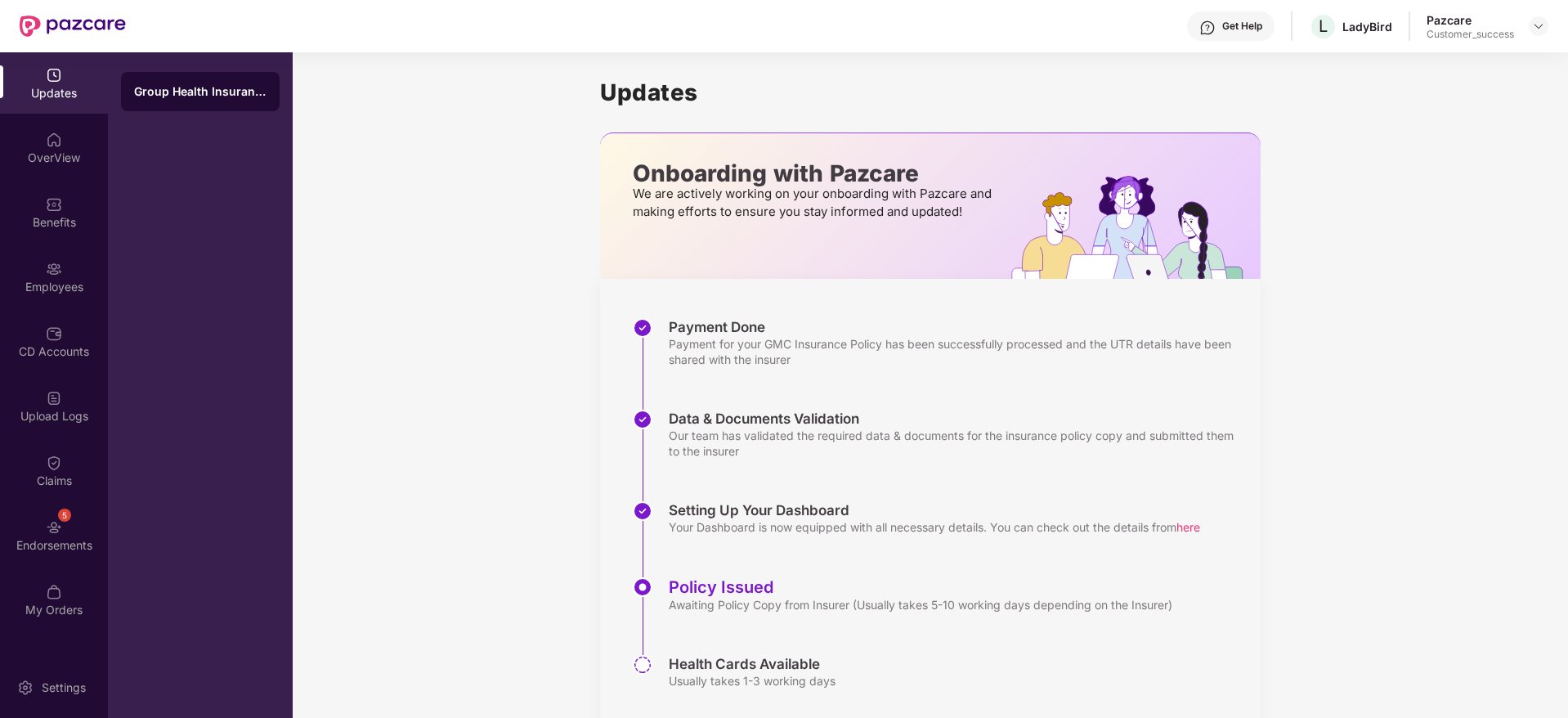
click at [83, 308] on div "Updates OverView Benefits Employees CD Accounts Upload Logs Claims 5 Endorsemen…" at bounding box center [53, 343] width 108 height 581
click at [79, 284] on div "Employees" at bounding box center [53, 287] width 108 height 17
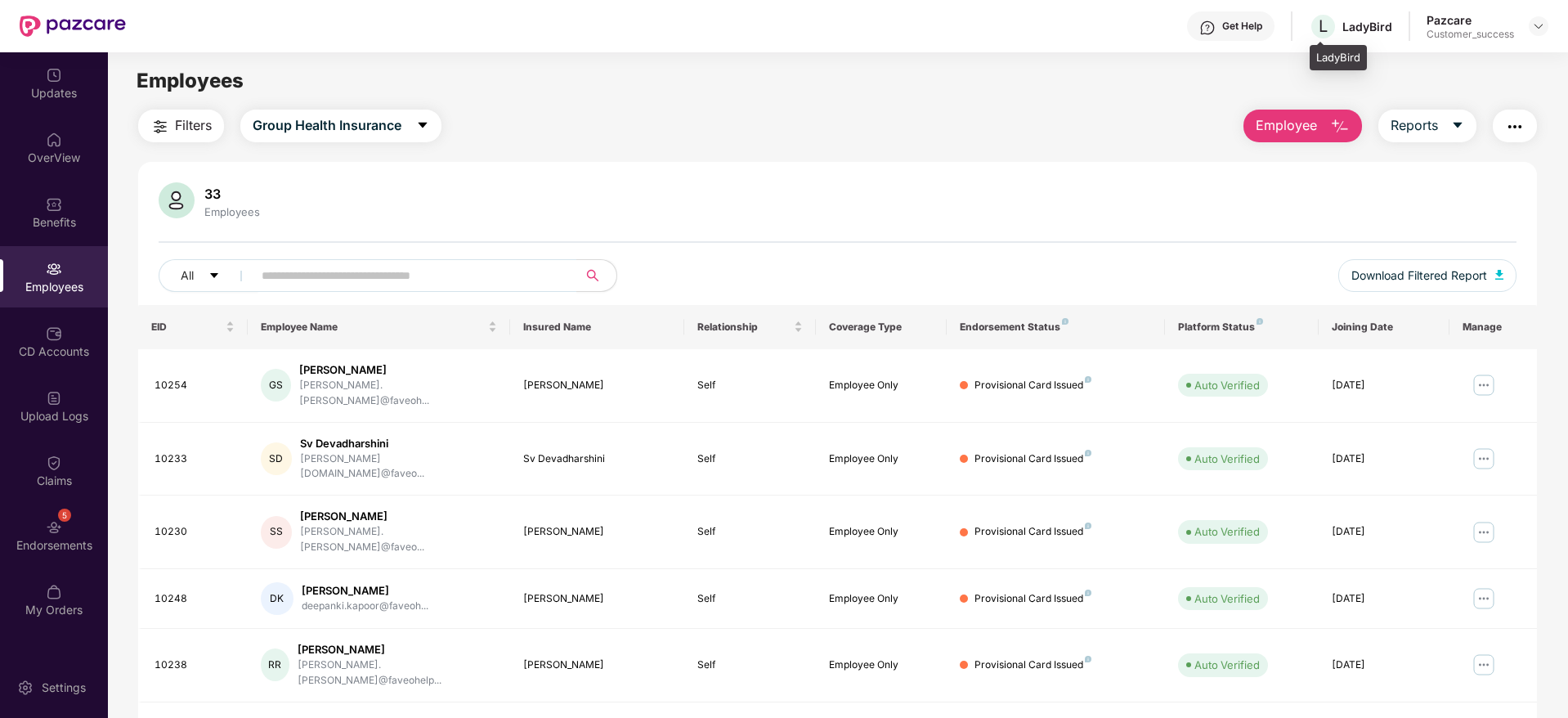
click at [1370, 17] on div "L LadyBird" at bounding box center [1350, 27] width 83 height 28
copy div "LadyBird"
click at [1537, 43] on div "Get Help L LadyBird Pazcare Customer_success" at bounding box center [837, 26] width 1422 height 53
click at [1537, 34] on div at bounding box center [1538, 27] width 20 height 20
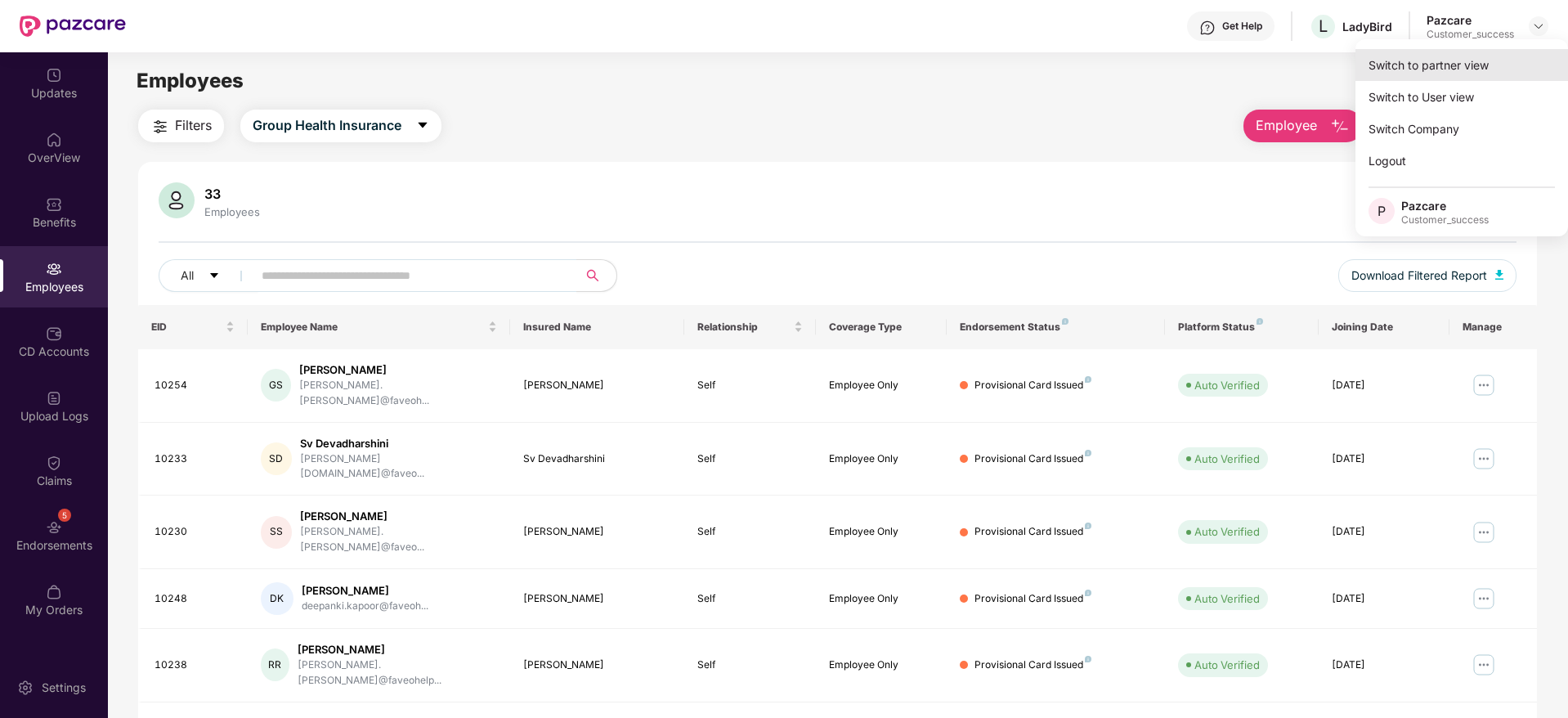
click at [1505, 57] on div "Switch to partner view" at bounding box center [1461, 65] width 213 height 32
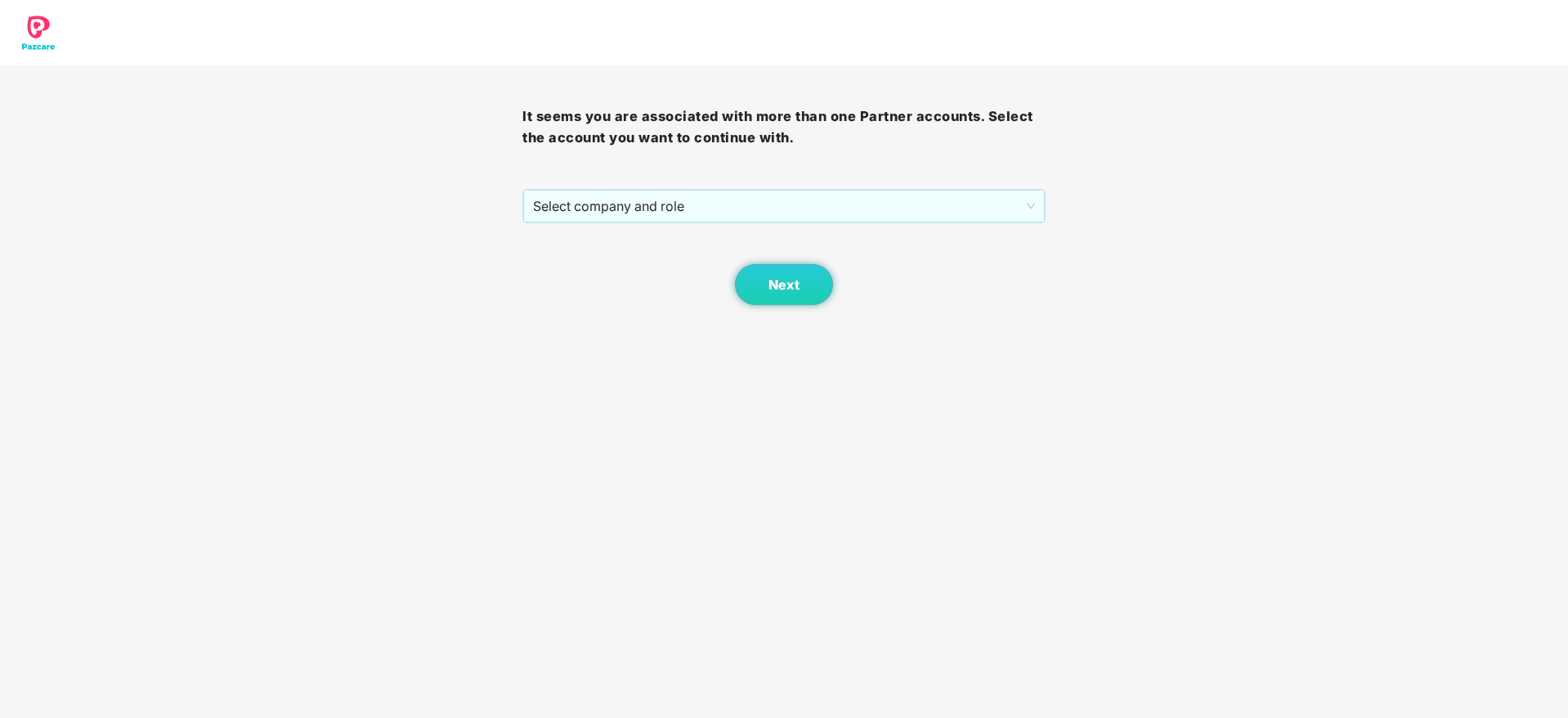
click at [955, 228] on div "Next" at bounding box center [784, 264] width 523 height 82
click at [951, 211] on span "Select company and role" at bounding box center [783, 205] width 501 height 31
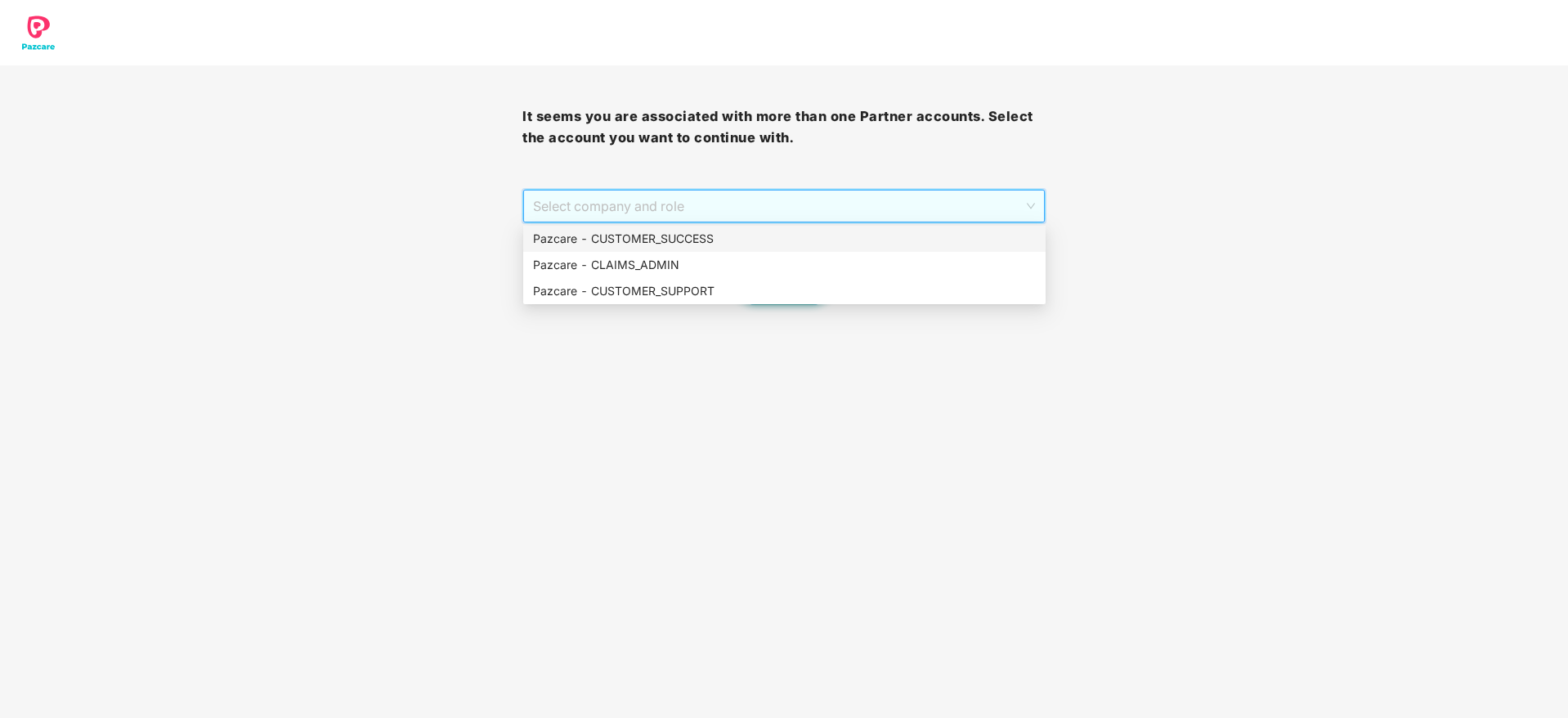
drag, startPoint x: 945, startPoint y: 229, endPoint x: 852, endPoint y: 287, distance: 109.6
click at [945, 230] on div "Pazcare - CUSTOMER_SUCCESS" at bounding box center [784, 239] width 503 height 18
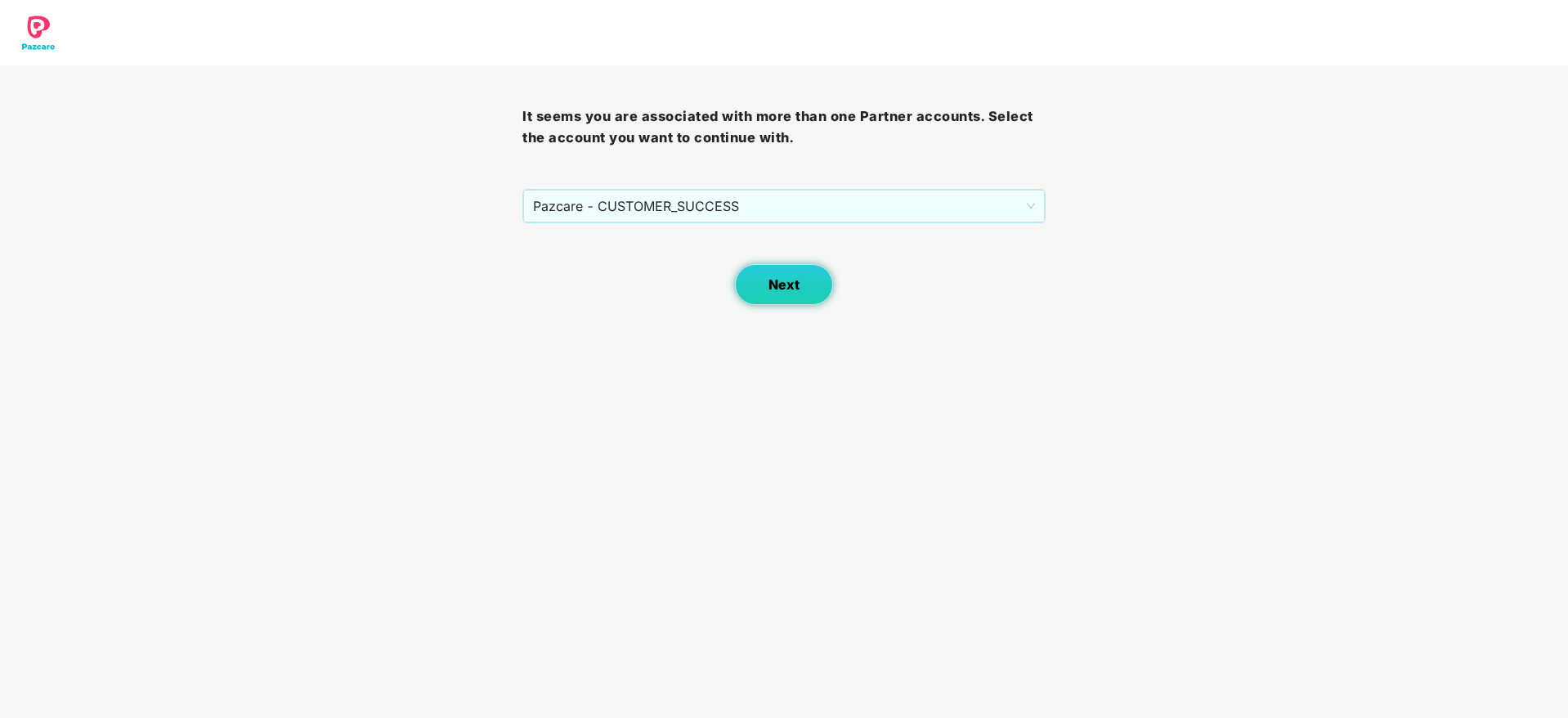
click at [777, 302] on button "Next" at bounding box center [784, 284] width 98 height 41
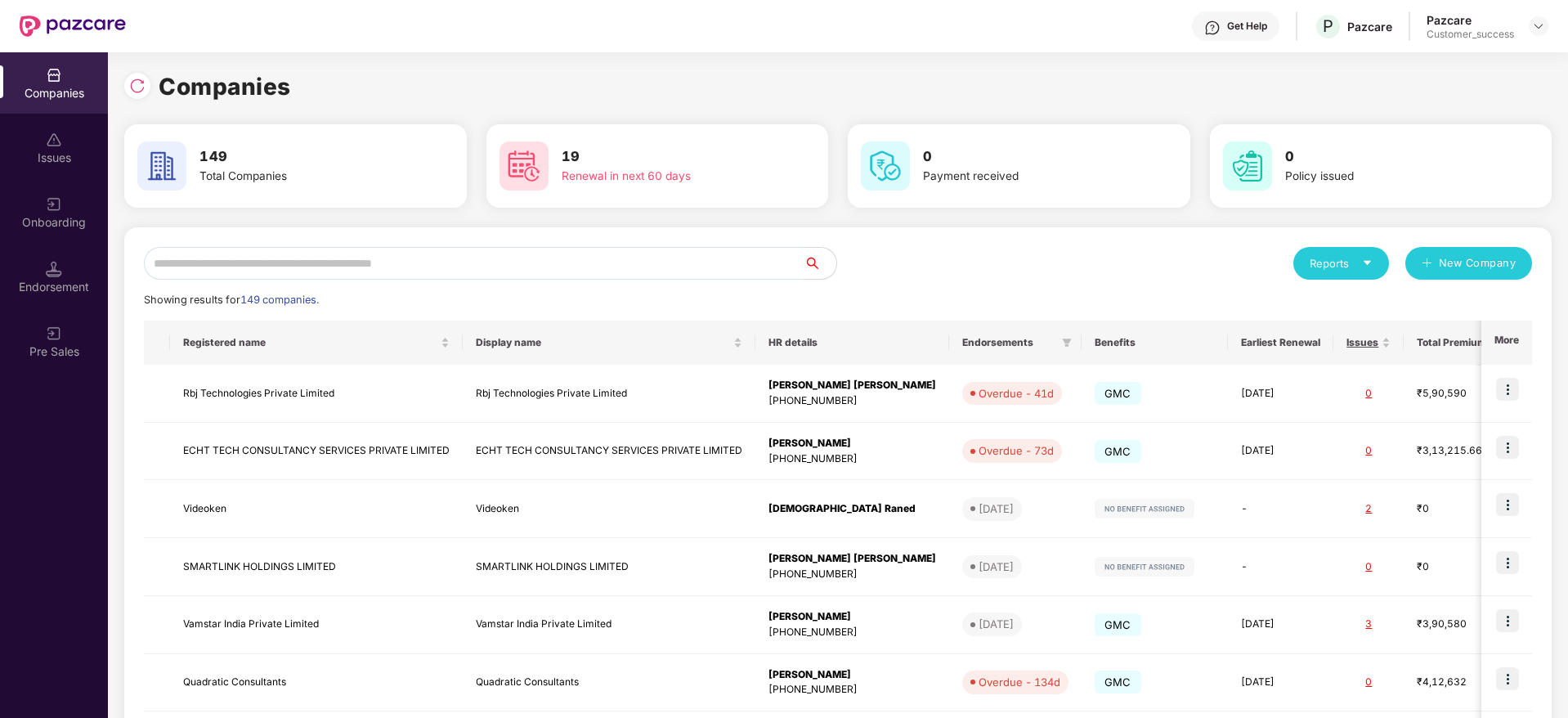
click at [748, 260] on input "text" at bounding box center [473, 263] width 659 height 33
type input "*"
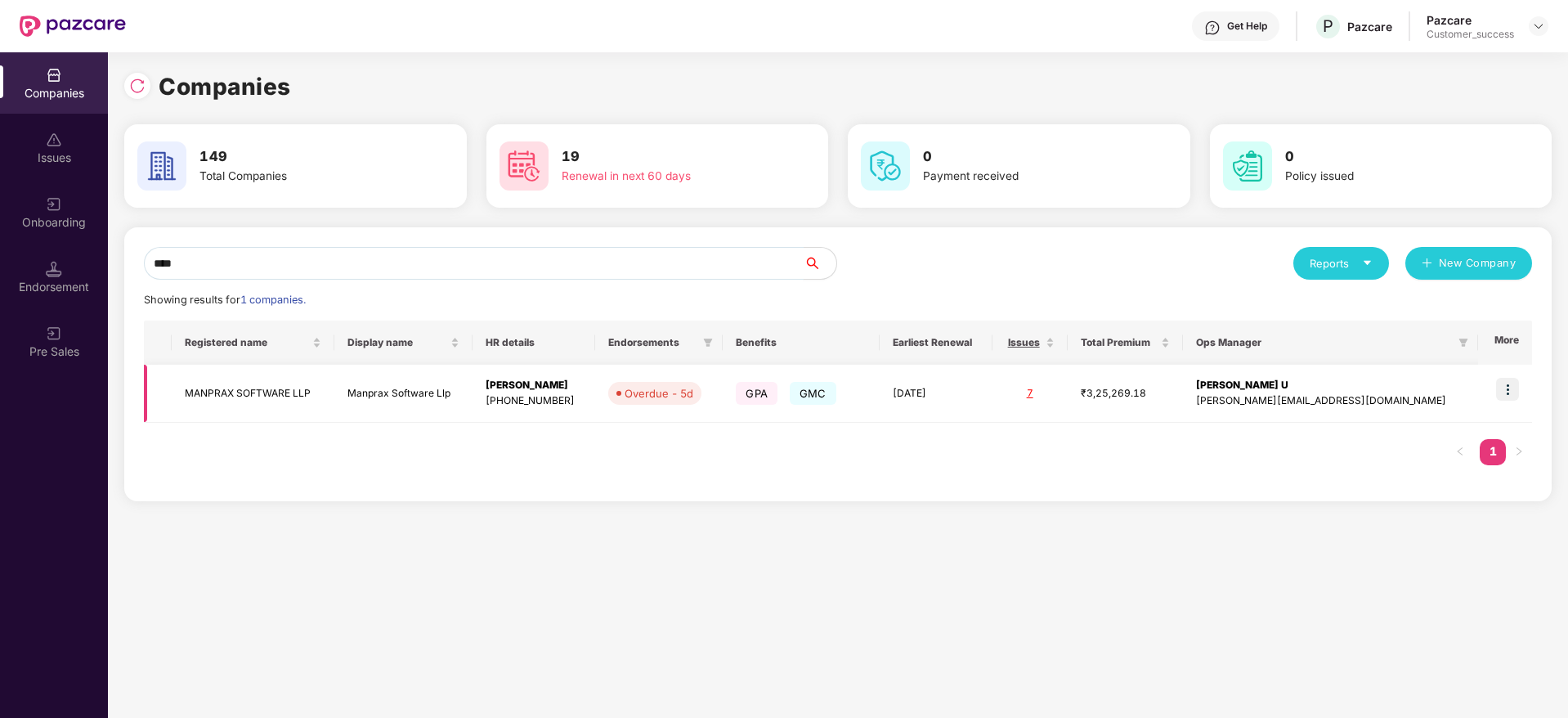
type input "****"
click at [1513, 399] on img at bounding box center [1506, 389] width 23 height 23
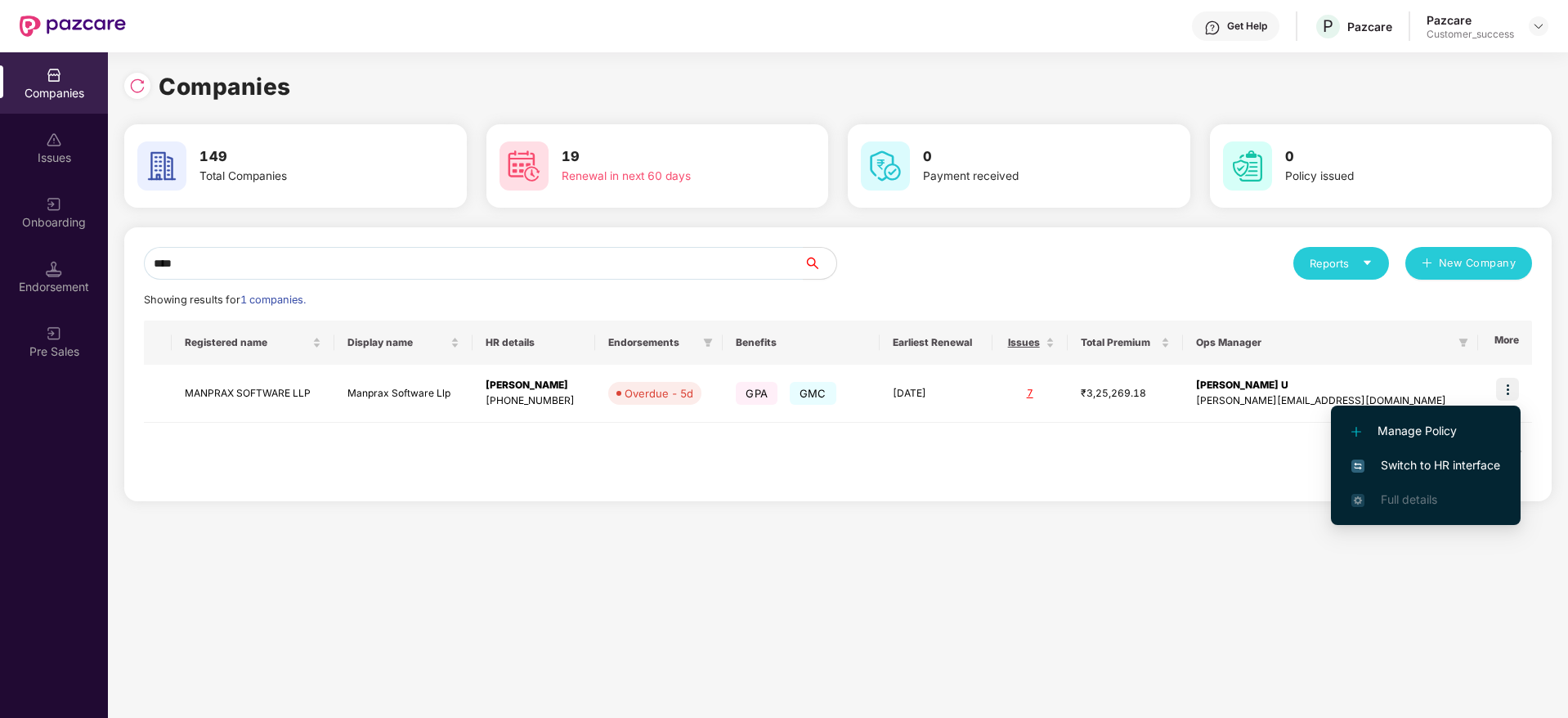
click at [1490, 466] on span "Switch to HR interface" at bounding box center [1425, 465] width 148 height 18
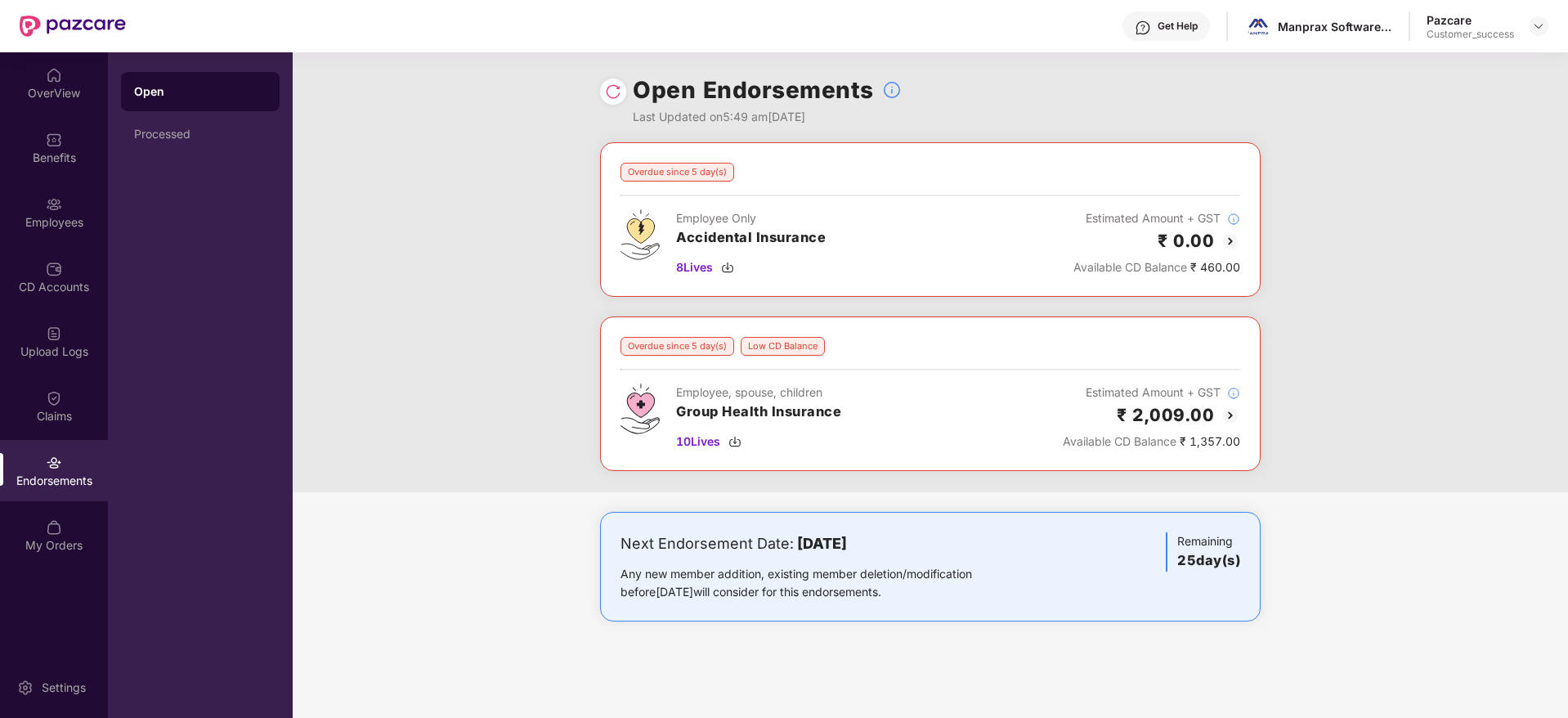
click at [1236, 409] on img at bounding box center [1230, 415] width 20 height 20
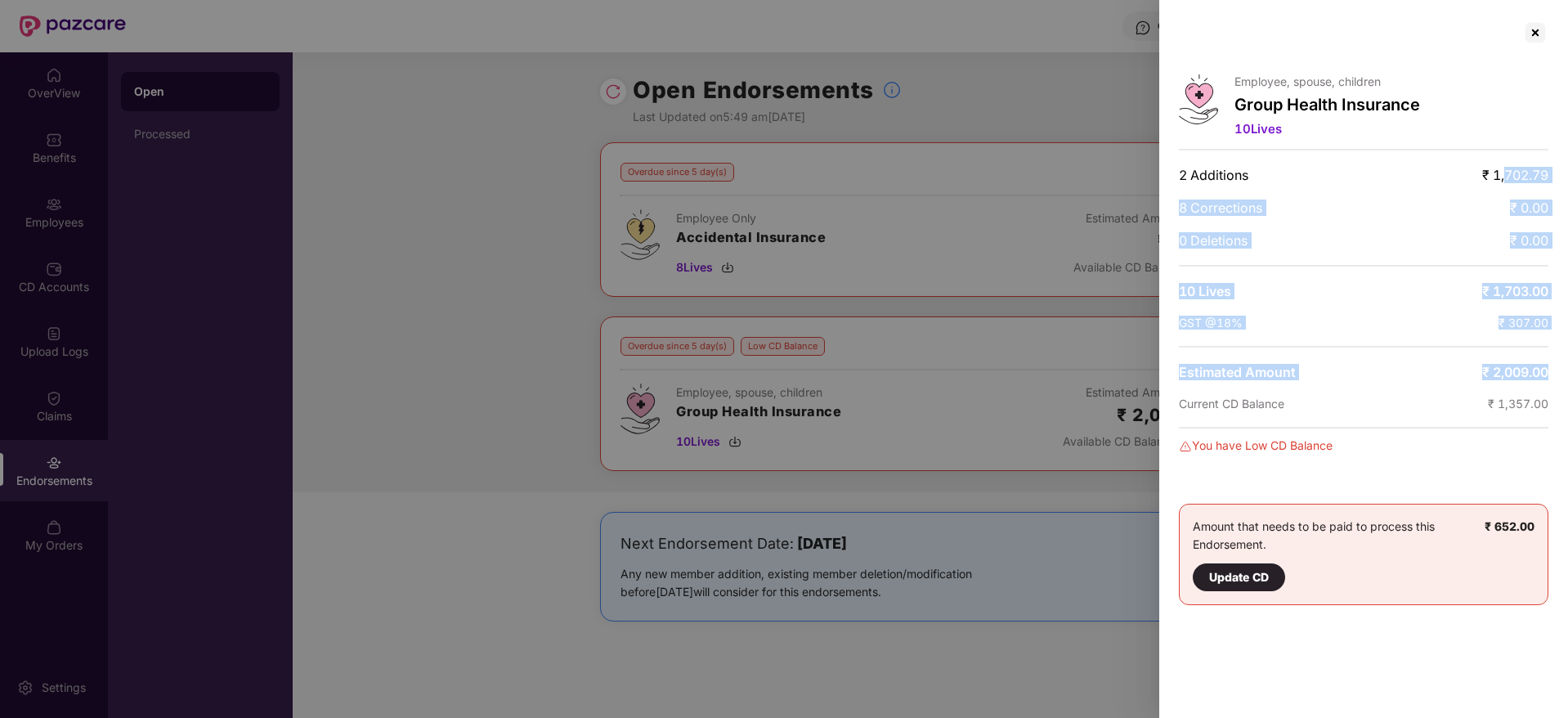
drag, startPoint x: 1504, startPoint y: 176, endPoint x: 1556, endPoint y: 377, distance: 207.6
click at [1556, 377] on div "Employee, spouse, children Group Health Insurance 10 Lives 2 Additions ₹ 1,702.…" at bounding box center [1363, 359] width 408 height 718
click at [1556, 378] on div "Employee, spouse, children Group Health Insurance 10 Lives 2 Additions ₹ 1,702.…" at bounding box center [1363, 359] width 408 height 718
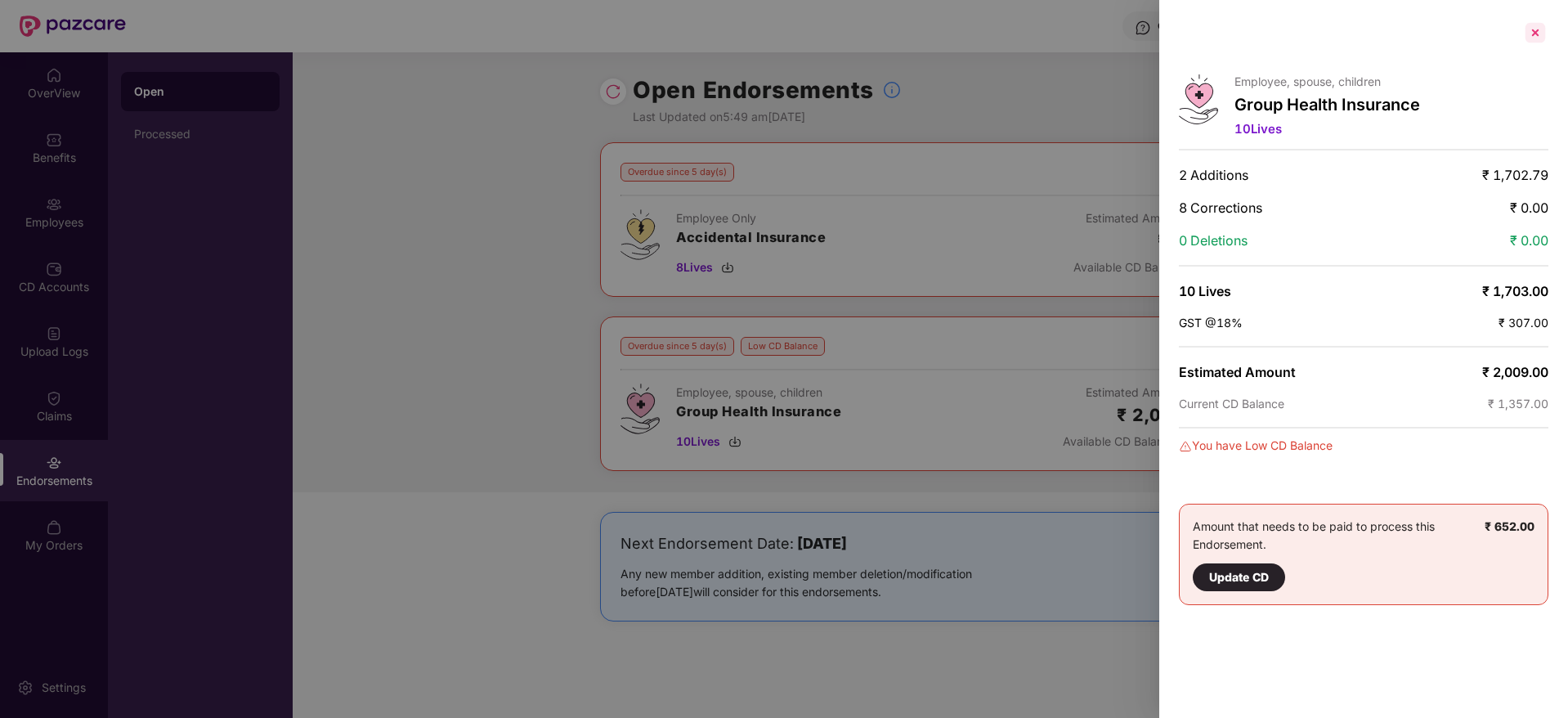
click at [1540, 33] on div at bounding box center [1535, 33] width 26 height 26
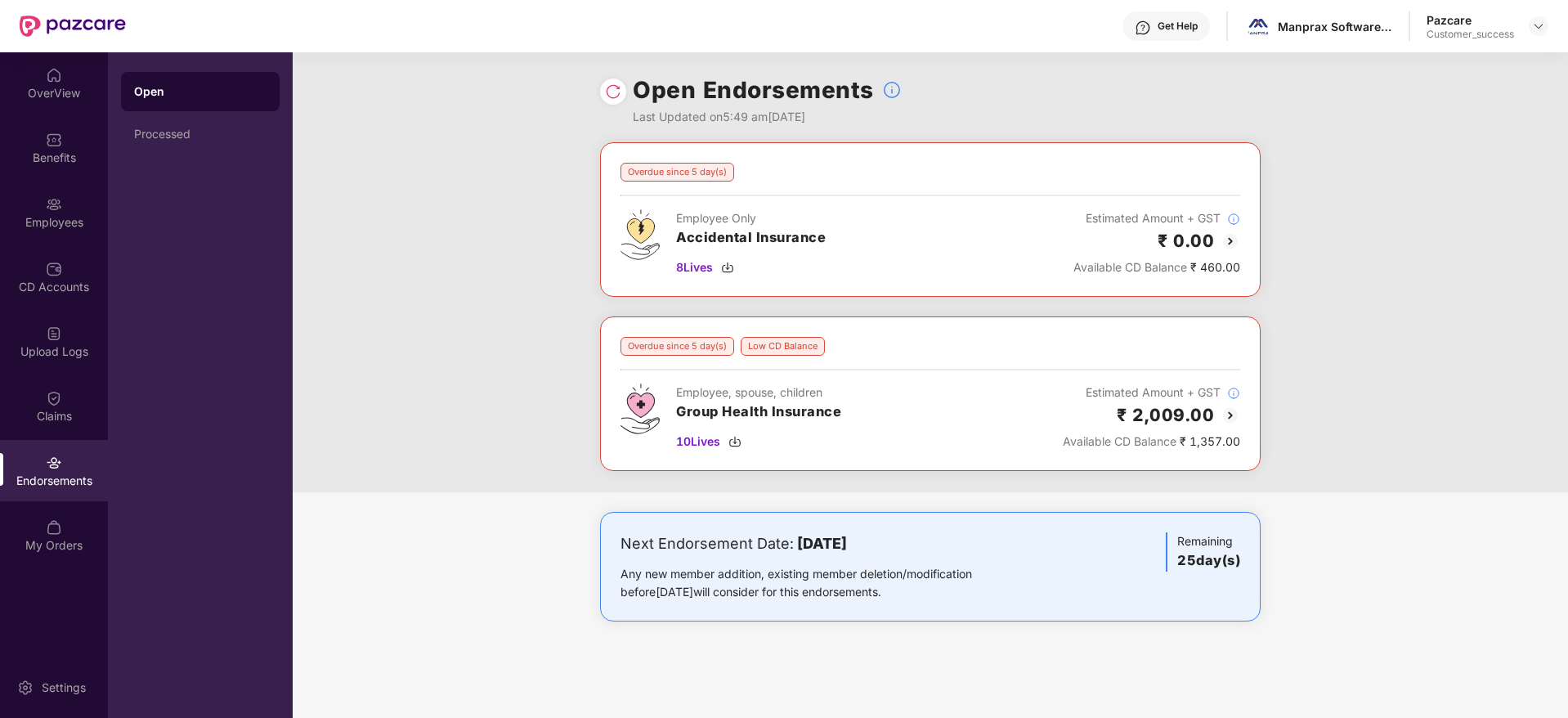
click at [1235, 242] on img at bounding box center [1230, 241] width 20 height 20
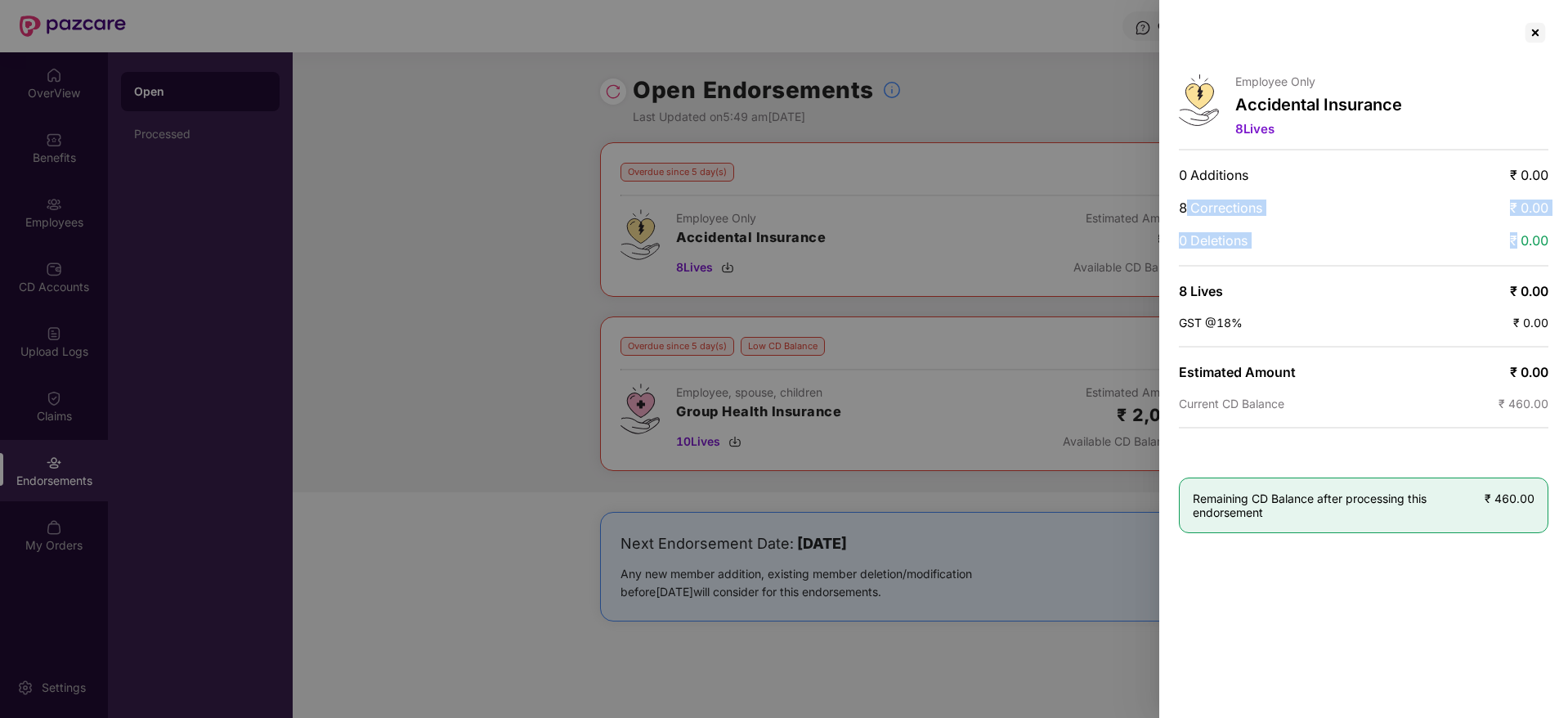
drag, startPoint x: 1218, startPoint y: 212, endPoint x: 1516, endPoint y: 225, distance: 298.3
click at [1516, 225] on div "Employee Only Accidental Insurance 8 Lives 0 Additions ₹ 0.00 8 Corrections ₹ 0…" at bounding box center [1363, 359] width 408 height 718
click at [1534, 42] on div at bounding box center [1535, 33] width 26 height 26
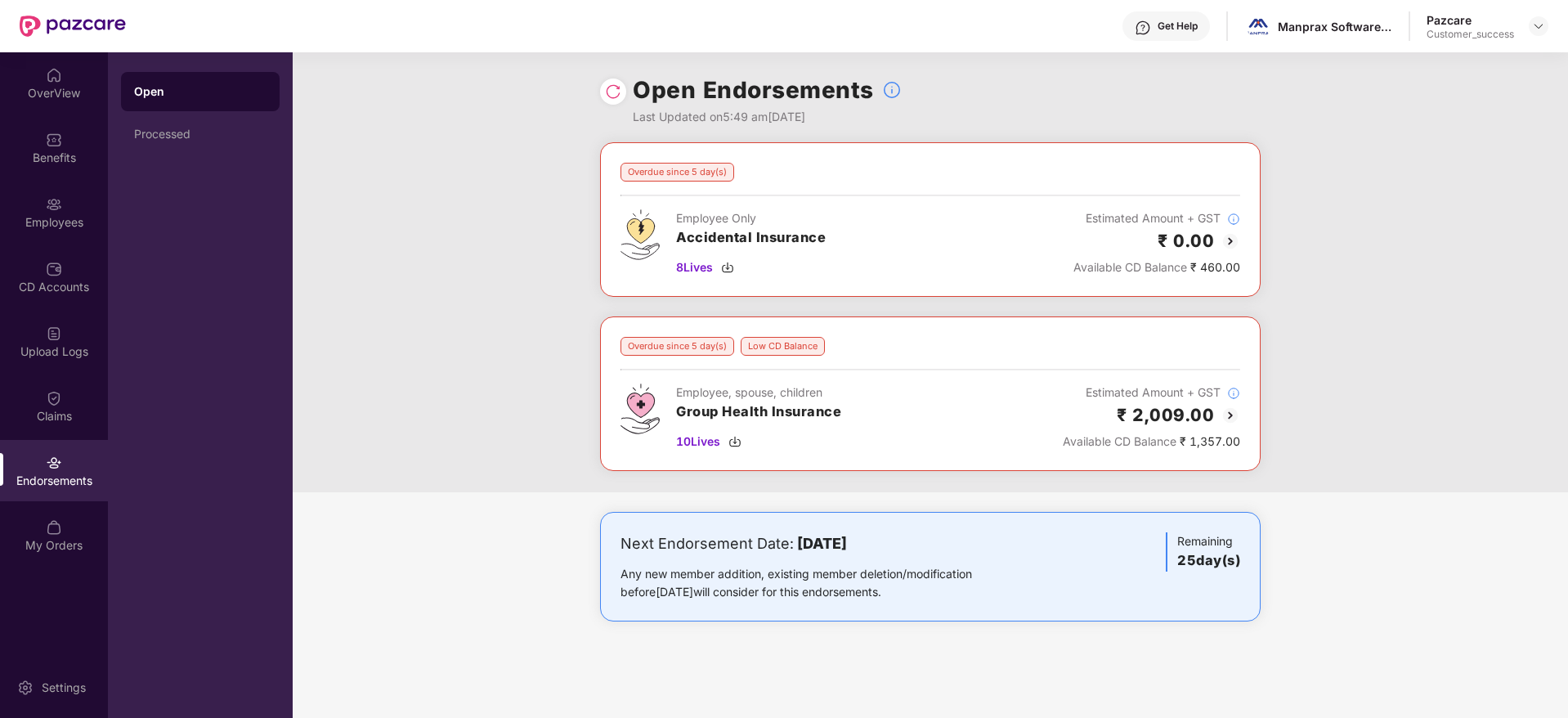
click at [1235, 413] on img at bounding box center [1230, 415] width 20 height 20
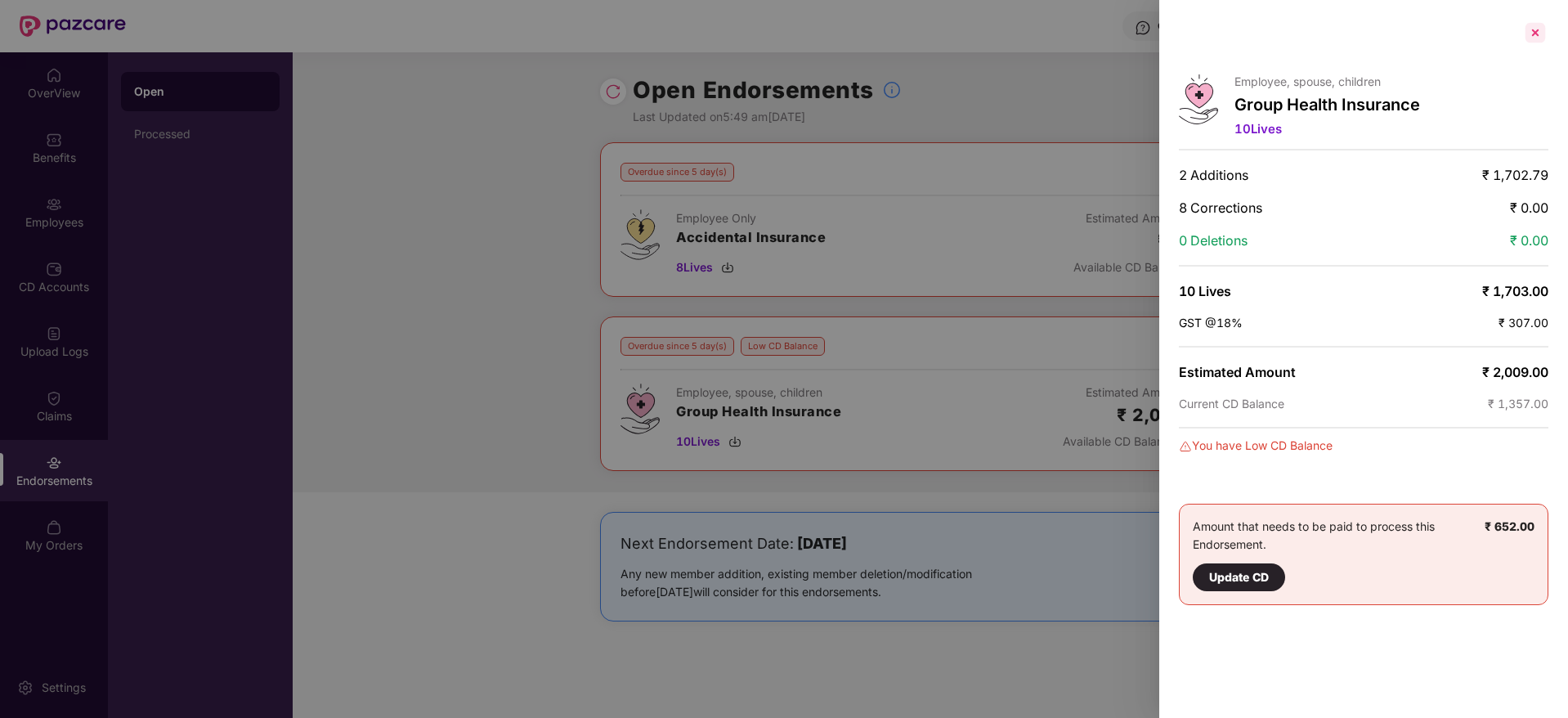
click at [1540, 34] on div at bounding box center [1535, 33] width 26 height 26
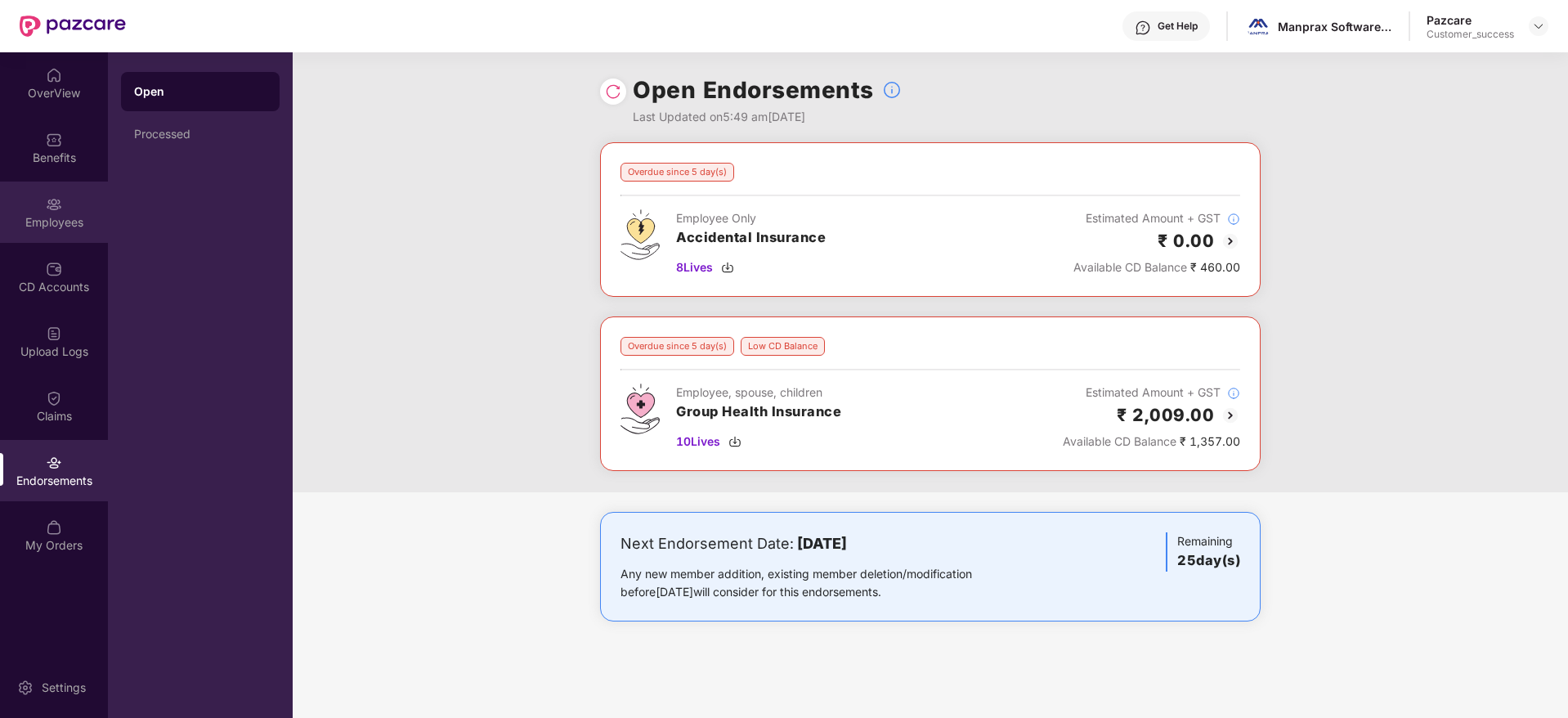
click at [70, 186] on div "Employees" at bounding box center [53, 213] width 108 height 62
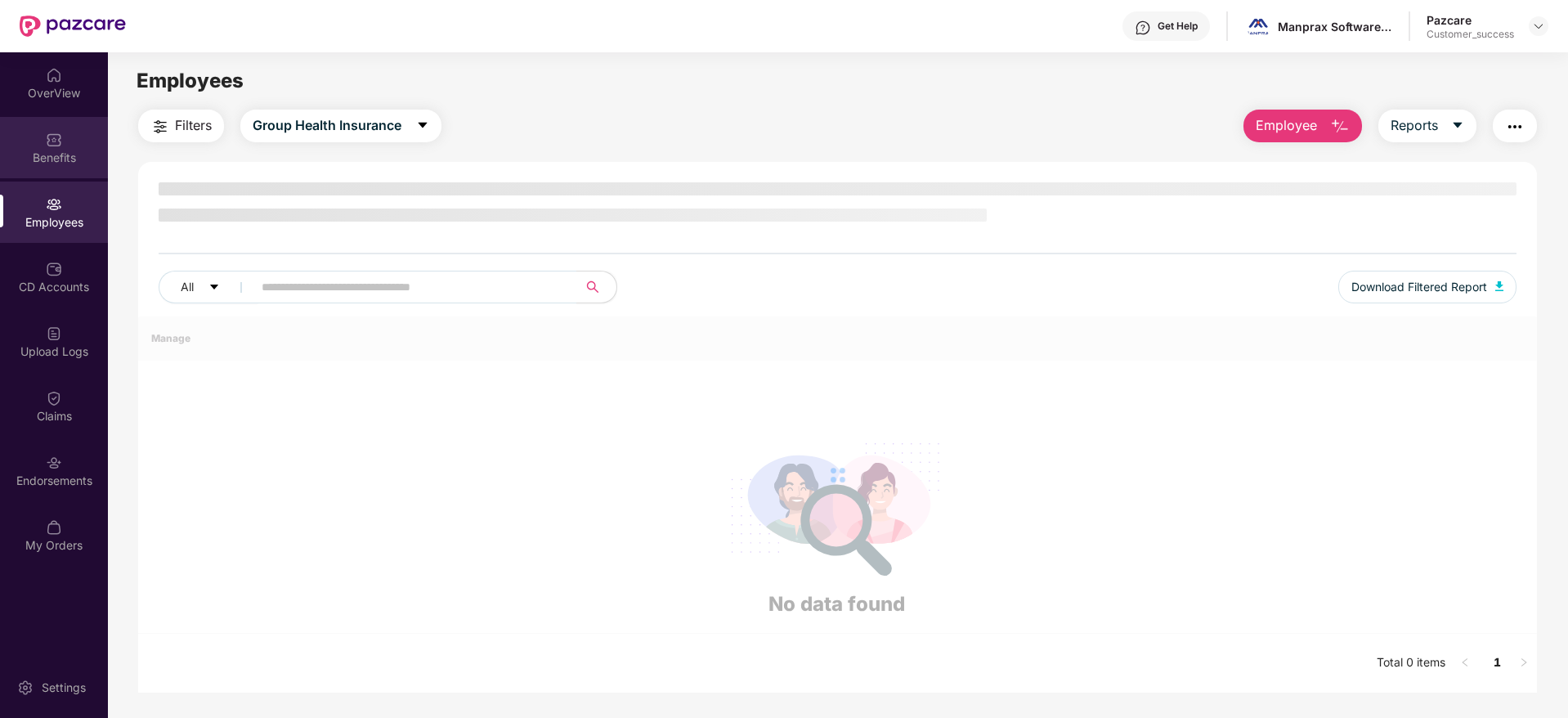
click at [68, 147] on div "Benefits" at bounding box center [53, 148] width 108 height 62
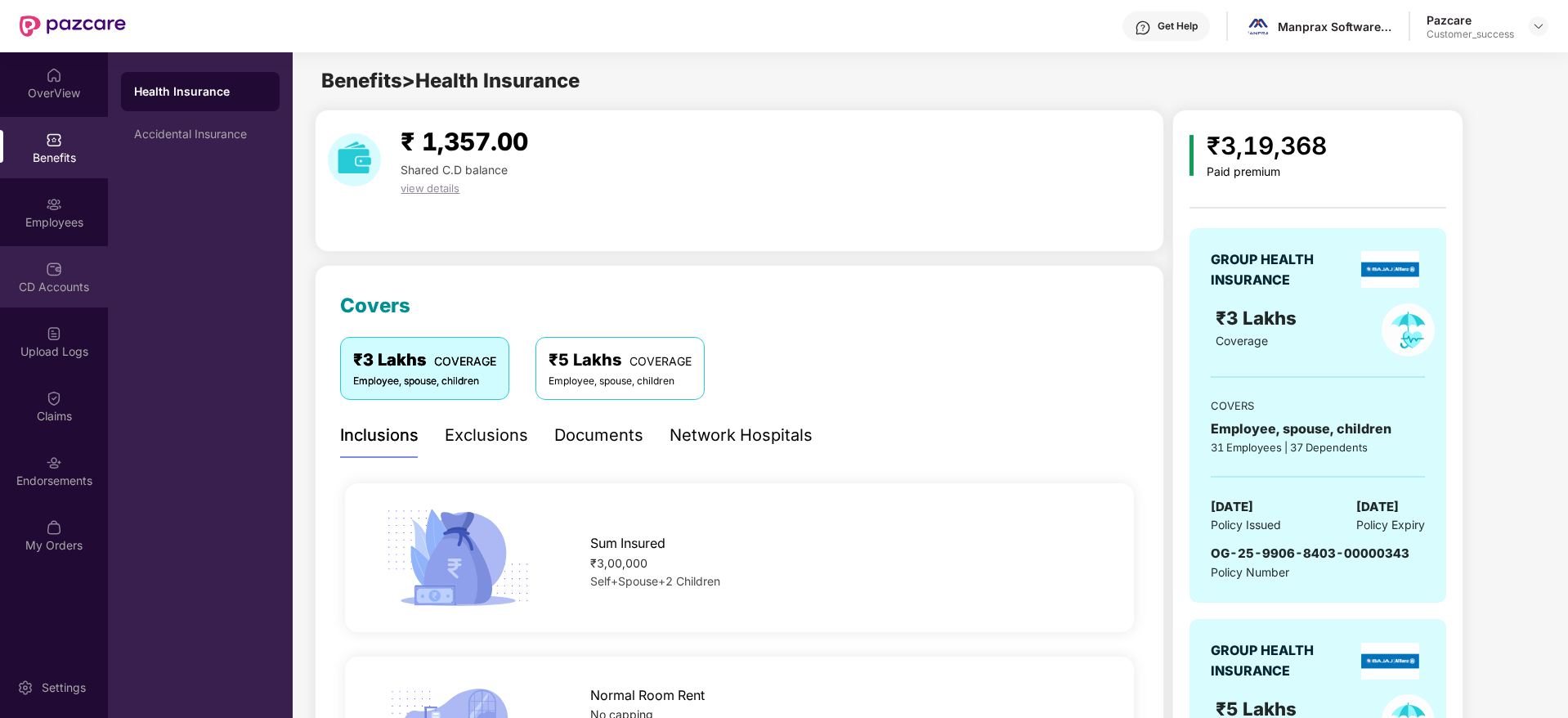
click at [53, 259] on div at bounding box center [54, 268] width 17 height 17
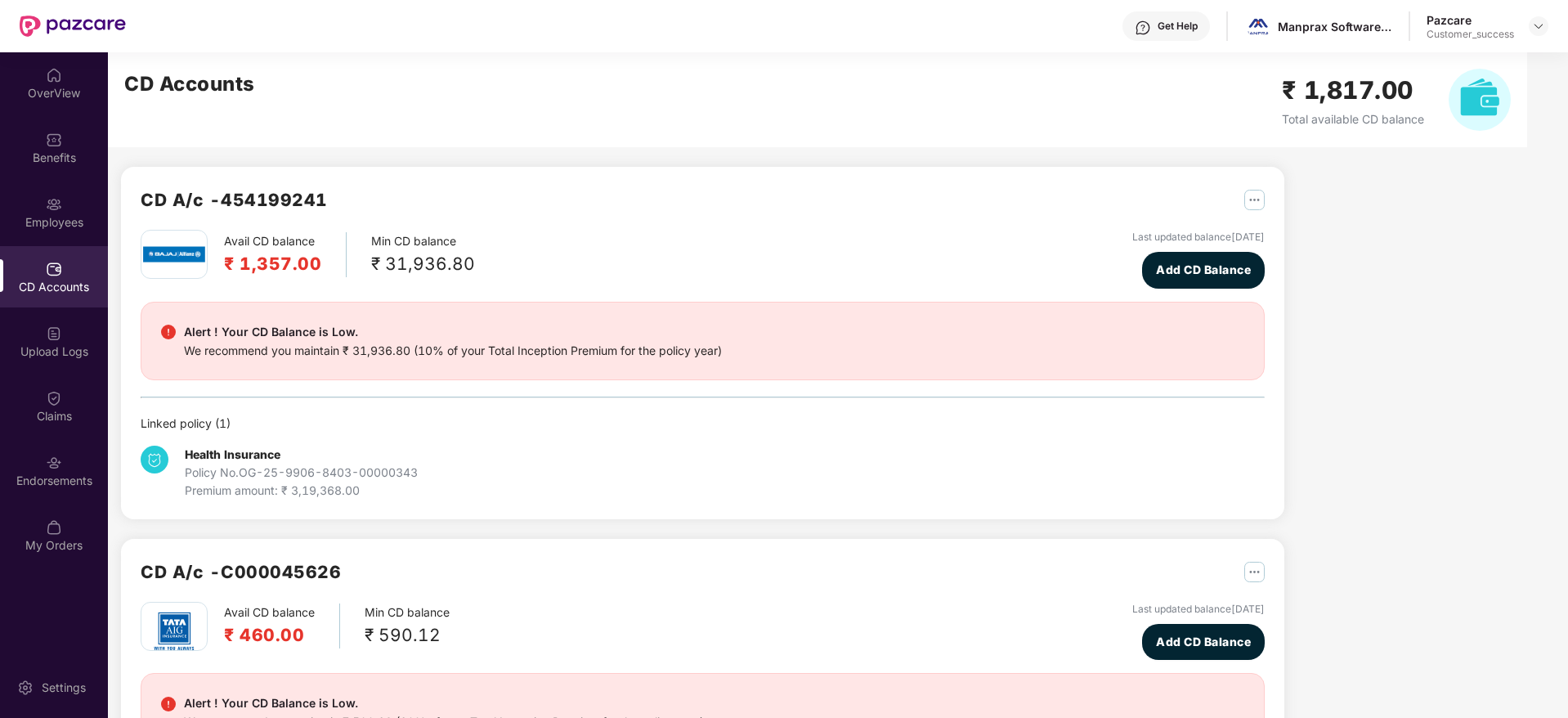
click at [63, 210] on div "Employees" at bounding box center [53, 213] width 108 height 62
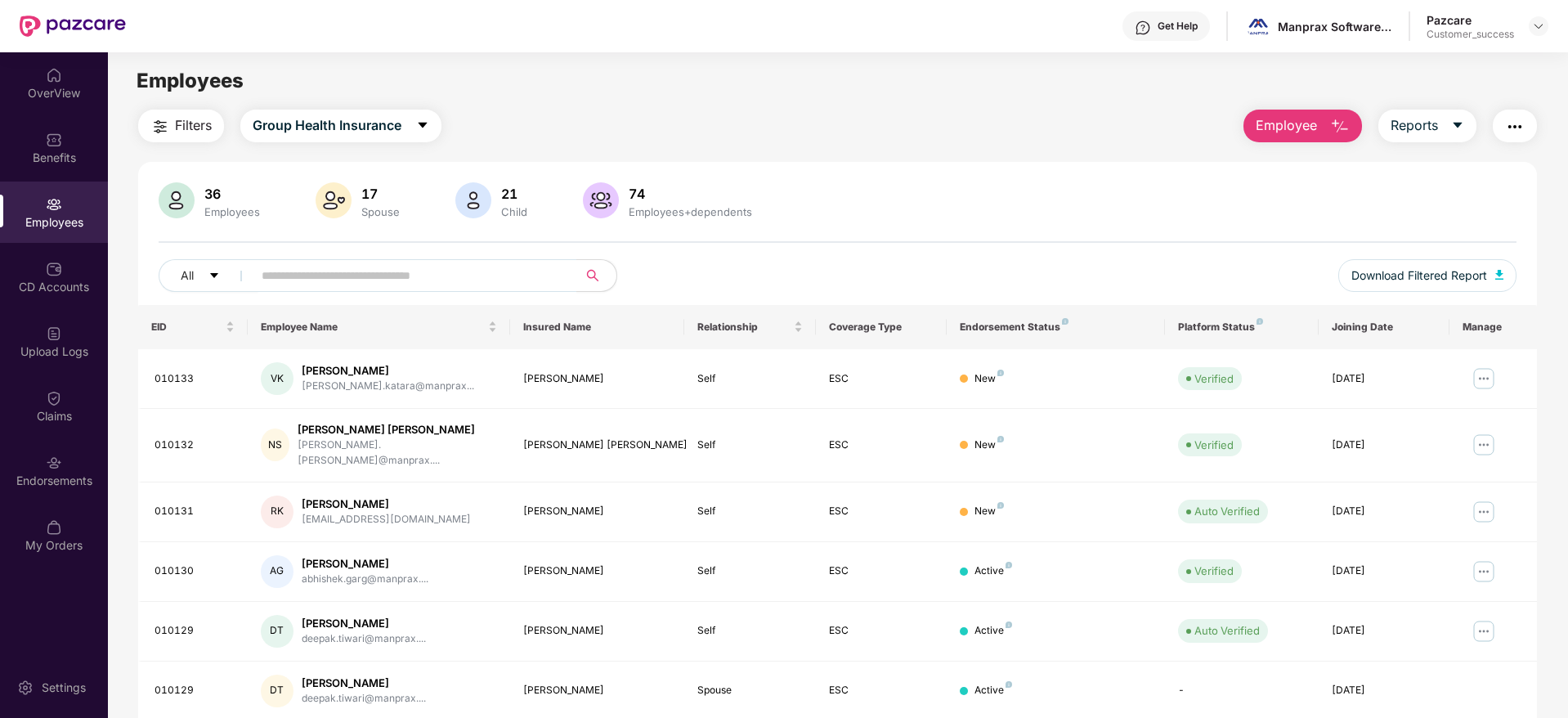
drag, startPoint x: 65, startPoint y: 464, endPoint x: 139, endPoint y: 465, distance: 74.0
click at [63, 465] on div "Endorsements" at bounding box center [53, 470] width 108 height 62
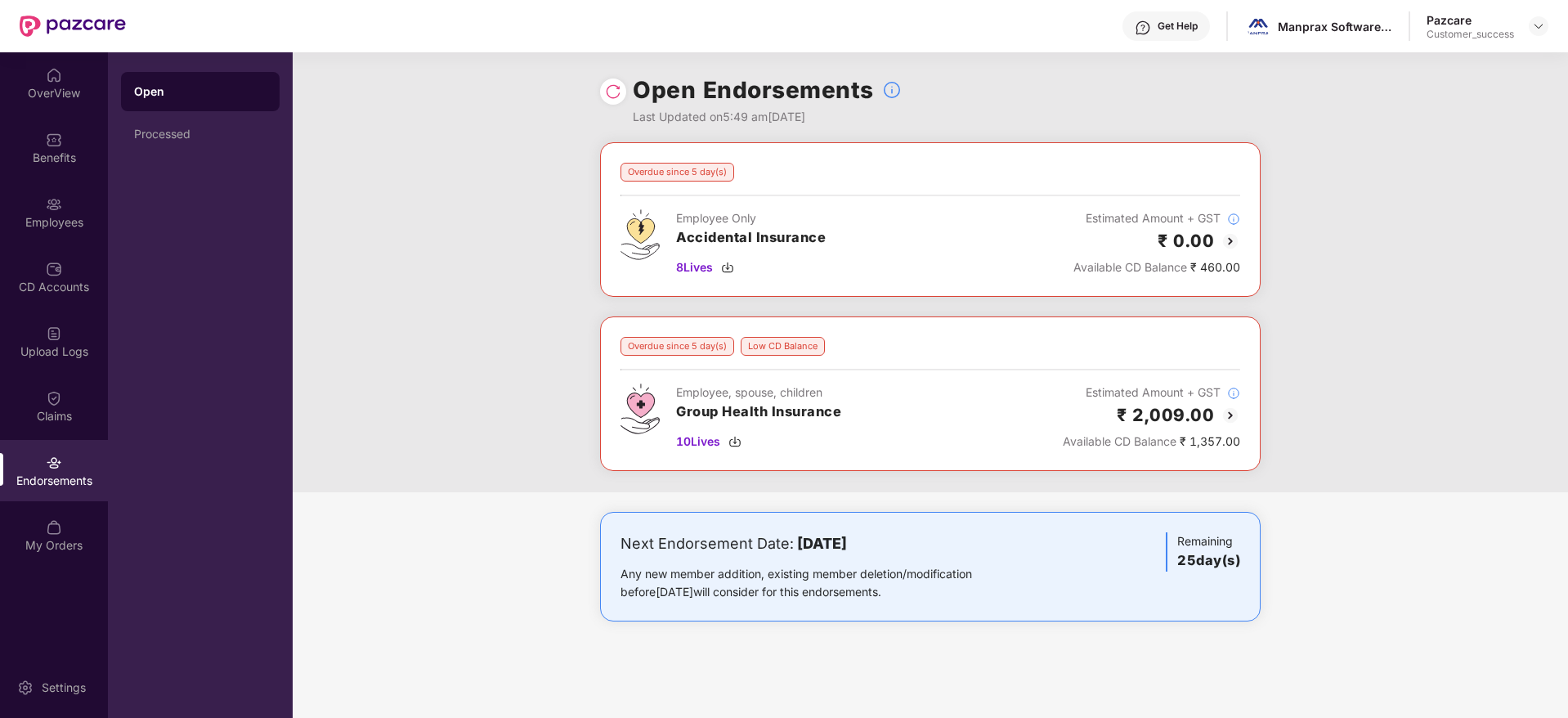
click at [1231, 420] on img at bounding box center [1230, 415] width 20 height 20
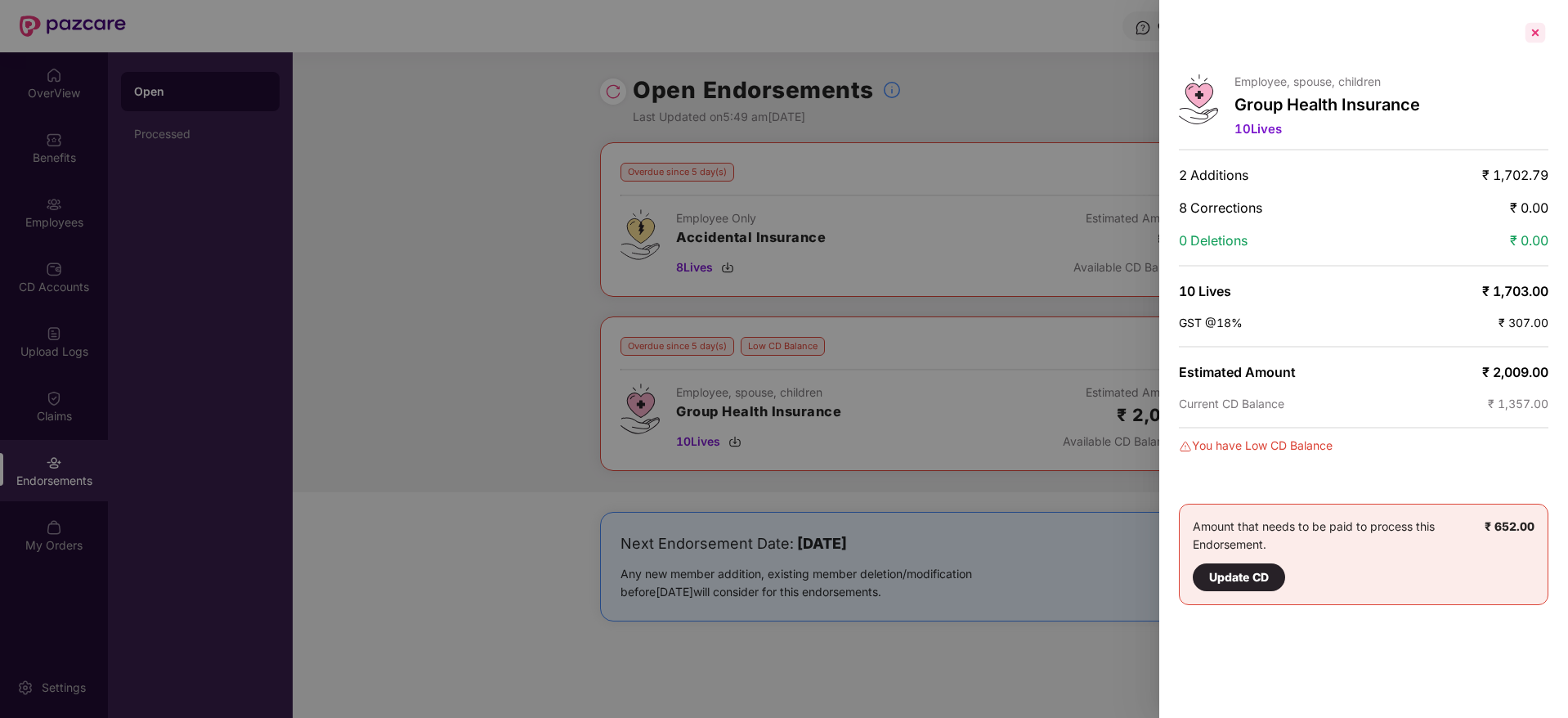
click at [1536, 33] on div at bounding box center [1535, 33] width 26 height 26
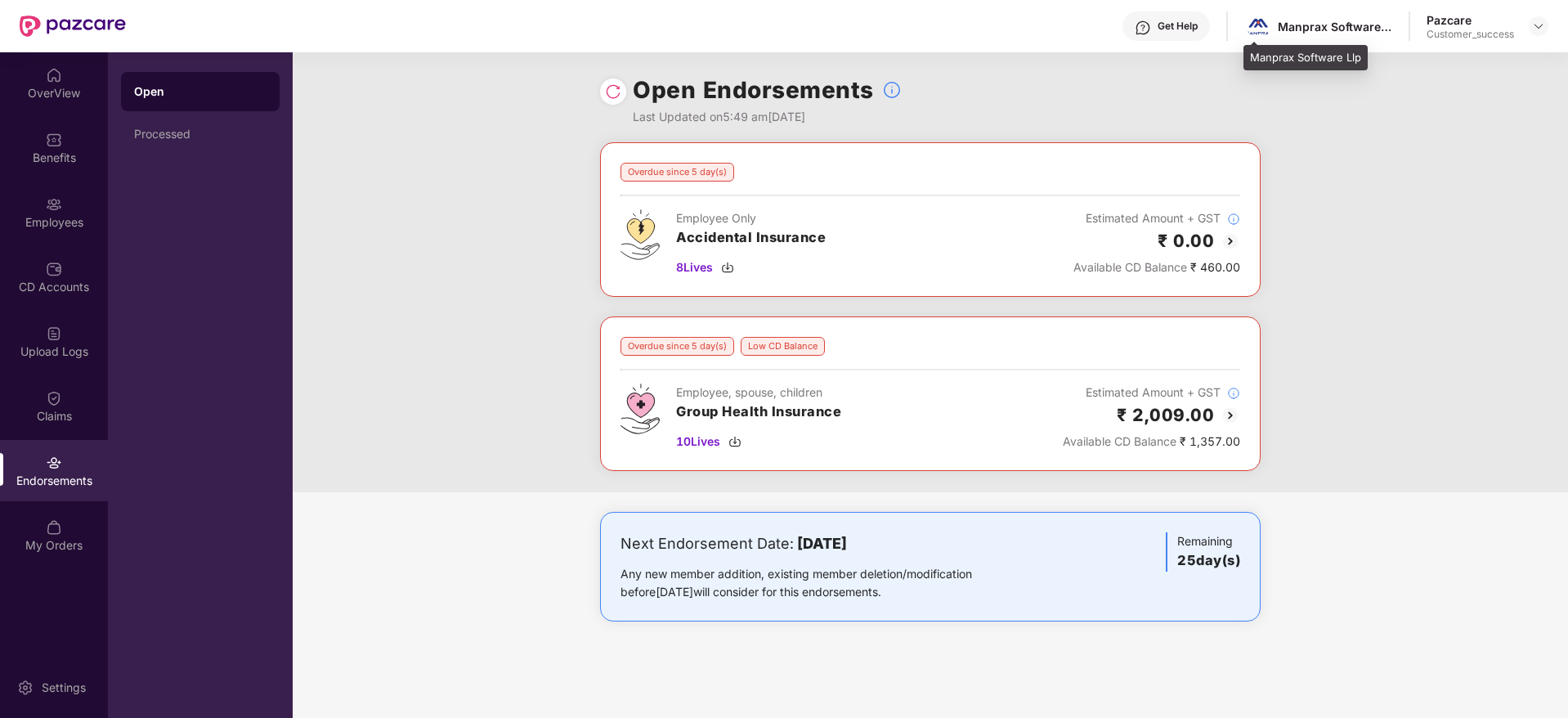
click at [1343, 30] on div "Manprax Software Llp" at bounding box center [1334, 27] width 114 height 16
click at [741, 440] on img at bounding box center [735, 442] width 13 height 13
click at [1536, 32] on img at bounding box center [1538, 27] width 13 height 13
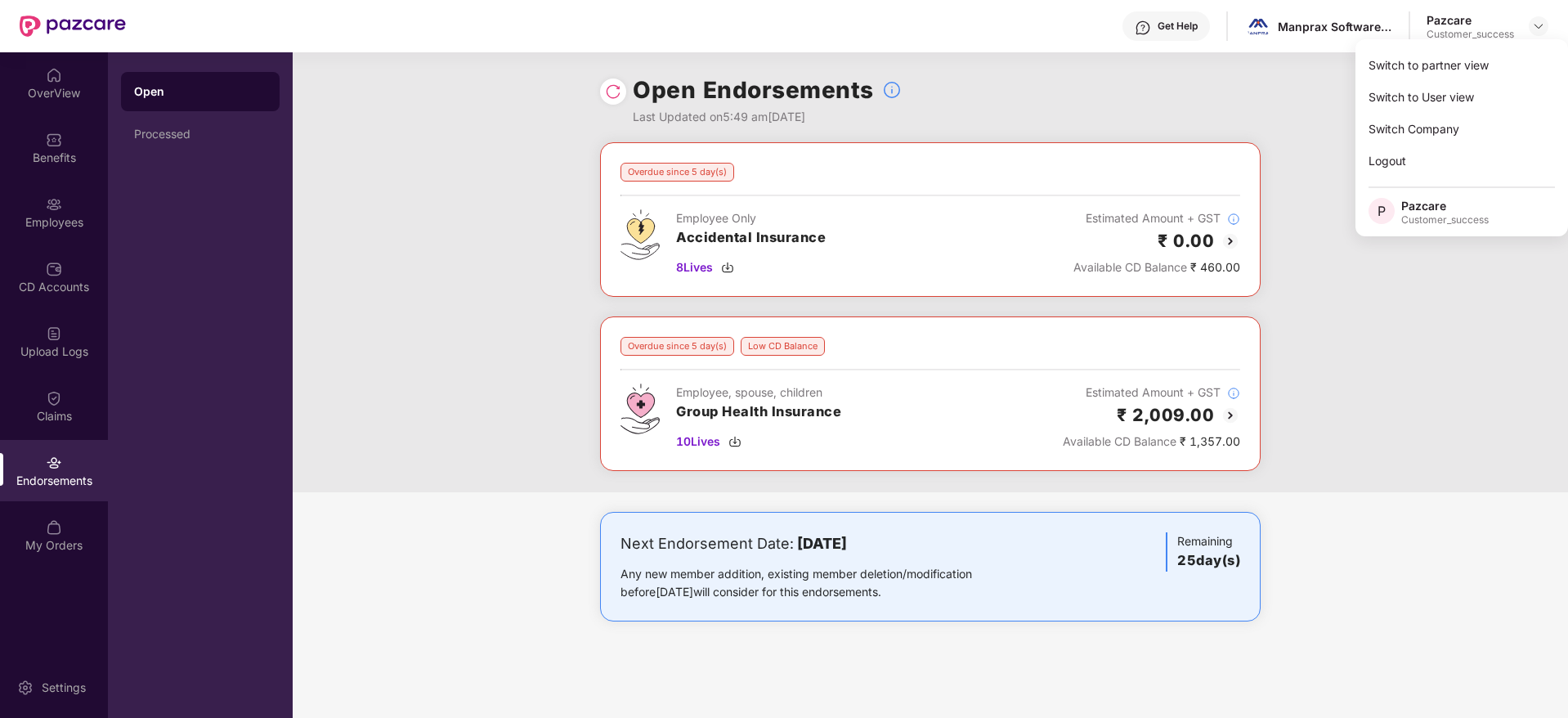
click at [1522, 61] on div "Switch to partner view" at bounding box center [1461, 65] width 213 height 32
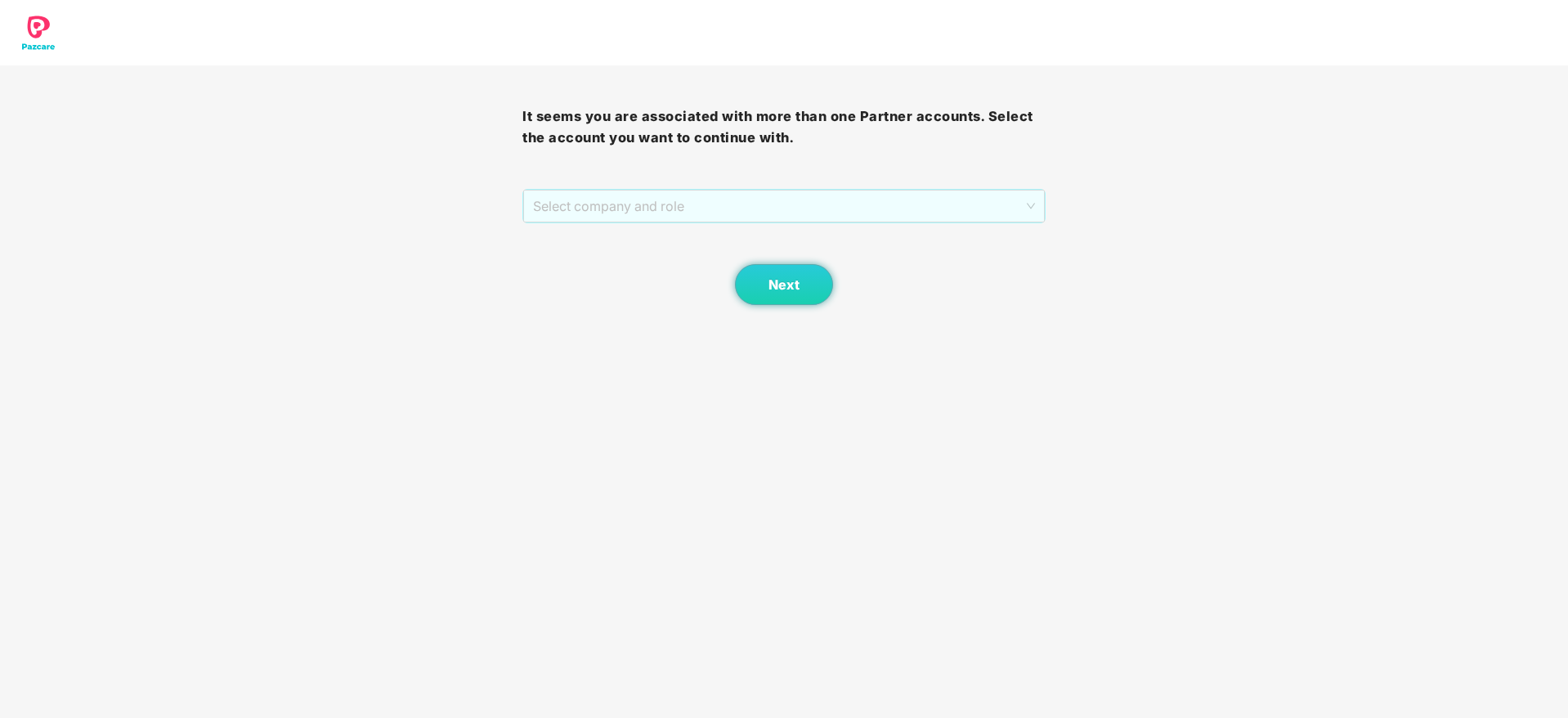
drag, startPoint x: 896, startPoint y: 215, endPoint x: 899, endPoint y: 233, distance: 18.2
click at [898, 218] on span "Select company and role" at bounding box center [783, 205] width 501 height 31
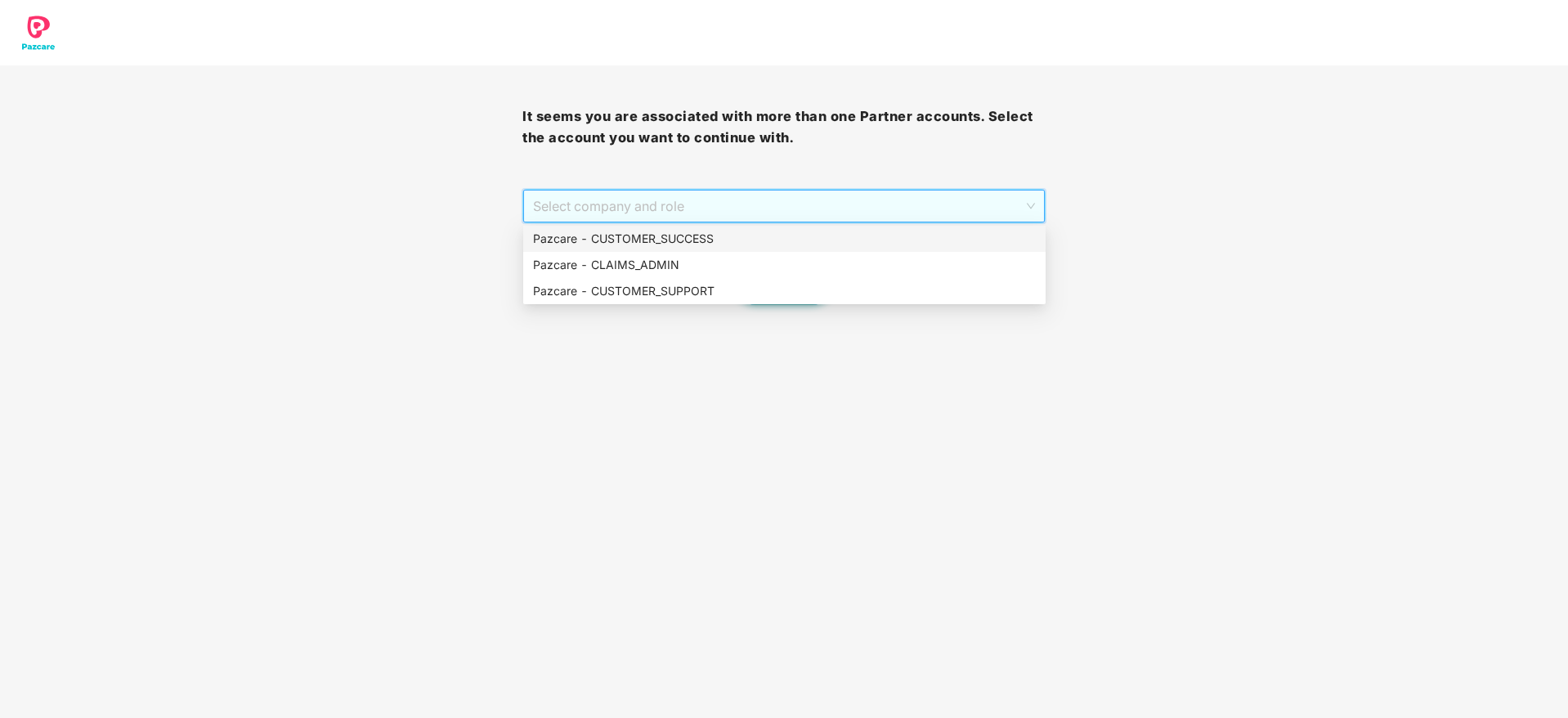
click at [894, 245] on div "Pazcare - CUSTOMER_SUCCESS" at bounding box center [784, 239] width 503 height 18
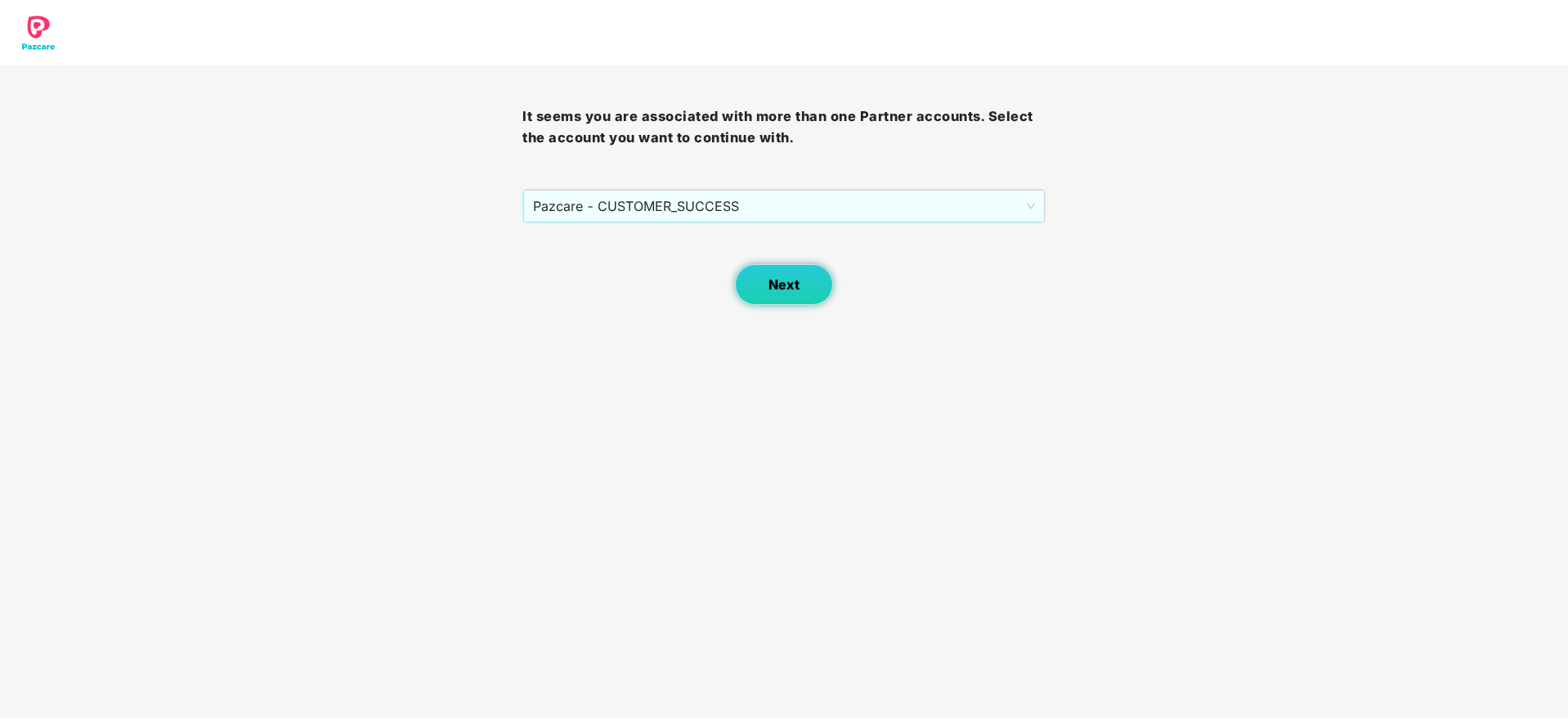
click at [816, 279] on button "Next" at bounding box center [784, 284] width 98 height 41
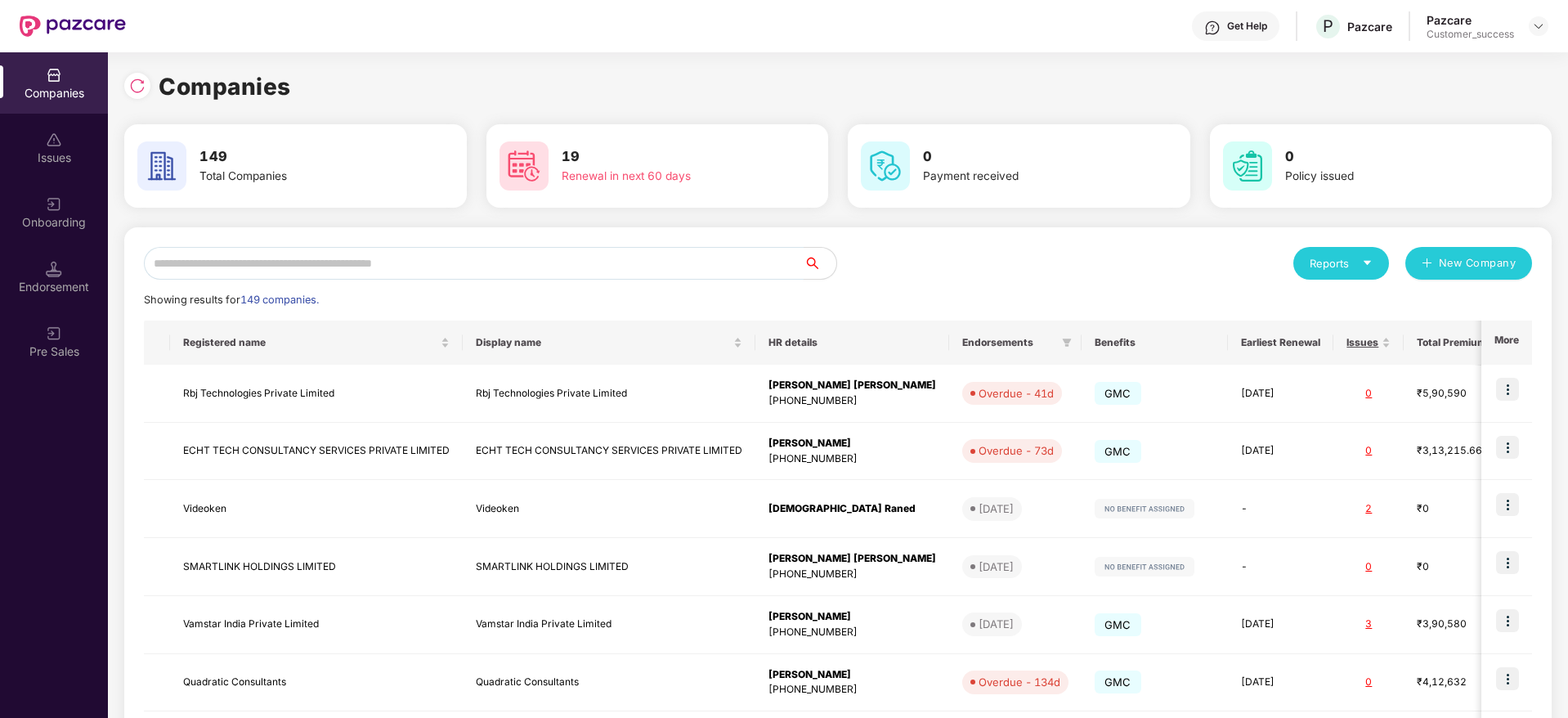
drag, startPoint x: 758, startPoint y: 239, endPoint x: 751, endPoint y: 261, distance: 23.1
click at [759, 242] on div "Reports New Company Showing results for 149 companies. Registered name Display …" at bounding box center [838, 625] width 1427 height 794
click at [751, 264] on input "text" at bounding box center [473, 263] width 659 height 33
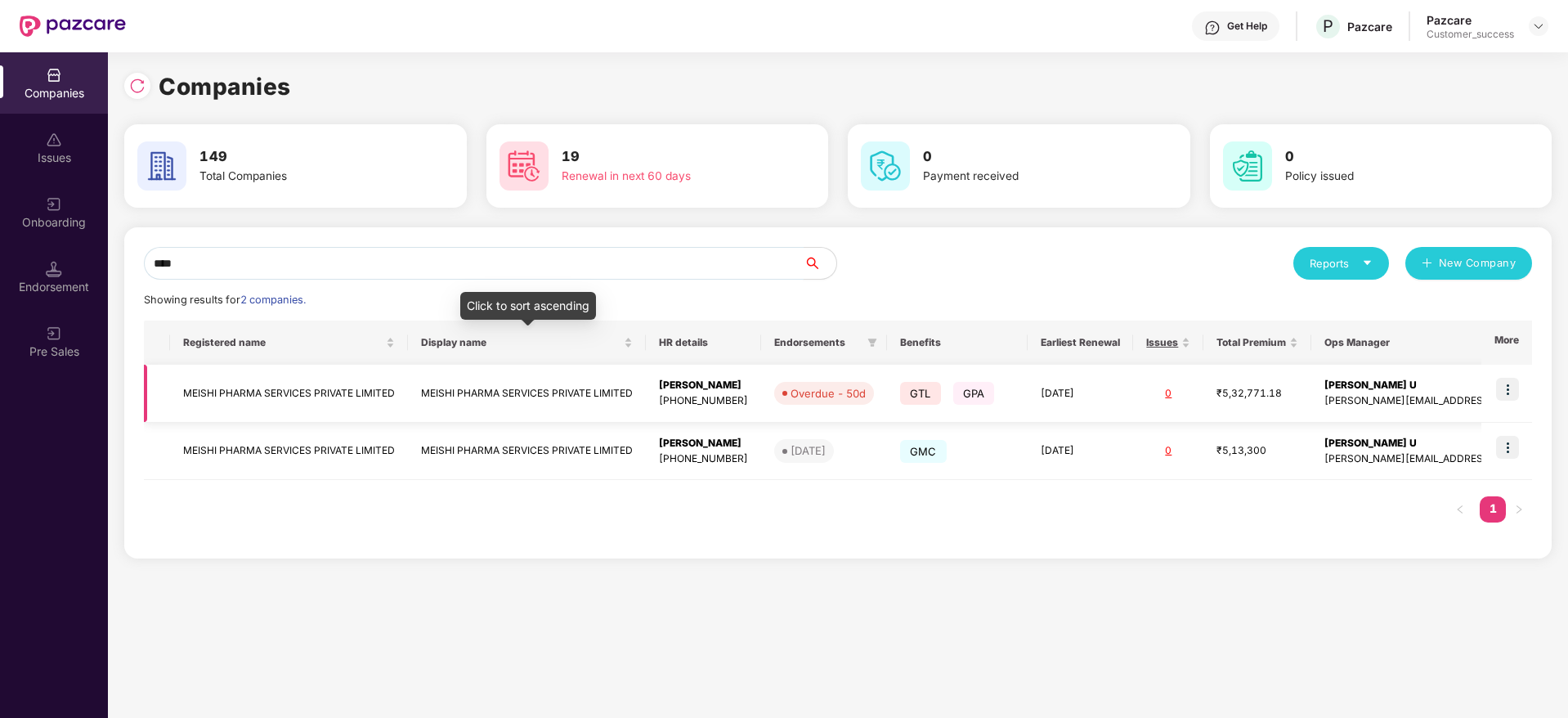
type input "****"
copy tr "MEISHI PHARMA SERVICES PRIVATE LIMITED"
